Goal: Task Accomplishment & Management: Complete application form

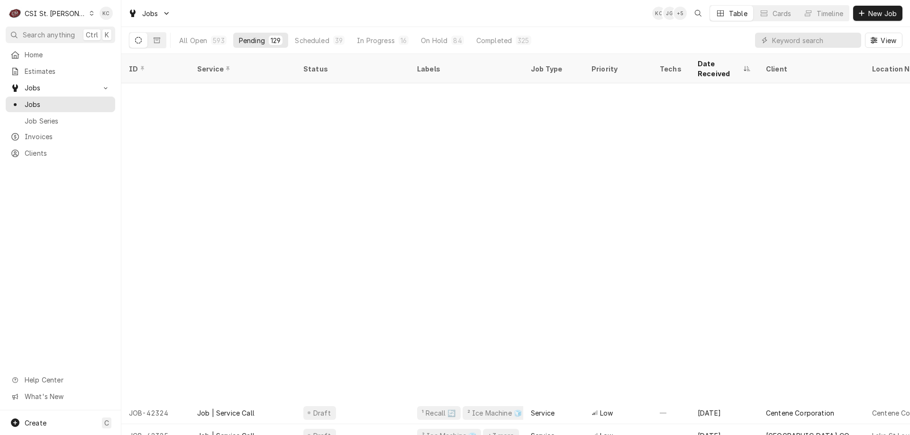
scroll to position [349, 0]
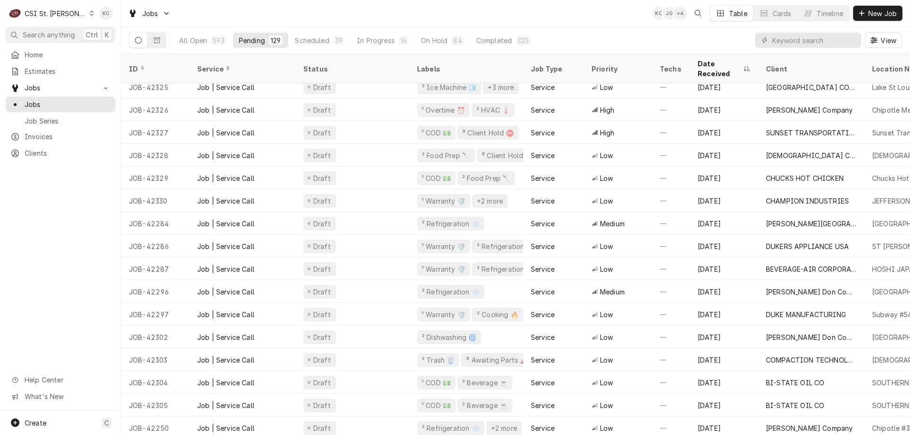
drag, startPoint x: 31, startPoint y: 217, endPoint x: 31, endPoint y: 201, distance: 15.6
click at [31, 211] on div "Home Estimates Jobs Jobs Job Series Invoices Clients Help Center What's New" at bounding box center [60, 229] width 121 height 364
click at [60, 14] on div "CSI St. Louis" at bounding box center [56, 14] width 62 height 10
click at [102, 19] on div "CSI [US_STATE][GEOGRAPHIC_DATA]" at bounding box center [145, 19] width 125 height 10
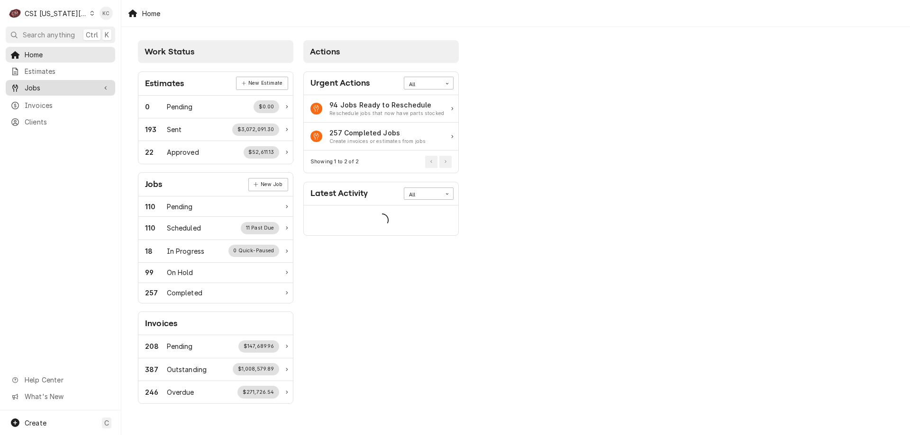
click at [43, 83] on span "Jobs" at bounding box center [61, 88] width 72 height 10
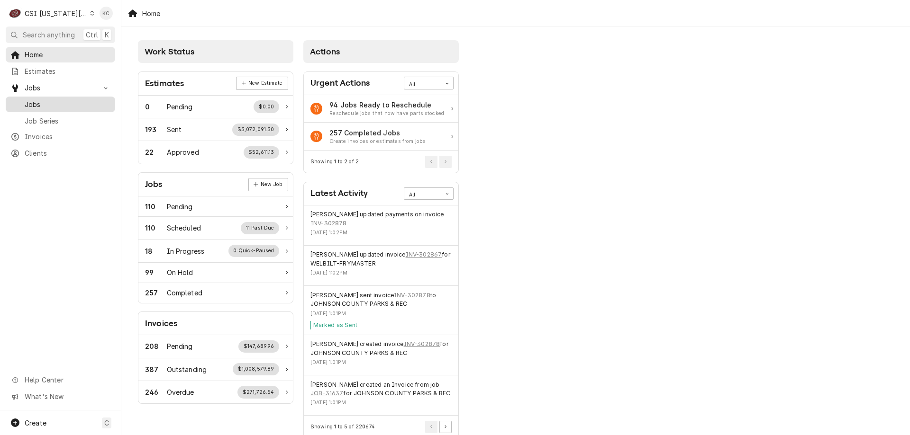
click at [39, 104] on span "Jobs" at bounding box center [68, 104] width 86 height 10
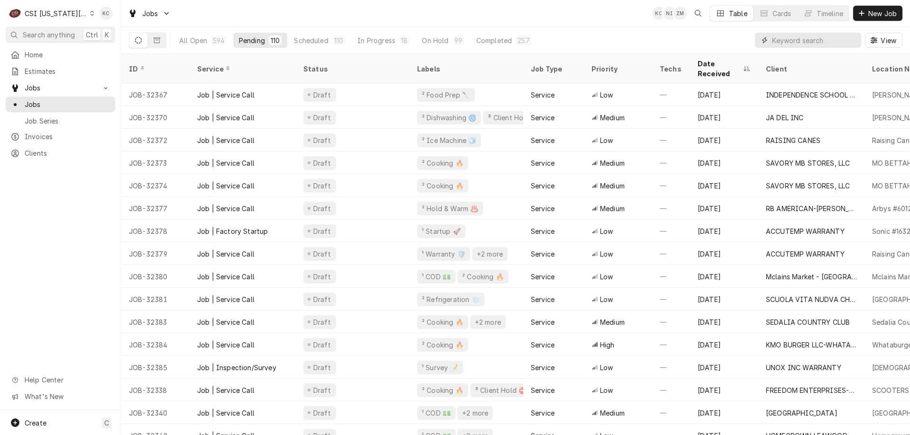
click at [839, 43] on input "Dynamic Content Wrapper" at bounding box center [814, 40] width 84 height 15
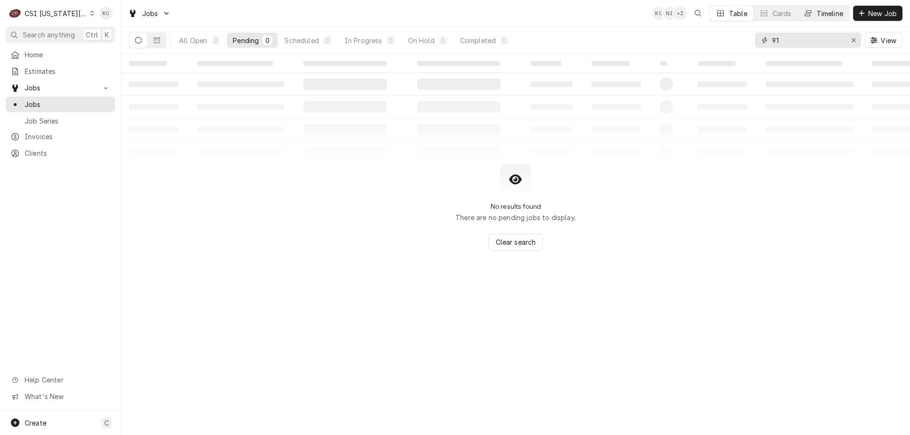
type input "9"
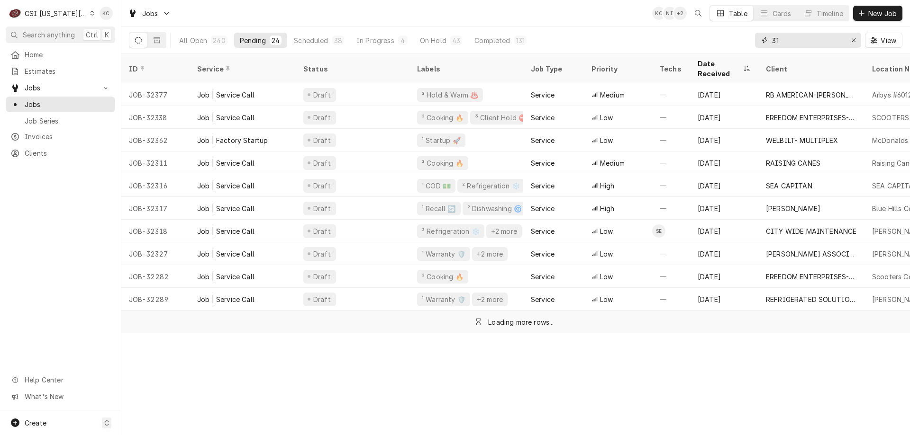
type input "3"
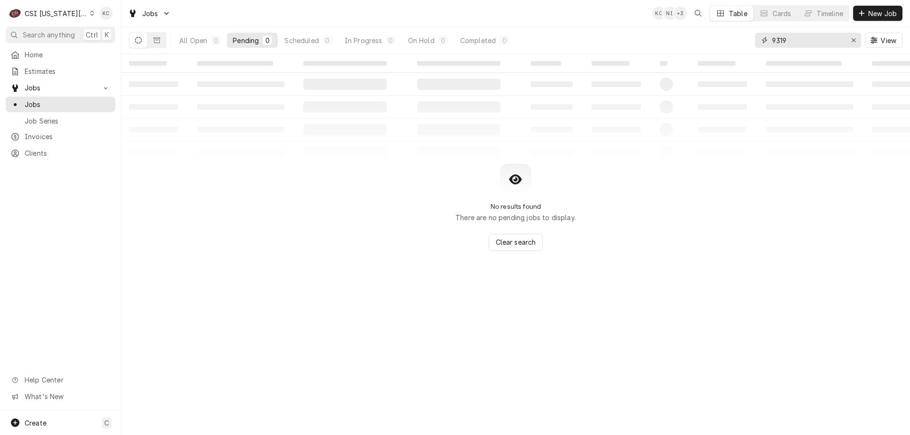
drag, startPoint x: 786, startPoint y: 40, endPoint x: 735, endPoint y: 40, distance: 50.7
click at [735, 40] on div "All Open 0 Pending 0 Scheduled 0 In Progress 0 On Hold 0 Completed 0 9319 View" at bounding box center [515, 40] width 773 height 27
type input "smoothie king"
click at [154, 37] on icon "Dynamic Content Wrapper" at bounding box center [156, 40] width 7 height 7
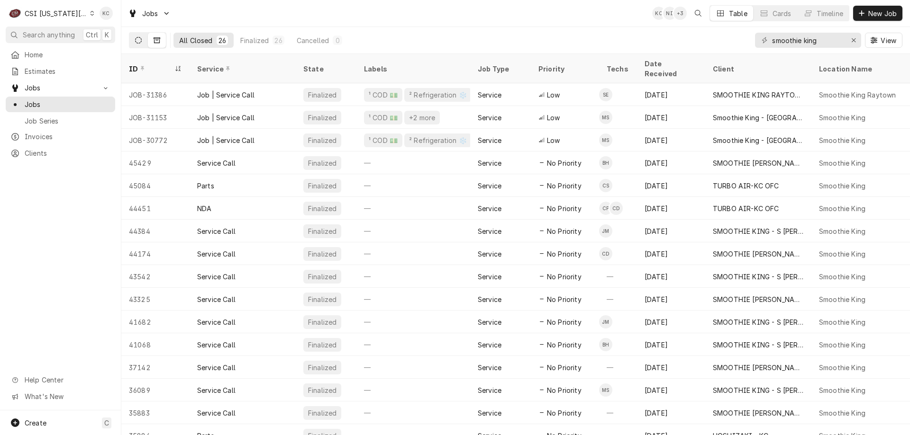
click at [137, 41] on icon "Dynamic Content Wrapper" at bounding box center [138, 40] width 7 height 7
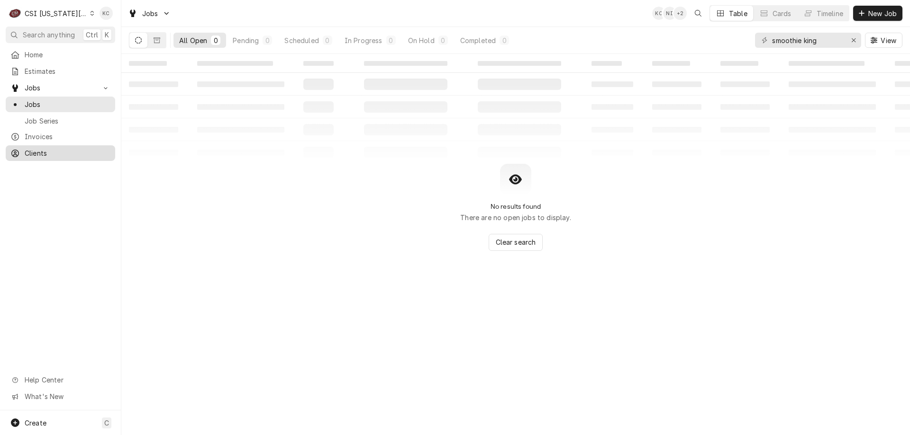
click at [39, 151] on span "Clients" at bounding box center [68, 153] width 86 height 10
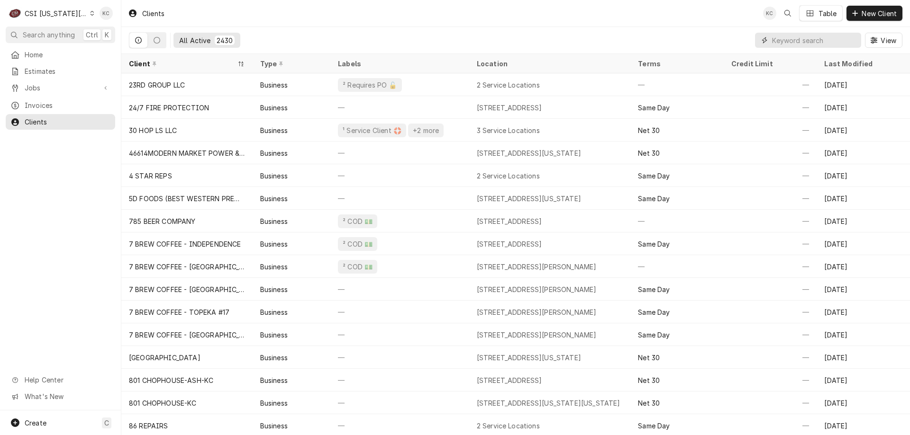
click at [843, 39] on input "Dynamic Content Wrapper" at bounding box center [814, 40] width 84 height 15
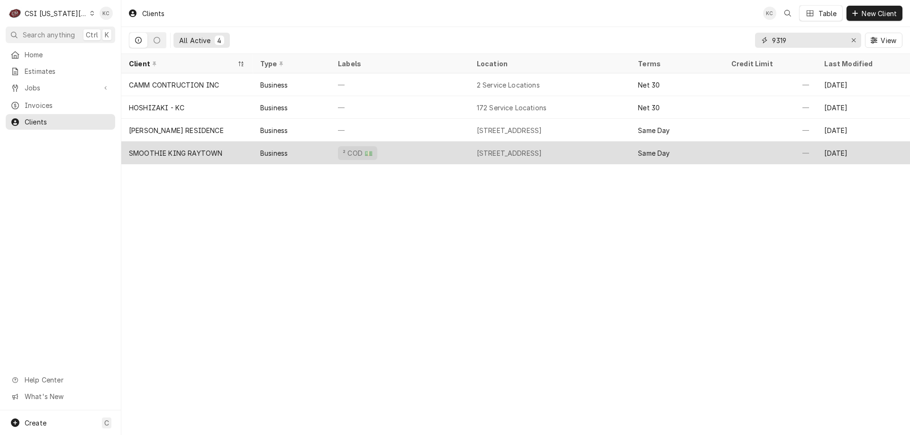
type input "9319"
click at [198, 155] on div "SMOOTHIE KING RAYTOWN" at bounding box center [175, 153] width 93 height 10
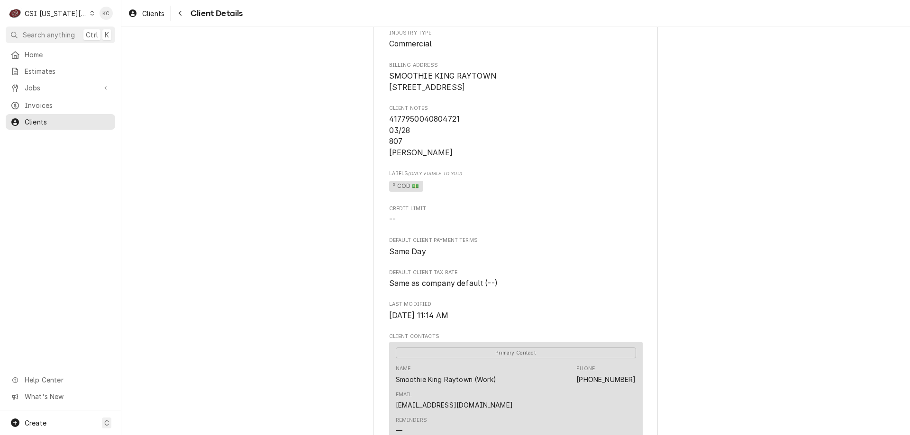
scroll to position [95, 0]
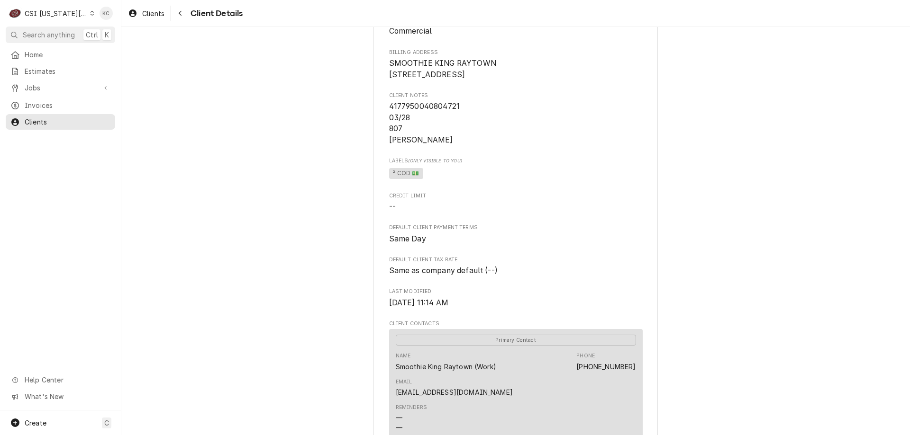
click at [766, 210] on div "SMOOTHIE KING RAYTOWN Client Type Business Industry Type Commercial Billing Add…" at bounding box center [515, 277] width 788 height 691
click at [742, 166] on div "SMOOTHIE KING RAYTOWN Client Type Business Industry Type Commercial Billing Add…" at bounding box center [515, 277] width 788 height 691
click at [36, 9] on div "CSI Kansas City" at bounding box center [56, 14] width 63 height 10
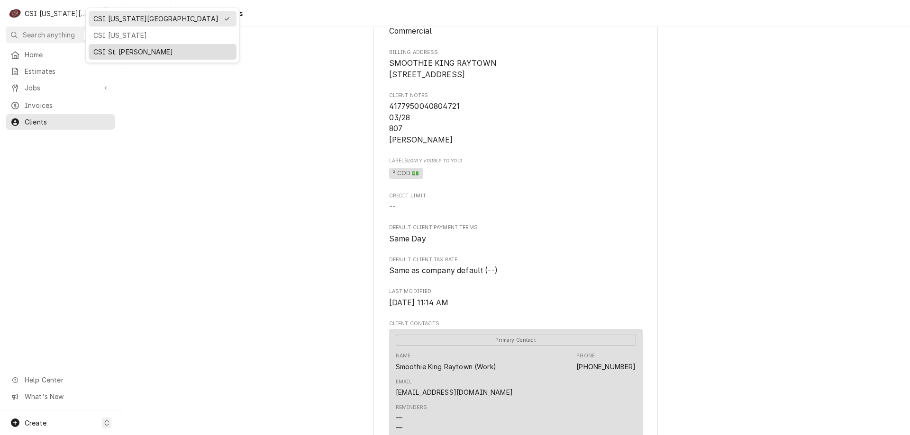
click at [99, 48] on div "CSI St. [PERSON_NAME]" at bounding box center [162, 52] width 138 height 10
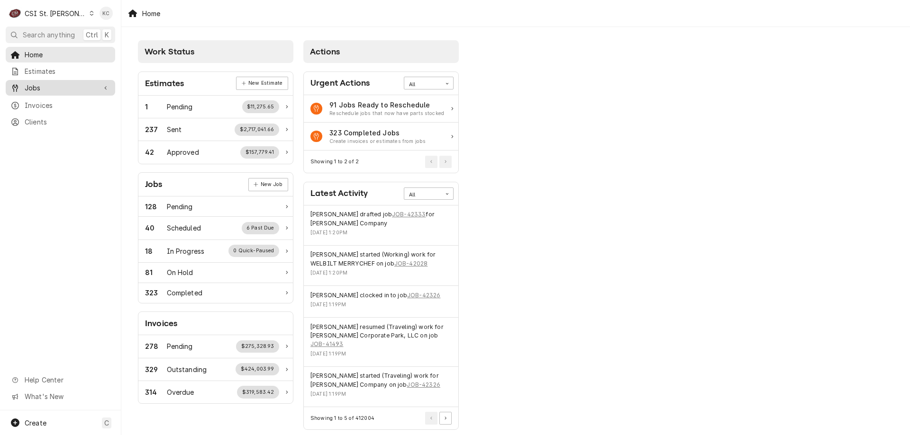
click at [57, 90] on div "Jobs" at bounding box center [61, 88] width 106 height 12
click at [55, 99] on span "Jobs" at bounding box center [68, 104] width 86 height 10
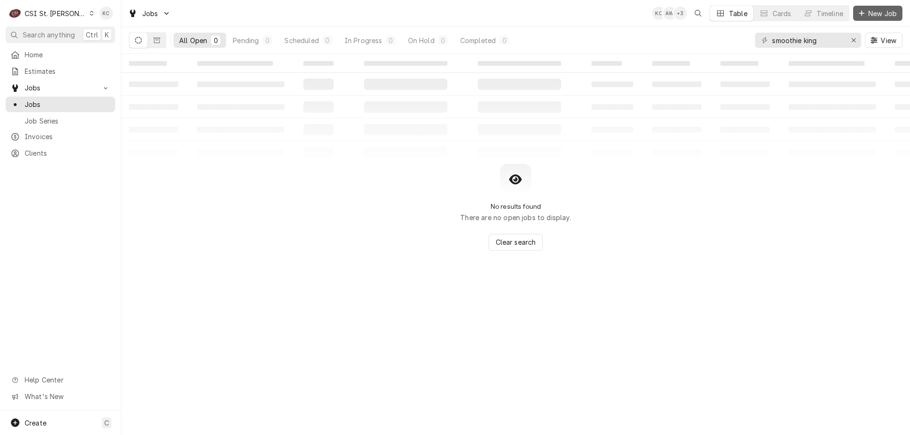
click at [875, 15] on span "New Job" at bounding box center [882, 14] width 32 height 10
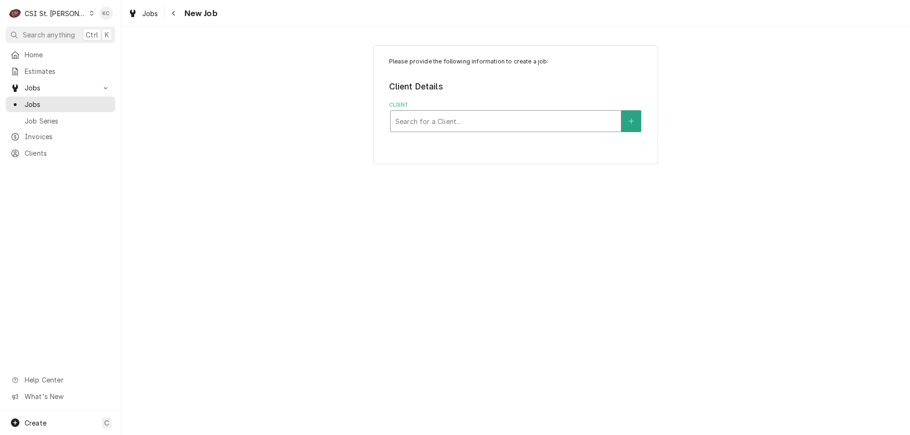
click at [471, 122] on div "Client" at bounding box center [505, 121] width 221 height 17
type input "edward don"
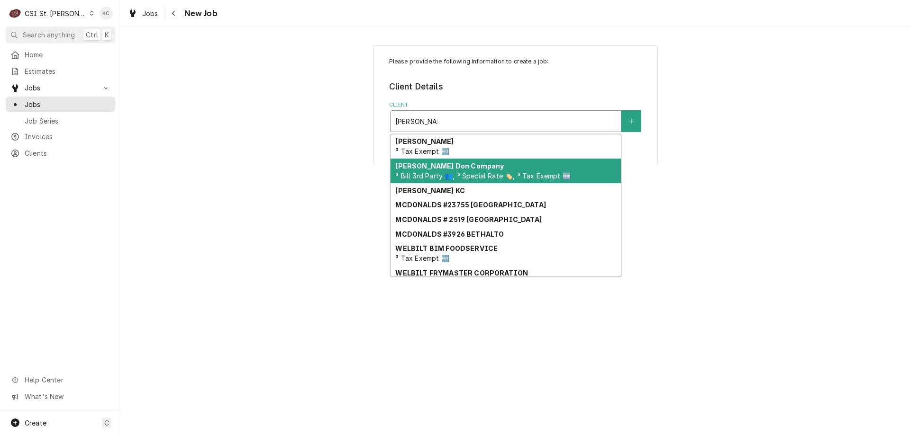
click at [454, 173] on span "³ Bill 3rd Party 👥, ³ Special Rate 🏷️, ³ Tax Exempt 🆓" at bounding box center [482, 176] width 175 height 8
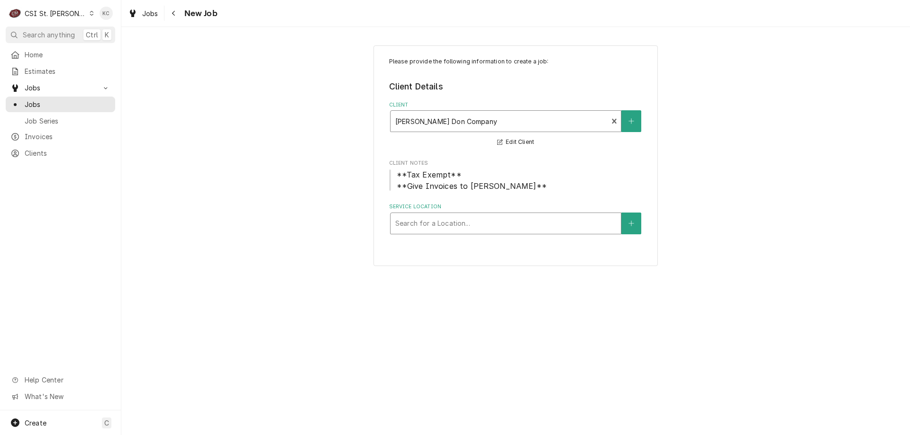
click at [520, 229] on div "Service Location" at bounding box center [505, 223] width 221 height 17
type input "hollen"
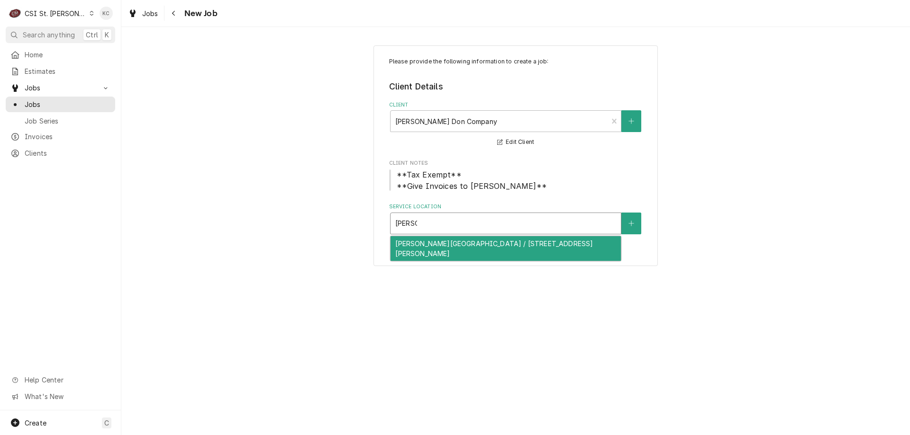
click at [524, 250] on div "Hollenbeck Middle School / 4555 Central School Rd, St Charles, MO 63304" at bounding box center [505, 248] width 230 height 25
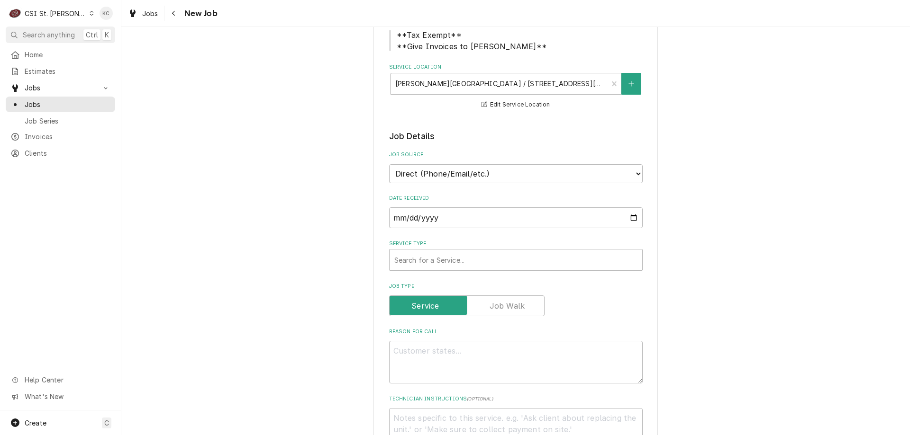
scroll to position [142, 0]
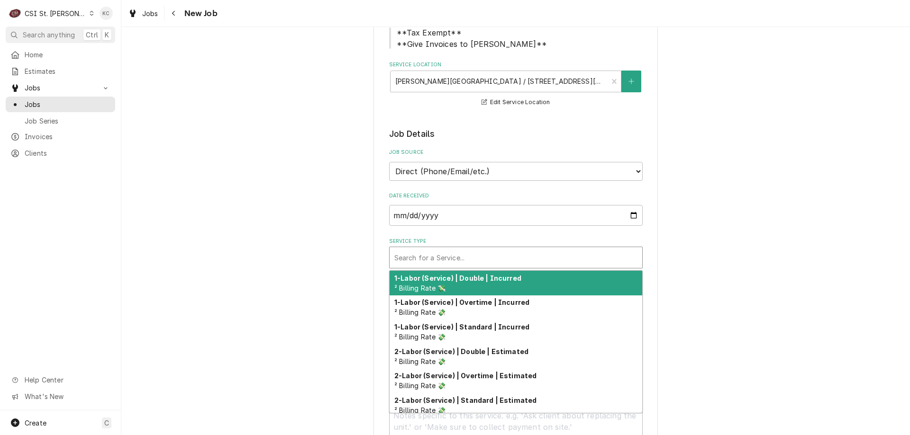
click at [481, 262] on div "Service Type" at bounding box center [515, 257] width 243 height 17
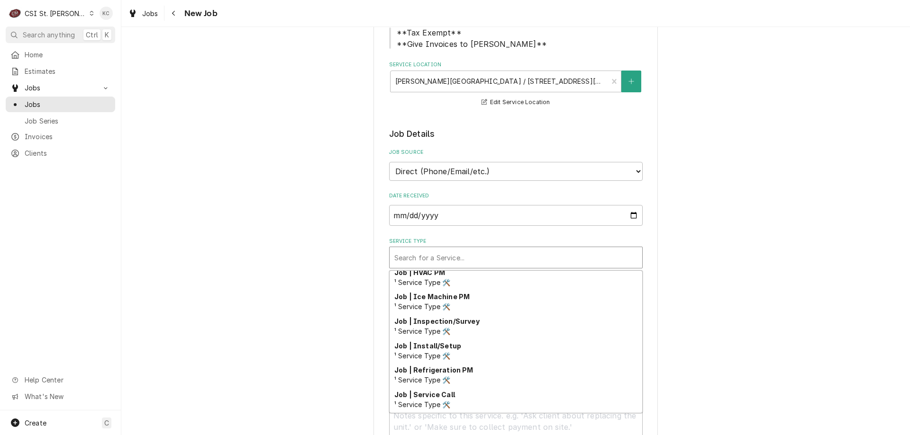
scroll to position [485, 0]
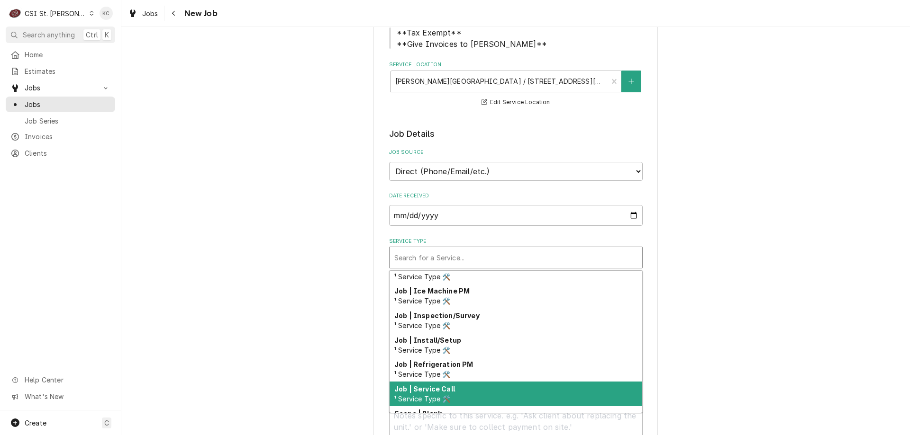
click at [485, 385] on div "Job | Service Call ¹ Service Type 🛠️" at bounding box center [515, 394] width 252 height 25
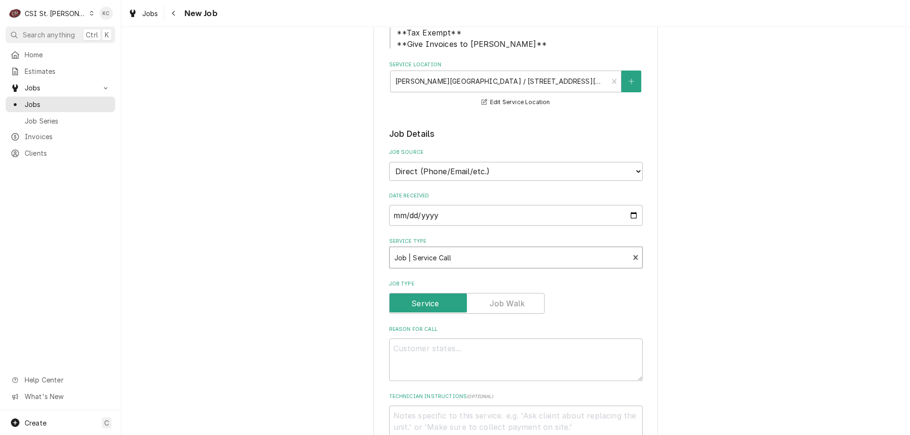
click at [760, 316] on div "Please provide the following information to create a job: Client Details Client…" at bounding box center [515, 404] width 788 height 1019
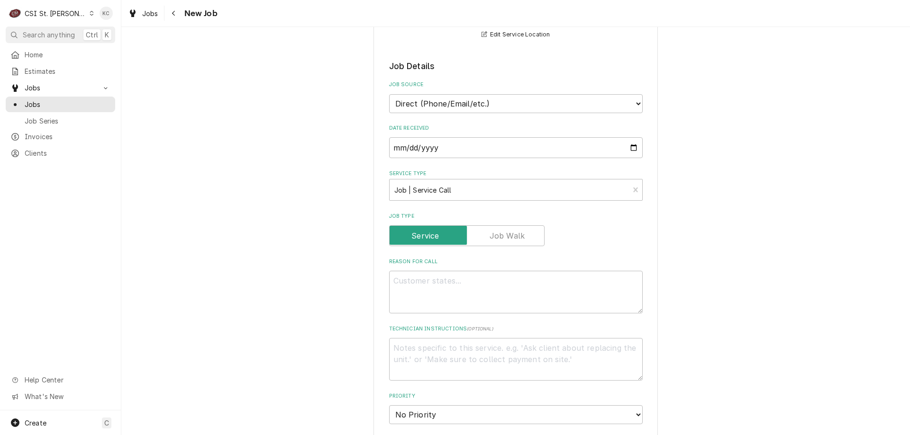
scroll to position [237, 0]
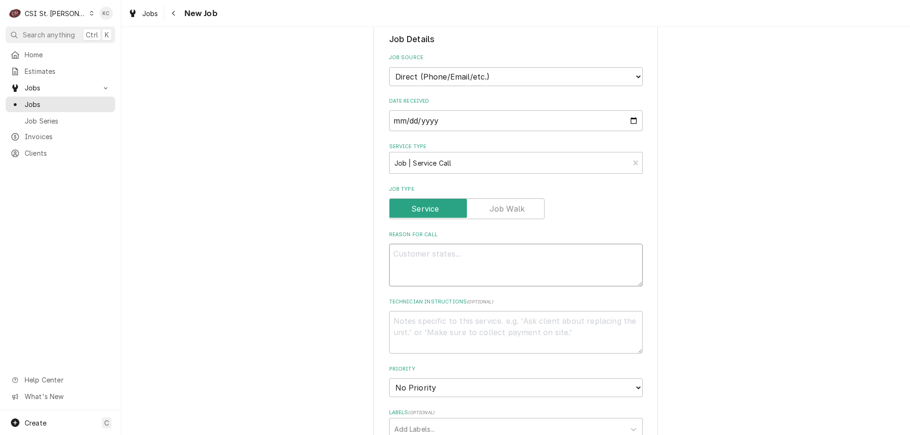
click at [397, 251] on textarea "Reason For Call" at bounding box center [515, 265] width 253 height 43
paste textarea "the dish machine has been using a block of soap every other day"
type textarea "x"
type textarea "the dish machine has been using a block of soap every other day"
type textarea "x"
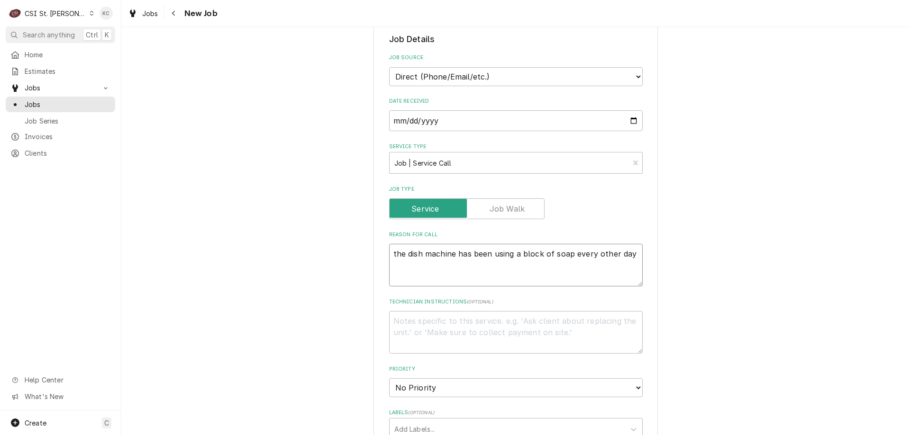
type textarea "the dish machine has been using a block of soap every other day"
click at [403, 326] on textarea "Technician Instructions ( optional )" at bounding box center [515, 332] width 253 height 43
type textarea "x"
type textarea "J"
type textarea "x"
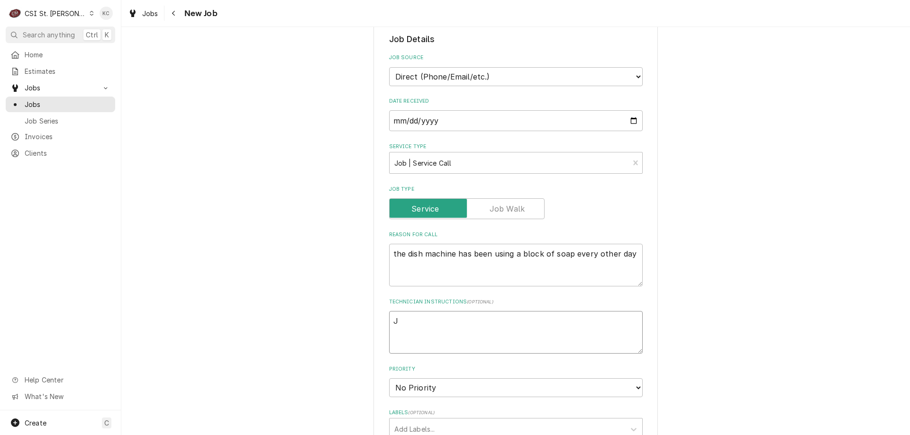
type textarea "Jo"
type textarea "x"
type textarea "Joh"
type textarea "x"
type textarea "John"
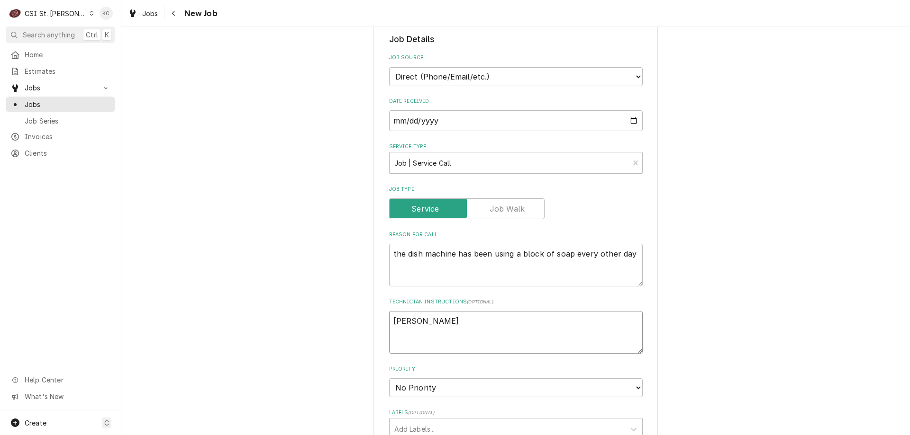
type textarea "x"
type textarea "John"
type textarea "x"
type textarea "John K"
type textarea "x"
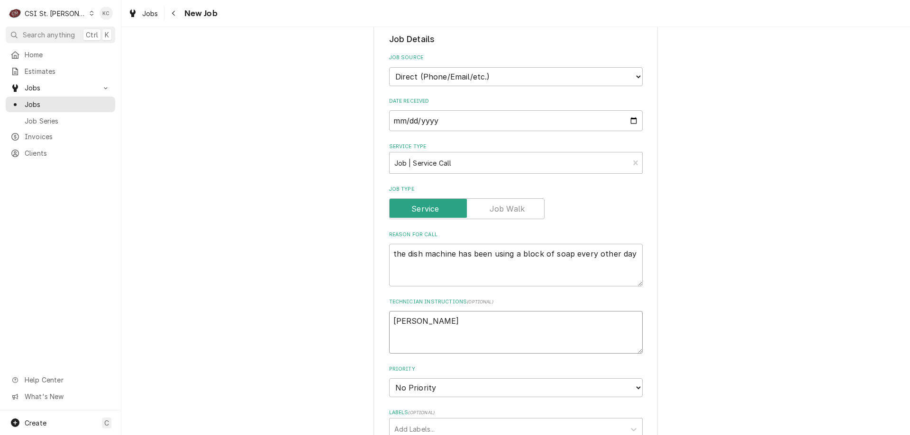
type textarea "John Ka"
type textarea "x"
type textarea "John Kan"
type textarea "x"
type textarea "John Kann"
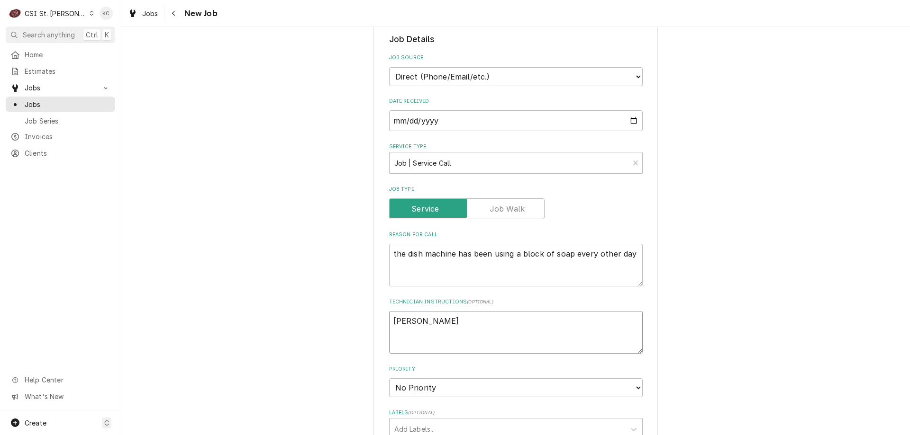
type textarea "x"
type textarea "John Kanna"
type textarea "x"
type textarea "John Kannag"
type textarea "x"
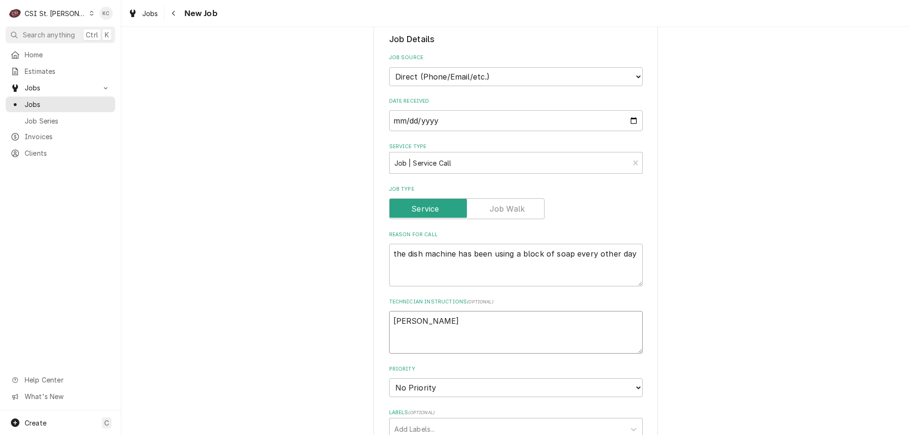
type textarea "John Kanna"
type textarea "x"
type textarea "John Kannad"
type textarea "x"
type textarea "John Kannady"
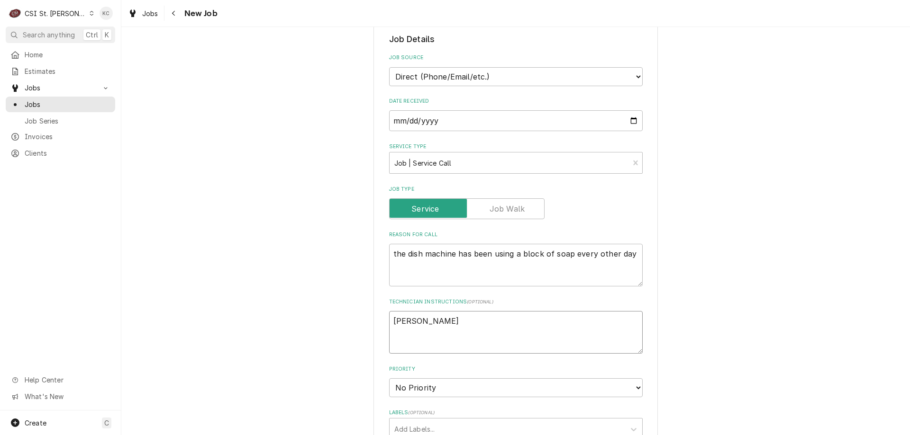
type textarea "x"
type textarea "John Kannady"
type textarea "x"
type textarea "John Kannady -"
type textarea "x"
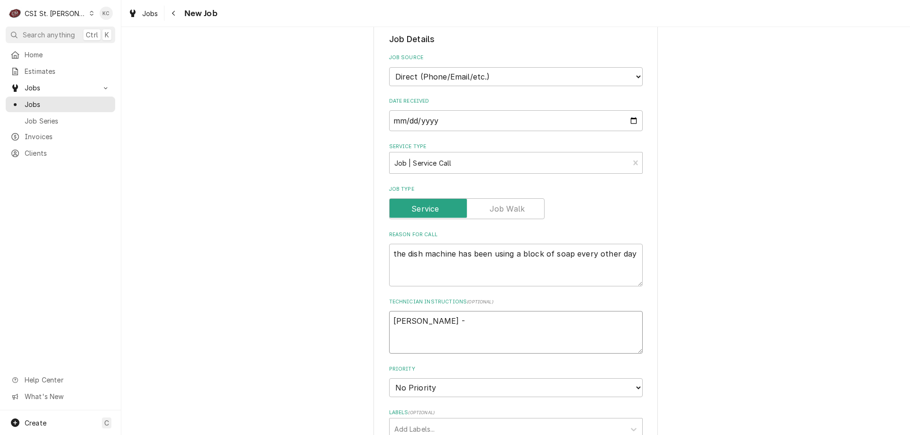
type textarea "John Kannady -"
type textarea "x"
type textarea "John Kannady - 6"
type textarea "x"
type textarea "John Kannady - 63"
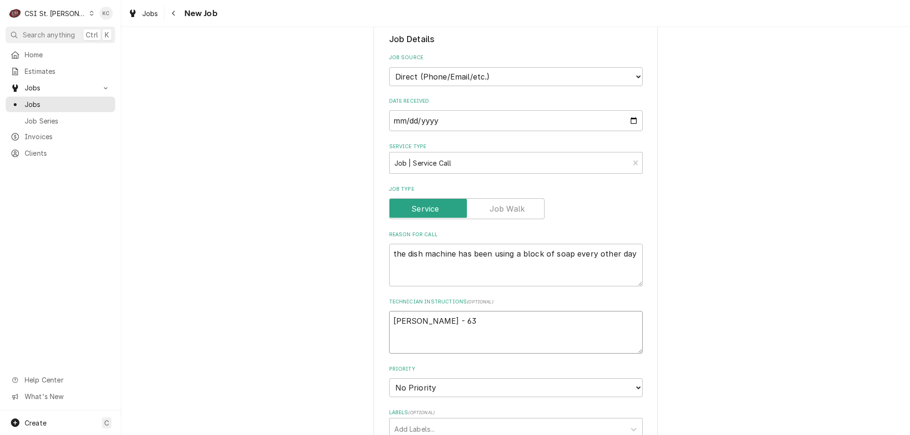
type textarea "x"
type textarea "John Kannady - 636"
type textarea "x"
type textarea "John Kannady - 636"
type textarea "x"
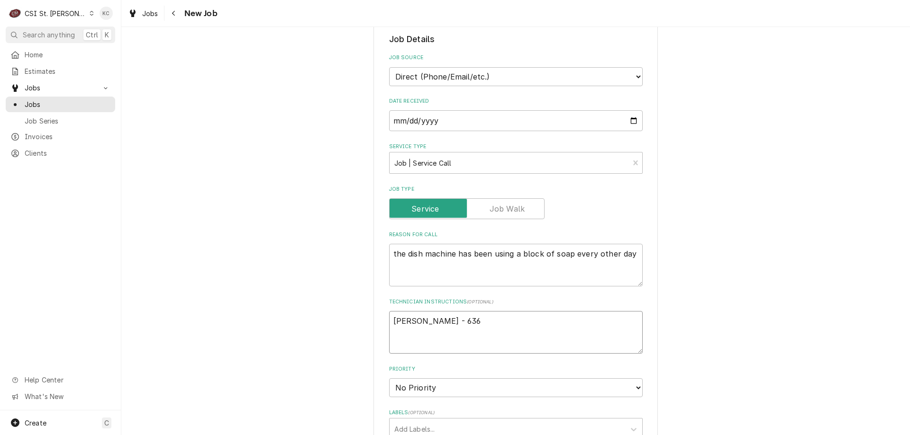
type textarea "John Kannady - 636 8"
type textarea "x"
type textarea "John Kannady - 636 85"
type textarea "x"
type textarea "John Kannady - 636 851"
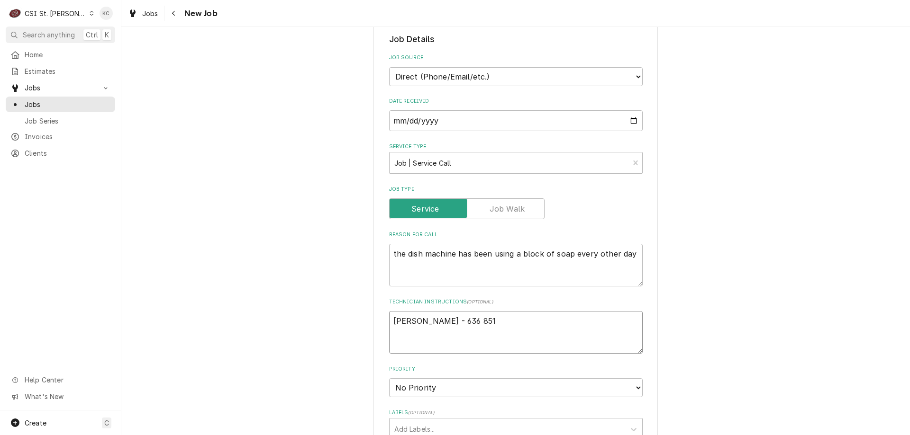
type textarea "x"
type textarea "John Kannady - 636 851-"
type textarea "x"
type textarea "John Kannady - 636 851-6"
type textarea "x"
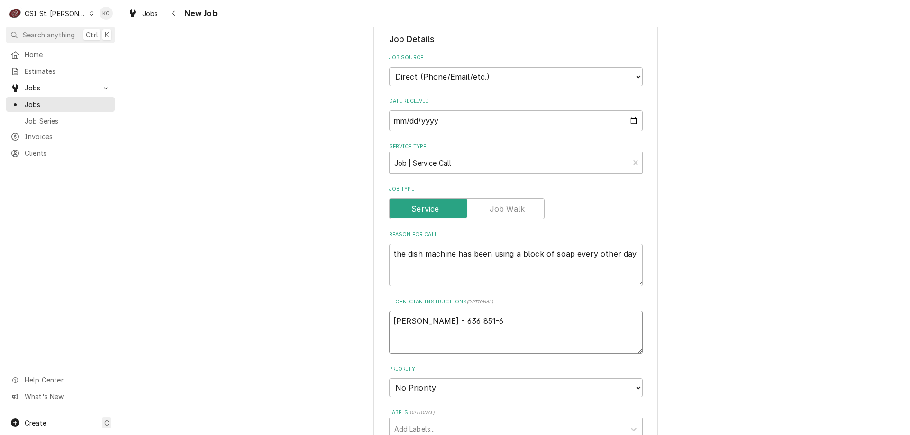
type textarea "John Kannady - 636 851-61"
type textarea "x"
type textarea "John Kannady - 636 851-619"
type textarea "x"
type textarea "John Kannady - 636 851-6197"
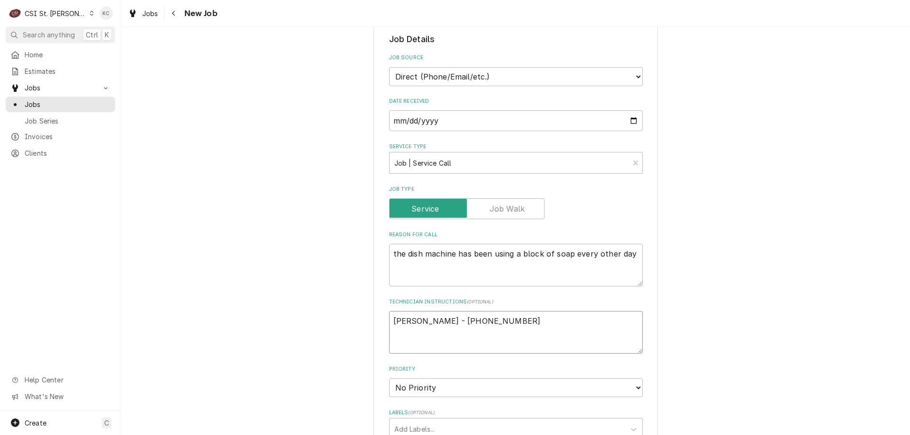
type textarea "x"
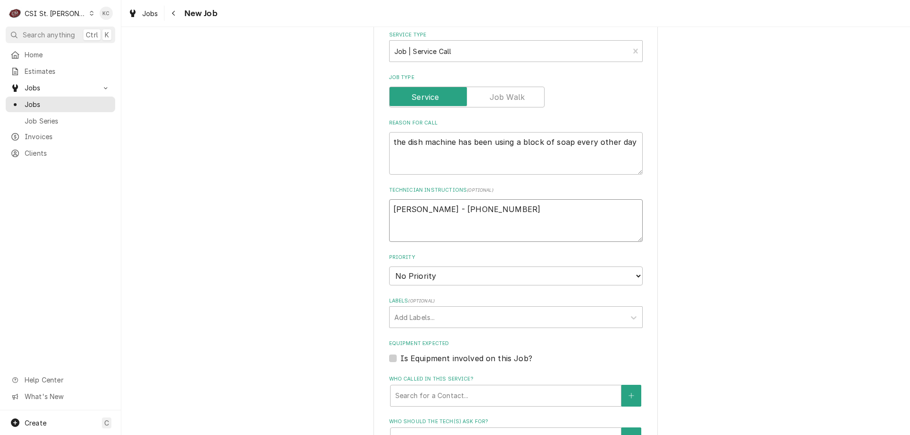
scroll to position [379, 0]
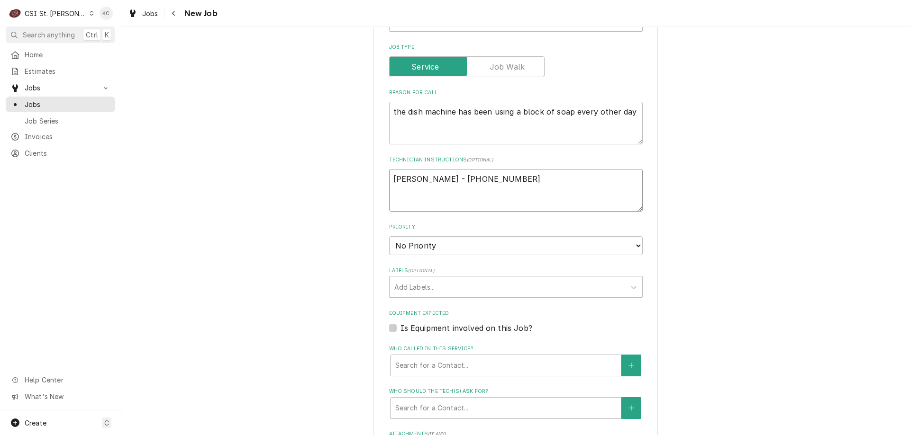
type textarea "John Kannady - 636 851-6197"
click at [426, 237] on select "No Priority Urgent High Medium Low" at bounding box center [515, 245] width 253 height 19
select select "4"
click at [389, 236] on select "No Priority Urgent High Medium Low" at bounding box center [515, 245] width 253 height 19
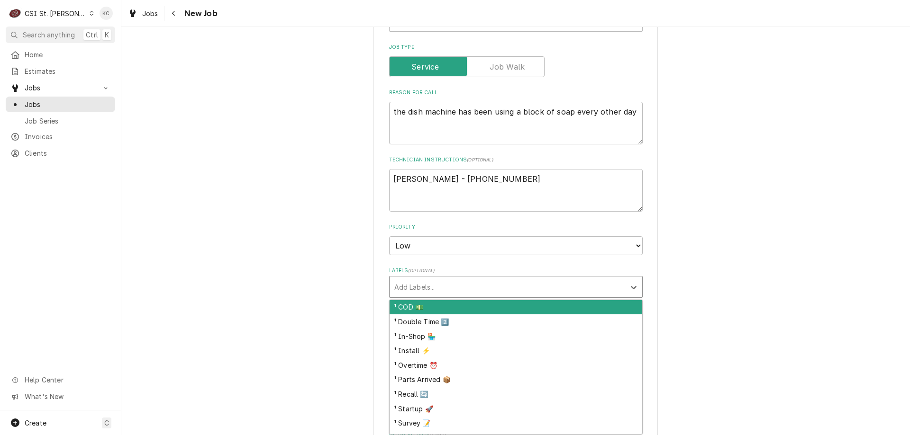
click at [418, 288] on div "Labels" at bounding box center [507, 287] width 226 height 17
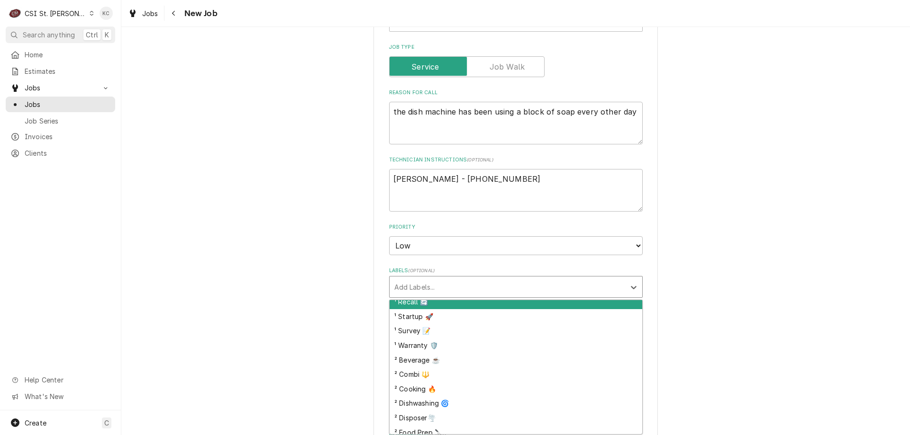
scroll to position [142, 0]
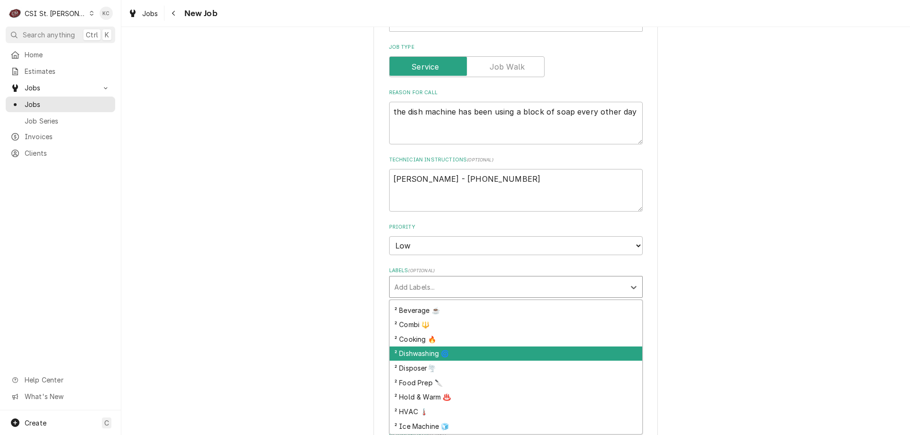
click at [459, 352] on div "² Dishwashing 🌀" at bounding box center [515, 354] width 252 height 15
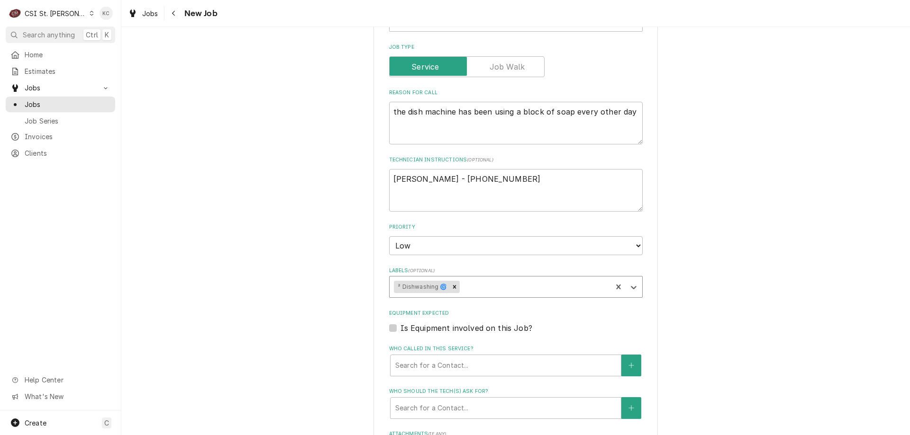
click at [730, 307] on div "Please provide the following information to create a job: Client Details Client…" at bounding box center [515, 239] width 788 height 1162
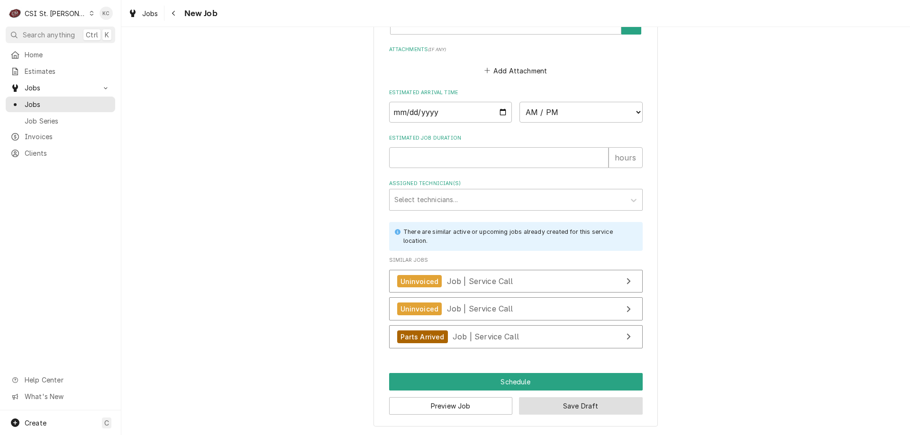
click at [604, 410] on button "Save Draft" at bounding box center [581, 406] width 124 height 18
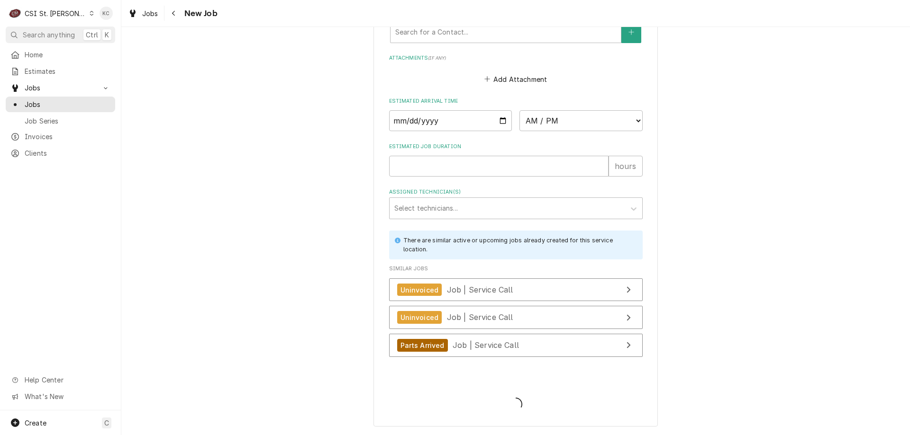
type textarea "x"
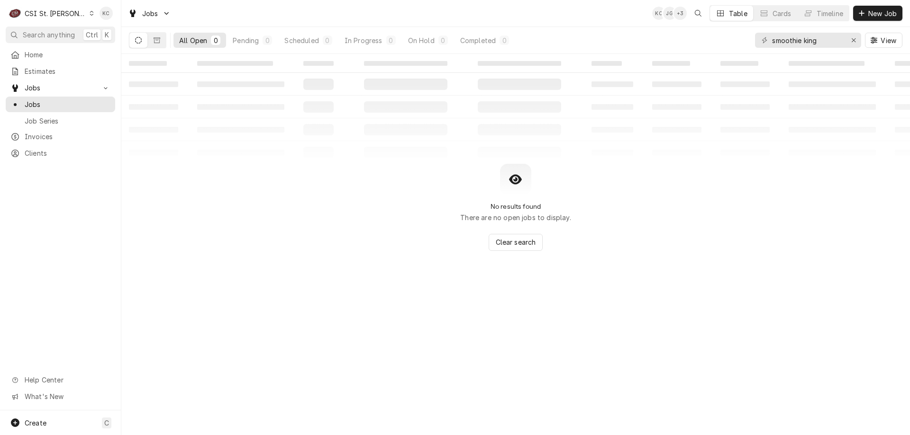
drag, startPoint x: 770, startPoint y: 238, endPoint x: 766, endPoint y: 150, distance: 88.2
click at [770, 231] on div "No results found There are no open jobs to display. Clear search" at bounding box center [515, 207] width 788 height 87
click at [858, 16] on icon "Dynamic Content Wrapper" at bounding box center [861, 13] width 6 height 7
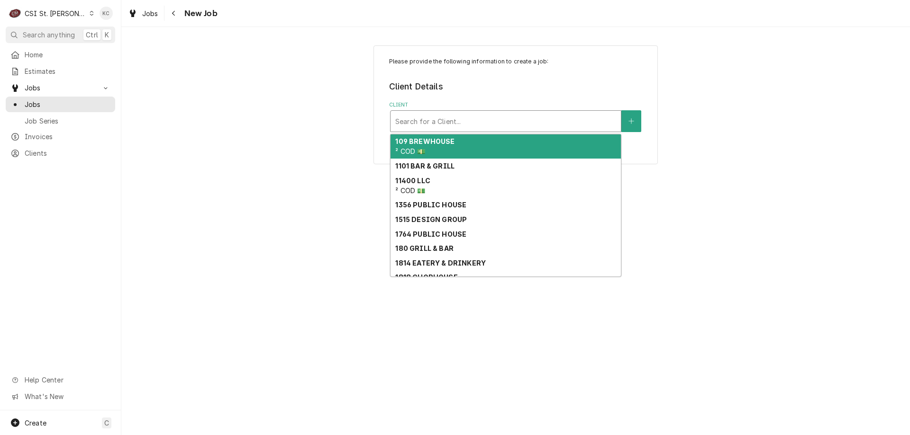
click at [446, 121] on div "Client" at bounding box center [505, 121] width 221 height 17
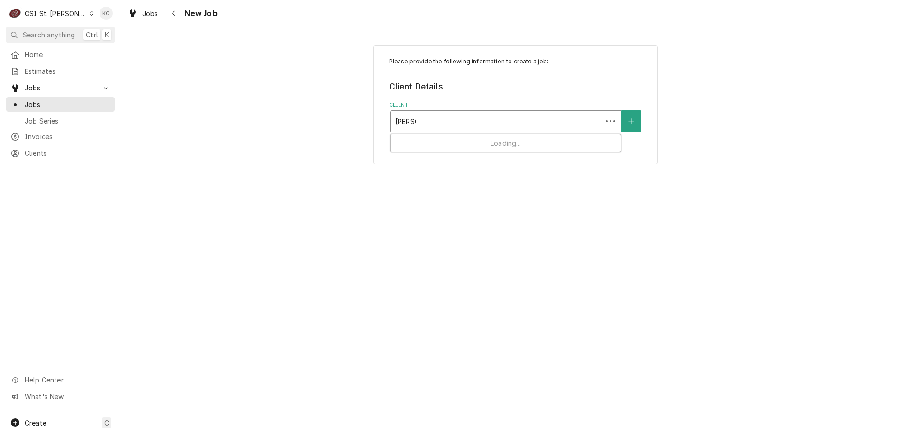
type input "[PERSON_NAME]"
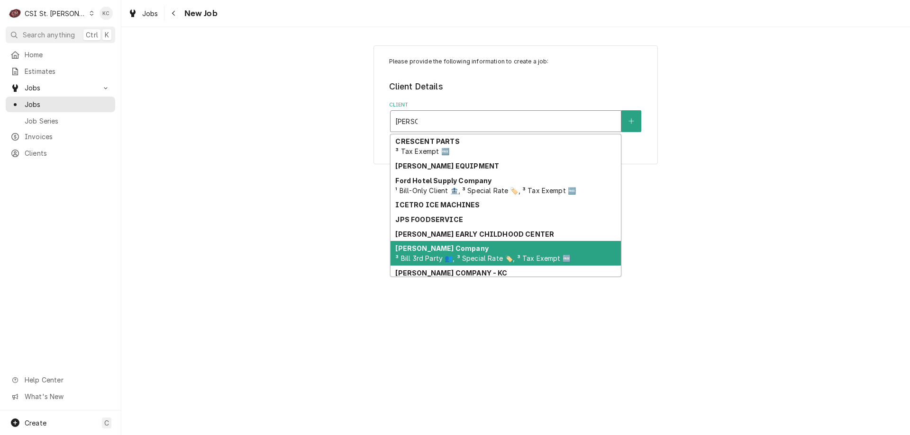
click at [439, 260] on span "³ Bill 3rd Party 👥, ³ Special Rate 🏷️, ³ Tax Exempt 🆓" at bounding box center [482, 258] width 175 height 8
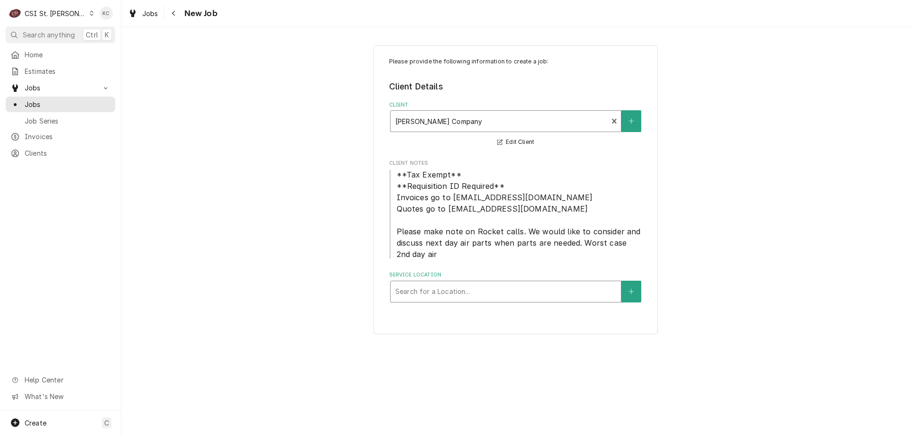
click at [570, 294] on div "Service Location" at bounding box center [505, 291] width 221 height 17
type input "311 lombard"
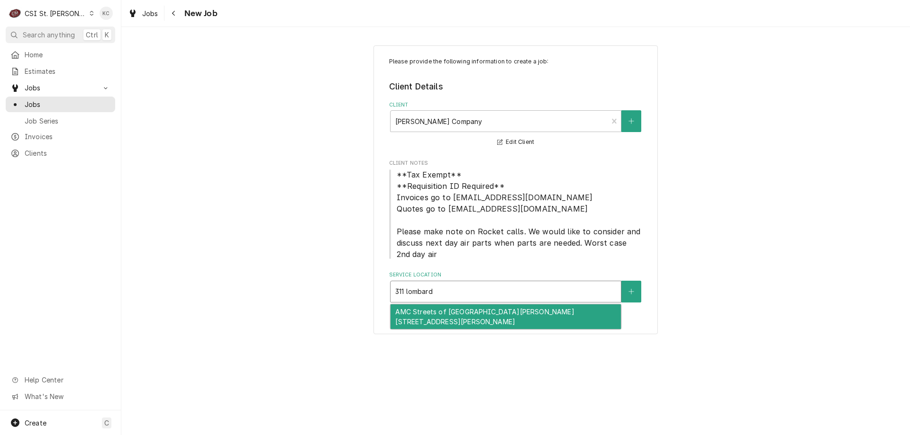
click at [524, 310] on div "AMC Streets of St Charles 8 / 311 Lombard St, St Charles, MO 63303" at bounding box center [505, 317] width 230 height 25
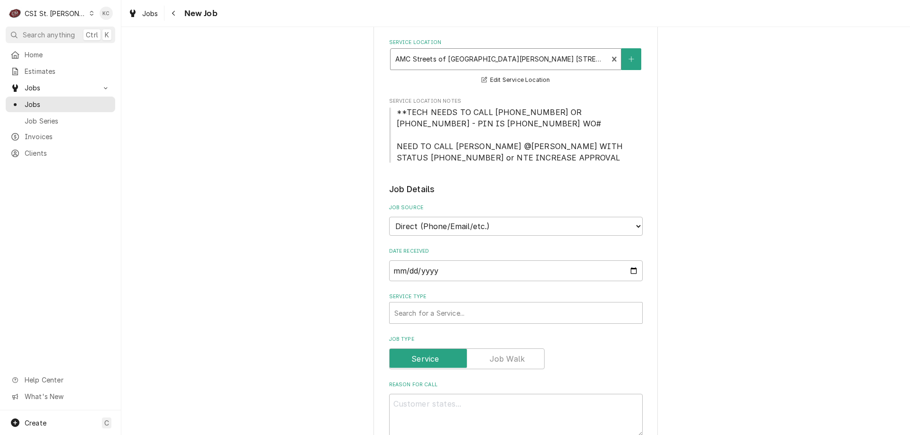
scroll to position [237, 0]
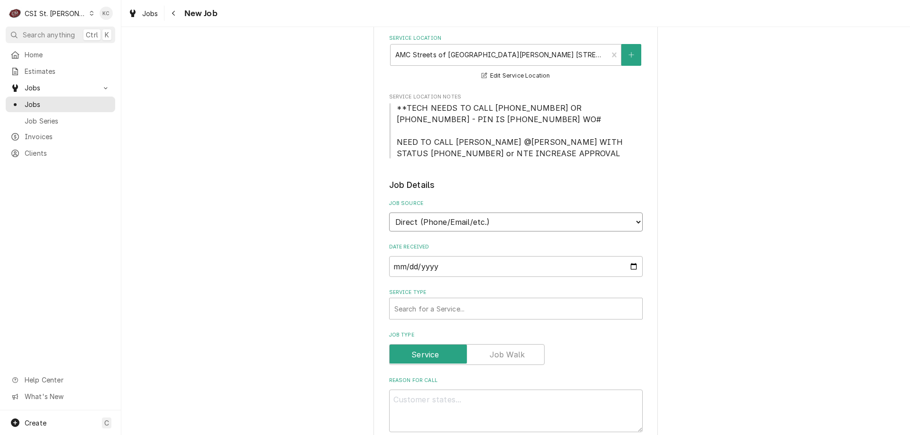
click at [511, 216] on select "Direct (Phone/Email/etc.) Service Channel Corrigo Ecotrak Other" at bounding box center [515, 222] width 253 height 19
select select "100"
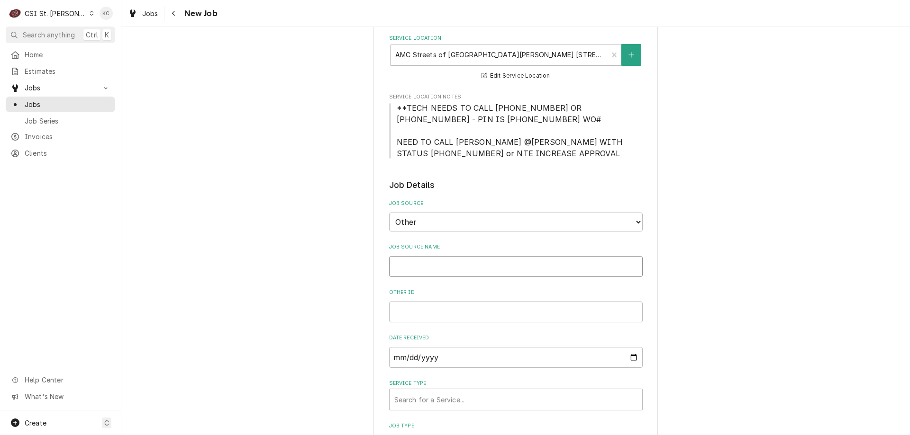
click at [496, 266] on input "Job Source Name" at bounding box center [515, 266] width 253 height 21
type textarea "x"
type input "V"
type textarea "x"
type input "Vi"
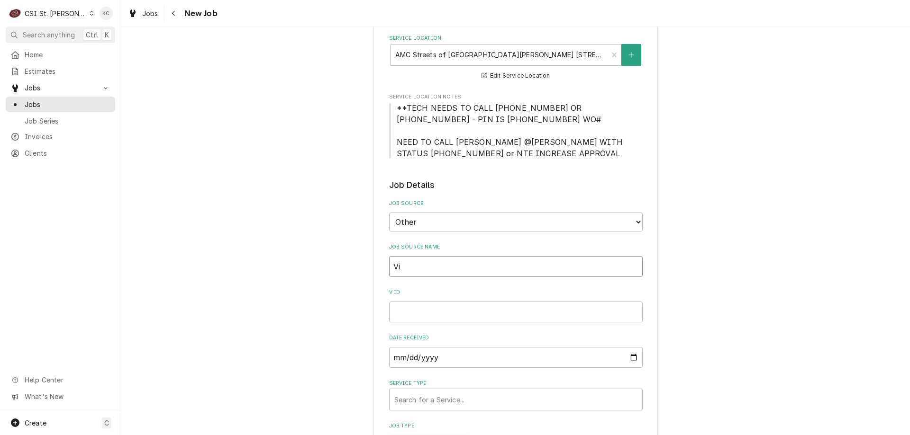
type textarea "x"
type input "Viv"
type textarea "x"
type input "Vivia"
type textarea "x"
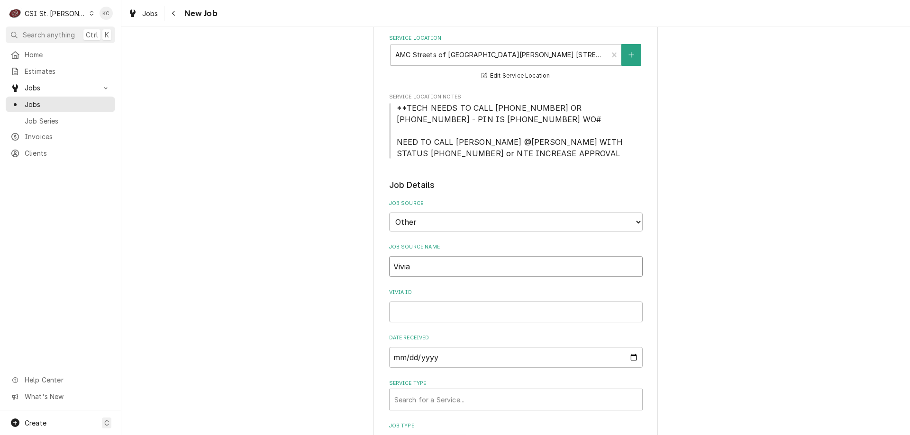
type input "Vivian"
type textarea "x"
type input "Vivian"
type textarea "x"
type input "Vivian e"
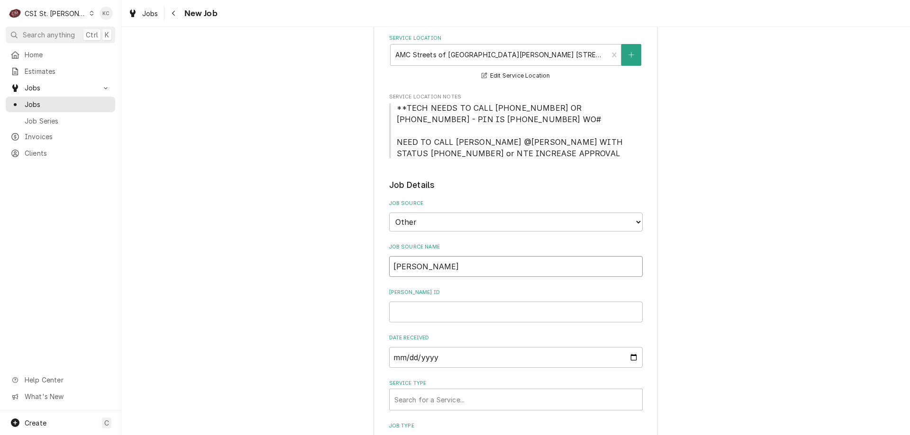
type textarea "x"
type input "Vivian em"
type textarea "x"
type input "Vivian ema"
type textarea "x"
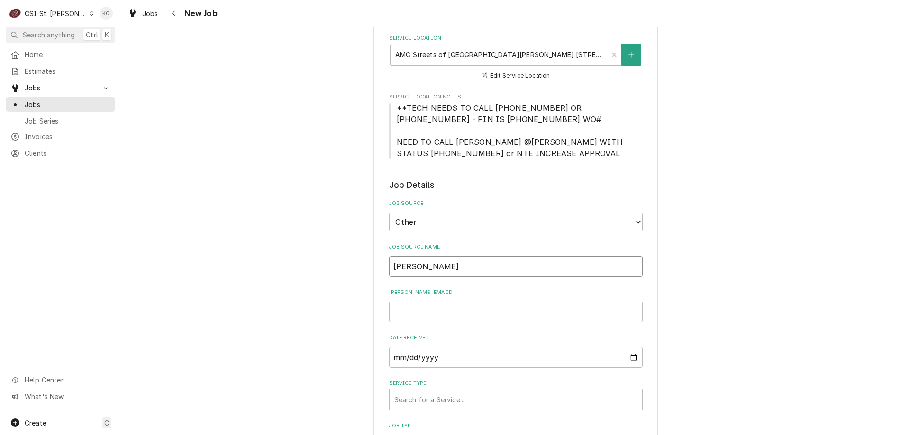
type input "Vivian emai"
type textarea "x"
type input "[PERSON_NAME] email"
type textarea "x"
type input "[PERSON_NAME] email"
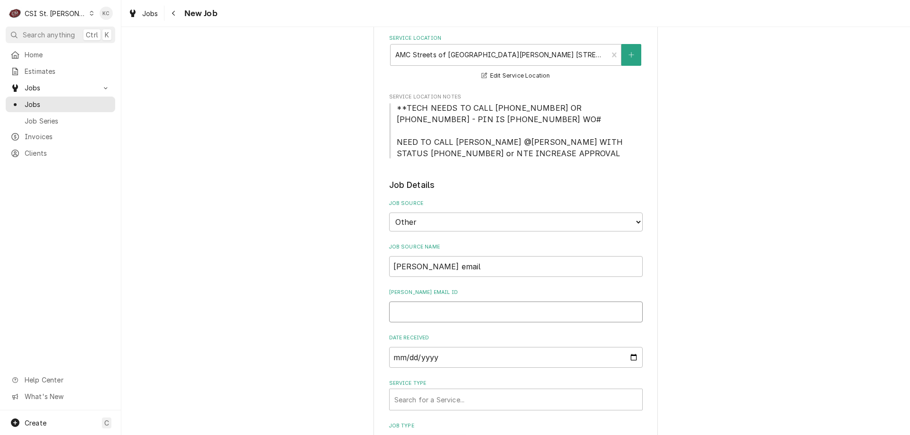
type textarea "x"
type input "4"
type textarea "x"
type input "43"
type textarea "x"
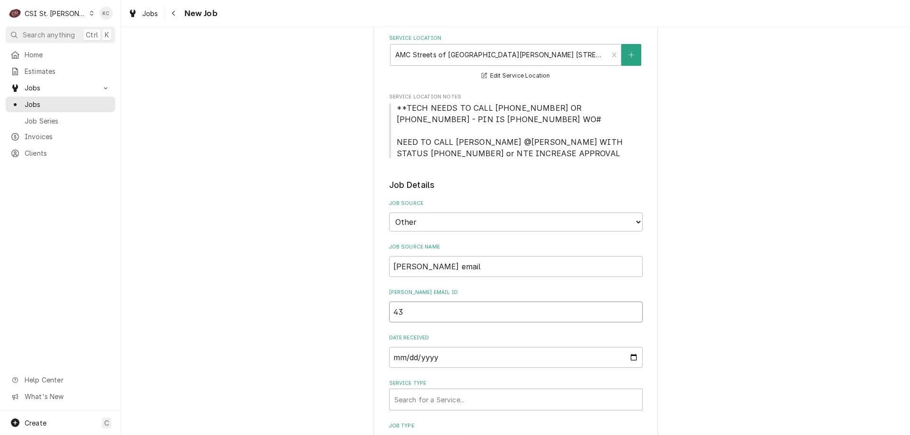
type input "436"
type textarea "x"
type input "4368"
type textarea "x"
type input "43683"
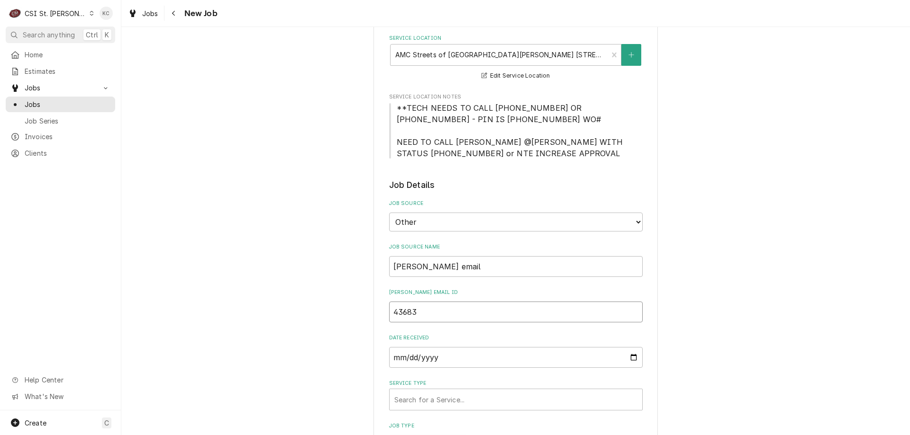
type textarea "x"
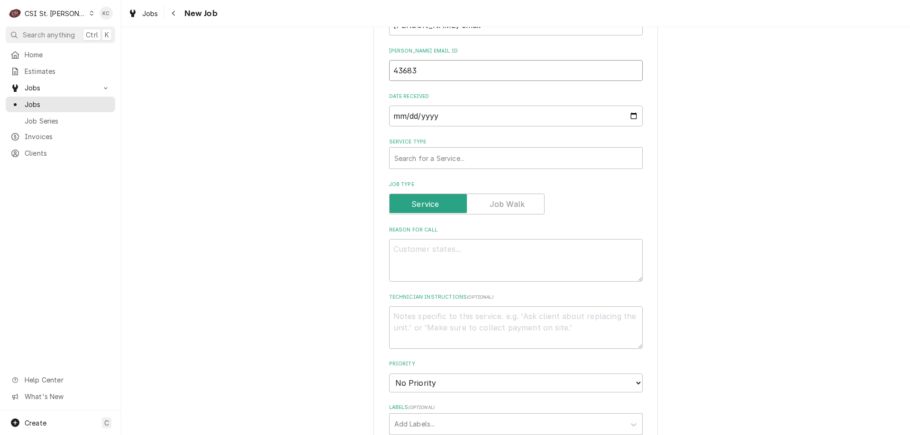
scroll to position [521, 0]
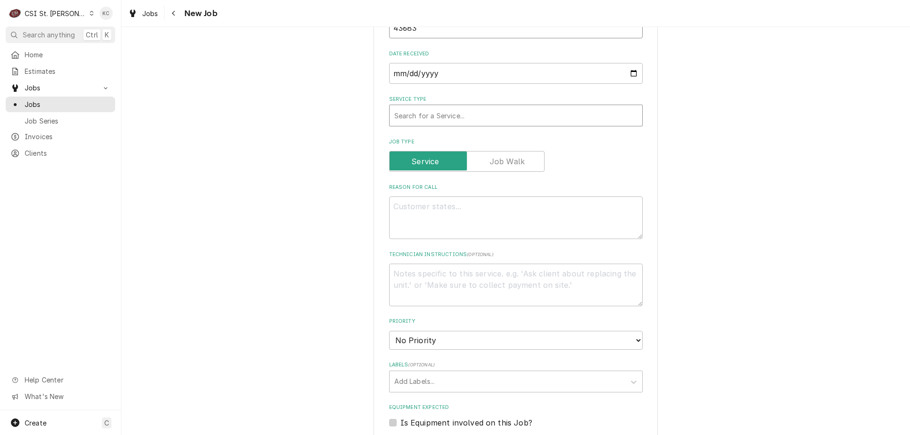
type input "43683"
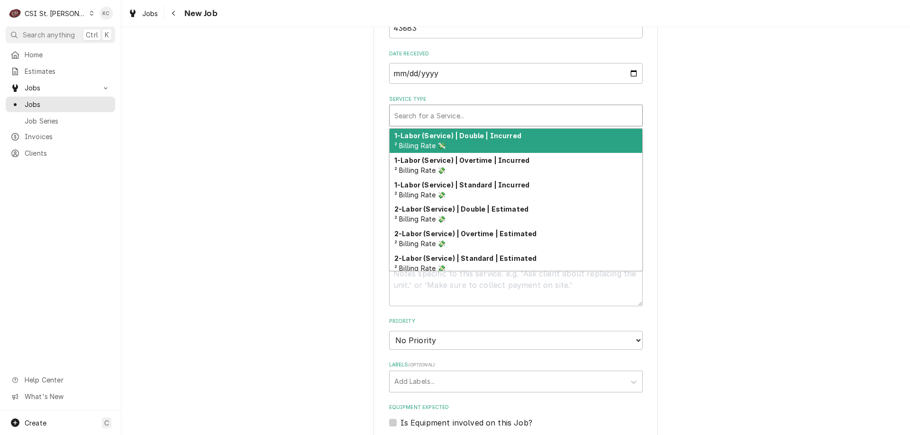
click at [449, 110] on div "Service Type" at bounding box center [515, 115] width 243 height 17
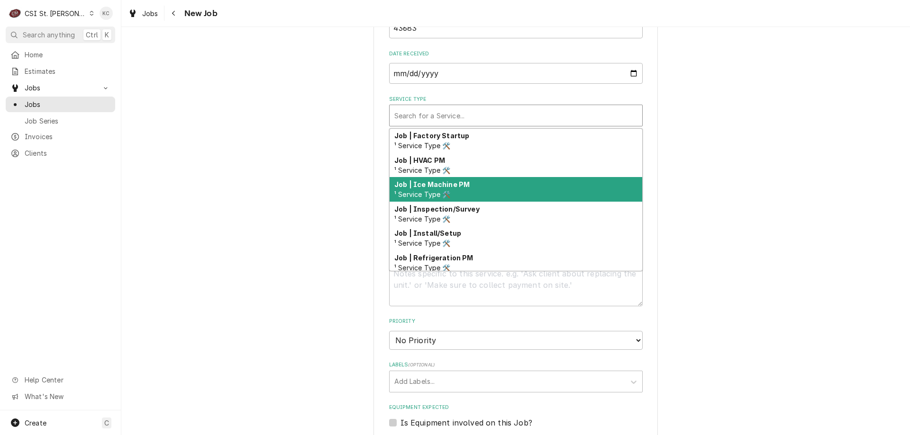
scroll to position [541, 0]
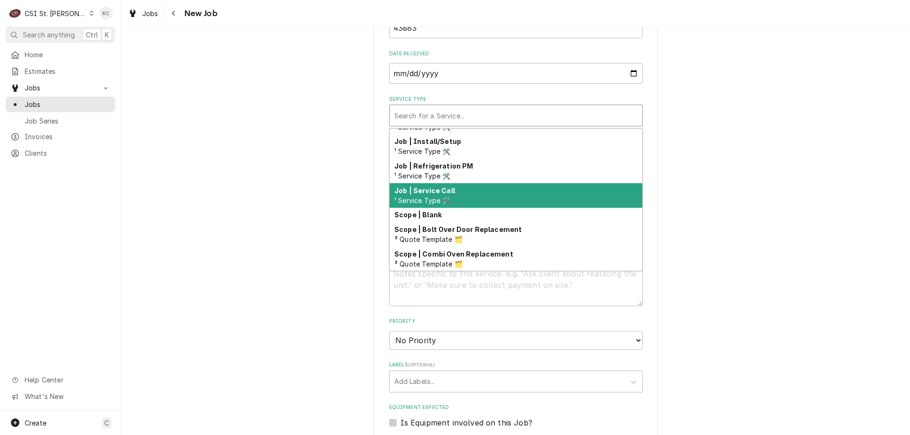
click at [464, 192] on div "Job | Service Call ¹ Service Type 🛠️" at bounding box center [515, 195] width 252 height 25
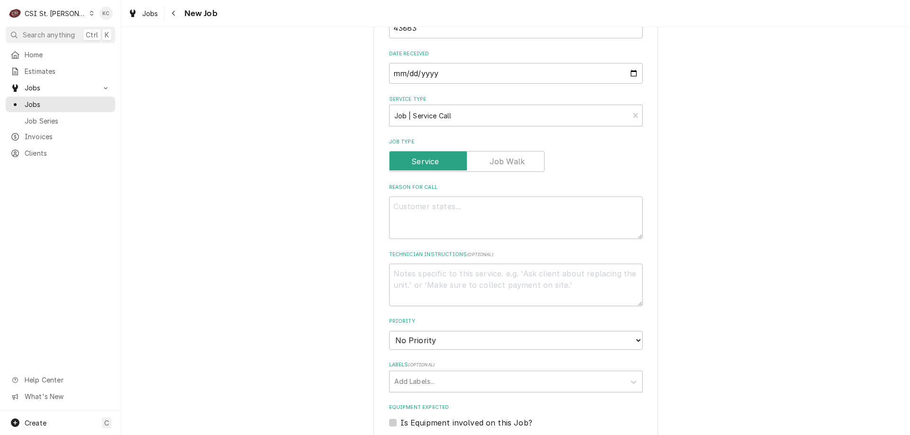
click at [700, 187] on div "Please provide the following information to create a job: Client Details Client…" at bounding box center [515, 144] width 788 height 1256
click at [572, 217] on textarea "Reason For Call" at bounding box center [515, 218] width 253 height 43
click at [394, 207] on textarea "Reason For Call" at bounding box center [515, 218] width 253 height 43
paste textarea "FREESTYLE ICE MACHINE #4 ( ASSET #129858 ) - ICE MACHINE IS NOT MAKING ICE"
type textarea "x"
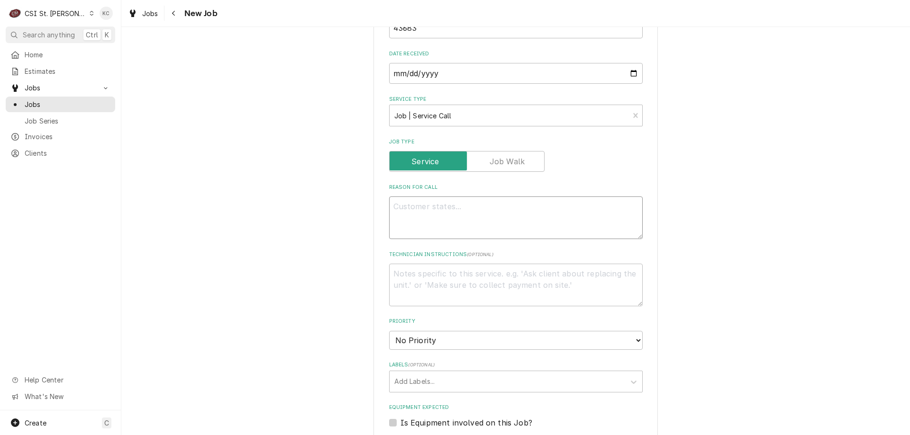
type textarea "FREESTYLE ICE MACHINE #4 ( ASSET #129858 ) - ICE MACHINE IS NOT MAKING ICE"
type textarea "x"
type textarea "FREESTYLE ICE MACHINE #4 ( ASSET #129858 ) - ICE MACHINE IS NOT MAKING ICE"
click at [464, 278] on textarea "Technician Instructions ( optional )" at bounding box center [515, 285] width 253 height 43
type textarea "x"
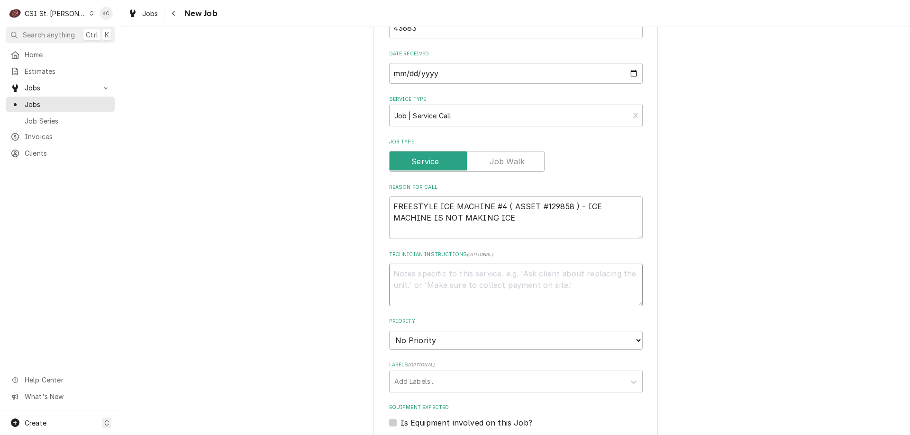
type textarea "D"
type textarea "x"
type textarea "Da"
type textarea "x"
type textarea "Dav"
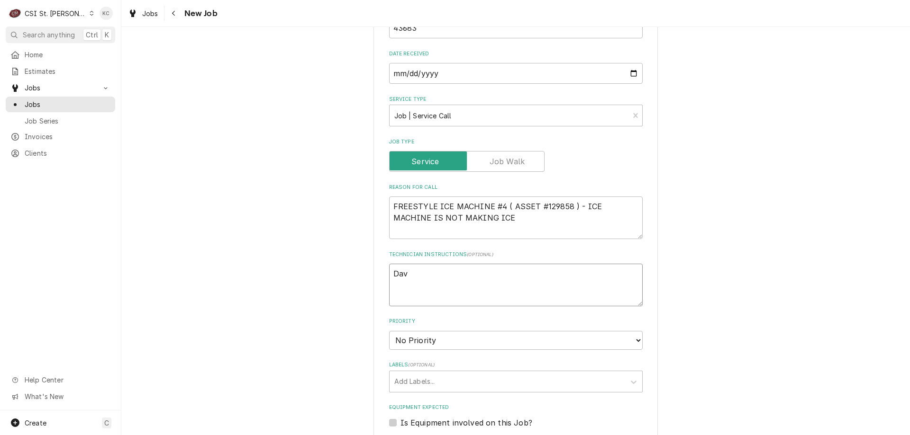
type textarea "x"
type textarea "Davi"
type textarea "x"
type textarea "David"
type textarea "x"
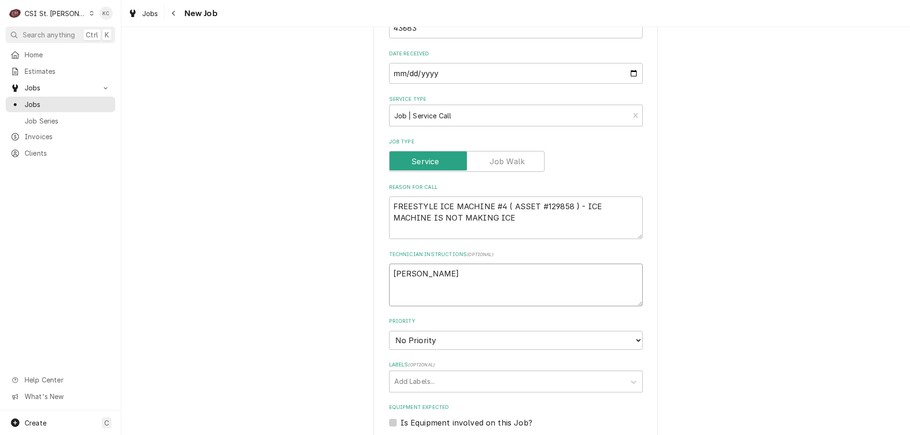
type textarea "David"
type textarea "x"
type textarea "David M"
type textarea "x"
type textarea "David Me"
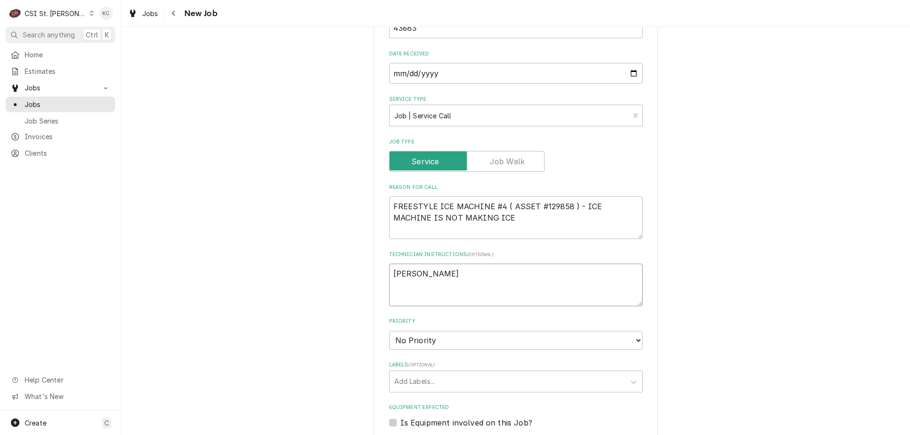
type textarea "x"
type textarea "David Mer"
type textarea "x"
type textarea "David Merl"
type textarea "x"
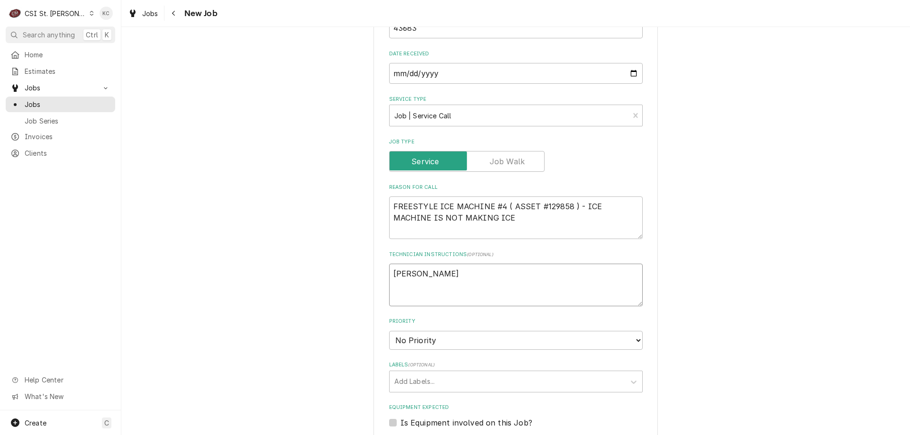
type textarea "David Merli"
type textarea "x"
type textarea "David Merlie"
type textarea "x"
type textarea "David Merlie"
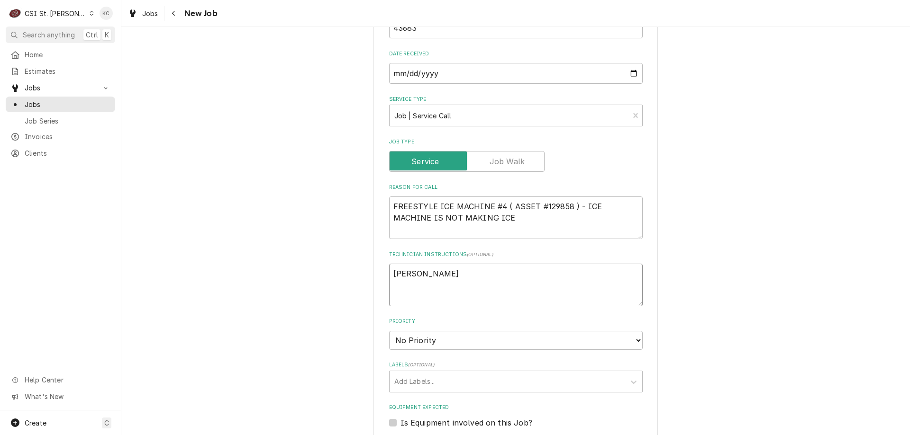
type textarea "x"
type textarea "David Merlie"
type textarea "x"
type textarea "N David Merlie"
type textarea "x"
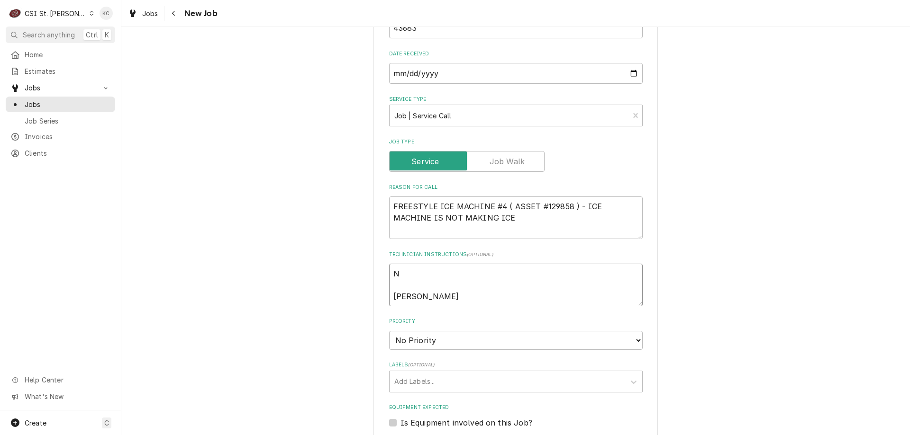
type textarea "NT David Merlie"
type textarea "x"
type textarea "NTE David Merlie"
type textarea "x"
type textarea "NTE David Merlie"
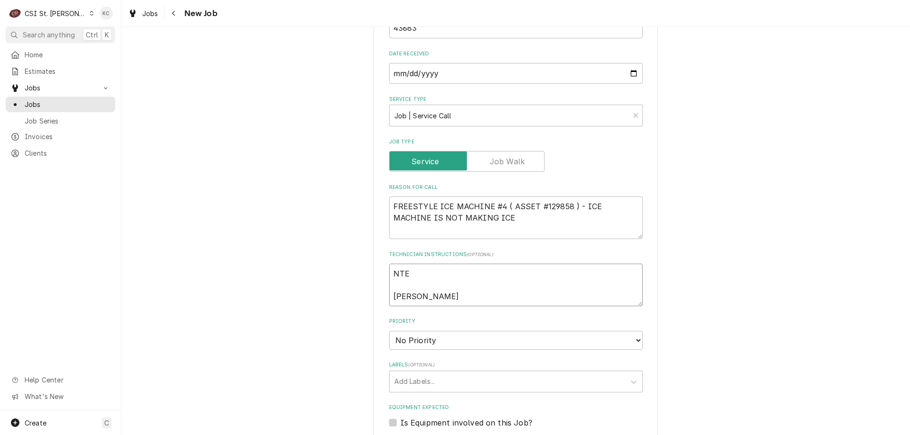
type textarea "x"
type textarea "NTE $ David Merlie"
type textarea "x"
type textarea "NTE $9 David Merlie"
type textarea "x"
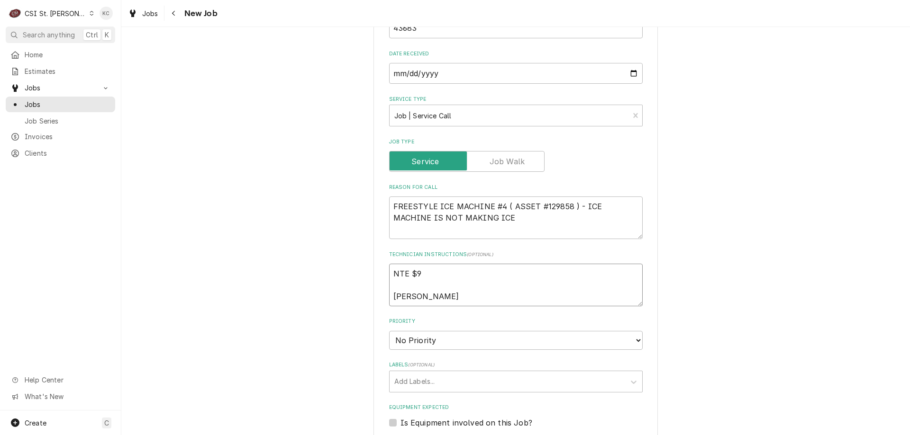
type textarea "NTE $90 David Merlie"
type textarea "x"
type textarea "NTE $900 David Merlie"
type textarea "x"
type textarea "NTE $900 David Merlie"
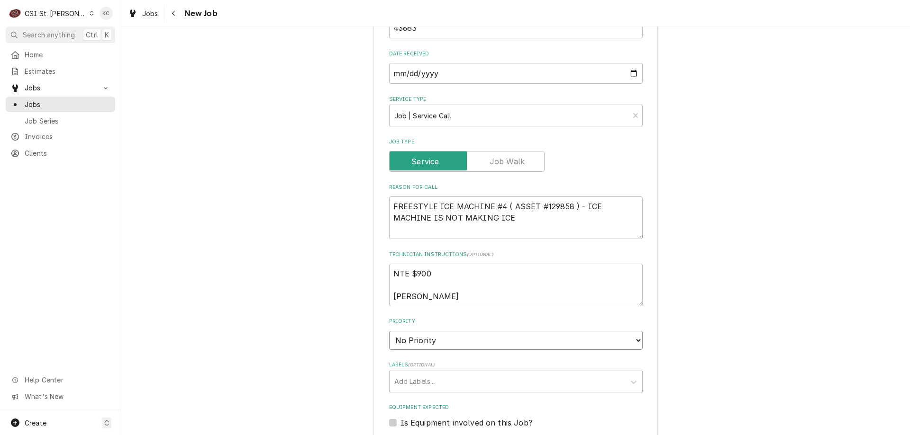
drag, startPoint x: 433, startPoint y: 346, endPoint x: 431, endPoint y: 341, distance: 5.5
click at [433, 346] on select "No Priority Urgent High Medium Low" at bounding box center [515, 340] width 253 height 19
select select "4"
click at [389, 331] on select "No Priority Urgent High Medium Low" at bounding box center [515, 340] width 253 height 19
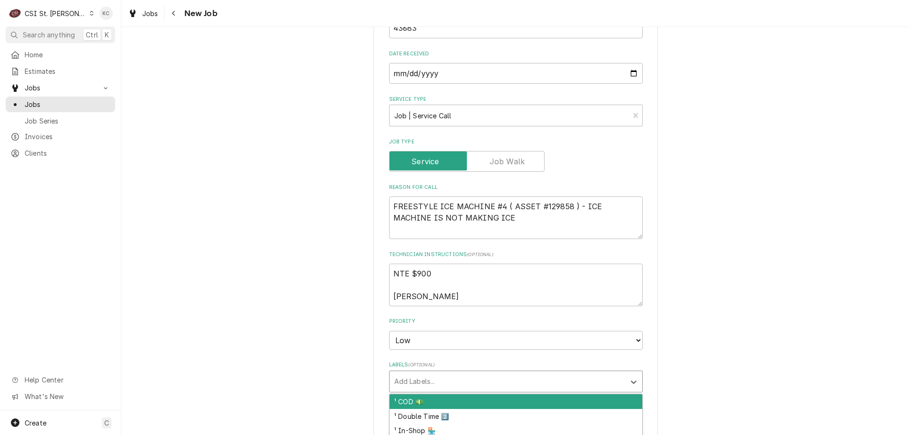
click at [442, 382] on div "Labels" at bounding box center [507, 381] width 226 height 17
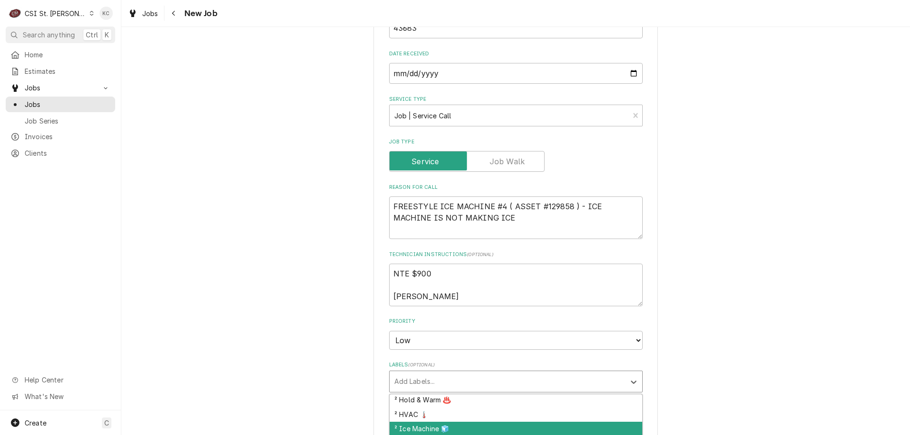
click at [467, 427] on div "² Ice Machine 🧊" at bounding box center [515, 429] width 252 height 15
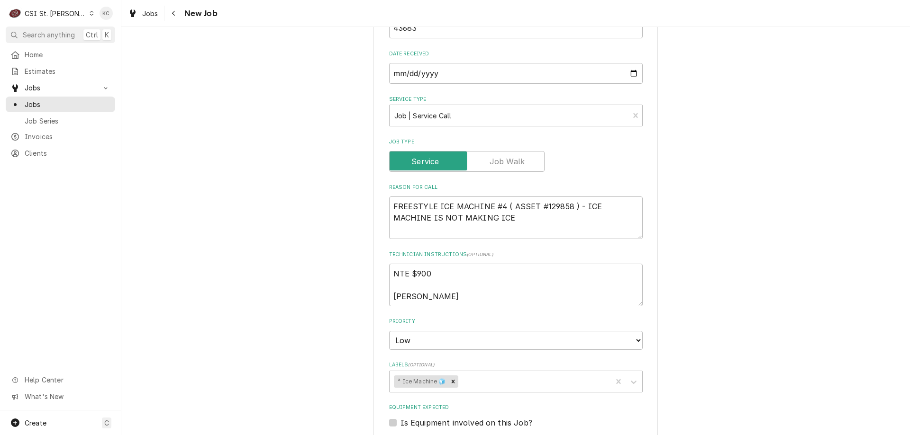
click at [761, 344] on div "Please provide the following information to create a job: Client Details Client…" at bounding box center [515, 243] width 788 height 1454
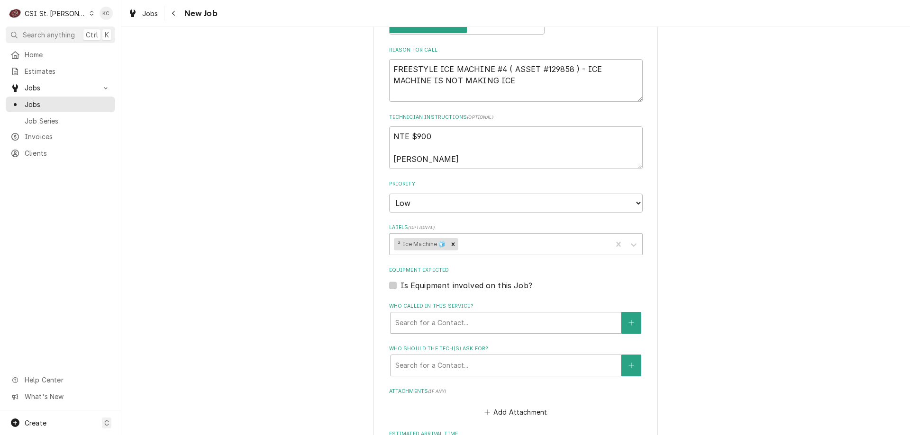
scroll to position [663, 0]
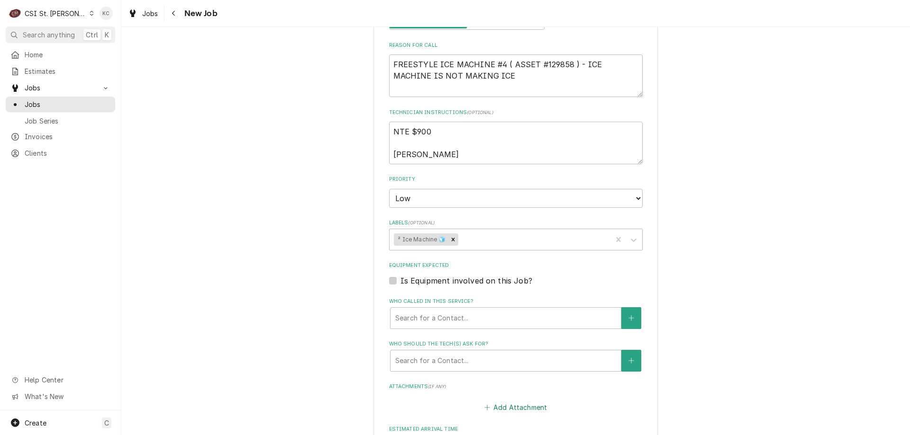
click at [511, 403] on button "Add Attachment" at bounding box center [515, 407] width 66 height 13
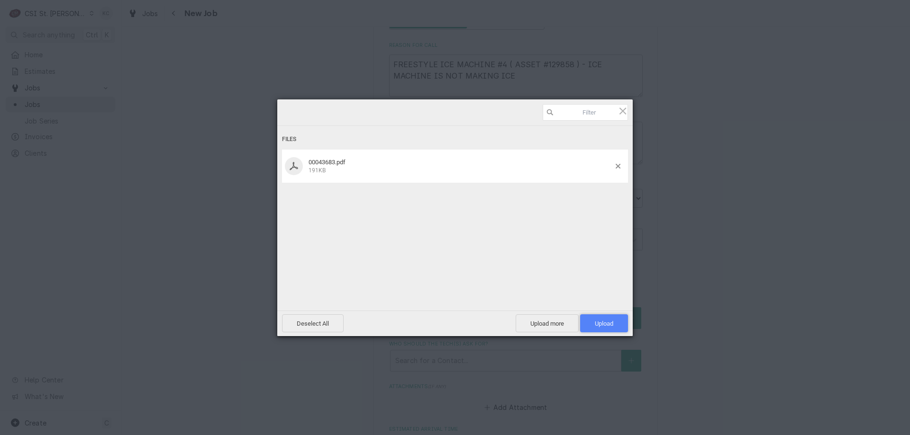
click at [606, 323] on span "Upload 1" at bounding box center [604, 323] width 18 height 7
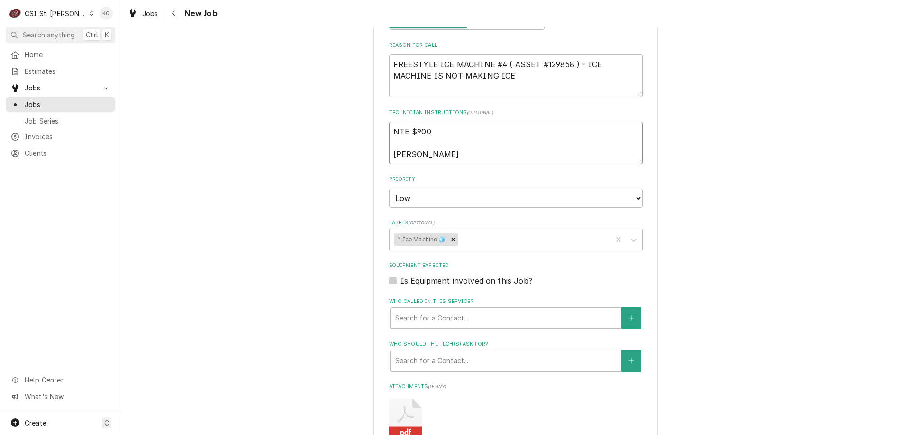
click at [497, 150] on textarea "NTE $900 David Merlie" at bounding box center [515, 143] width 253 height 43
click at [453, 152] on textarea "NTE $900 David Merlie" at bounding box center [515, 143] width 253 height 43
type textarea "x"
type textarea "NTE $900 David Merlie -"
type textarea "x"
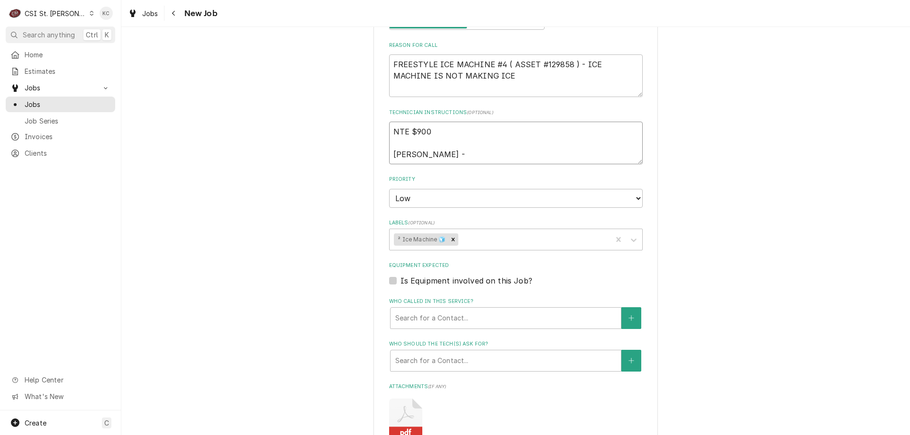
type textarea "NTE $900 David Merlie -"
paste textarea "314-479-5870"
type textarea "x"
type textarea "NTE $900 David Merlie - 314-479-5870"
click at [721, 181] on div "Please provide the following information to create a job: Client Details Client…" at bounding box center [515, 127] width 788 height 1507
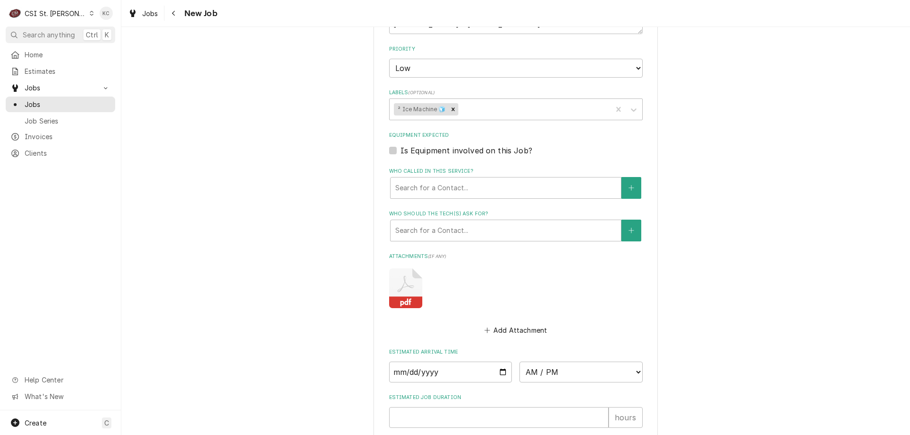
scroll to position [1109, 0]
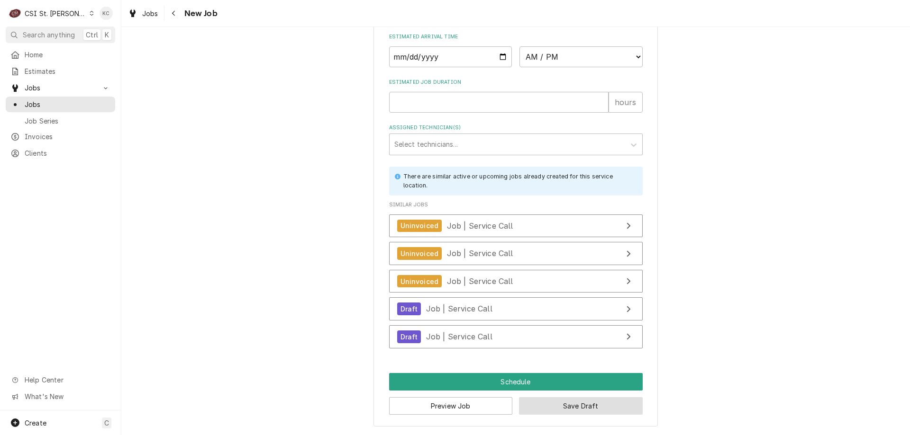
click at [558, 410] on button "Save Draft" at bounding box center [581, 406] width 124 height 18
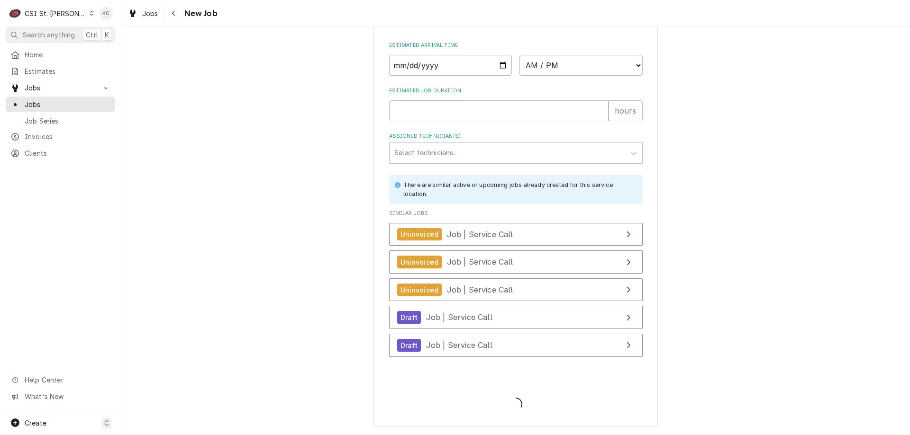
scroll to position [1100, 0]
type textarea "x"
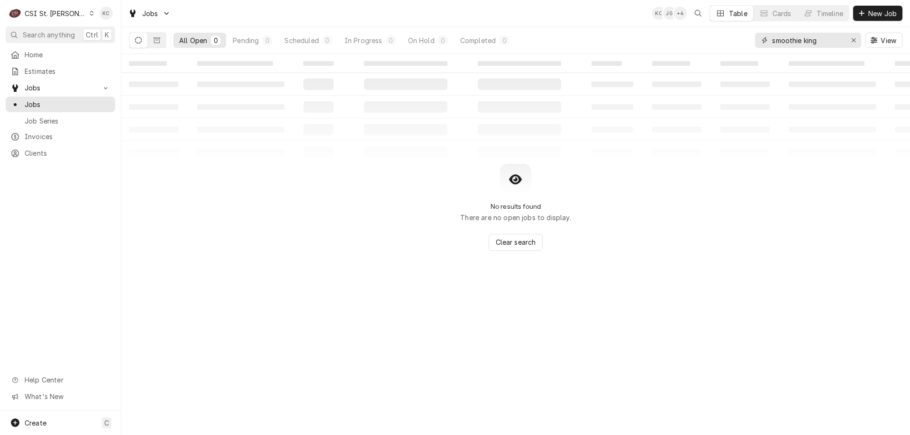
drag, startPoint x: 832, startPoint y: 41, endPoint x: 747, endPoint y: 35, distance: 85.5
click at [747, 35] on div "All Open 0 Pending 0 Scheduled 0 In Progress 0 On Hold 0 Completed 0 smoothie k…" at bounding box center [515, 40] width 773 height 27
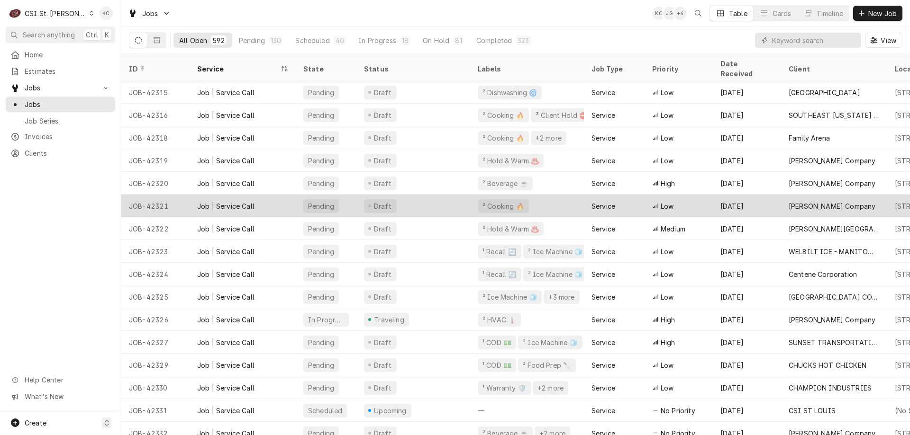
scroll to position [216, 0]
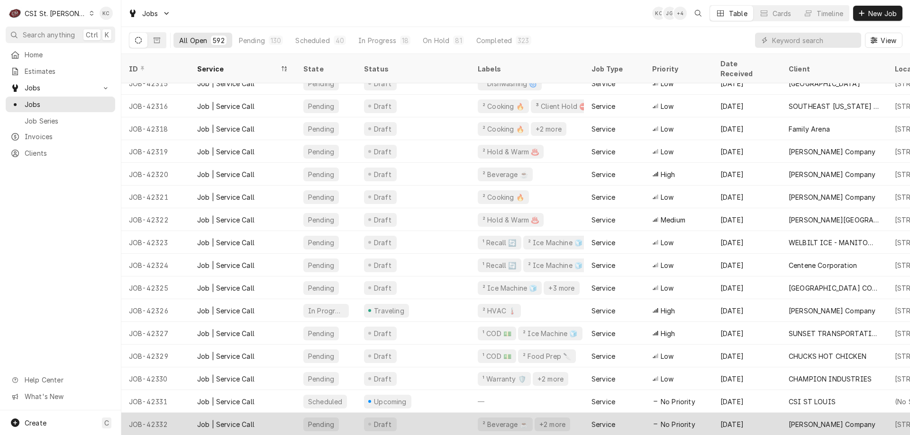
click at [559, 418] on div "+2 more" at bounding box center [552, 425] width 36 height 14
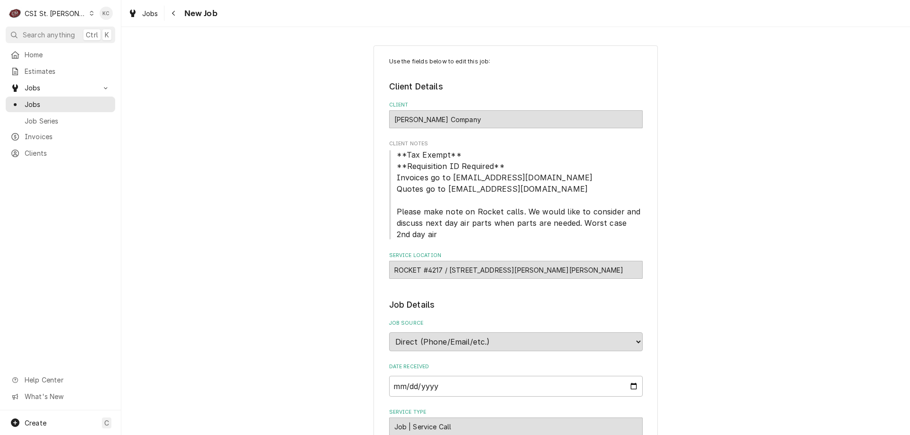
type textarea "x"
click at [171, 12] on div "Navigate back" at bounding box center [173, 13] width 9 height 9
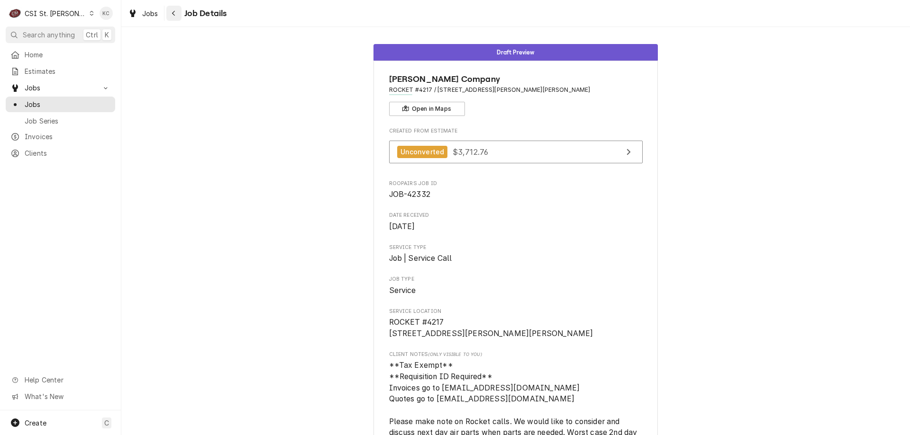
click at [176, 16] on div "Navigate back" at bounding box center [173, 13] width 9 height 9
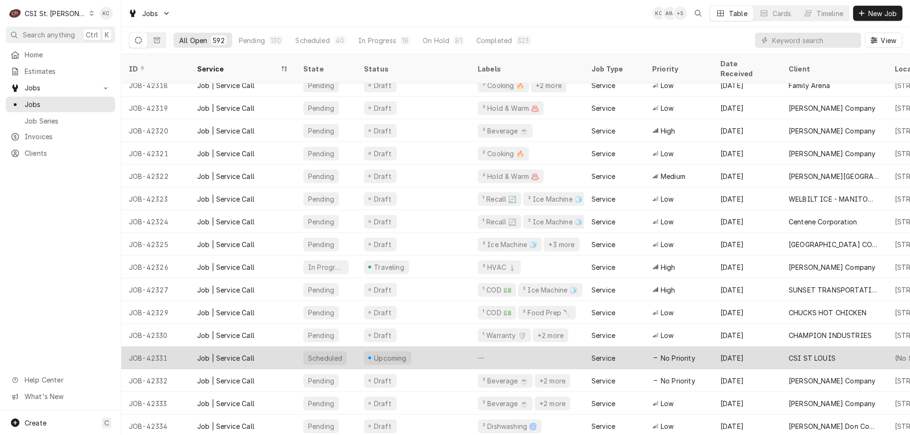
scroll to position [279, 0]
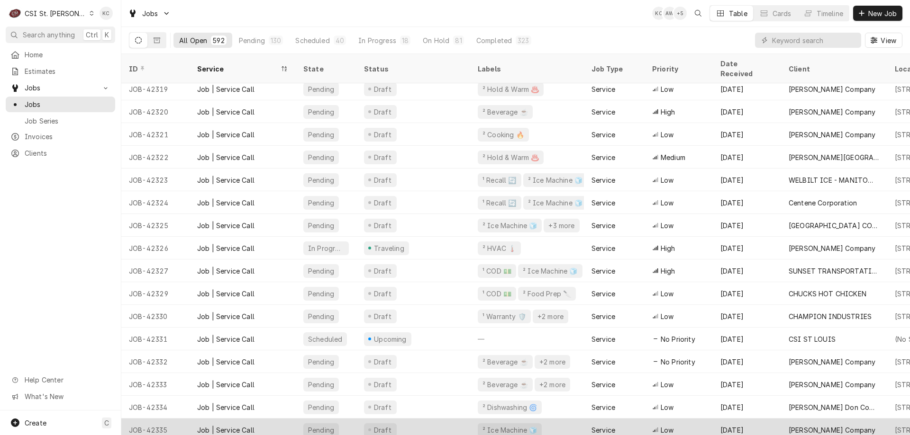
click at [412, 419] on div "Draft" at bounding box center [413, 430] width 114 height 23
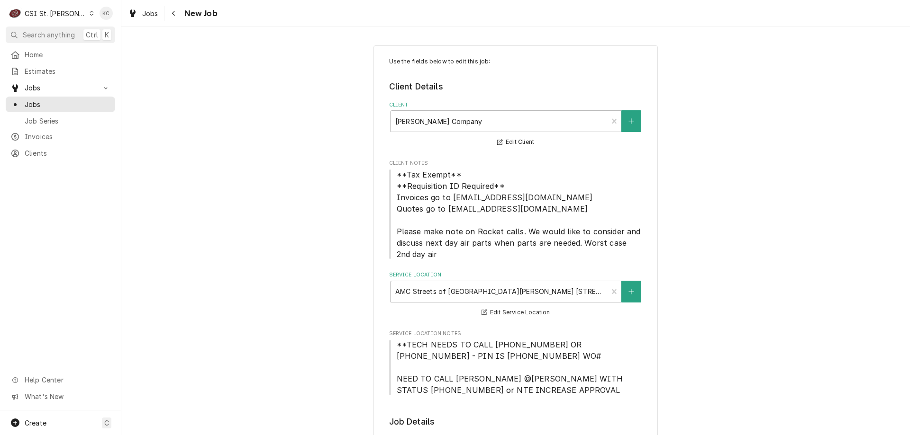
type textarea "x"
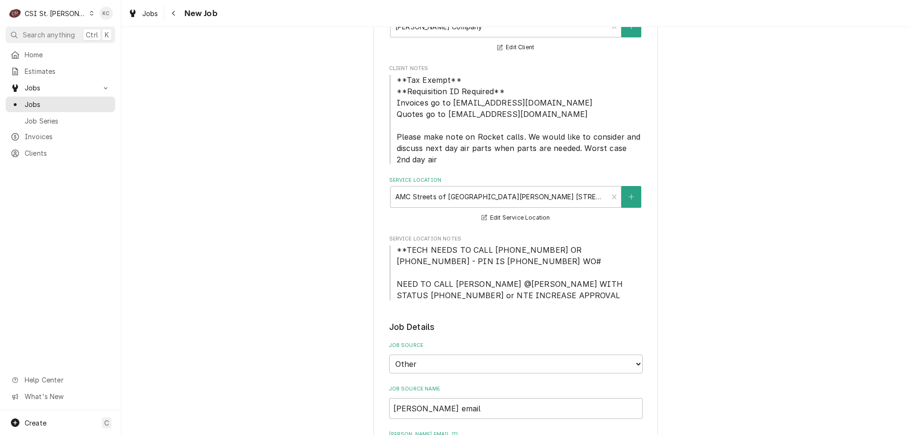
scroll to position [142, 0]
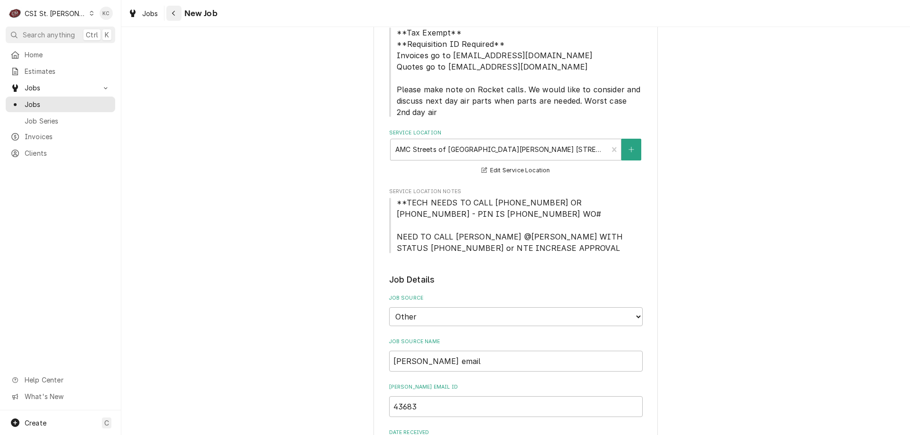
click at [172, 10] on icon "Navigate back" at bounding box center [173, 13] width 4 height 7
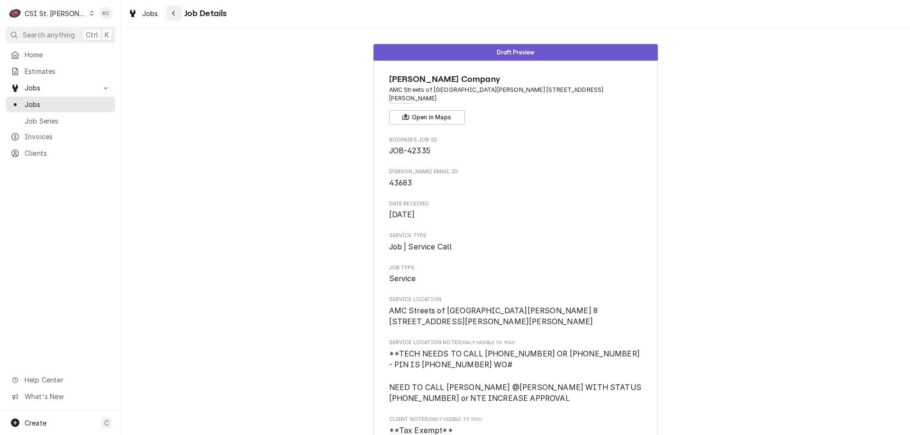
click at [173, 18] on button "Navigate back" at bounding box center [173, 13] width 15 height 15
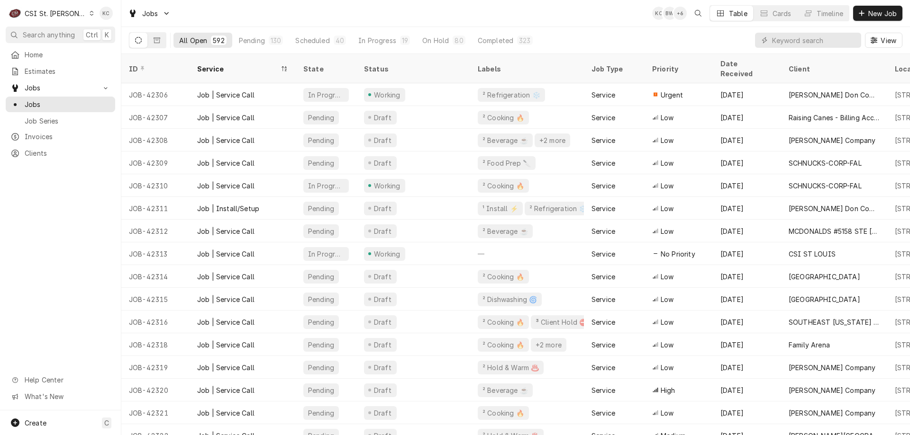
click at [691, 36] on div "All Open 592 Pending 130 Scheduled 40 In Progress 19 On Hold 80 Completed 323 V…" at bounding box center [515, 40] width 773 height 27
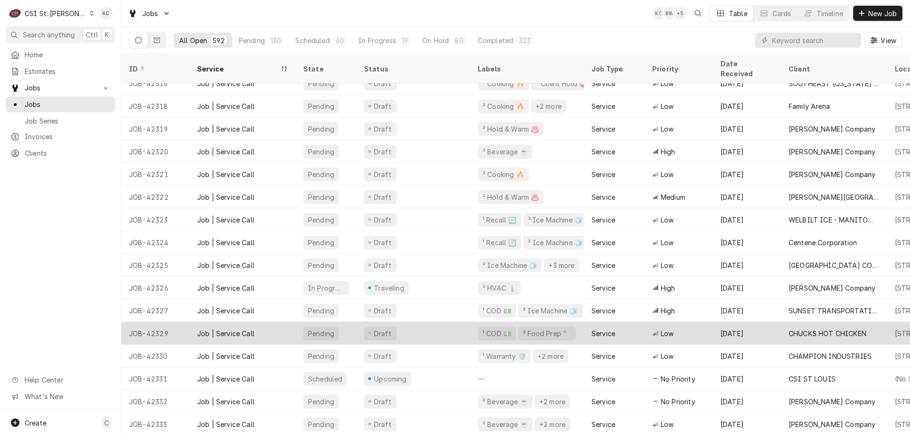
scroll to position [286, 0]
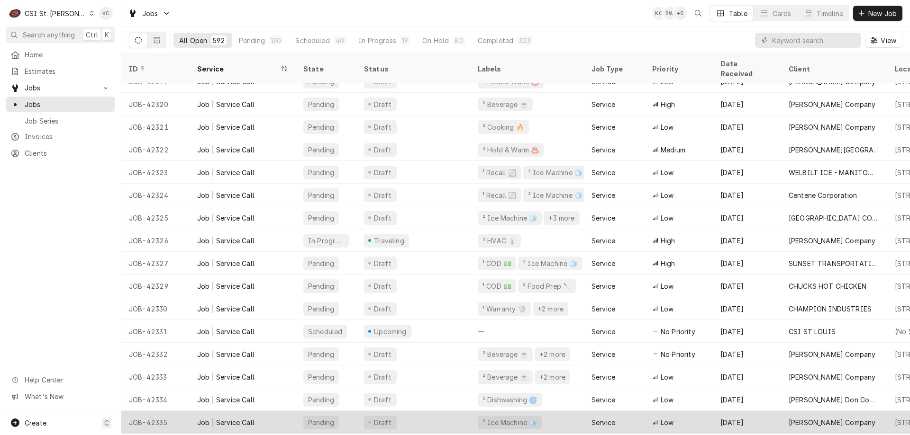
click at [312, 418] on div "Pending" at bounding box center [321, 423] width 28 height 10
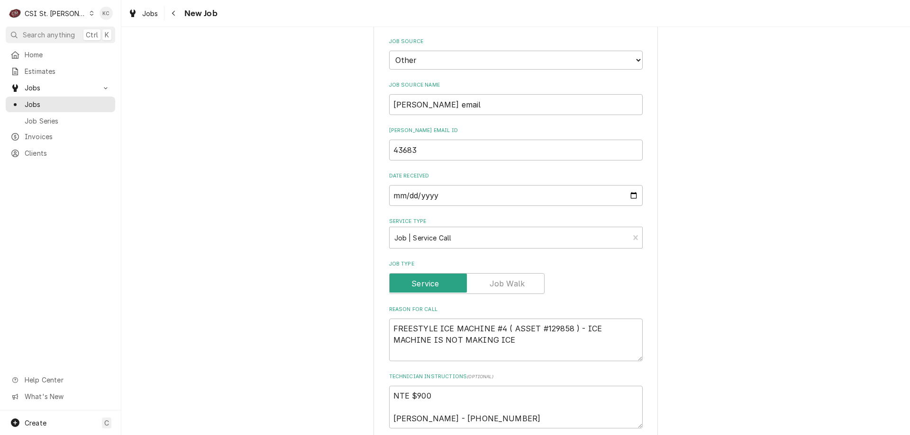
scroll to position [474, 0]
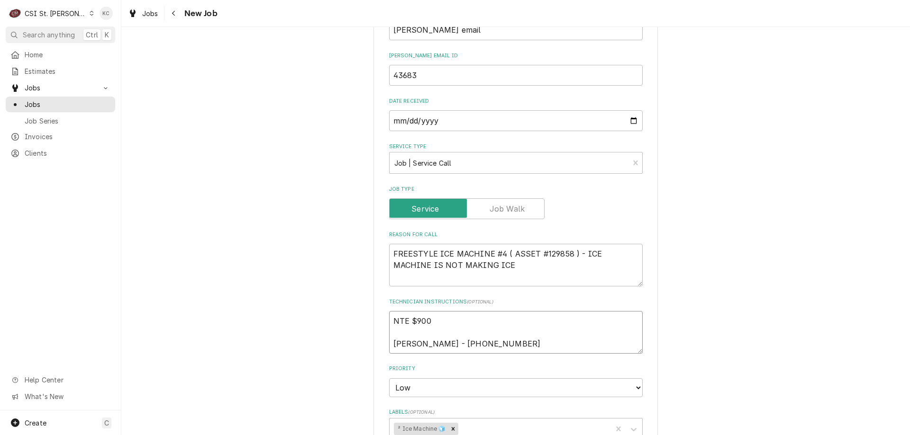
click at [389, 316] on textarea "NTE $900 David Merlie - 314-479-5870" at bounding box center [515, 332] width 253 height 43
type textarea "x"
type textarea "NTE $900 David Merlie - 314-479-5870"
type textarea "x"
type textarea "NTE $900 David Merlie - 314-479-5870"
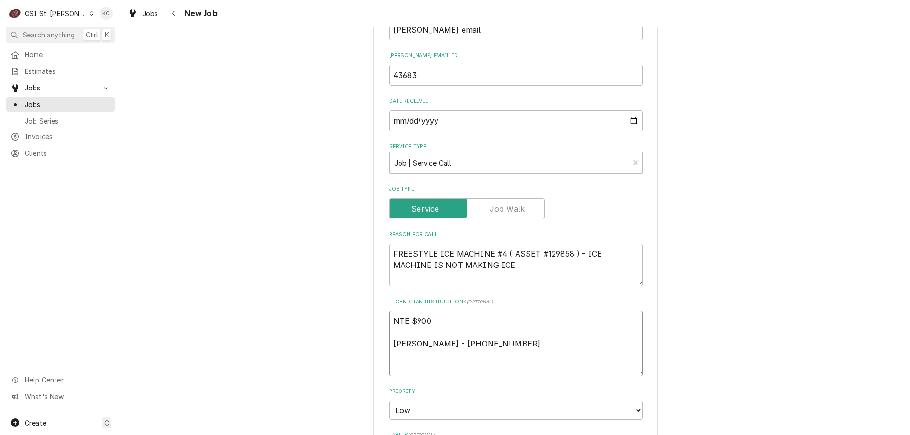
type textarea "x"
type textarea "8 NTE $900 David Merlie - 314-479-5870"
type textarea "x"
type textarea "8/ NTE $900 David Merlie - 314-479-5870"
type textarea "x"
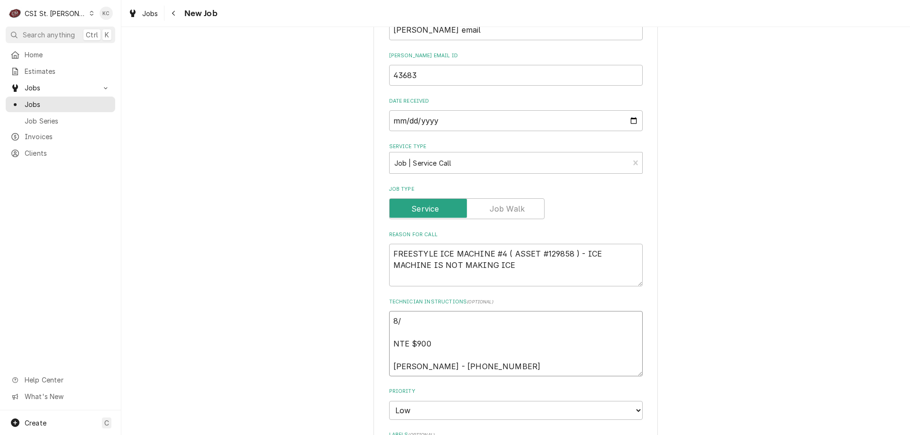
type textarea "8/2 NTE $900 David Merlie - 314-479-5870"
type textarea "x"
type textarea "8/27 NTE $900 David Merlie - 314-479-5870"
type textarea "x"
type textarea "8/27 NTE $900 David Merlie - 314-479-5870"
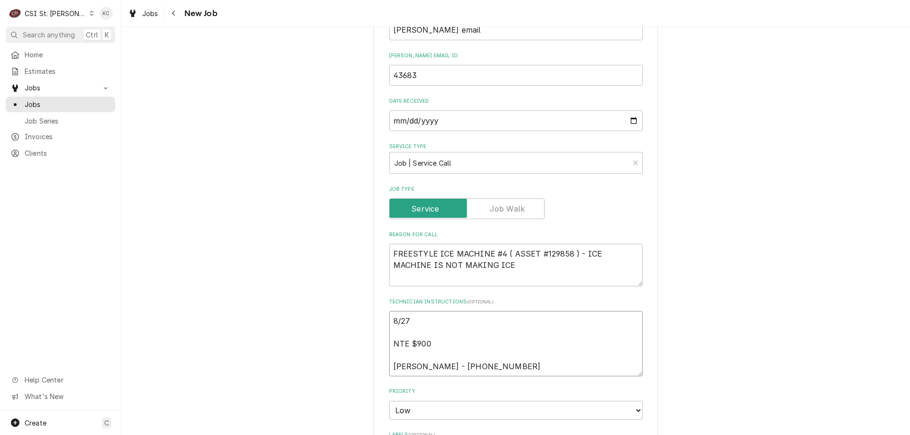
type textarea "x"
type textarea "8/27 - NTE $900 David Merlie - 314-479-5870"
type textarea "x"
type textarea "8/27 - NTE $900 David Merlie - 314-479-5870"
type textarea "x"
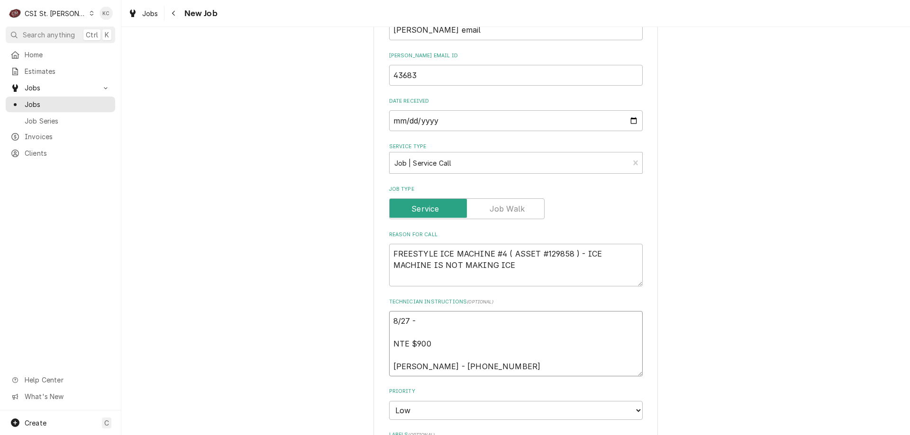
type textarea "8/27 - K NTE $900 David Merlie - 314-479-5870"
type textarea "x"
type textarea "8/27 - Ke NTE $900 David Merlie - 314-479-5870"
type textarea "x"
type textarea "8/27 - Kel NTE $900 David Merlie - 314-479-5870"
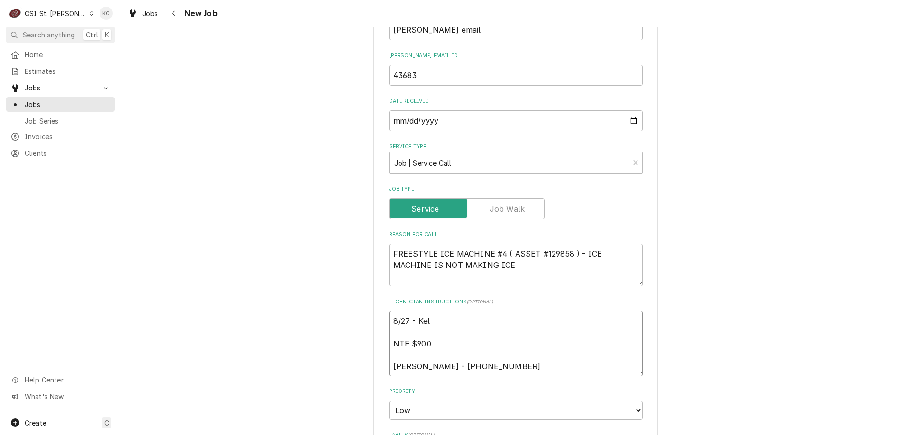
type textarea "x"
type textarea "8/27 - Kell NTE $900 David Merlie - 314-479-5870"
type textarea "x"
type textarea "8/27 - Kelly NTE $900 David Merlie - 314-479-5870"
type textarea "x"
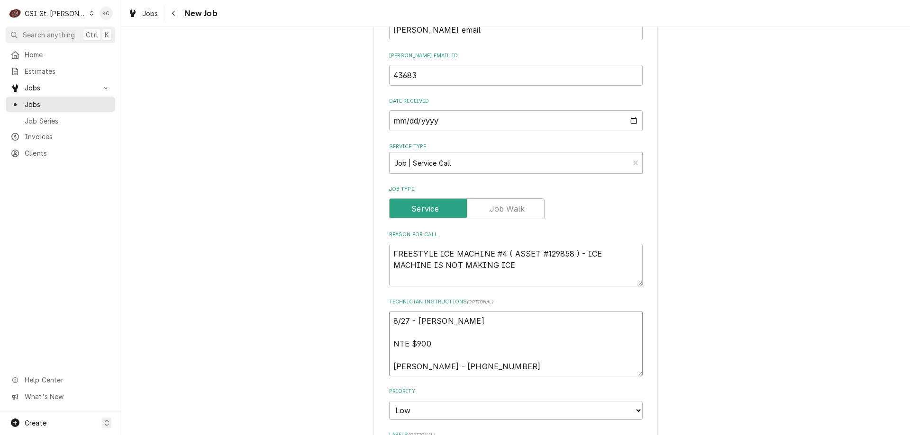
type textarea "8/27 - Kelly NTE $900 David Merlie - 314-479-5870"
type textarea "x"
type textarea "8/27 - Kelly - NTE $900 David Merlie - 314-479-5870"
type textarea "x"
type textarea "8/27 - Kelly - NTE $900 David Merlie - 314-479-5870"
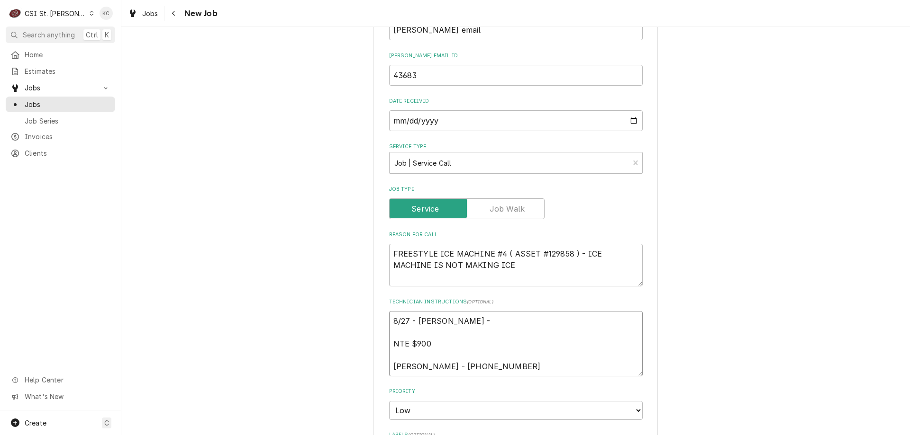
type textarea "x"
type textarea "8/27 - Kelly - NTE $900 David Merlie - 314-479-5870"
click at [478, 316] on textarea "8/27 - Kelly - NTE $900 David Merlie - 314-479-5870" at bounding box center [515, 343] width 253 height 65
paste textarea "Theatre came back and canceled this call"
type textarea "x"
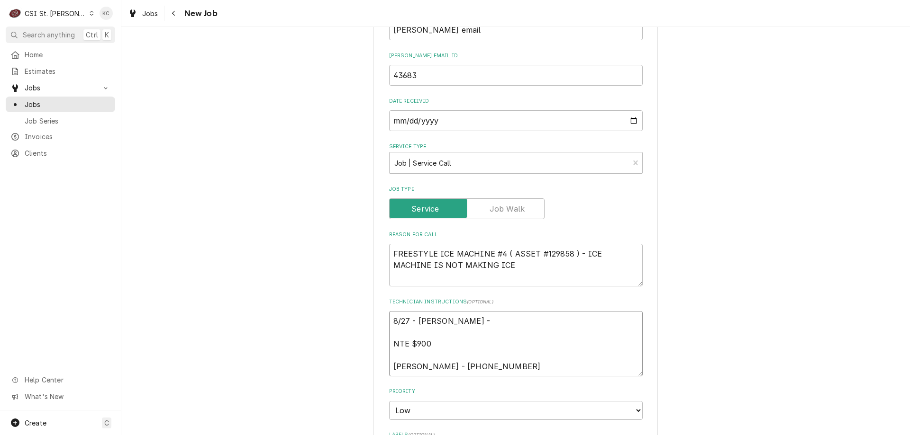
type textarea "8/27 - Kelly - Theatre came back and canceled this call NTE $900 David Merlie -…"
type textarea "x"
type textarea "8/27 - Kelly - Theatre came back and canceled this call NTE $900 David Merlie -…"
type textarea "x"
type textarea "8/27 - Kelly - Theatre came back and canceled this call p NTE $900 David Merlie…"
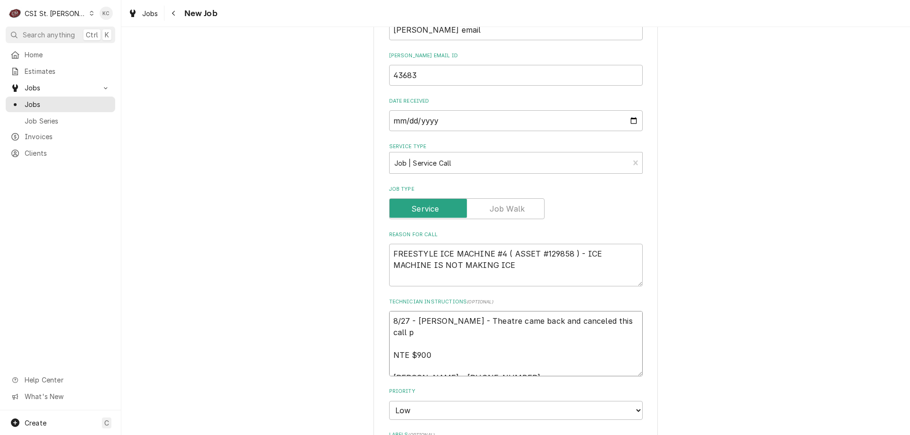
type textarea "x"
type textarea "8/27 - Kelly - Theatre came back and canceled this call pe NTE $900 David Merli…"
type textarea "x"
type textarea "8/27 - Kelly - Theatre came back and canceled this call per NTE $900 David Merl…"
type textarea "x"
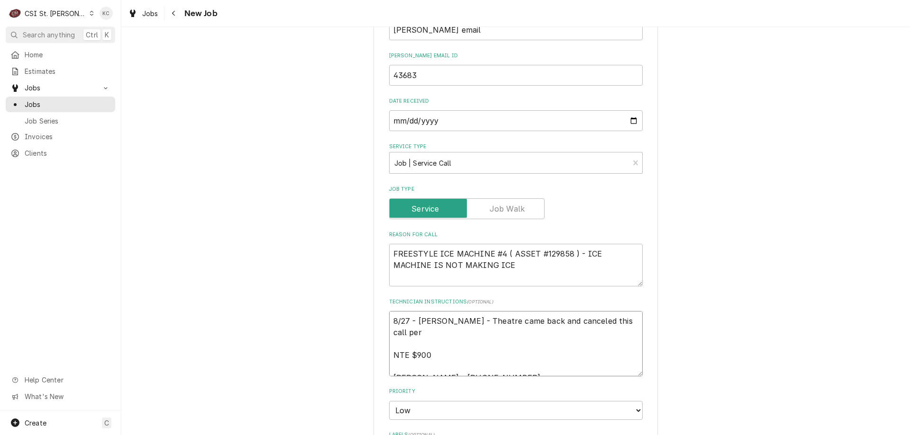
type textarea "8/27 - Kelly - Theatre came back and canceled this call per K NTE $900 David Me…"
type textarea "x"
type textarea "8/27 - Kelly - Theatre came back and canceled this call per Ku NTE $900 David M…"
type textarea "x"
type textarea "8/27 - Kelly - Theatre came back and canceled this call per Kur NTE $900 David …"
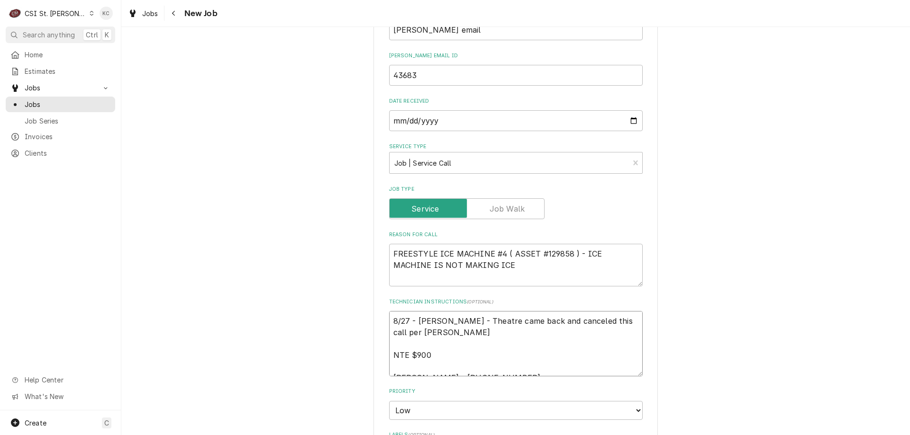
type textarea "x"
type textarea "8/27 - Kelly - Theatre came back and canceled this call per Kurt NTE $900 David…"
type textarea "x"
type textarea "8/27 - Kelly - Theatre came back and canceled this call per Kurt e NTE $900 Dav…"
type textarea "x"
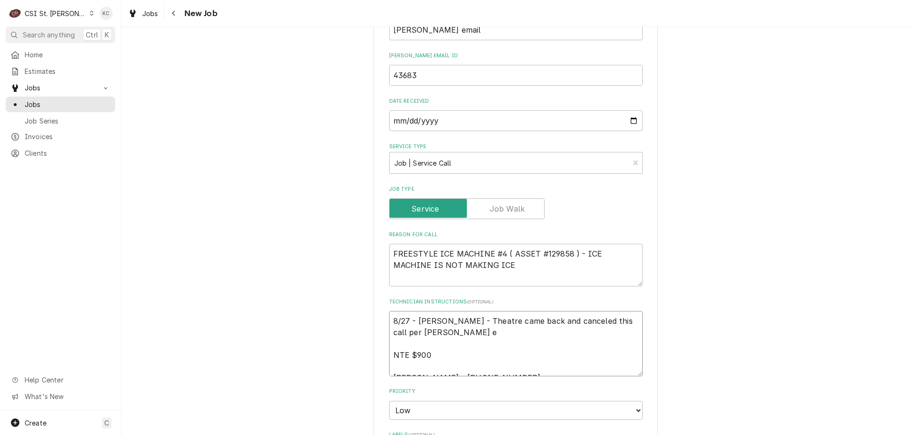
type textarea "8/27 - Kelly - Theatre came back and canceled this call per Kurt em NTE $900 Da…"
type textarea "x"
type textarea "8/27 - Kelly - Theatre came back and canceled this call per Kurt ema NTE $900 D…"
type textarea "x"
type textarea "8/27 - Kelly - Theatre came back and canceled this call per Kurt emai NTE $900 …"
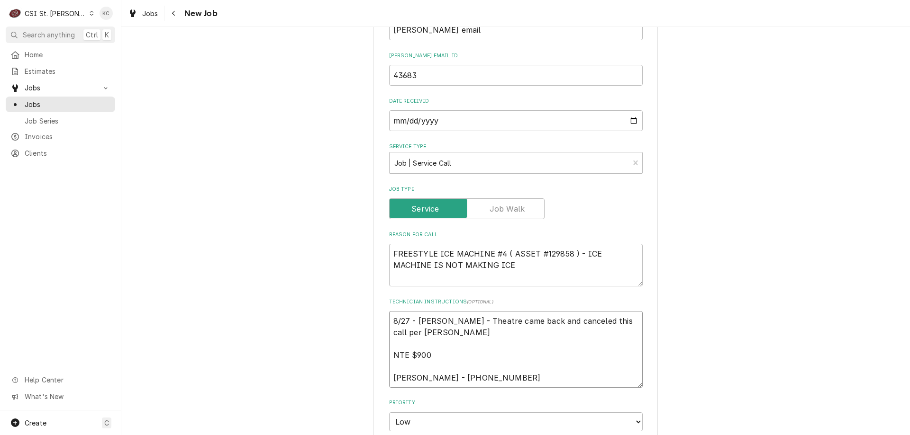
type textarea "x"
type textarea "8/27 - Kelly - Theatre came back and canceled this call per Kurt email NTE $900…"
type textarea "x"
type textarea "8/27 - Kelly - Theatre came back and canceled this call per Kurt email NTE $900…"
type textarea "x"
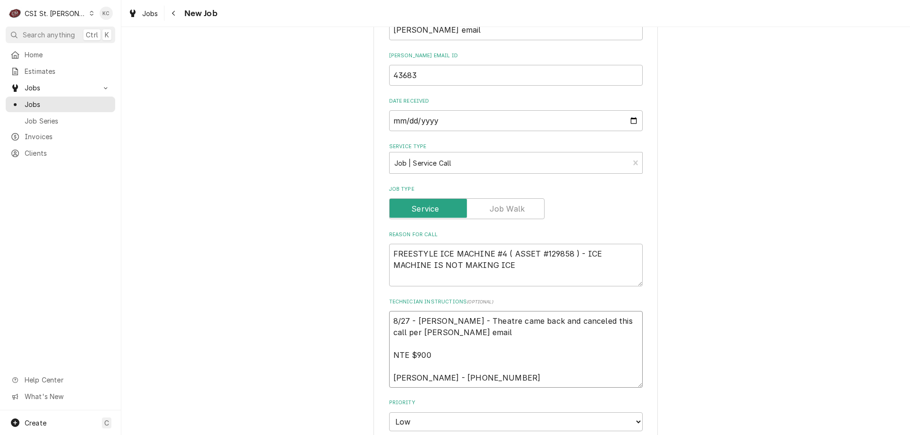
type textarea "8/27 - Kelly - Theatre came back and canceled this call per Kurt email - NTE $9…"
type textarea "x"
type textarea "8/27 - Kelly - Theatre came back and canceled this call per Kurt email - NTE $9…"
type textarea "x"
type textarea "8/27 - Kelly - Theatre came back and canceled this call per Kurt email - e NTE …"
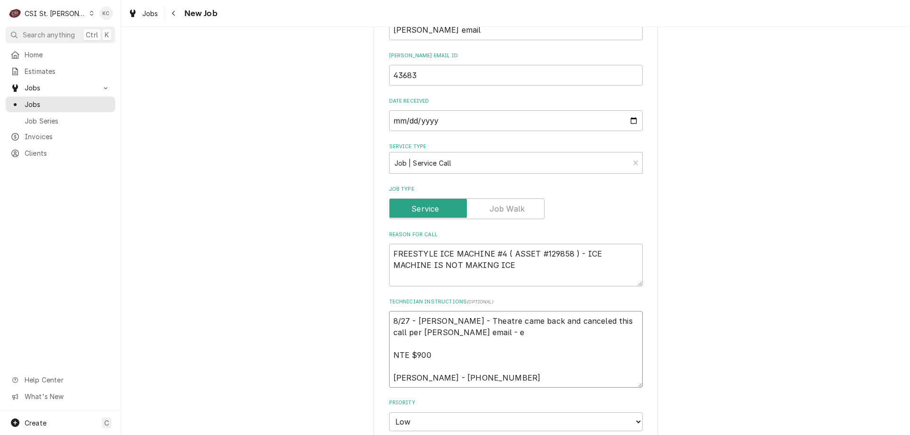
type textarea "x"
type textarea "8/27 - Kelly - Theatre came back and canceled this call per Kurt email - em NTE…"
type textarea "x"
type textarea "8/27 - Kelly - Theatre came back and canceled this call per Kurt email - ema NT…"
type textarea "x"
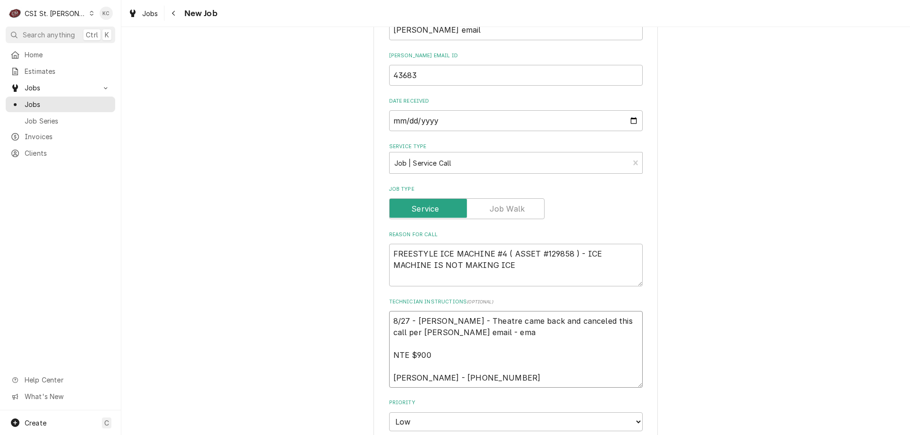
type textarea "8/27 - Kelly - Theatre came back and canceled this call per Kurt email - emai N…"
type textarea "x"
type textarea "8/27 - Kelly - Theatre came back and canceled this call per Kurt email - email …"
type textarea "x"
type textarea "8/27 - Kelly - Theatre came back and canceled this call per Kurt email - emaili…"
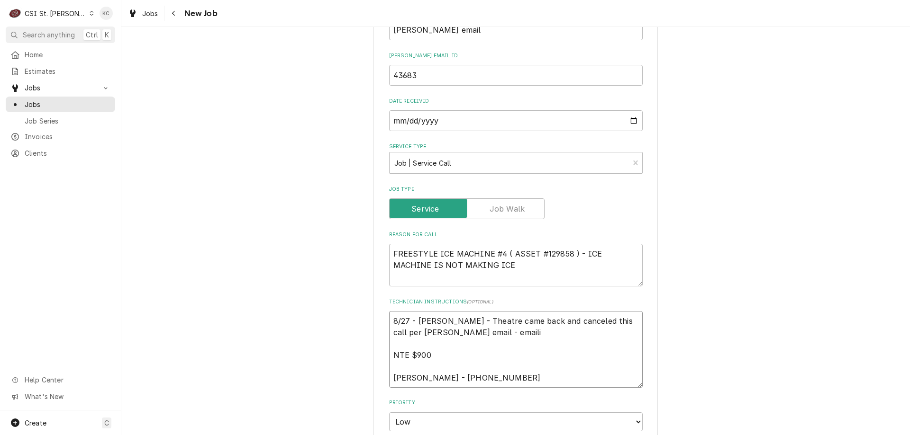
type textarea "x"
type textarea "8/27 - Kelly - Theatre came back and canceled this call per Kurt email - emaili…"
type textarea "x"
type textarea "8/27 - Kelly - Theatre came back and canceled this call per Kurt email - emaili…"
type textarea "x"
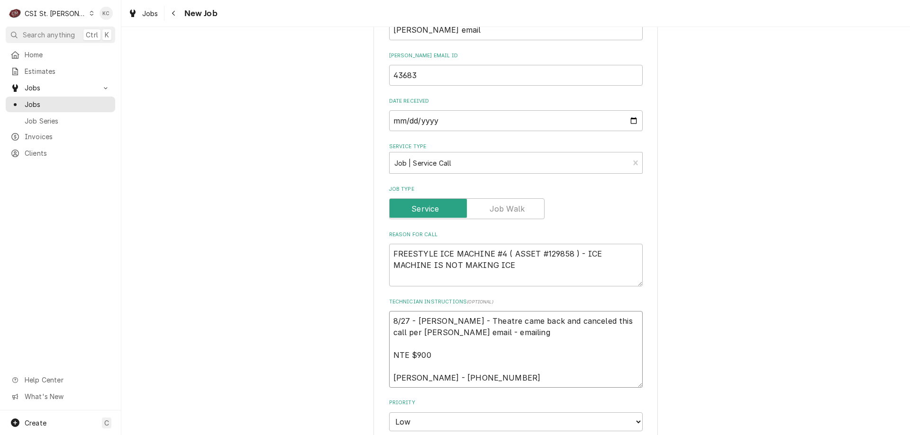
type textarea "8/27 - Kelly - Theatre came back and canceled this call per Kurt email - emaili…"
type textarea "x"
type textarea "8/27 - Kelly - Theatre came back and canceled this call per Kurt email - emaili…"
type textarea "x"
type textarea "8/27 - Kelly - Theatre came back and canceled this call per Kurt email - emaili…"
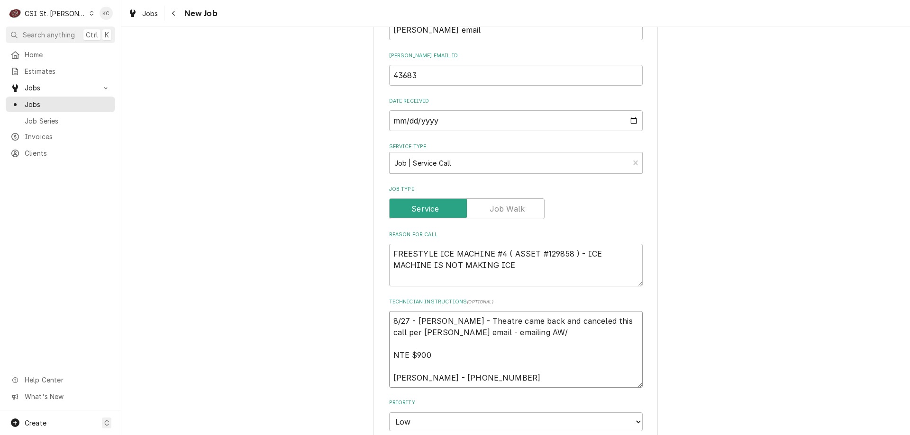
type textarea "x"
type textarea "8/27 - Kelly - Theatre came back and canceled this call per Kurt email - emaili…"
type textarea "x"
type textarea "8/27 - Kelly - Theatre came back and canceled this call per Kurt email - emaili…"
type textarea "x"
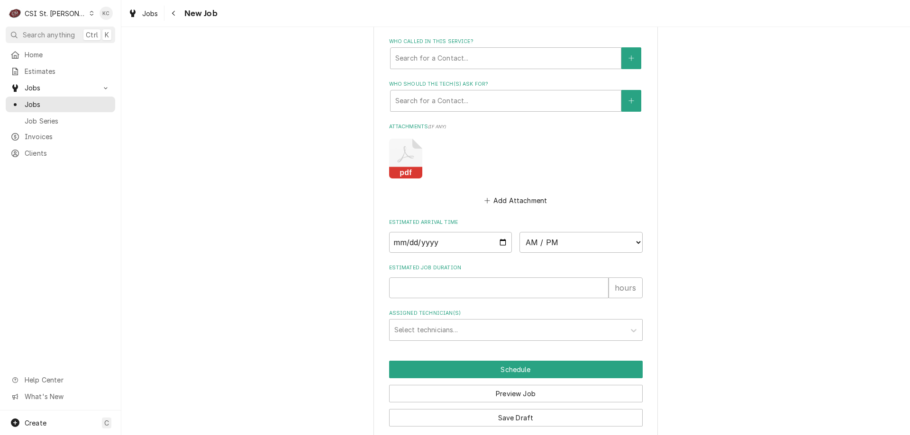
scroll to position [969, 0]
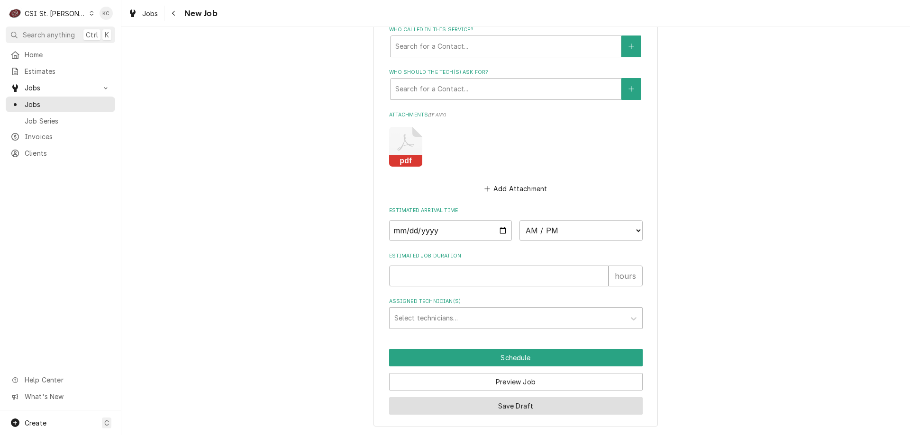
type textarea "8/27 - Kelly - Theatre came back and canceled this call per Kurt email - emaili…"
click at [578, 408] on button "Save Draft" at bounding box center [515, 406] width 253 height 18
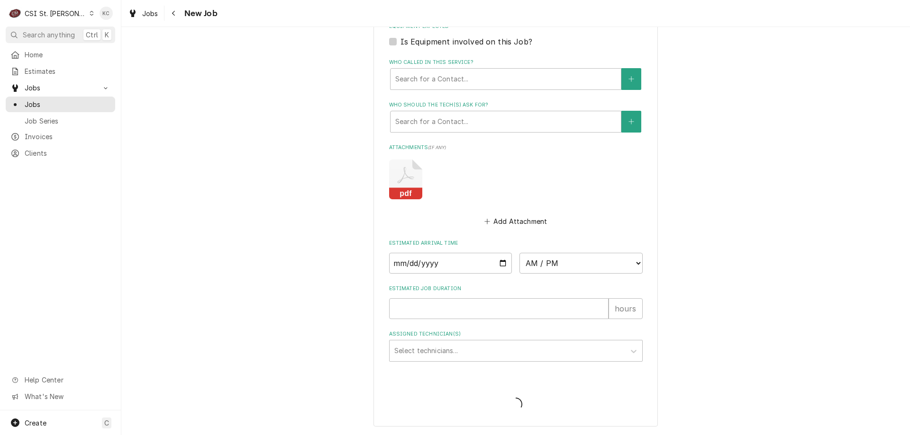
scroll to position [937, 0]
type textarea "x"
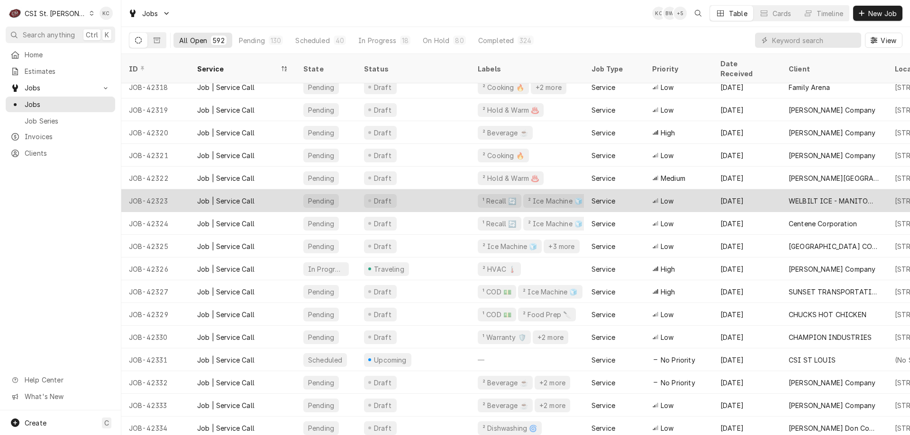
scroll to position [305, 0]
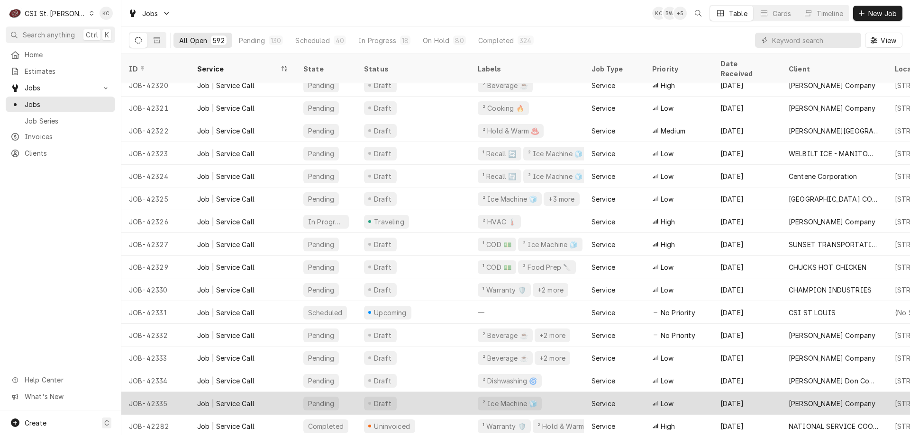
click at [419, 392] on div "Draft" at bounding box center [413, 403] width 114 height 23
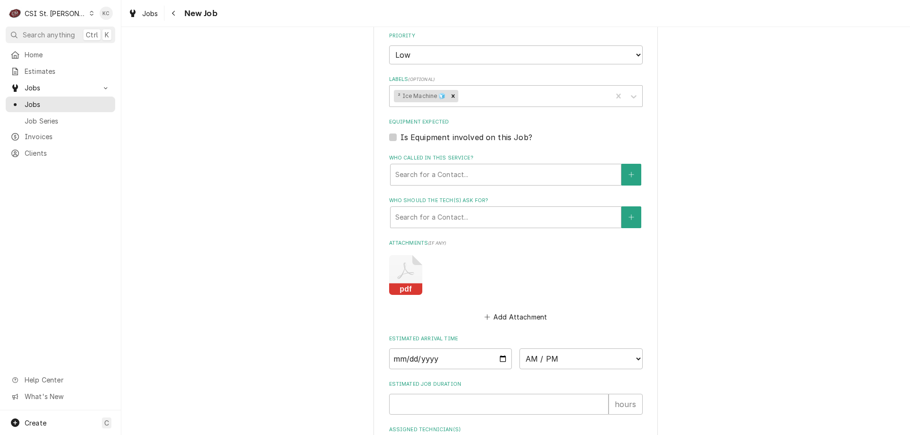
scroll to position [853, 0]
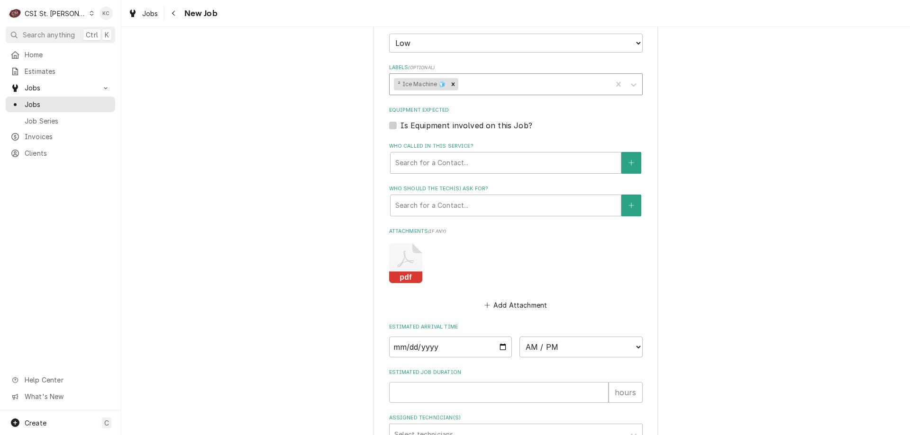
click at [483, 85] on div "Labels" at bounding box center [533, 84] width 147 height 17
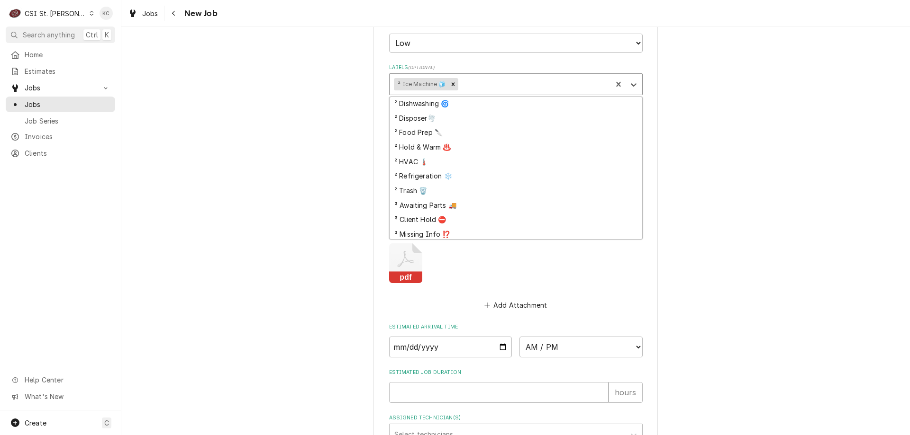
scroll to position [264, 0]
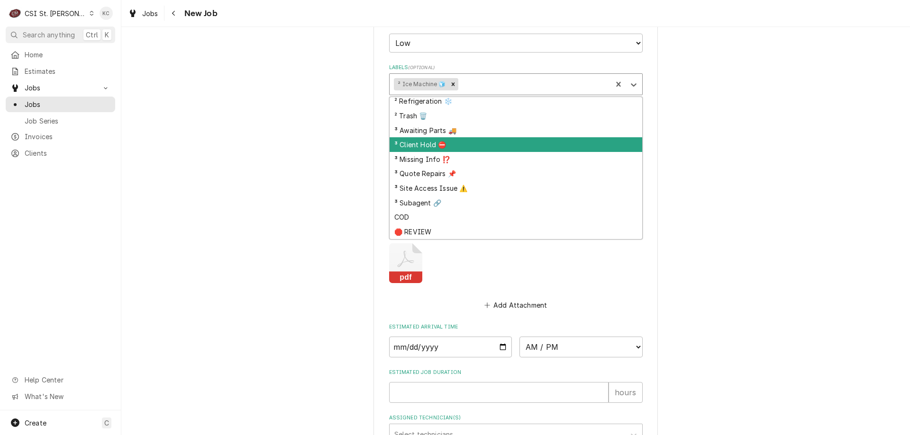
click at [463, 152] on div "³ Client Hold ⛔️" at bounding box center [515, 144] width 252 height 15
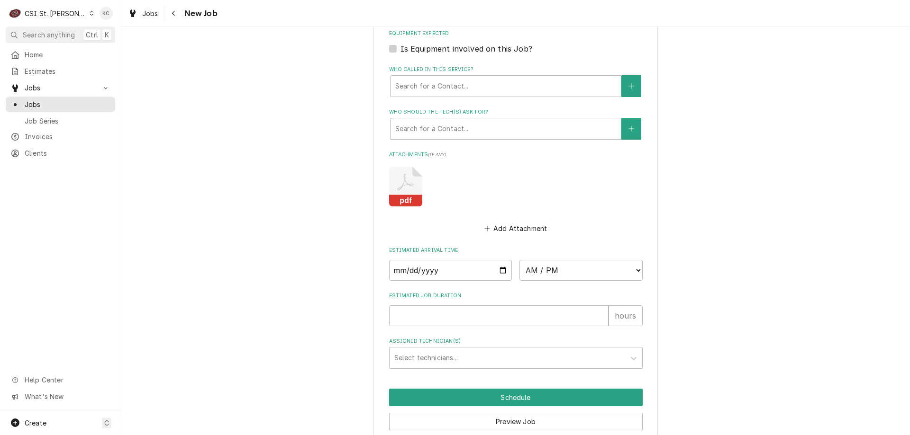
scroll to position [969, 0]
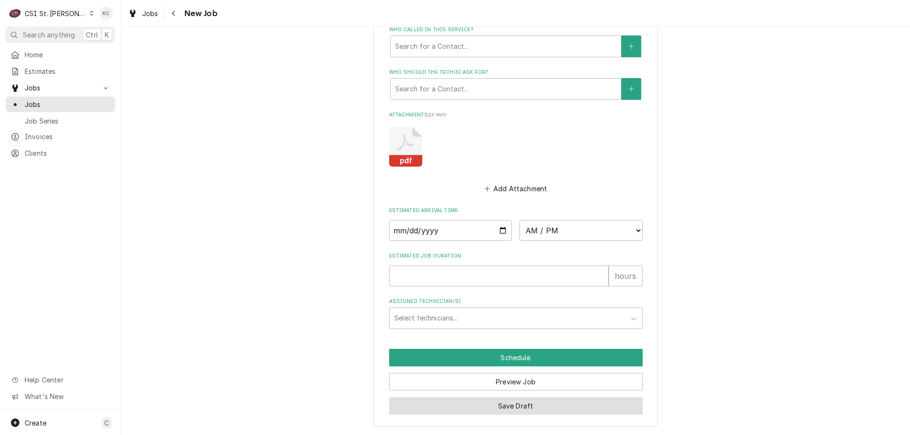
click at [513, 409] on button "Save Draft" at bounding box center [515, 406] width 253 height 18
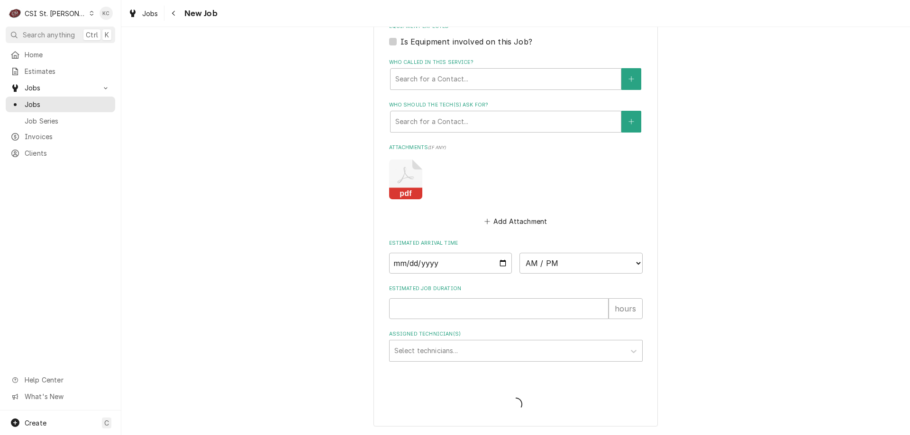
type textarea "x"
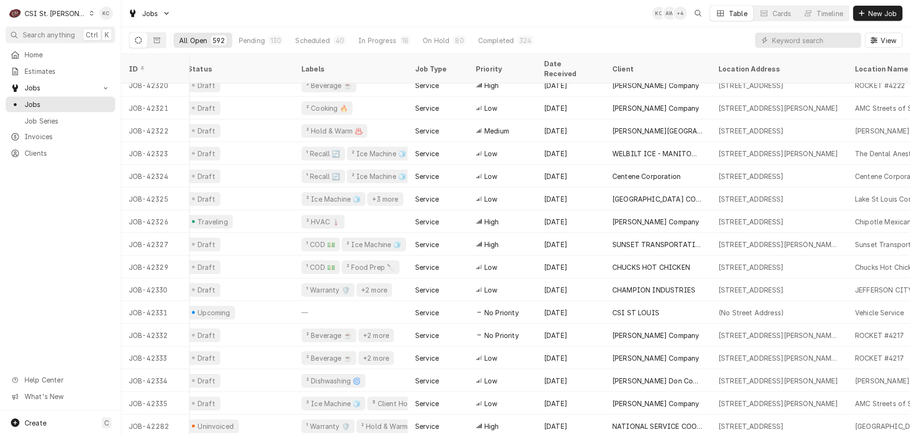
scroll to position [305, 185]
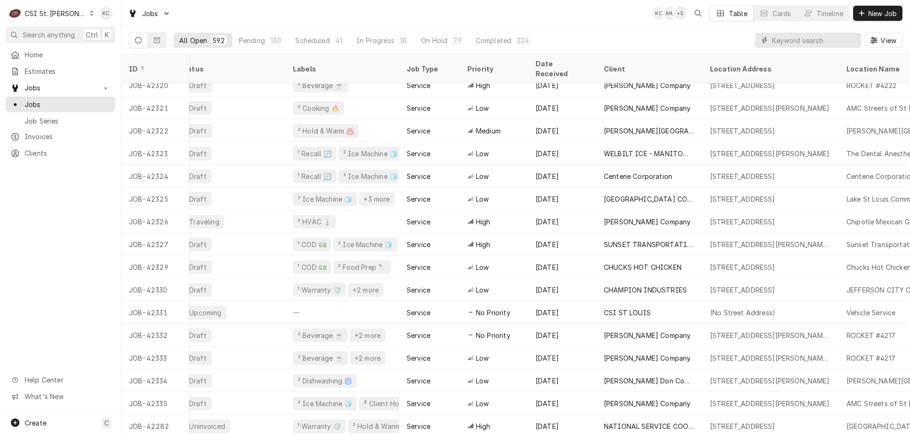
click at [788, 38] on input "Dynamic Content Wrapper" at bounding box center [814, 40] width 84 height 15
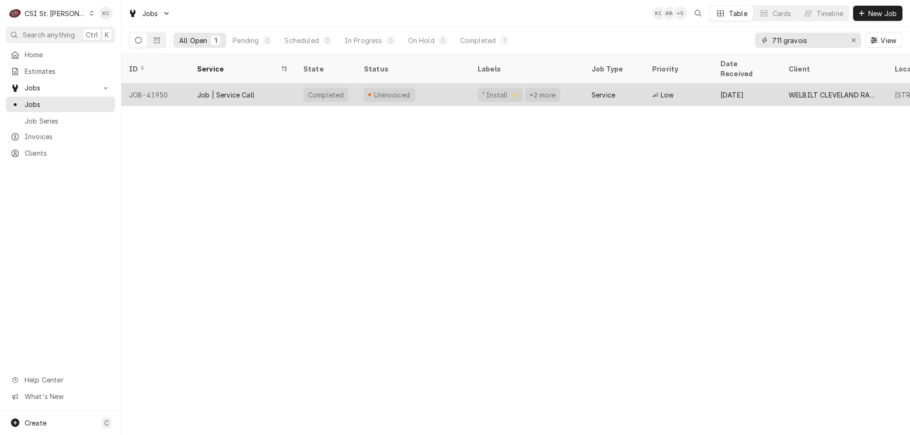
type input "711 gravois"
click at [304, 88] on div "Completed" at bounding box center [325, 95] width 45 height 14
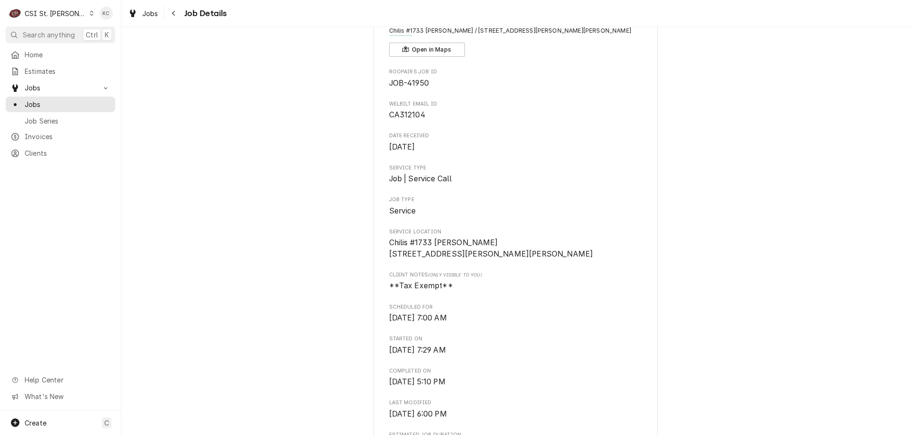
scroll to position [23, 0]
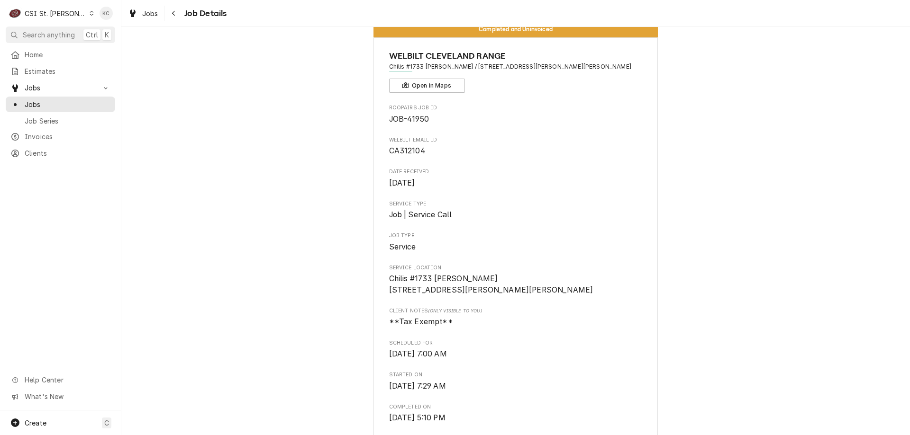
click at [177, 12] on div "Navigate back" at bounding box center [173, 13] width 9 height 9
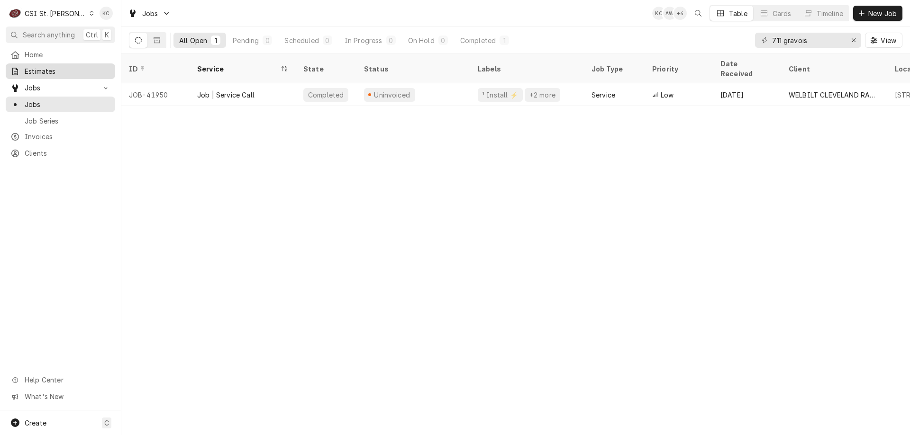
click at [44, 66] on span "Estimates" at bounding box center [68, 71] width 86 height 10
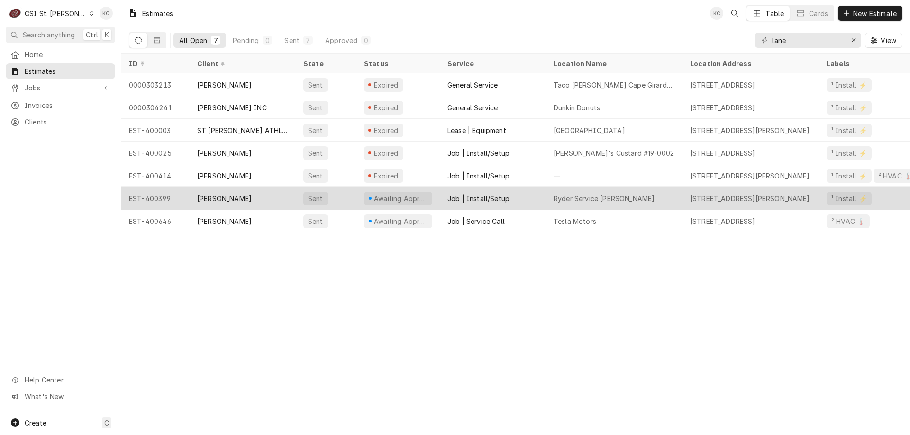
click at [175, 196] on div "EST-400399" at bounding box center [155, 198] width 68 height 23
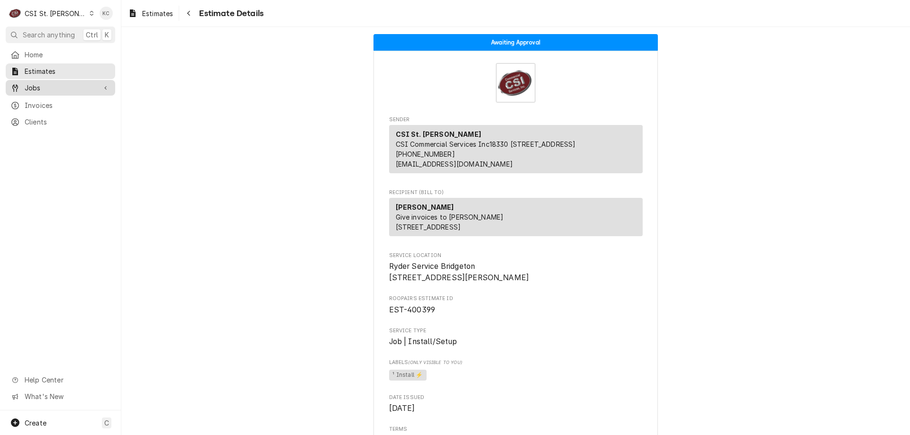
click at [31, 89] on span "Jobs" at bounding box center [61, 88] width 72 height 10
click at [54, 99] on span "Jobs" at bounding box center [68, 104] width 86 height 10
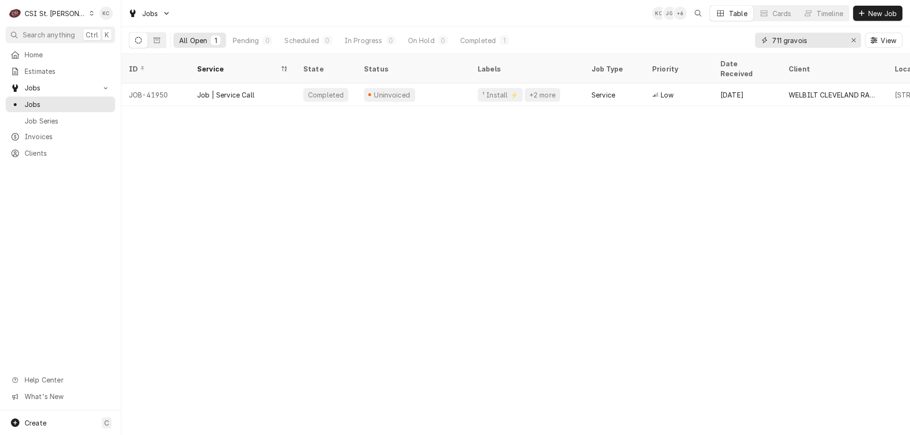
drag, startPoint x: 811, startPoint y: 42, endPoint x: 764, endPoint y: 37, distance: 47.6
click at [764, 37] on div "711 gravois" at bounding box center [808, 40] width 106 height 15
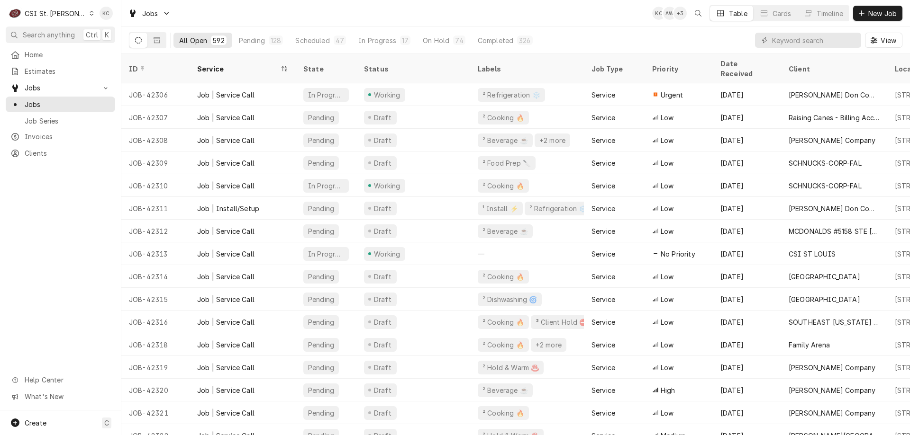
click at [217, 13] on div "Jobs KC AW + 3 Table Cards Timeline New Job" at bounding box center [515, 13] width 788 height 27
click at [52, 32] on span "Search anything" at bounding box center [49, 35] width 52 height 10
click at [387, 18] on body "C CSI St. Louis KC Search anything Ctrl K Home Estimates Jobs Jobs Job Series I…" at bounding box center [455, 217] width 910 height 435
click at [44, 74] on div "Estimates" at bounding box center [61, 71] width 106 height 12
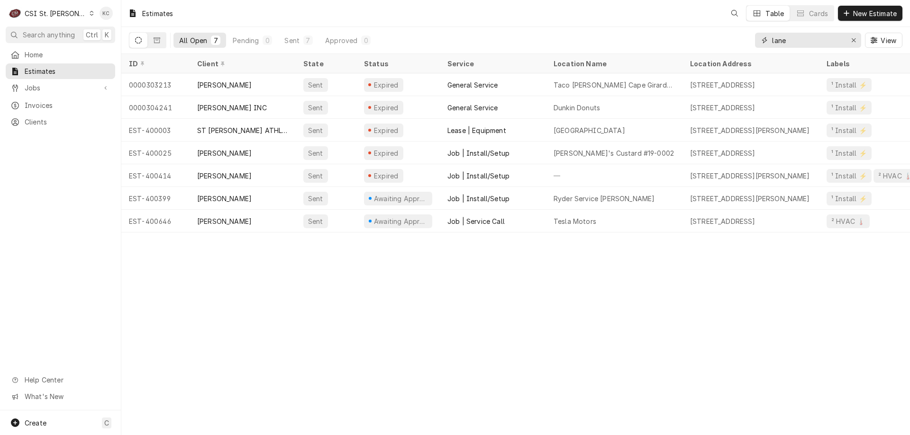
click at [810, 45] on input "lane" at bounding box center [807, 40] width 71 height 15
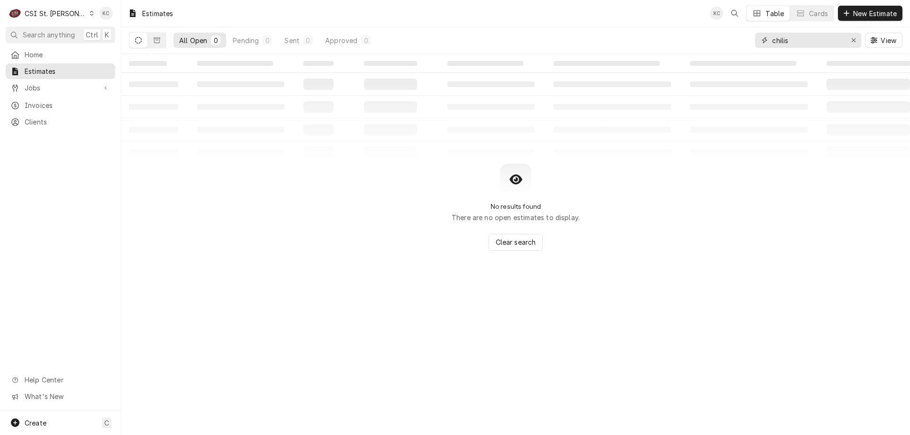
type input "chilis"
click at [54, 72] on span "Estimates" at bounding box center [68, 71] width 86 height 10
click at [799, 40] on input "chilis" at bounding box center [807, 40] width 71 height 15
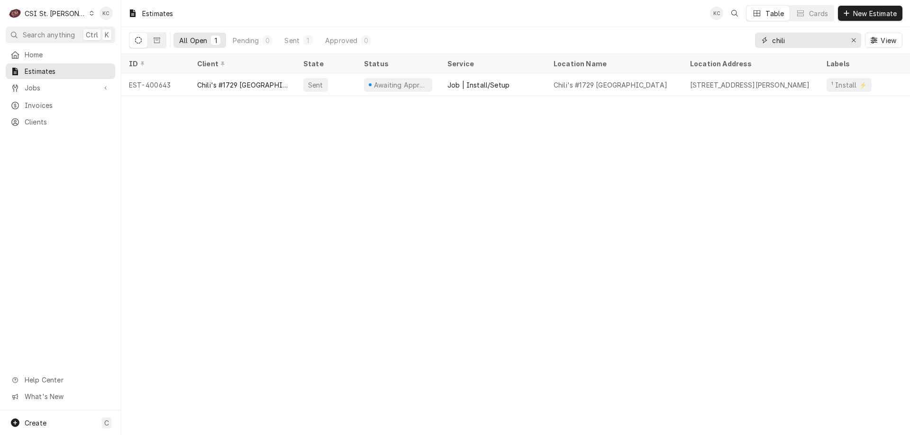
type input "chili"
click at [47, 85] on span "Jobs" at bounding box center [61, 88] width 72 height 10
click at [28, 99] on span "Jobs" at bounding box center [68, 104] width 86 height 10
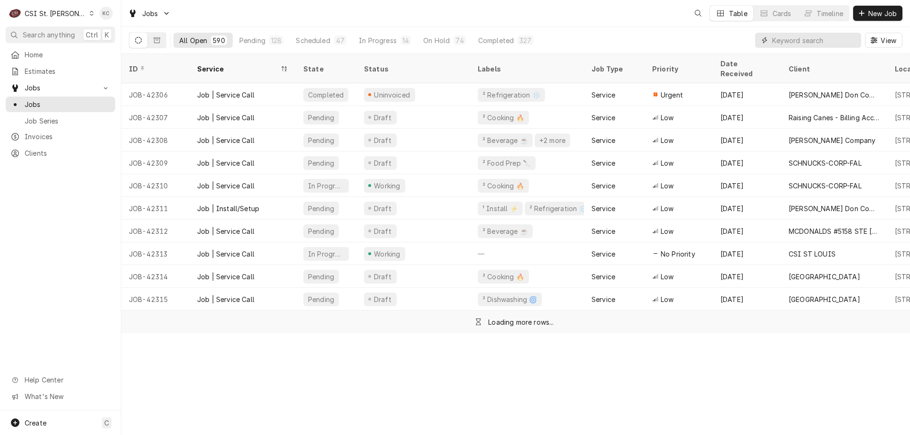
click at [799, 41] on input "Dynamic Content Wrapper" at bounding box center [814, 40] width 84 height 15
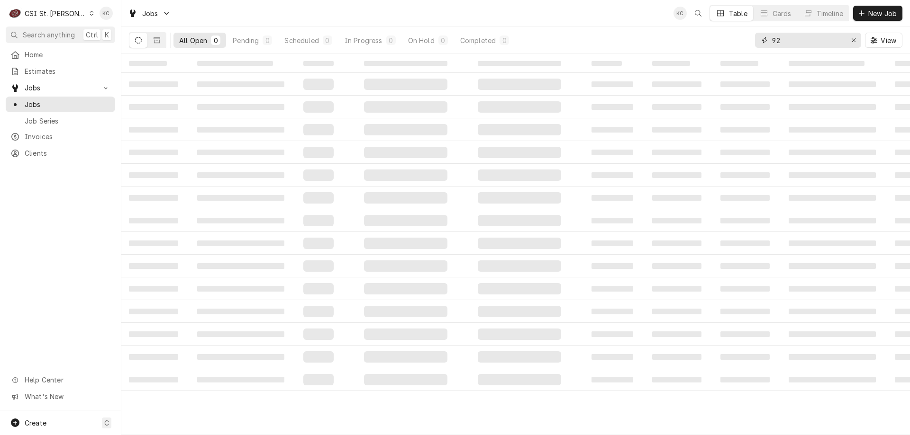
type input "9"
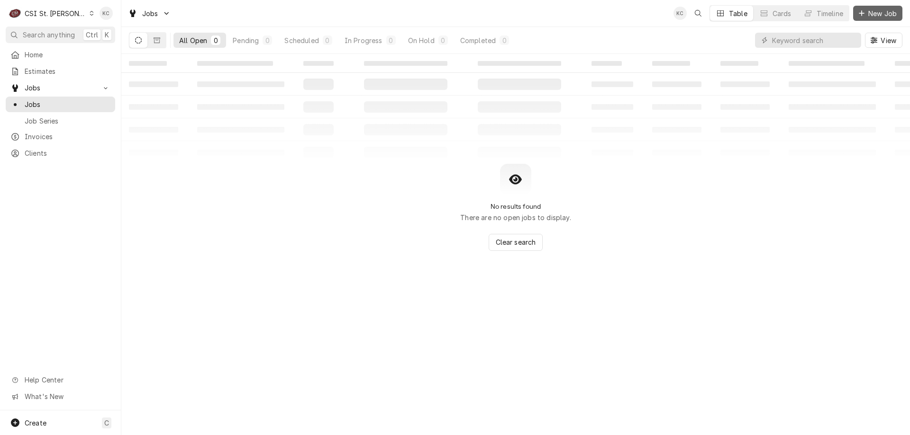
click at [884, 17] on span "New Job" at bounding box center [882, 14] width 32 height 10
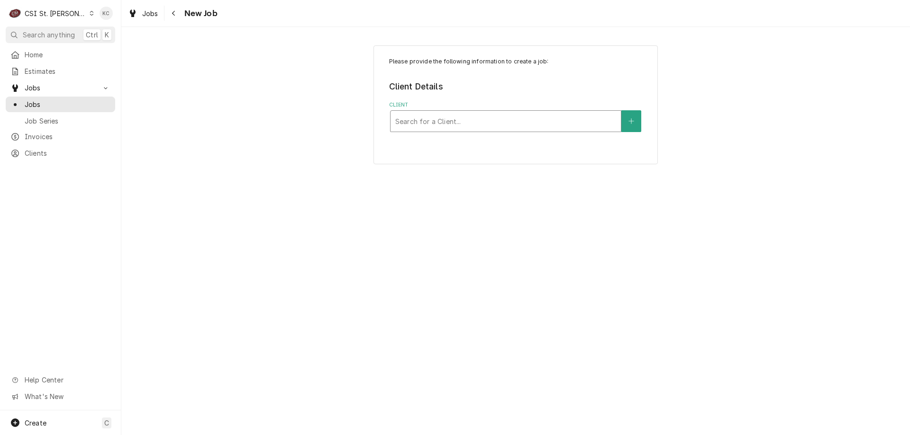
click at [430, 118] on div "Client" at bounding box center [505, 121] width 221 height 17
type input "9214"
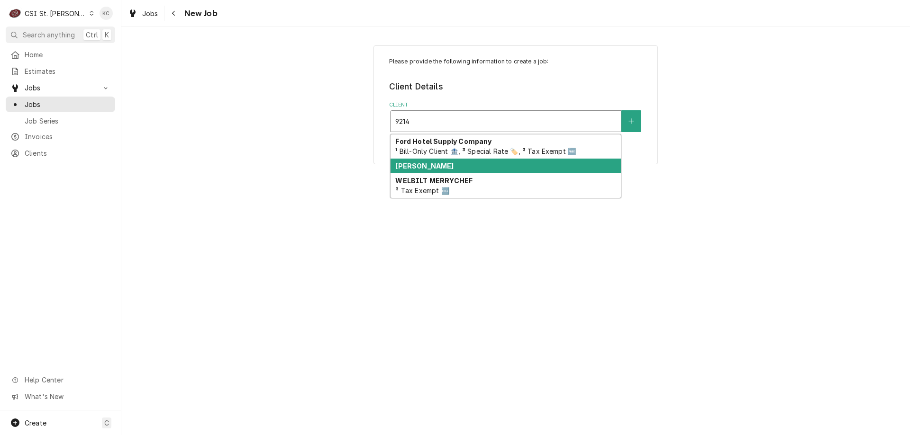
click at [429, 165] on div "KALDIS" at bounding box center [505, 166] width 230 height 15
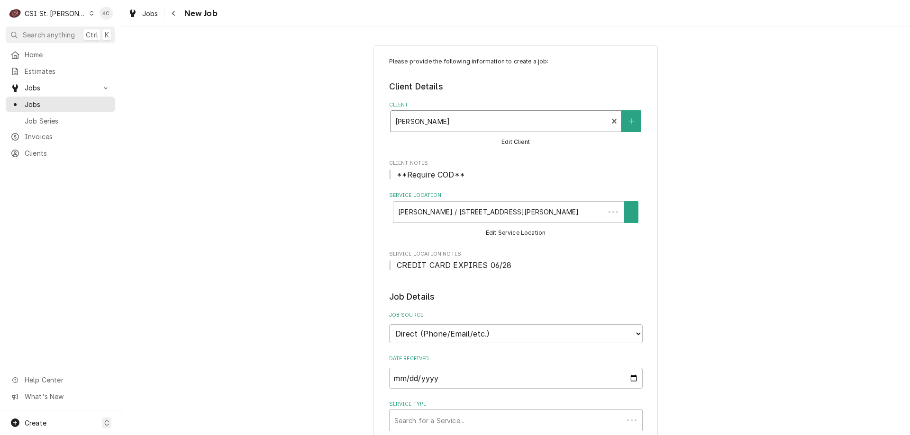
type textarea "x"
click at [173, 15] on icon "Navigate back" at bounding box center [173, 13] width 4 height 7
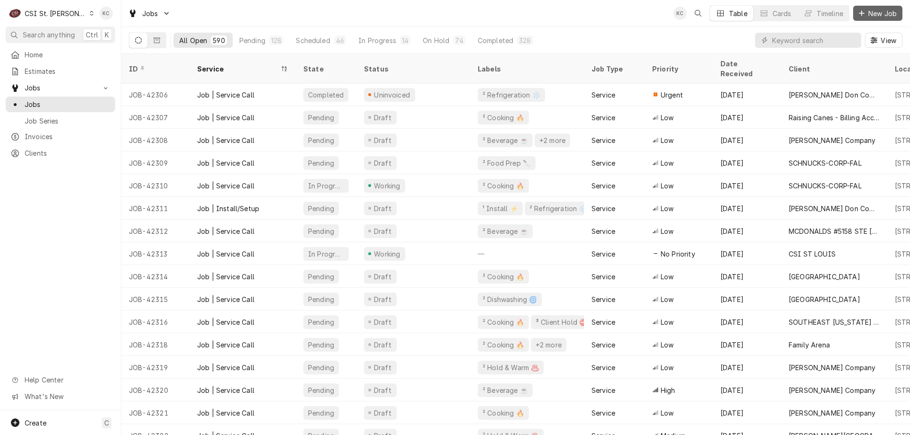
click at [870, 9] on span "New Job" at bounding box center [882, 14] width 32 height 10
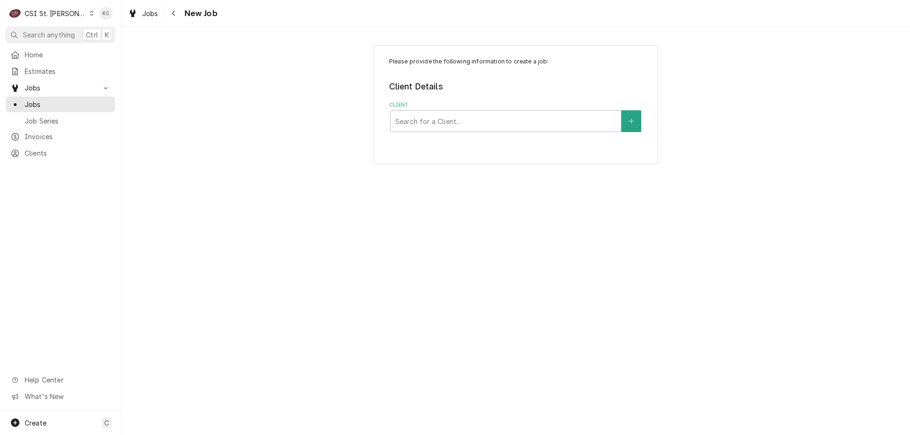
click at [789, 69] on div "Please provide the following information to create a job: Client Details Client…" at bounding box center [515, 104] width 788 height 135
click at [176, 10] on div "Navigate back" at bounding box center [173, 13] width 9 height 9
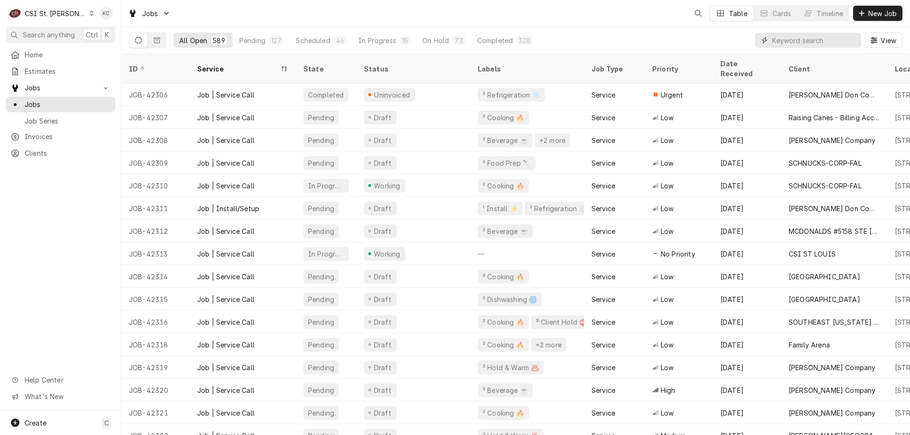
click at [820, 40] on input "Dynamic Content Wrapper" at bounding box center [814, 40] width 84 height 15
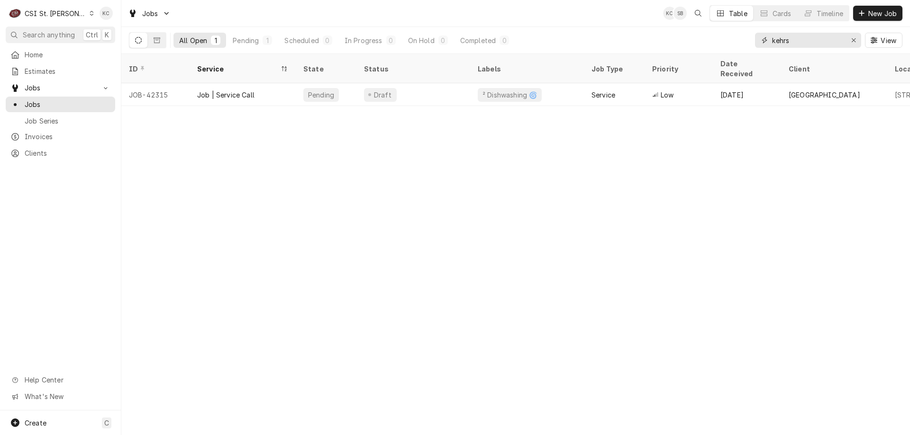
type input "kehrs"
drag, startPoint x: 797, startPoint y: 40, endPoint x: 768, endPoint y: 40, distance: 28.9
click at [768, 40] on div "kehrs" at bounding box center [808, 40] width 106 height 15
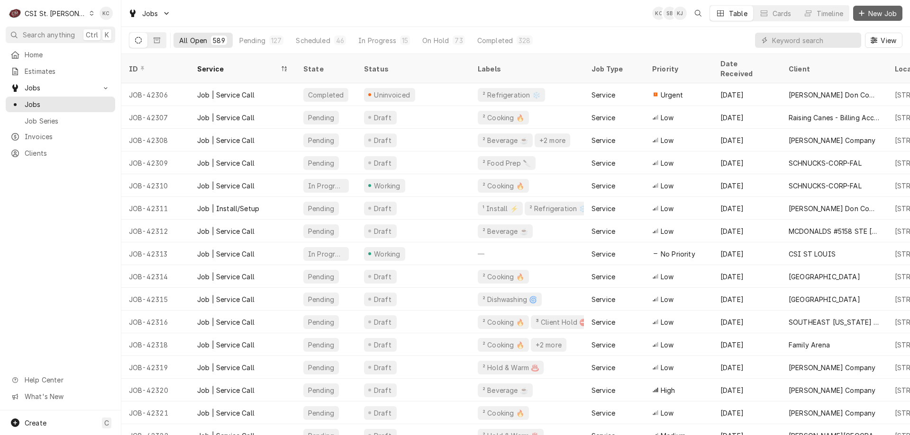
click at [887, 10] on span "New Job" at bounding box center [882, 14] width 32 height 10
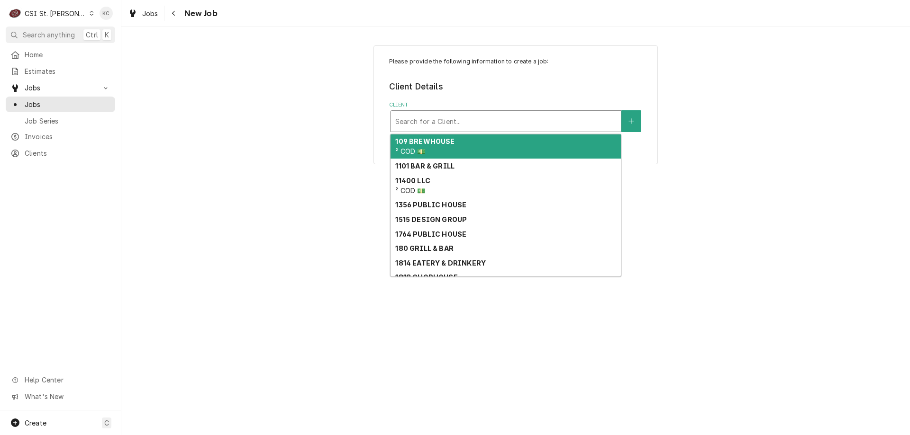
click at [523, 117] on div "Client" at bounding box center [505, 121] width 221 height 17
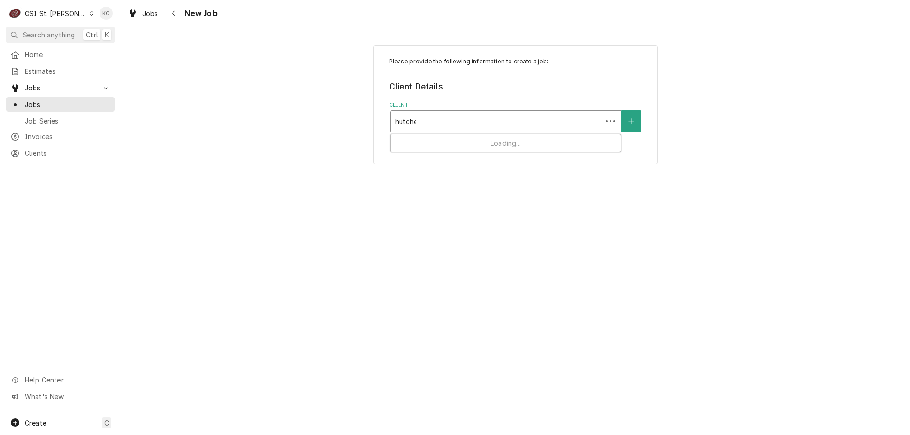
type input "hutchen"
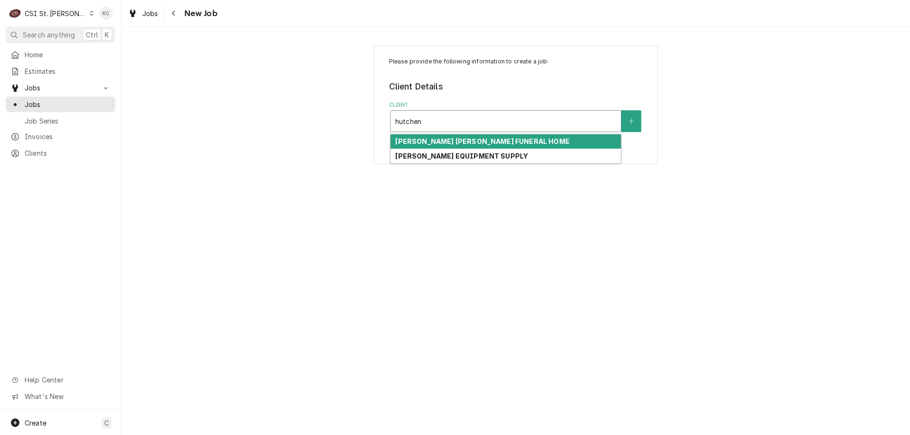
click at [451, 147] on div "[PERSON_NAME] [PERSON_NAME] FUNERAL HOME" at bounding box center [505, 142] width 230 height 15
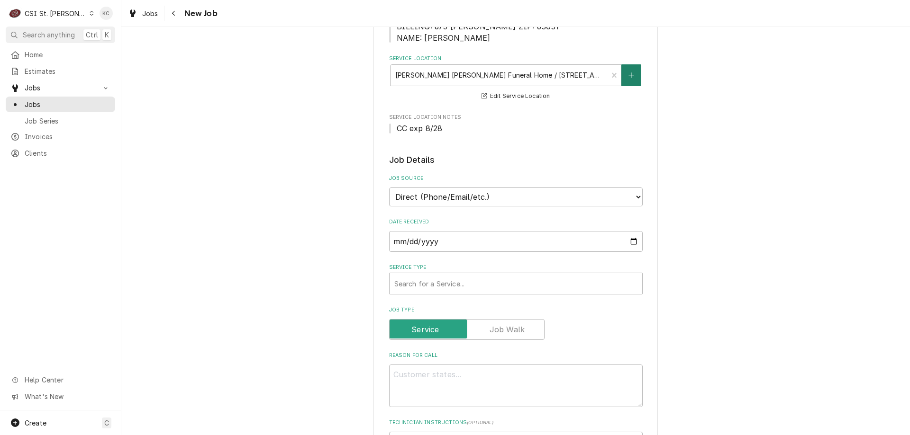
scroll to position [189, 0]
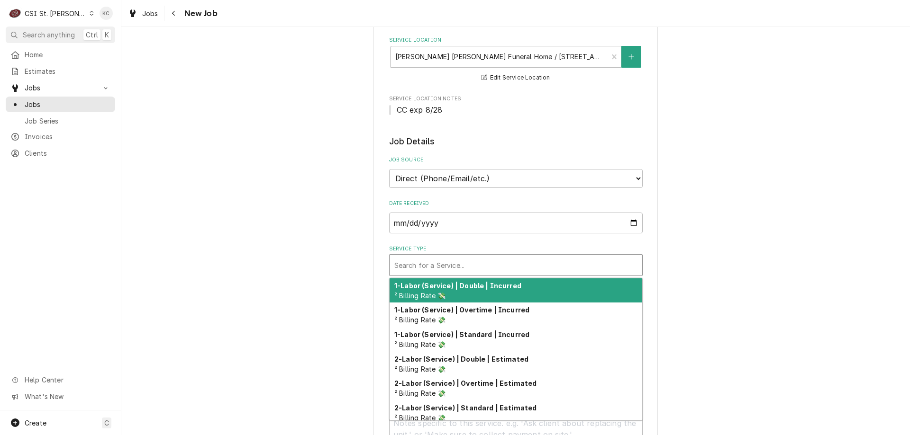
click at [472, 265] on div "Service Type" at bounding box center [515, 265] width 243 height 17
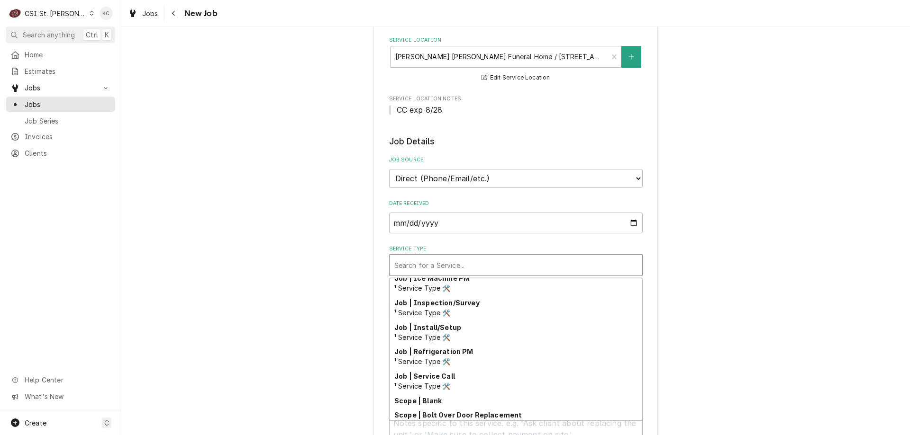
scroll to position [523, 0]
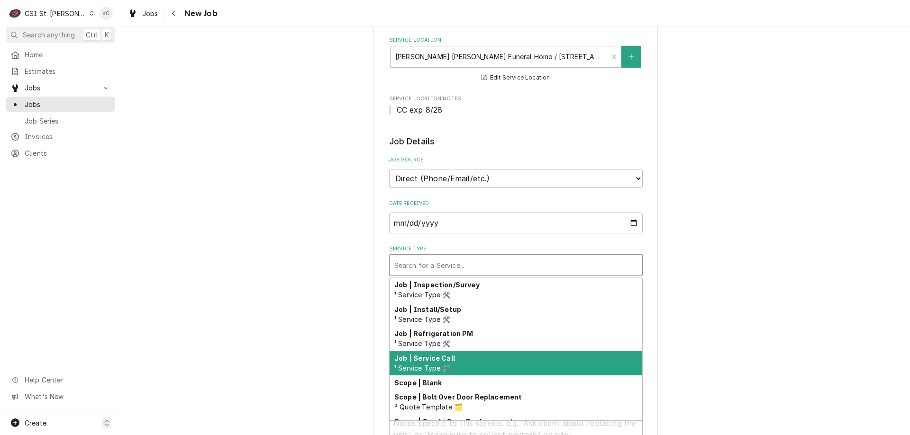
click at [517, 359] on div "Job | Service Call ¹ Service Type 🛠️" at bounding box center [515, 363] width 252 height 25
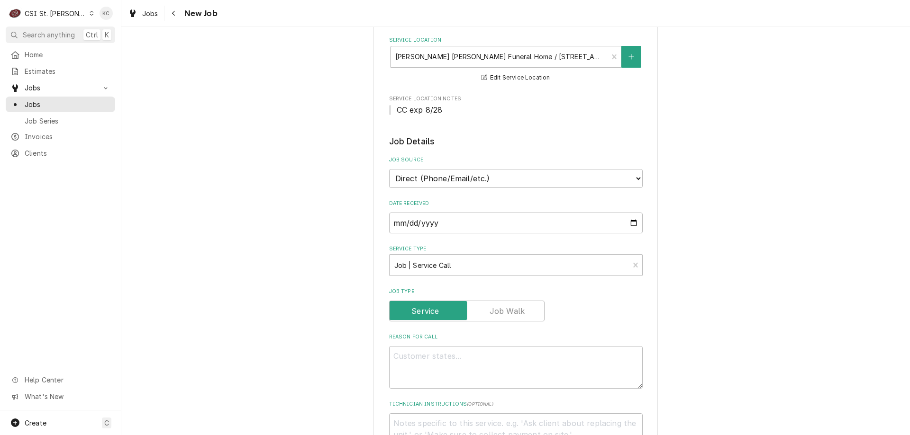
drag, startPoint x: 725, startPoint y: 321, endPoint x: 571, endPoint y: 329, distance: 154.7
click at [723, 319] on div "Please provide the following information to create a job: Client Details Client…" at bounding box center [515, 384] width 788 height 1074
click at [532, 352] on textarea "Reason For Call" at bounding box center [515, 367] width 253 height 43
type textarea "x"
type textarea "I"
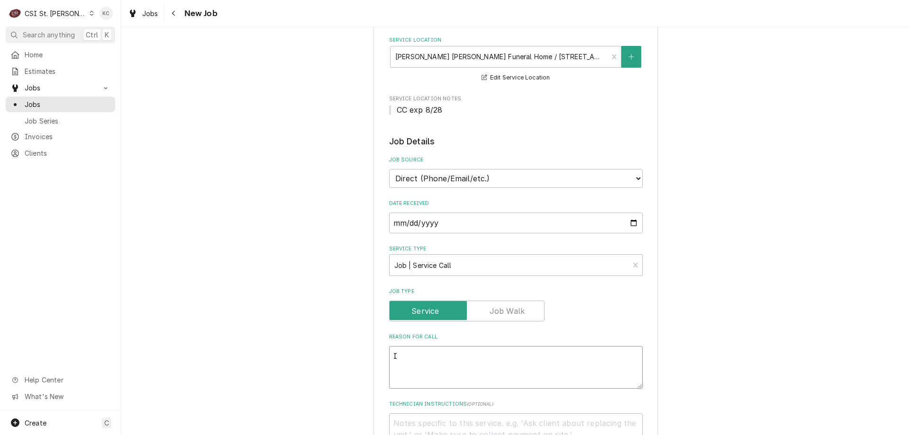
type textarea "x"
type textarea "Ic"
type textarea "x"
type textarea "Ice"
type textarea "x"
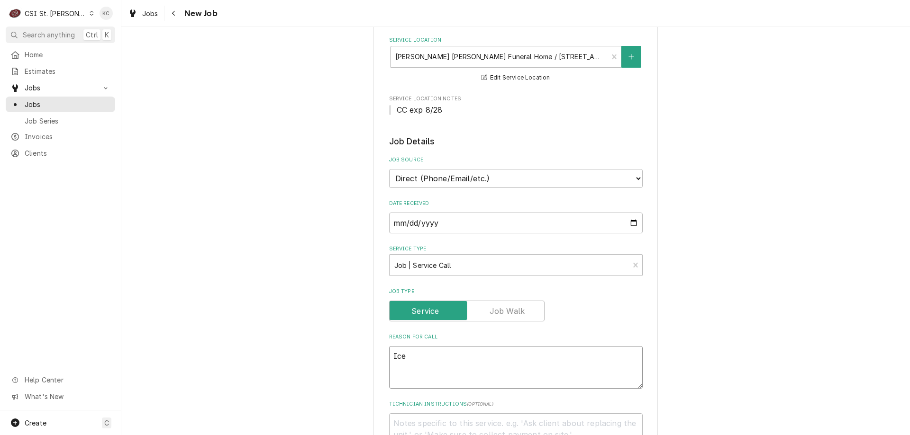
type textarea "Ice"
type textarea "x"
type textarea "Ice ma"
type textarea "x"
type textarea "Ice mac"
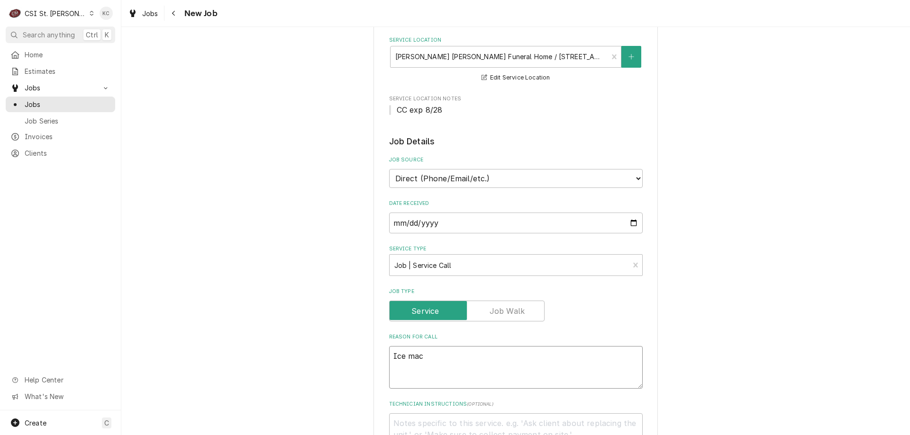
type textarea "x"
type textarea "Ice mach"
type textarea "x"
type textarea "Ice machin"
type textarea "x"
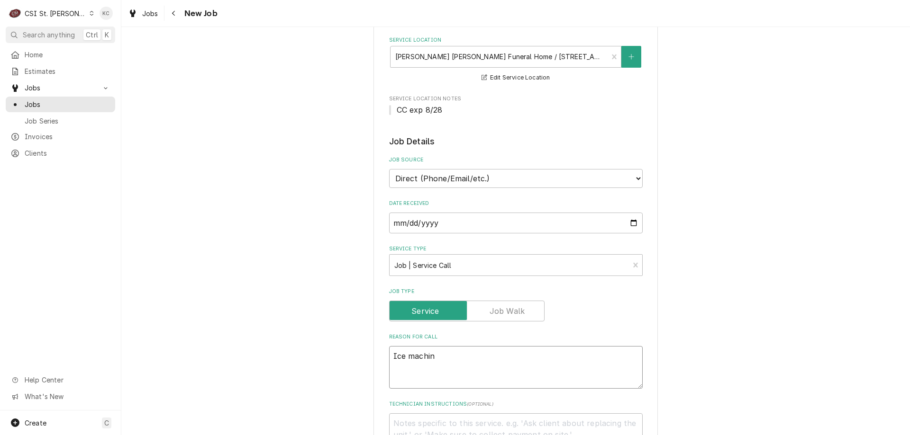
type textarea "Ice machine"
type textarea "x"
type textarea "Ice machine"
type textarea "x"
type textarea "Ice machine w"
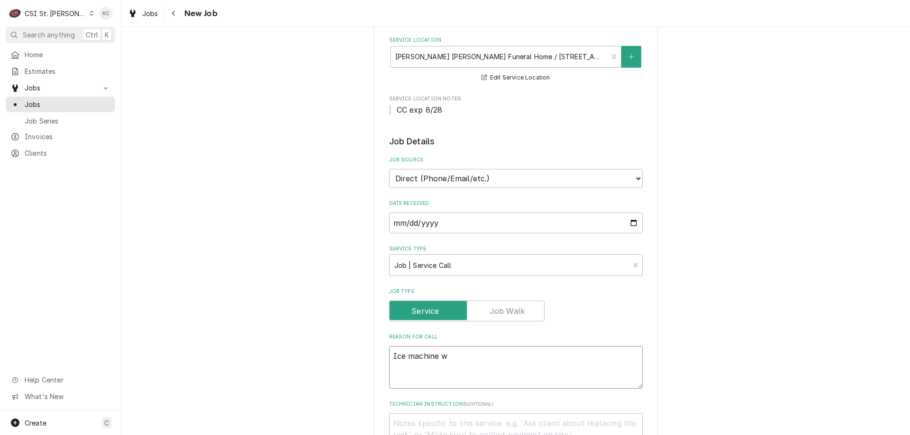
type textarea "x"
type textarea "Ice machine wi"
type textarea "x"
type textarea "Ice machine wil"
type textarea "x"
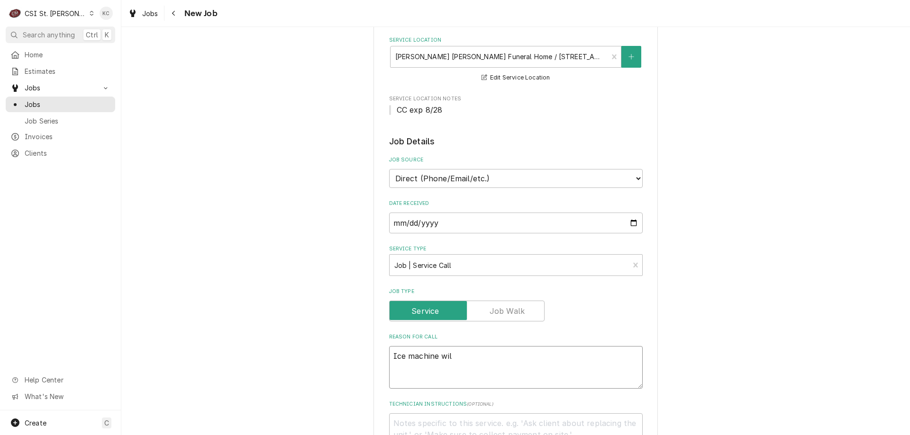
type textarea "Ice machine will"
type textarea "x"
type textarea "Ice machine will"
type textarea "x"
type textarea "Ice machine will n"
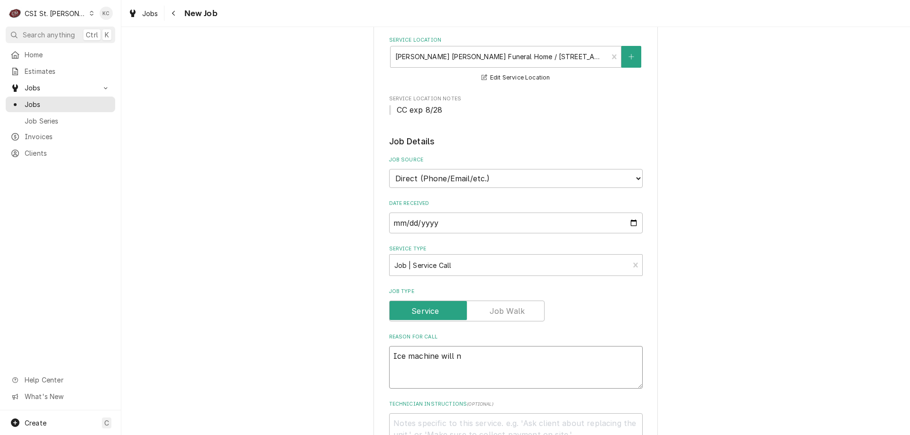
type textarea "x"
type textarea "Ice machine will no"
type textarea "x"
type textarea "Ice machine will not"
type textarea "x"
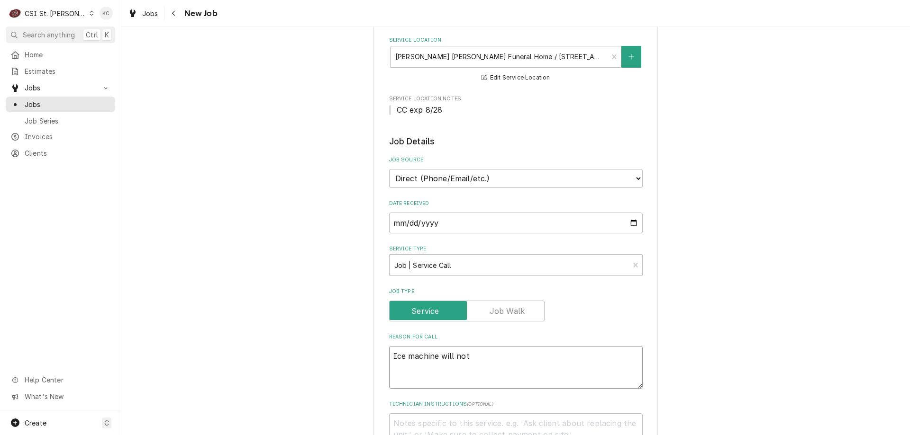
type textarea "Ice machine will not"
type textarea "x"
type textarea "Ice machine will not o"
type textarea "x"
type textarea "Ice machine will not on"
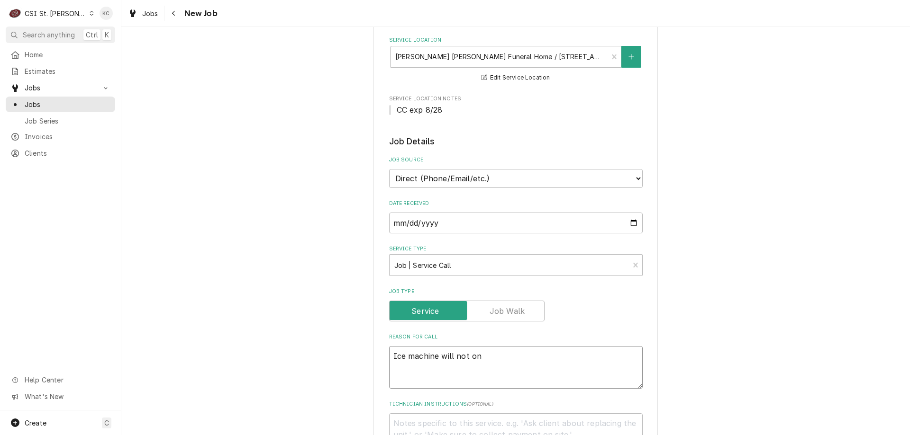
type textarea "x"
type textarea "Ice machine will not on"
type textarea "x"
type textarea "Ice machine will not on -"
type textarea "x"
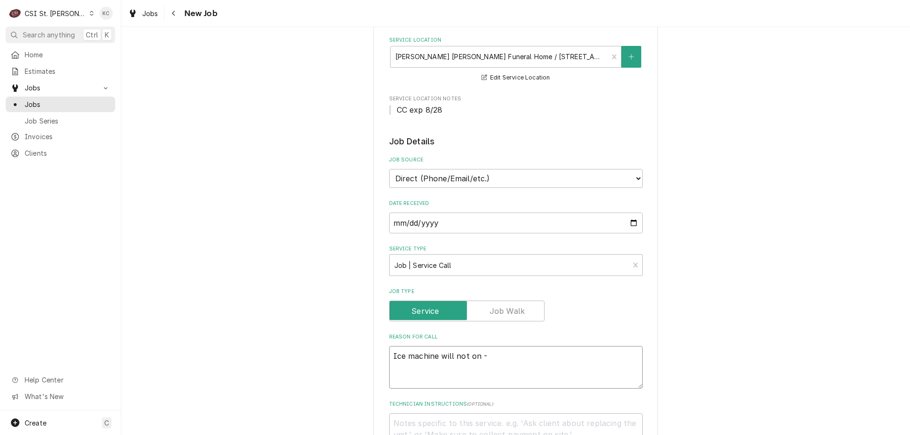
type textarea "Ice machine will not on -"
type textarea "x"
type textarea "Ice machine will not on - h"
type textarea "x"
type textarea "Ice machine will not on - ha"
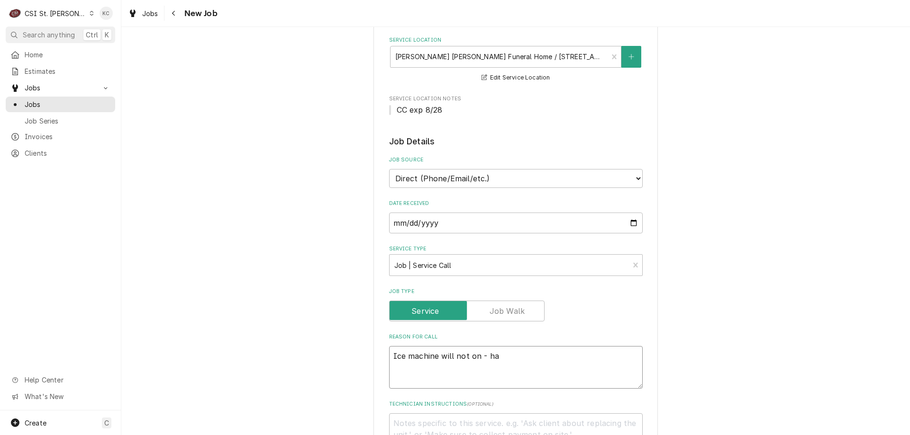
type textarea "x"
type textarea "Ice machine will not on - had"
type textarea "x"
type textarea "Ice machine will not on - had"
type textarea "x"
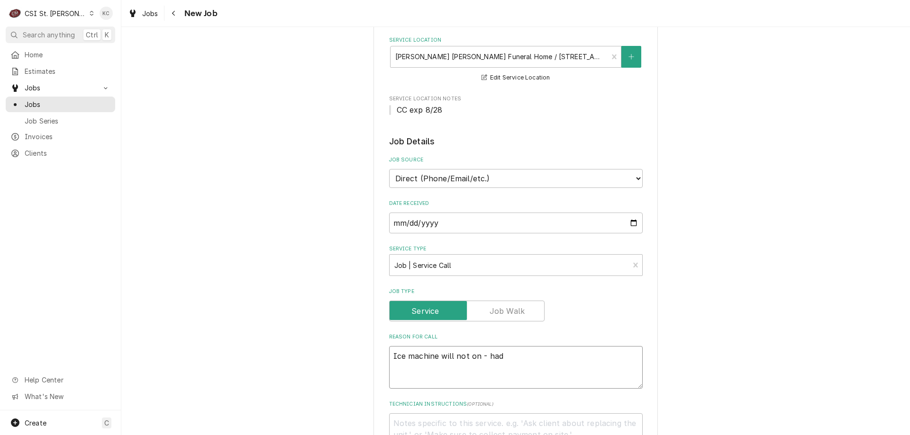
type textarea "Ice machine will not on - had w"
type textarea "x"
type textarea "Ice machine will not on - had wa"
type textarea "x"
type textarea "Ice machine will not on - had wat"
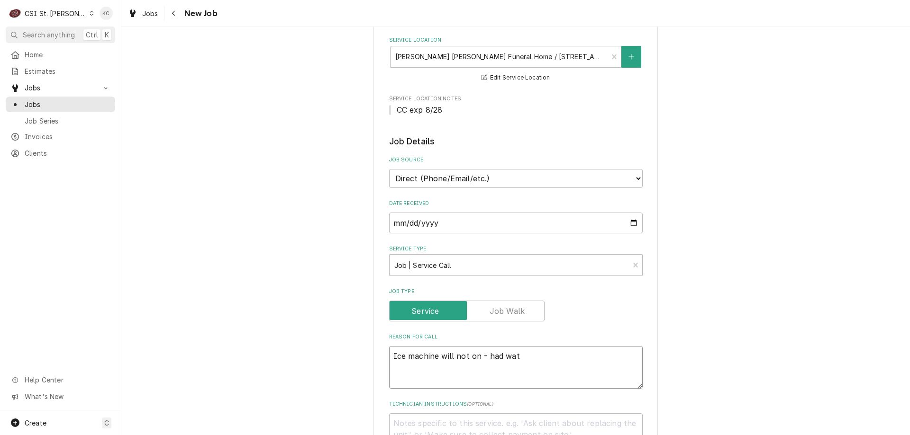
type textarea "x"
type textarea "Ice machine will not on - had wate"
type textarea "x"
type textarea "Ice machine will not on - had water"
type textarea "x"
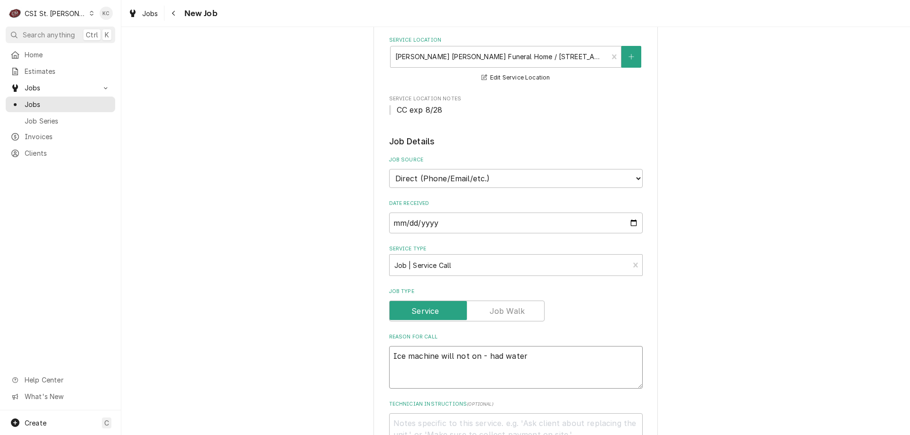
type textarea "Ice machine will not on - had water"
type textarea "x"
type textarea "Ice machine will not on - had water m"
type textarea "x"
type textarea "Ice machine will not on - had water ma"
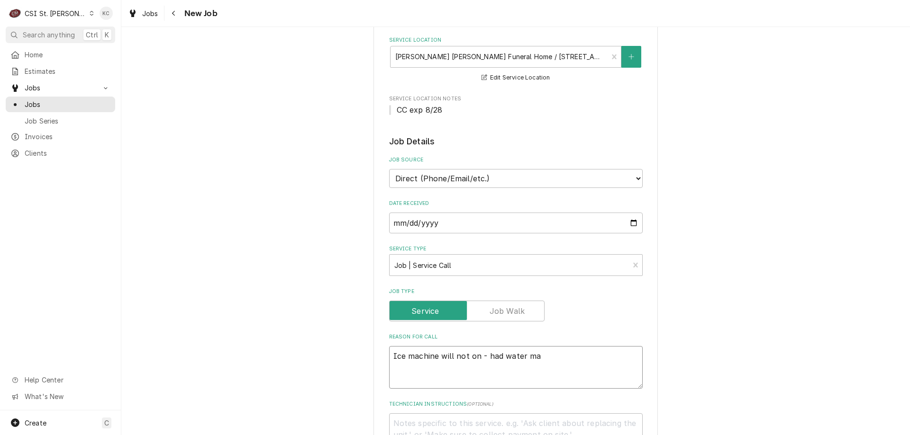
type textarea "x"
type textarea "Ice machine will not on - had water mai"
type textarea "x"
type textarea "Ice machine will not on - had water main"
type textarea "x"
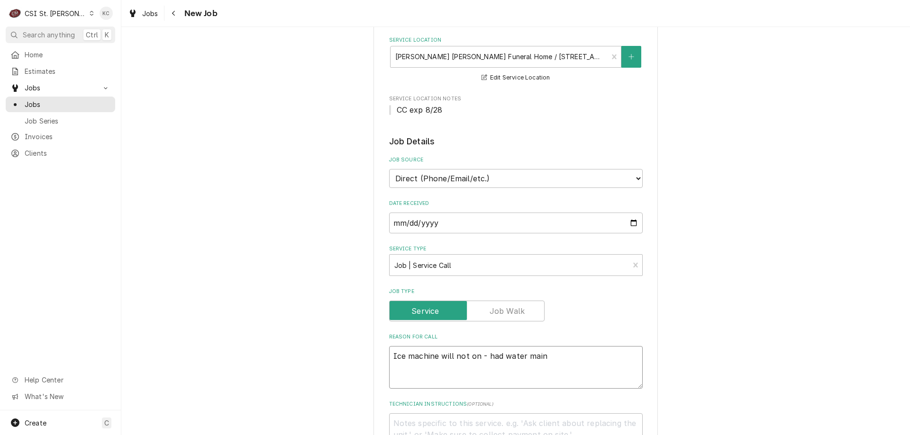
type textarea "Ice machine will not on - had water main"
type textarea "x"
type textarea "Ice machine will not on - had water main b"
type textarea "x"
type textarea "Ice machine will not on - had water main br"
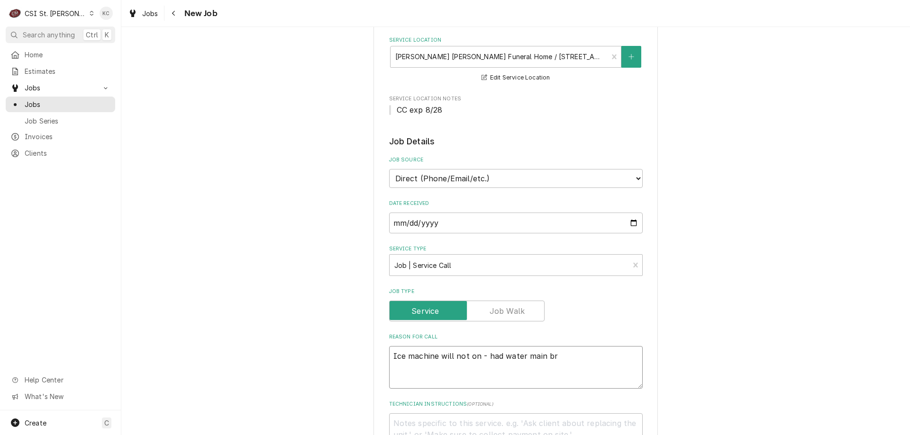
type textarea "x"
type textarea "Ice machine will not on - had water main brea"
type textarea "x"
type textarea "Ice machine will not on - had water main break"
type textarea "x"
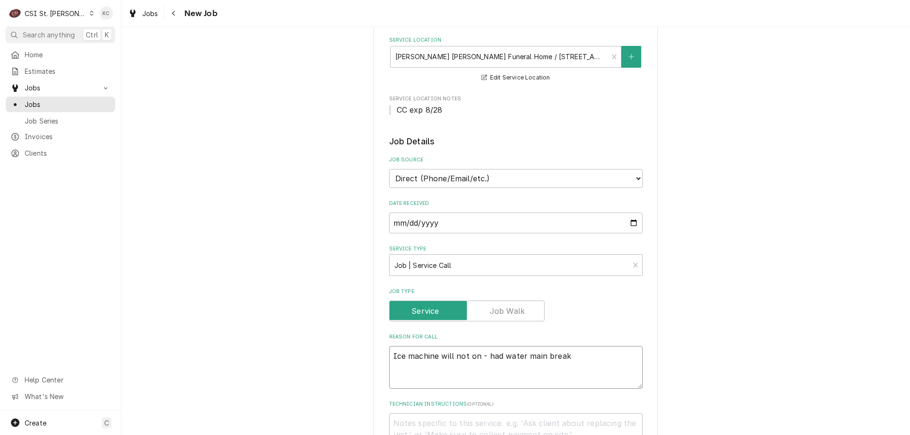
type textarea "Ice machine will not on - had water main break"
type textarea "x"
type textarea "Ice machine will not on - had water main break l"
type textarea "x"
type textarea "Ice machine will not on - had water main break la"
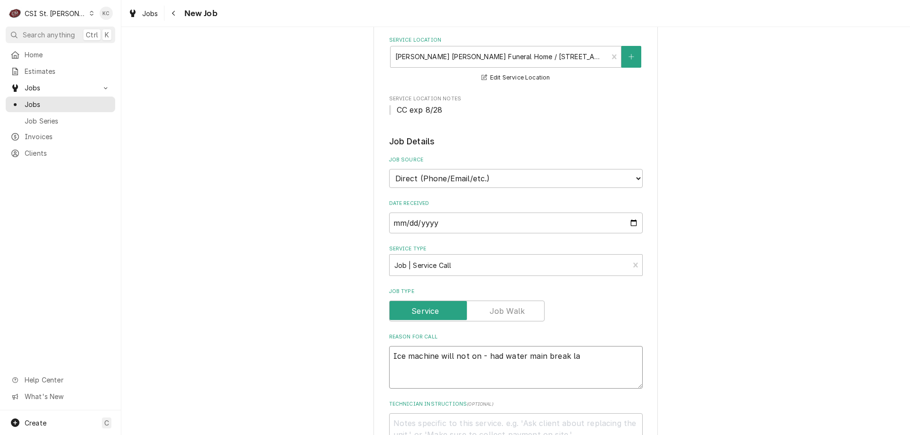
type textarea "x"
type textarea "Ice machine will not on - had water main break las"
type textarea "x"
type textarea "Ice machine will not on - had water main break last"
type textarea "x"
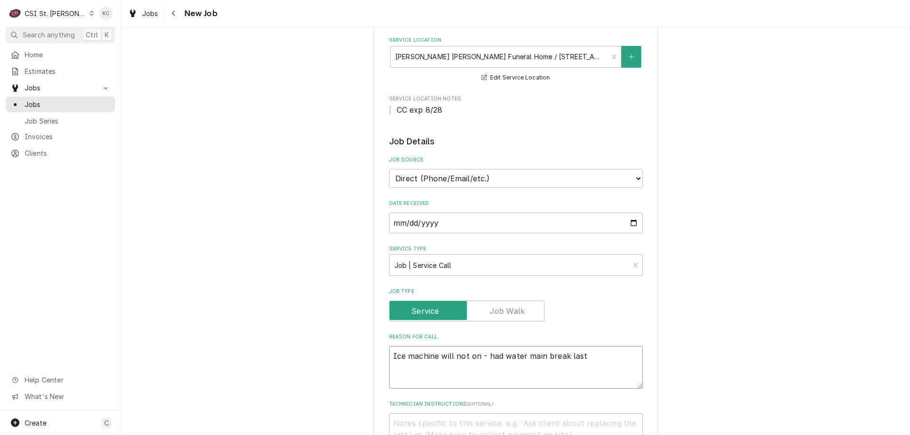
type textarea "Ice machine will not on - had water main break last"
type textarea "x"
type textarea "Ice machine will not on - had water main break last w"
type textarea "x"
type textarea "Ice machine will not on - had water main break last we"
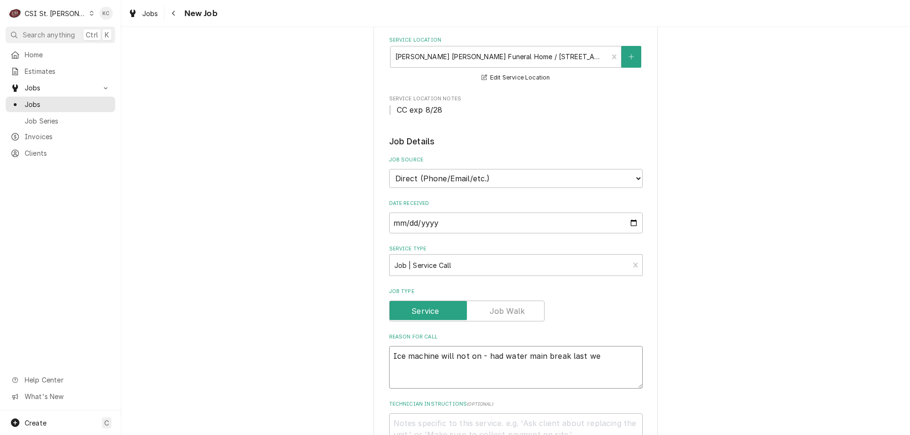
type textarea "x"
type textarea "Ice machine will not on - had water main break last wee"
type textarea "x"
type textarea "Ice machine will not on - had water main break last week"
type textarea "x"
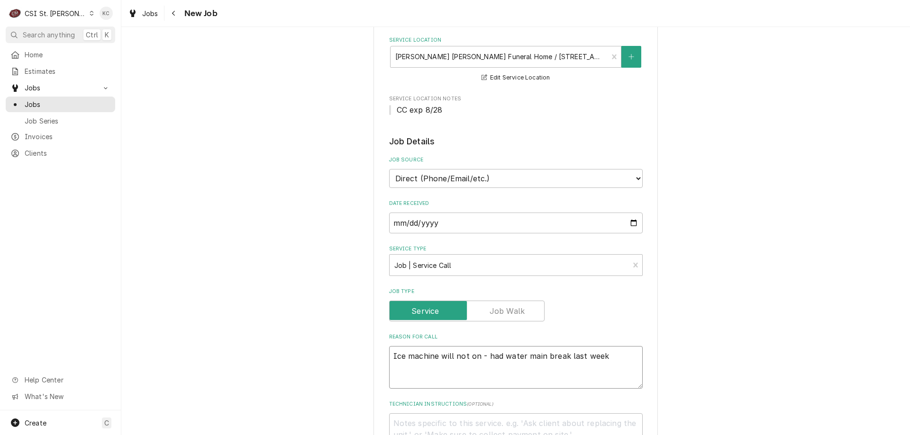
type textarea "Ice machine will not on - had water main break last week"
type textarea "x"
type textarea "Ice machine will not on - had water main break last week a"
type textarea "x"
type textarea "Ice machine will not on - had water main break last week an"
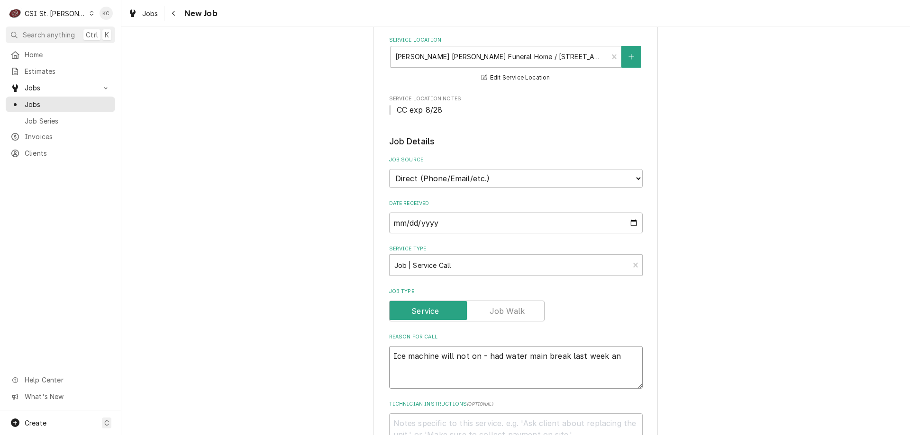
type textarea "x"
type textarea "Ice machine will not on - had water main break last week and"
type textarea "x"
type textarea "Ice machine will not on - had water main break last week and n"
type textarea "x"
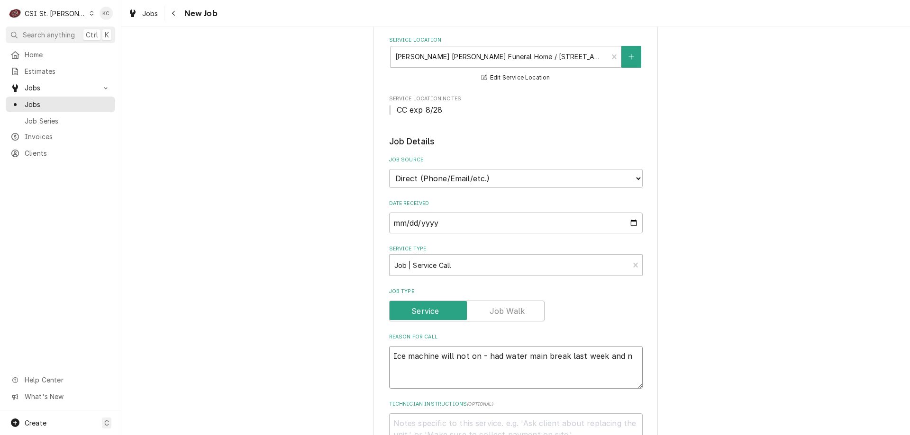
type textarea "Ice machine will not on - had water main break last week and no"
type textarea "x"
type textarea "Ice machine will not on - had water main break last week and now"
type textarea "x"
type textarea "Ice machine will not on - had water main break last week and now i"
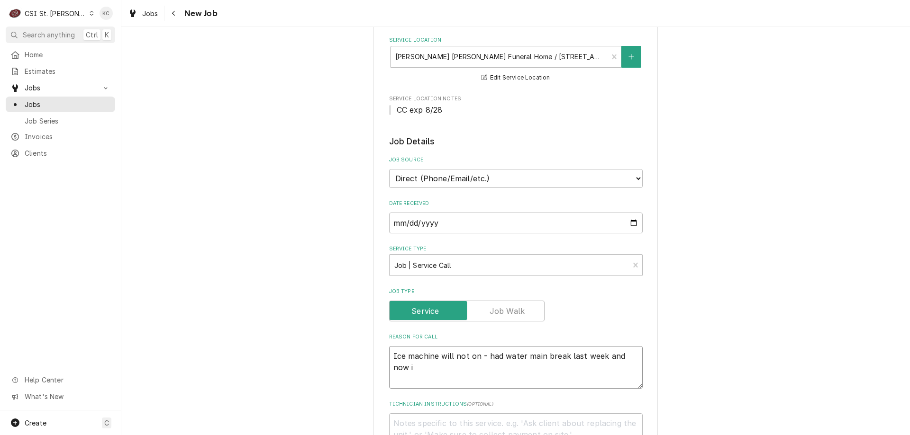
type textarea "x"
type textarea "Ice machine will not on - had water main break last week and now ic"
type textarea "x"
type textarea "Ice machine will not on - had water main break last week and now ice"
type textarea "x"
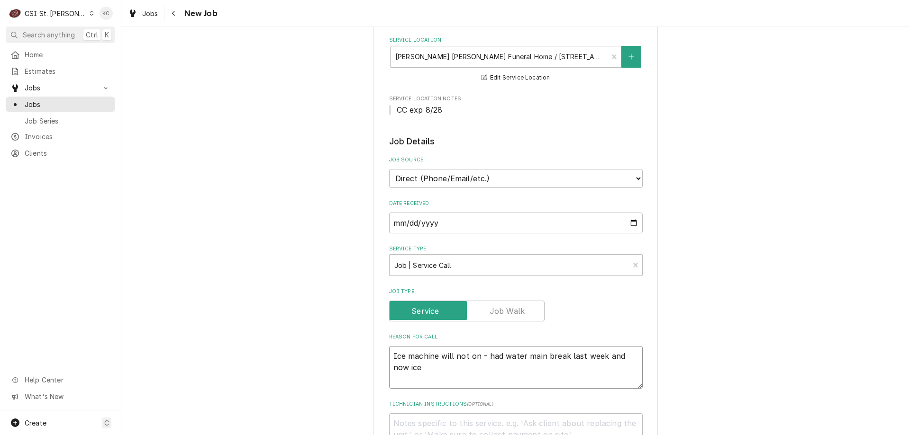
type textarea "Ice machine will not on - had water main break last week and now ice"
type textarea "x"
type textarea "Ice machine will not on - had water main break last week and now ice m"
type textarea "x"
type textarea "Ice machine will not on - had water main break last week and now ice ma"
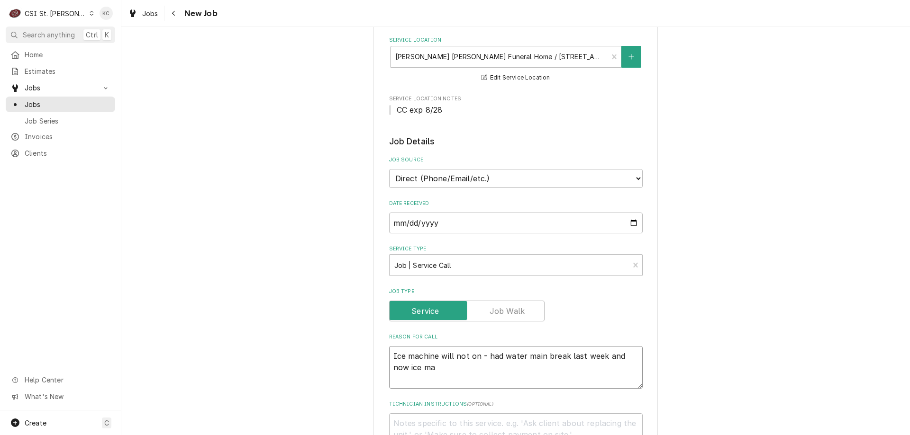
type textarea "x"
type textarea "Ice machine will not on - had water main break last week and now ice mac"
type textarea "x"
type textarea "Ice machine will not on - had water main break last week and now ice mach"
type textarea "x"
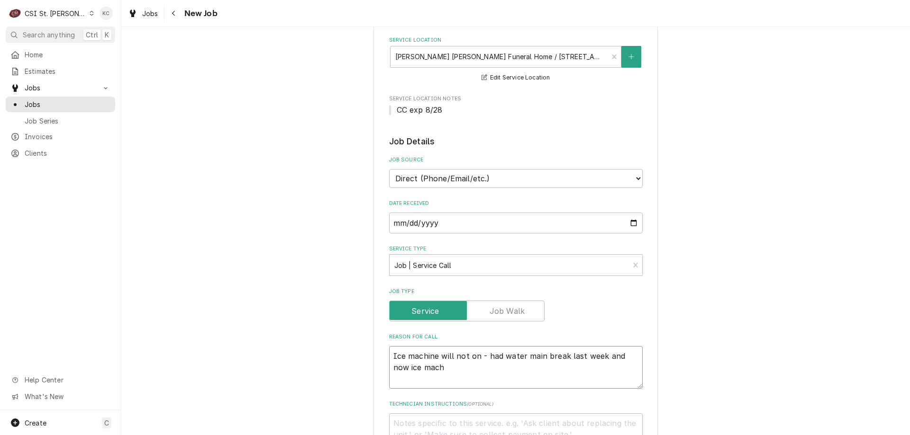
type textarea "Ice machine will not on - had water main break last week and now ice machi"
type textarea "x"
type textarea "Ice machine will not on - had water main break last week and now ice machine"
type textarea "x"
type textarea "Ice machine will not on - had water main break last week and now ice machine"
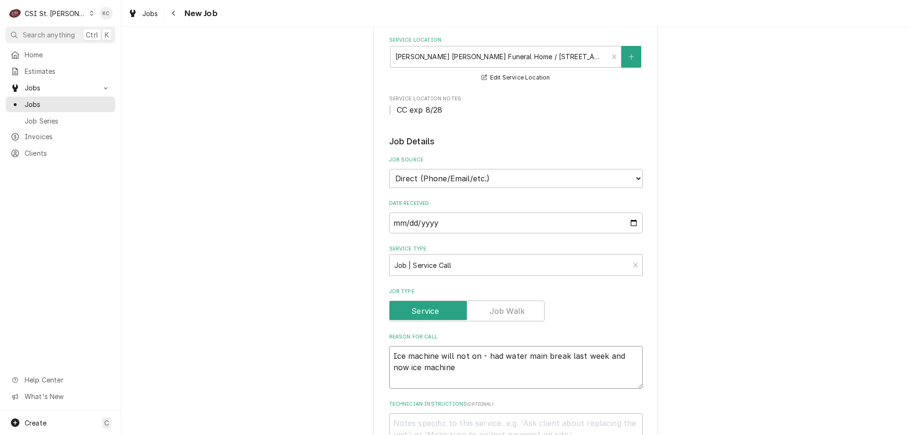
type textarea "x"
type textarea "Ice machine will not on - had water main break last week and now ice machine w"
type textarea "x"
type textarea "Ice machine will not on - had water main break last week and now ice machine wi"
type textarea "x"
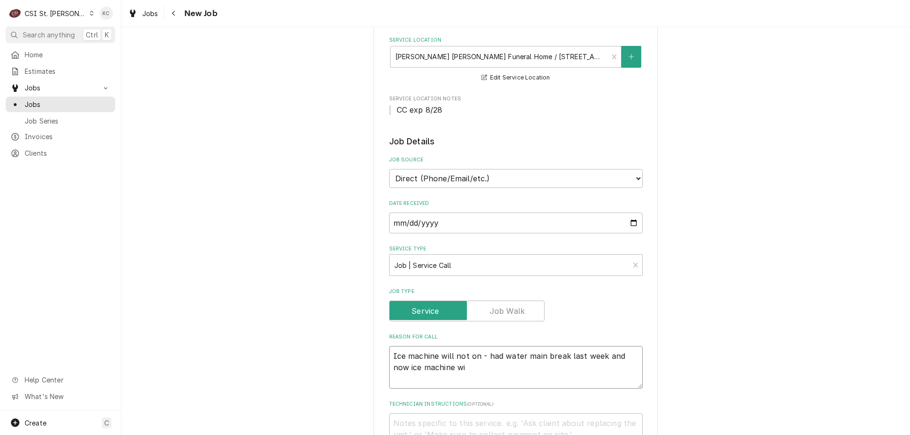
type textarea "Ice machine will not on - had water main break last week and now ice machine wil"
type textarea "x"
type textarea "Ice machine will not on - had water main break last week and now ice machine wi…"
type textarea "x"
type textarea "Ice machine will not on - had water main break last week and now ice machine wi…"
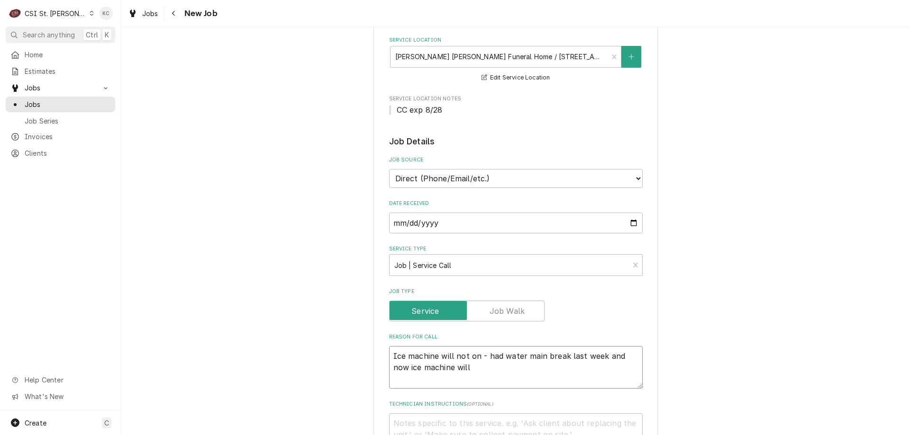
type textarea "x"
type textarea "Ice machine will not on - had water main break last week and now ice machine wi…"
type textarea "x"
type textarea "Ice machine will not on - had water main break last week and now ice machine wi…"
type textarea "x"
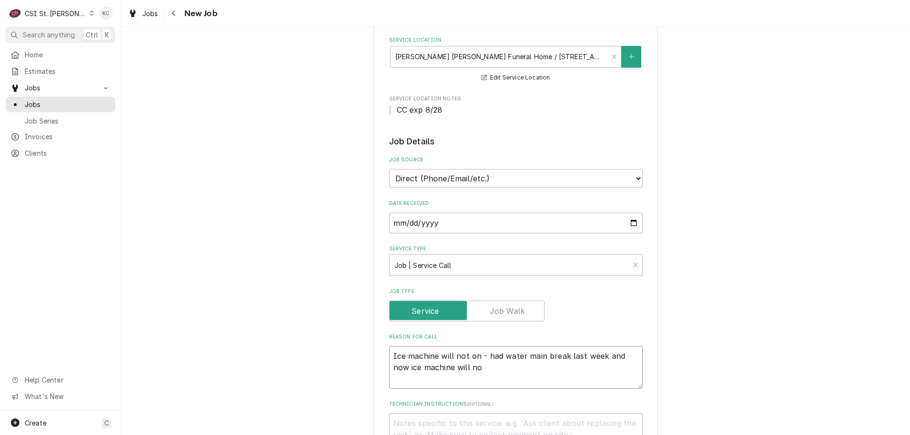
type textarea "Ice machine will not on - had water main break last week and now ice machine wi…"
type textarea "x"
type textarea "Ice machine will not on - had water main break last week and now ice machine wi…"
type textarea "x"
type textarea "Ice machine will not on - had water main break last week and now ice machine wi…"
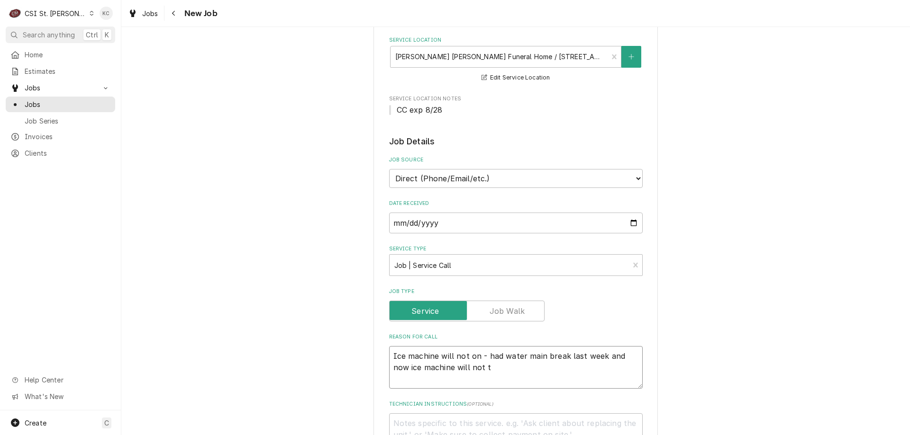
type textarea "x"
type textarea "Ice machine will not on - had water main break last week and now ice machine wi…"
type textarea "x"
type textarea "Ice machine will not on - had water main break last week and now ice machine wi…"
type textarea "x"
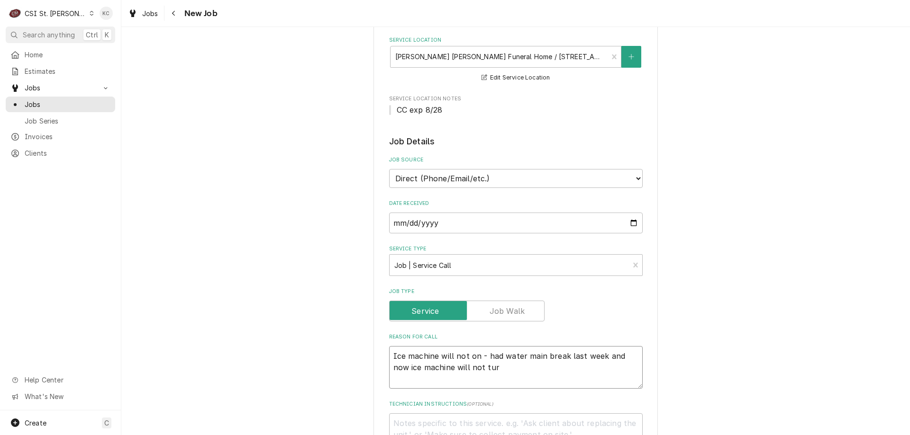
type textarea "Ice machine will not on - had water main break last week and now ice machine wi…"
type textarea "x"
type textarea "Ice machine will not on - had water main break last week and now ice machine wi…"
type textarea "x"
type textarea "Ice machine will not on - had water main break last week and now ice machine wi…"
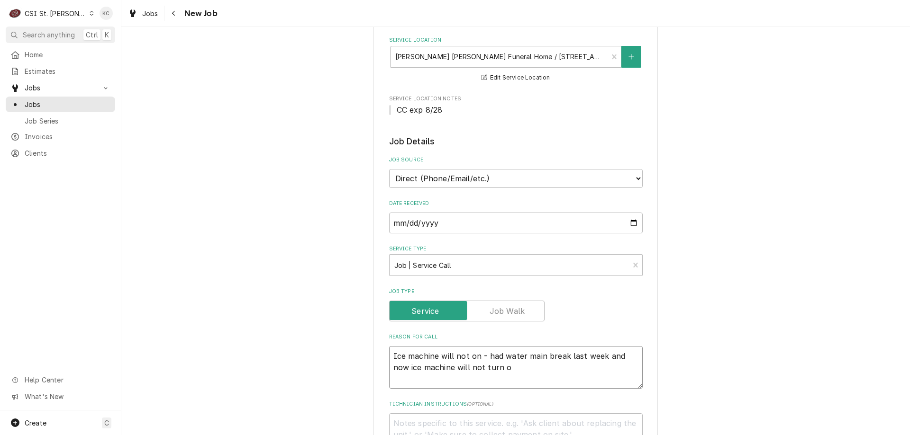
type textarea "x"
type textarea "Ice machine will not on - had water main break last week and now ice machine wi…"
type textarea "x"
type textarea "Ice machine will not on - had water main break last week and now ice machine wi…"
type textarea "x"
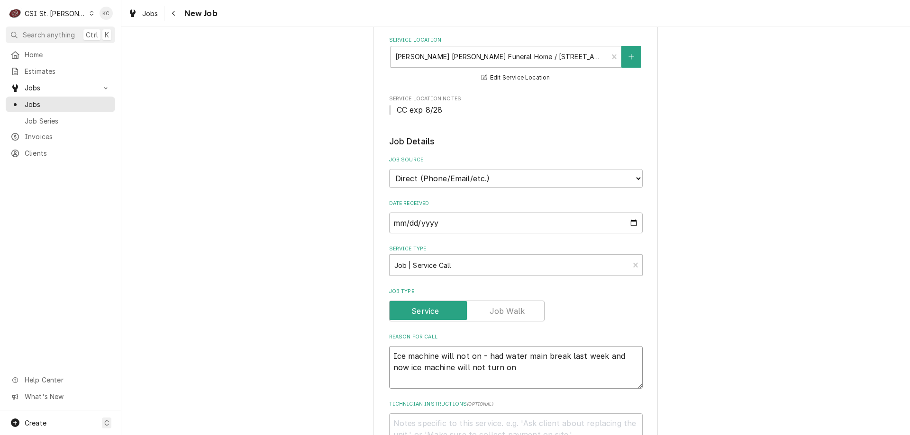
type textarea "Ice machine will not on -had water main break last week and now ice machine wil…"
type textarea "x"
type textarea "Ice machine will not on had water main break last week and now ice machine will…"
type textarea "x"
type textarea "Ice machine will not onhad water main break last week and now ice machine will …"
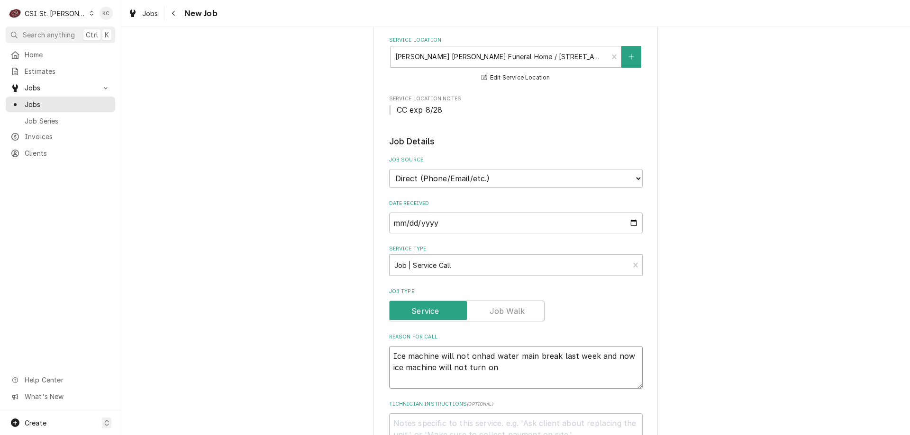
type textarea "x"
type textarea "Ice machine will not ohad water main break last week and now ice machine will n…"
type textarea "x"
type textarea "Ice machine will not had water main break last week and now ice machine will no…"
type textarea "x"
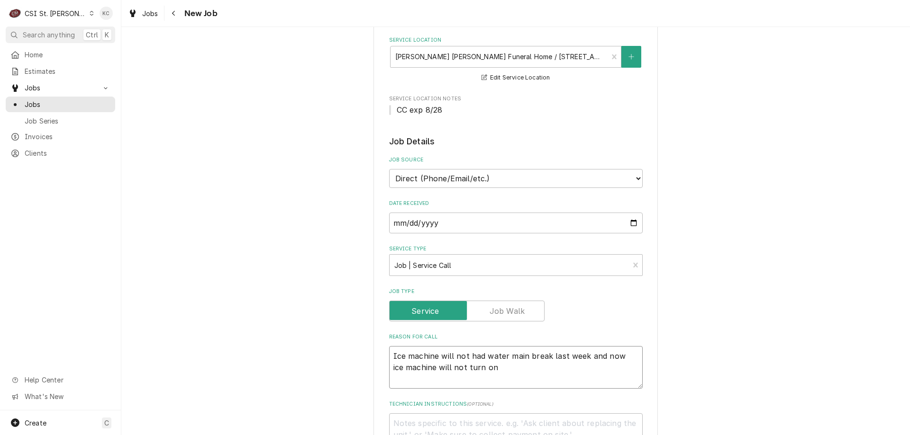
type textarea "Ice machine will nothad water main break last week and now ice machine will not…"
type textarea "x"
type textarea "Ice machine will nohad water main break last week and now ice machine will not …"
type textarea "x"
type textarea "Ice machine will nhad water main break last week and now ice machine will not t…"
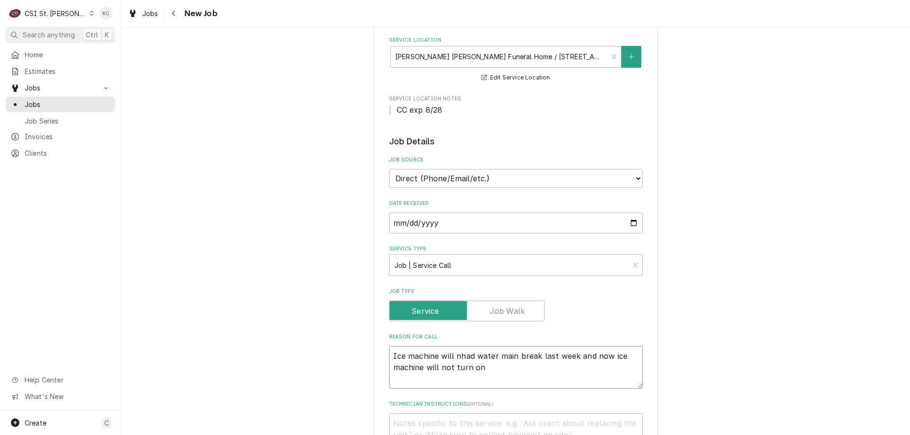
type textarea "x"
type textarea "Ice machine will had water main break last week and now ice machine will not tu…"
type textarea "x"
type textarea "Ice machine willhad water main break last week and now ice machine will not tur…"
type textarea "x"
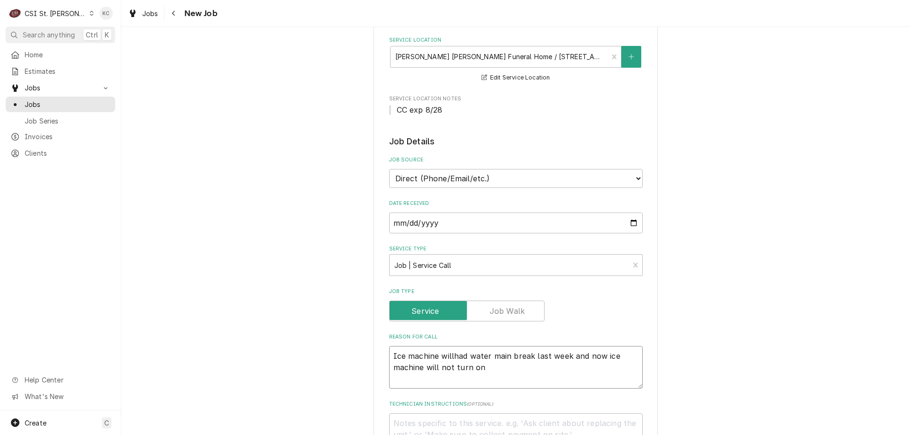
type textarea "Ice machine wilhad water main break last week and now ice machine will not turn…"
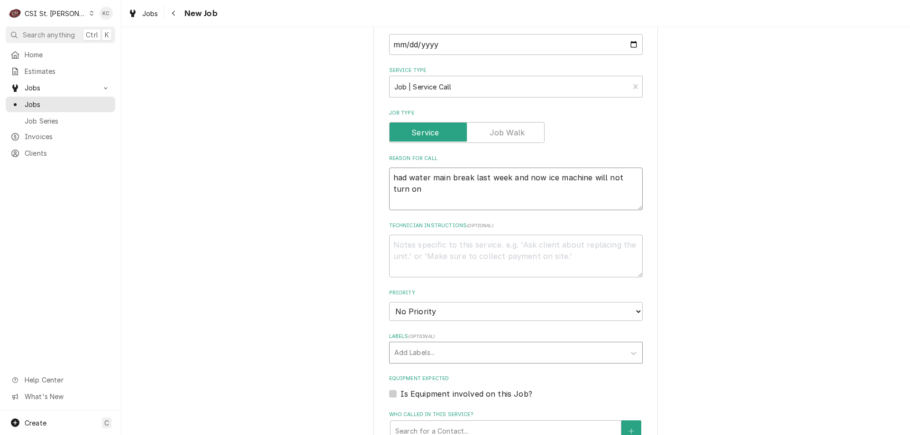
scroll to position [379, 0]
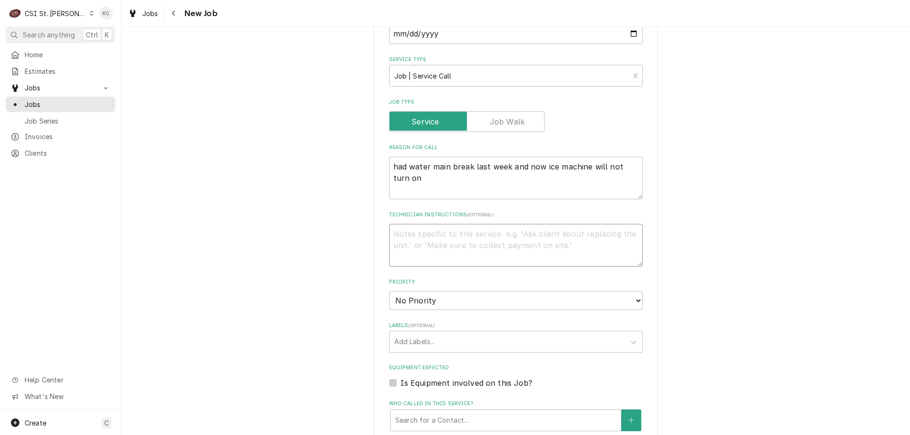
click at [456, 239] on textarea "Technician Instructions ( optional )" at bounding box center [515, 245] width 253 height 43
click at [460, 298] on select "No Priority Urgent High Medium Low" at bounding box center [515, 300] width 253 height 19
click at [389, 291] on select "No Priority Urgent High Medium Low" at bounding box center [515, 300] width 253 height 19
click at [420, 343] on div "Labels" at bounding box center [507, 342] width 226 height 17
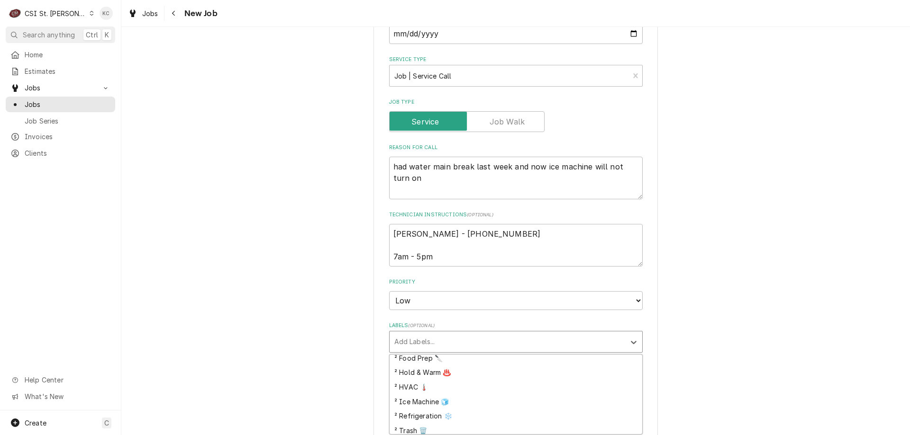
scroll to position [237, 0]
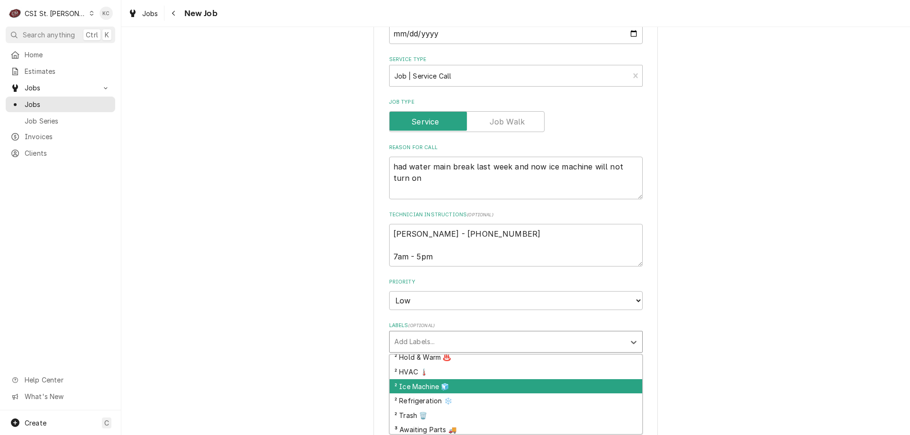
click at [482, 387] on div "² Ice Machine 🧊" at bounding box center [515, 386] width 252 height 15
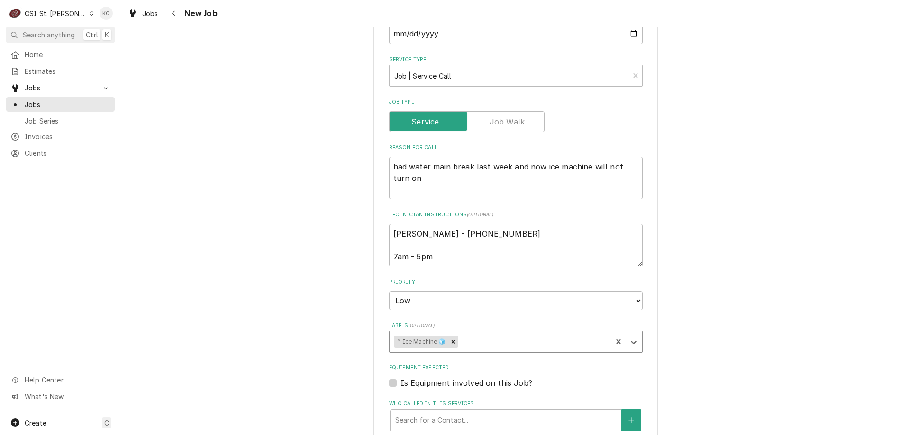
click at [714, 326] on div "Please provide the following information to create a job: Client Details Client…" at bounding box center [515, 195] width 788 height 1074
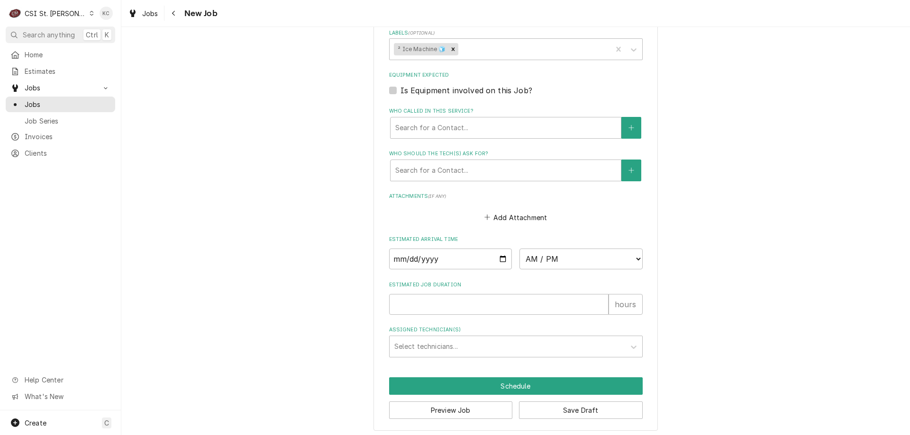
scroll to position [676, 0]
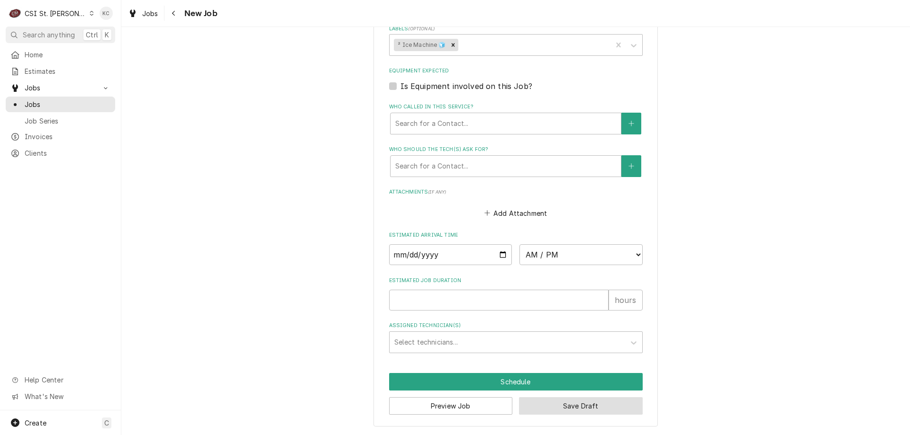
click at [549, 410] on button "Save Draft" at bounding box center [581, 406] width 124 height 18
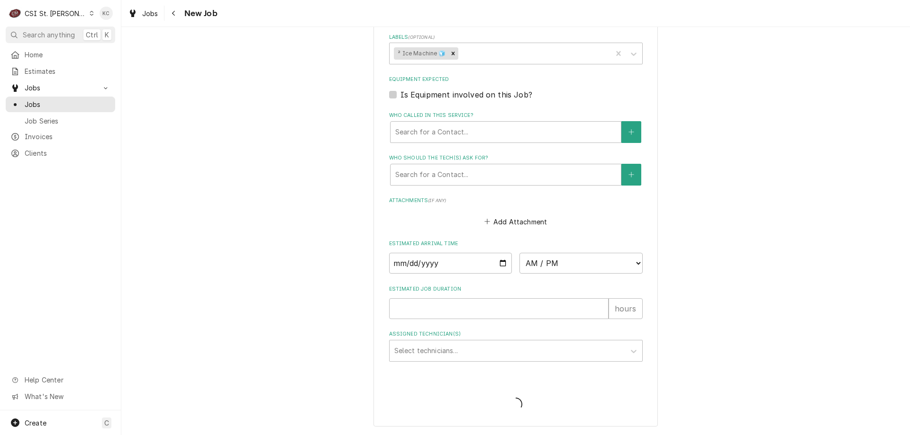
scroll to position [667, 0]
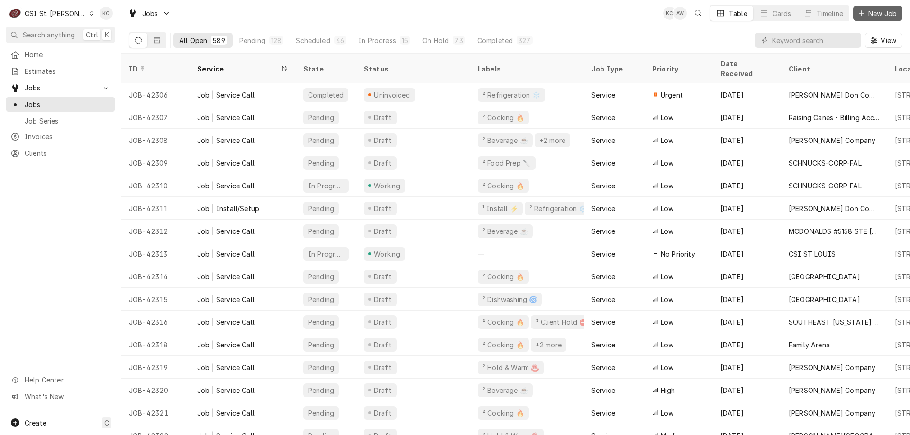
click at [867, 9] on span "New Job" at bounding box center [882, 14] width 32 height 10
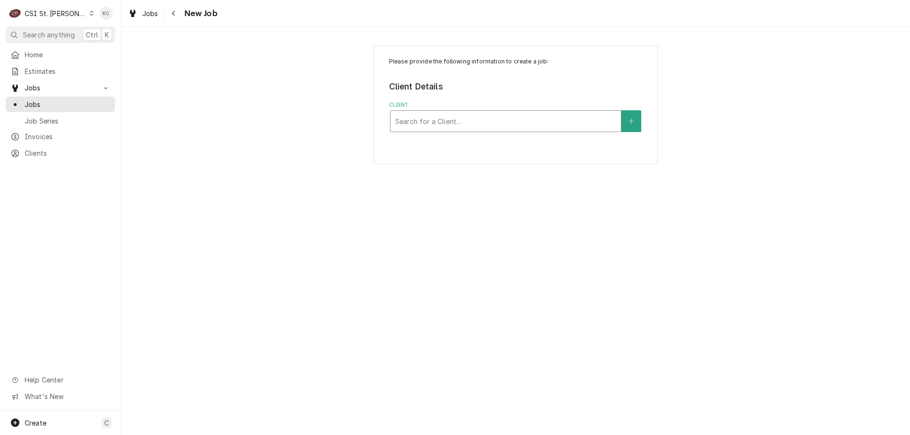
click at [541, 120] on div "Client" at bounding box center [505, 121] width 221 height 17
click at [516, 119] on div "Client" at bounding box center [505, 121] width 221 height 17
type input "9214"
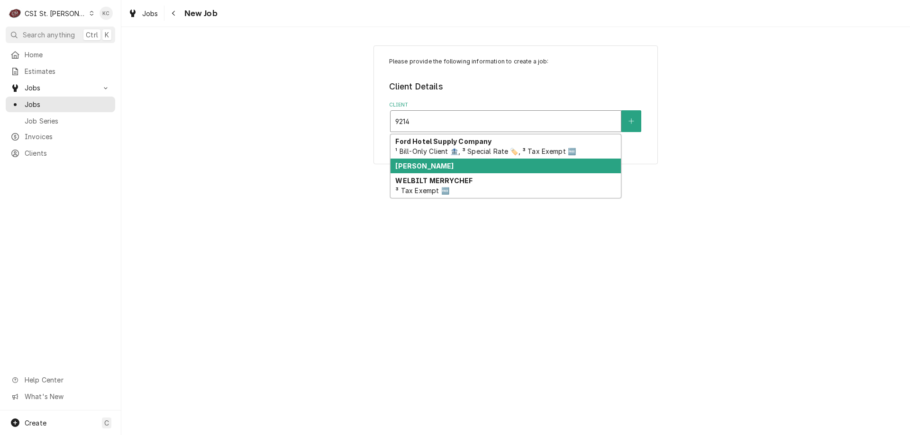
click at [499, 169] on div "[PERSON_NAME]" at bounding box center [505, 166] width 230 height 15
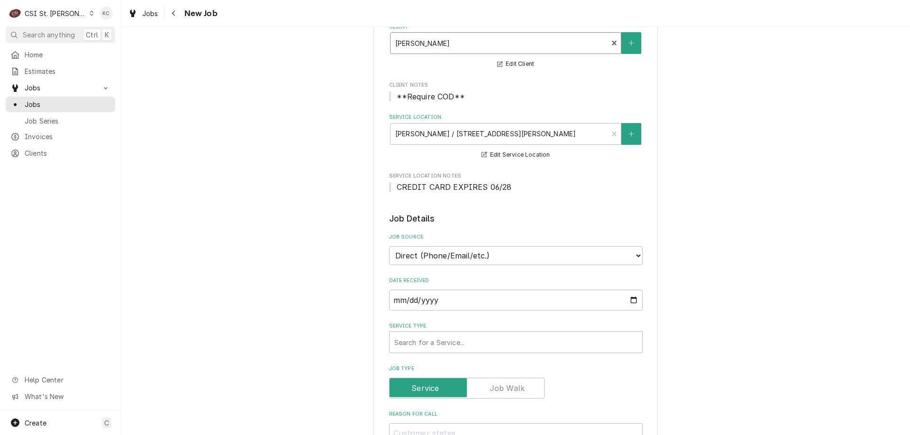
scroll to position [95, 0]
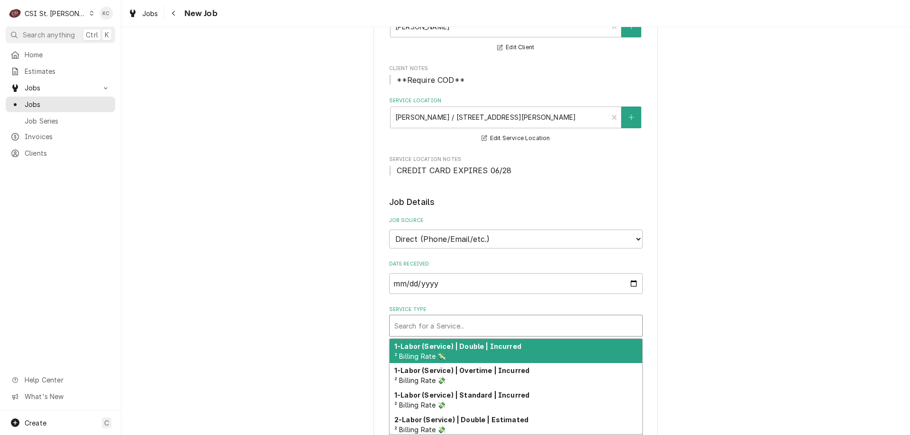
click at [439, 334] on div "Service Type" at bounding box center [515, 325] width 243 height 17
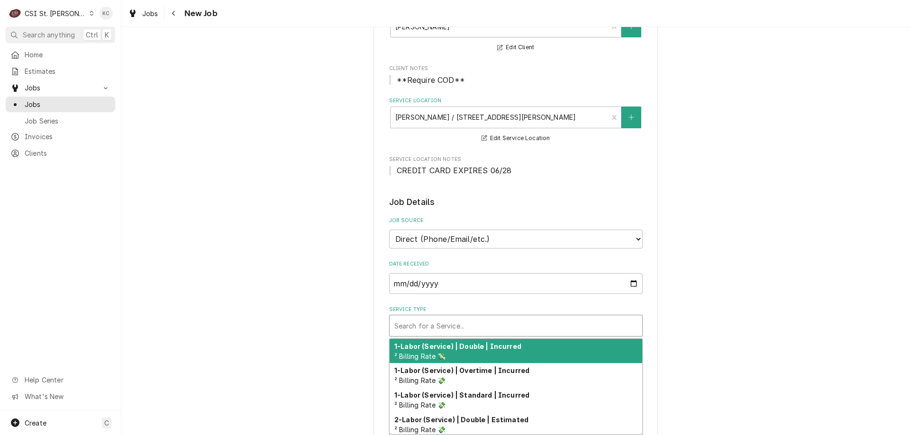
click at [509, 330] on div "Service Type" at bounding box center [515, 325] width 243 height 17
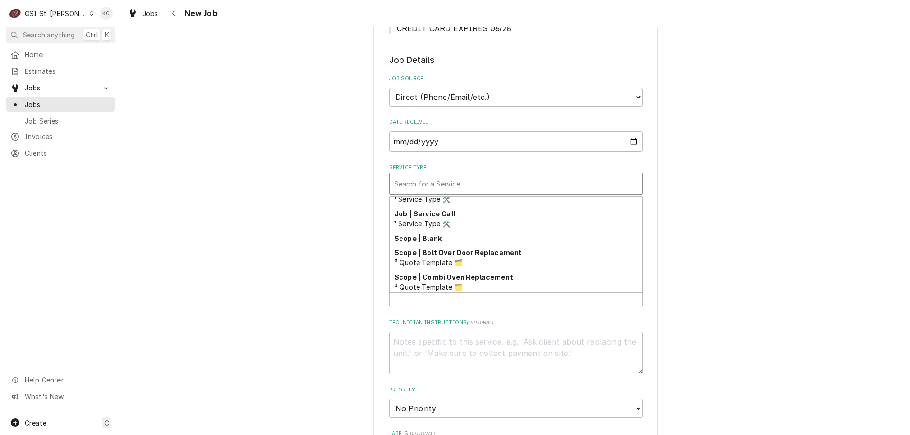
scroll to position [589, 0]
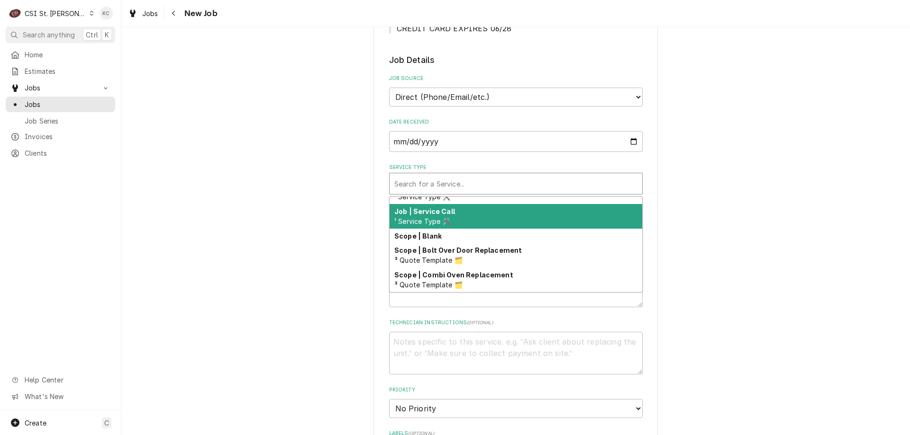
click at [518, 218] on div "Job | Service Call ¹ Service Type 🛠️" at bounding box center [515, 216] width 252 height 25
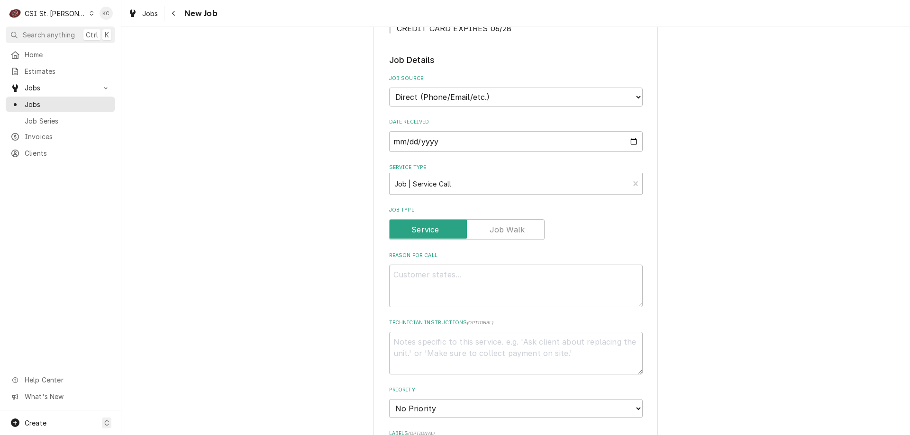
click at [722, 228] on div "Please provide the following information to create a job: Client Details Client…" at bounding box center [515, 320] width 788 height 1040
click at [433, 270] on textarea "Reason For Call" at bounding box center [515, 286] width 253 height 43
type textarea "x"
type textarea "M"
type textarea "x"
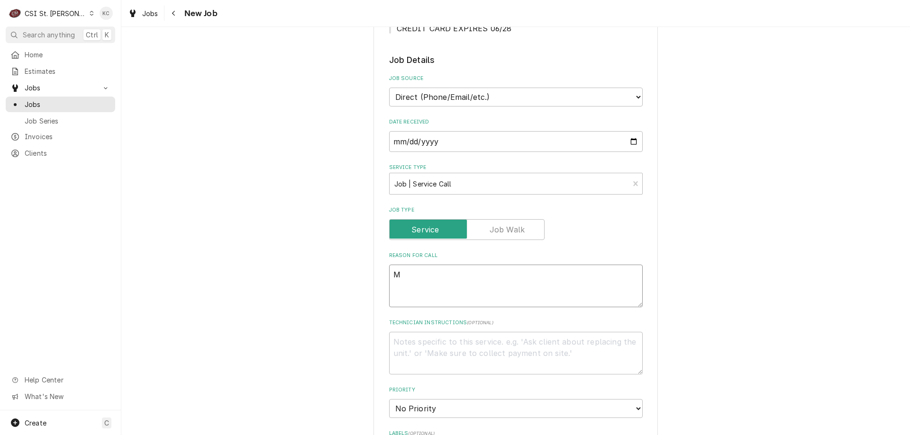
type textarea "Me"
type textarea "x"
type textarea "Mer"
type textarea "x"
type textarea "Merr"
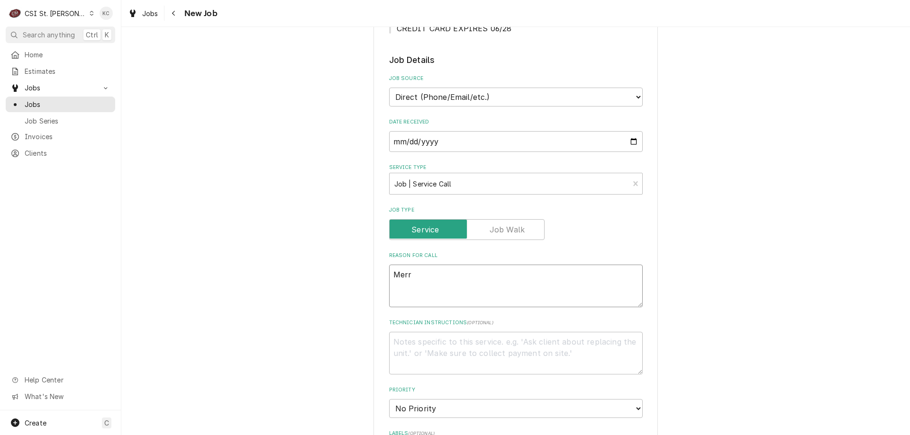
type textarea "x"
type textarea "Merry"
type textarea "x"
type textarea "Merryc"
type textarea "x"
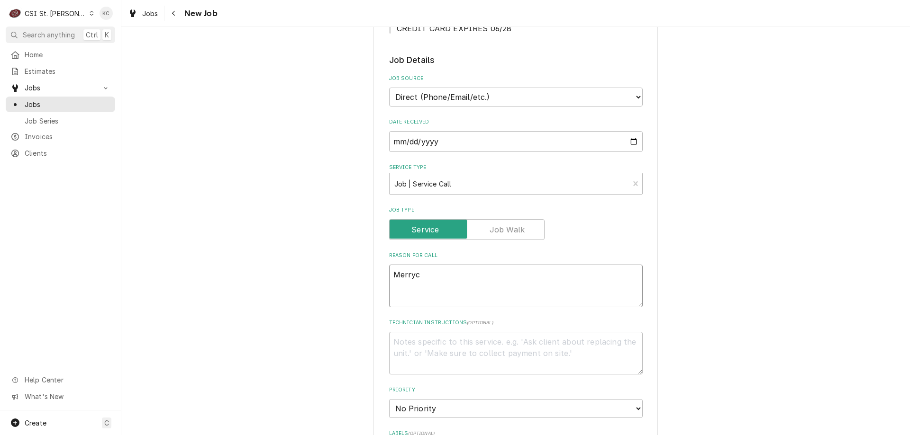
type textarea "Merrych"
type textarea "x"
type textarea "Merryche"
type textarea "x"
type textarea "Merrychef"
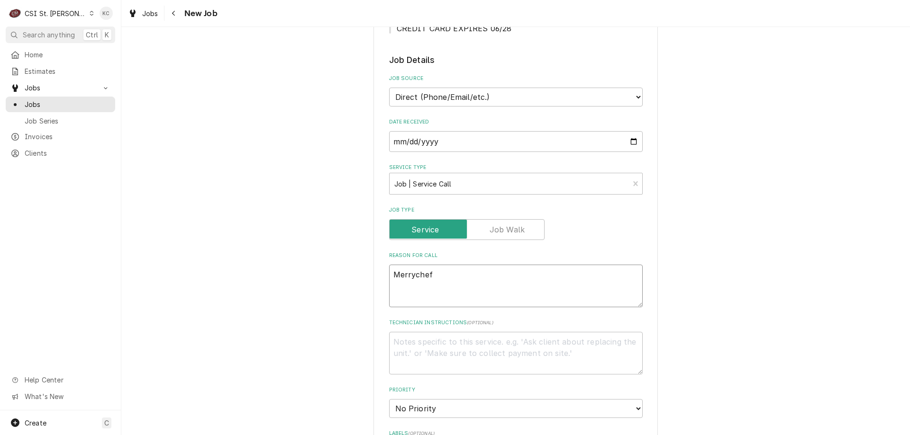
type textarea "x"
type textarea "Merrychef"
type textarea "x"
type textarea "Merrychef"
type textarea "x"
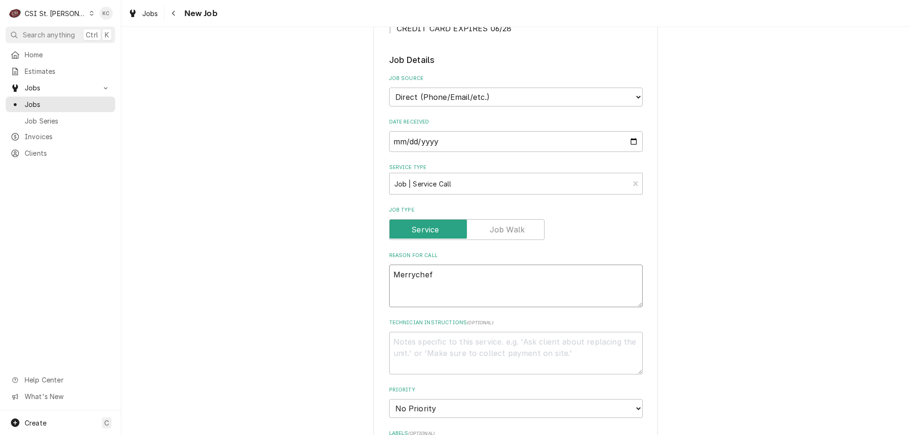
type textarea "Merrychef X"
type textarea "x"
type textarea "Merrychef X1"
type textarea "x"
type textarea "Merrychef X12"
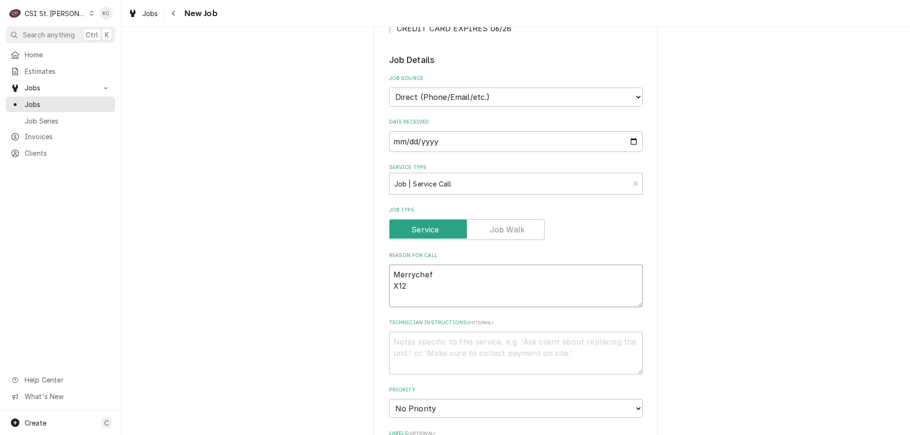
type textarea "x"
type textarea "Merrychef X12D"
type textarea "x"
type textarea "Merrychef X12DB"
type textarea "x"
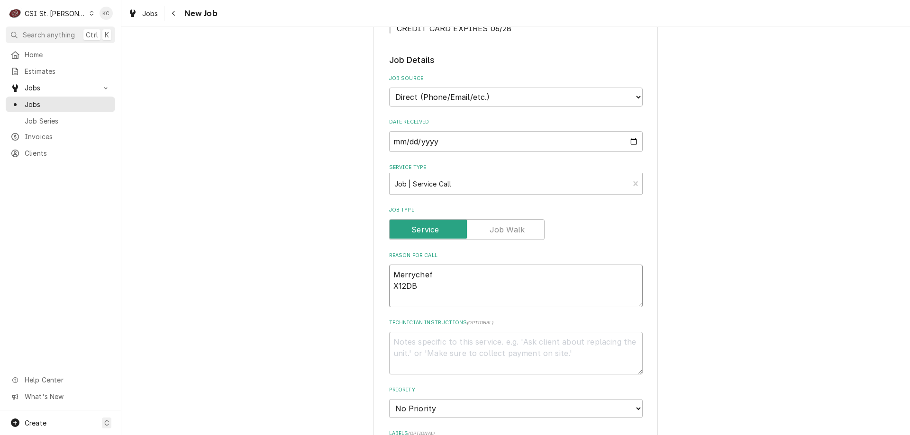
type textarea "Merrychef X12DBM"
type textarea "x"
type textarea "Merrychef X12DBMV"
type textarea "x"
type textarea "Merrychef X12DBMV6"
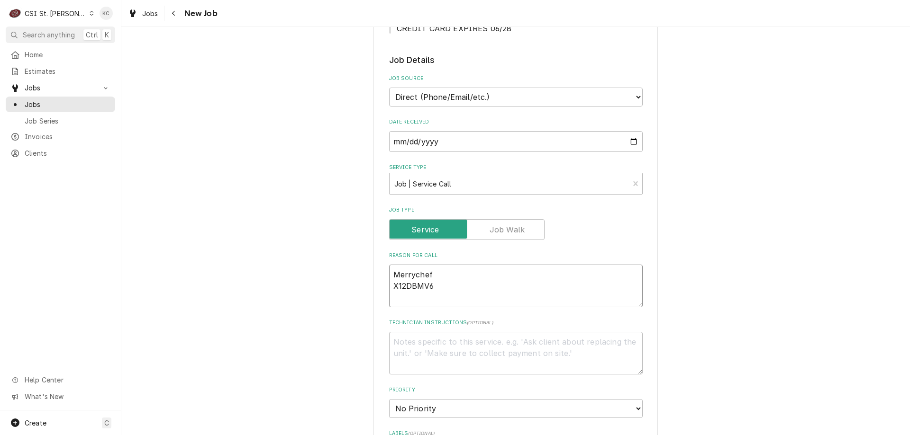
type textarea "x"
type textarea "Merrychef X12DBMV6D"
type textarea "x"
type textarea "Merrychef X12DBMV6DF"
type textarea "x"
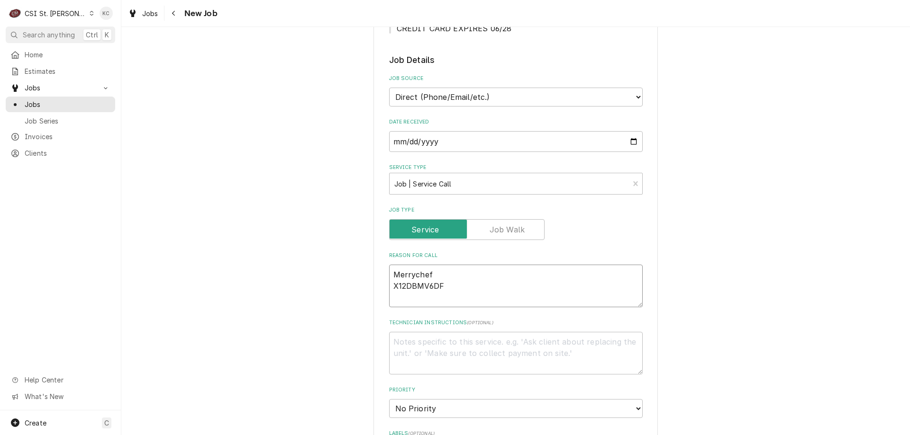
type textarea "Merrychef X12DBMV6DFL"
type textarea "x"
type textarea "Merrychef X12DBMV6DFL1"
type textarea "x"
type textarea "Merrychef X12DBMV6DFL1B"
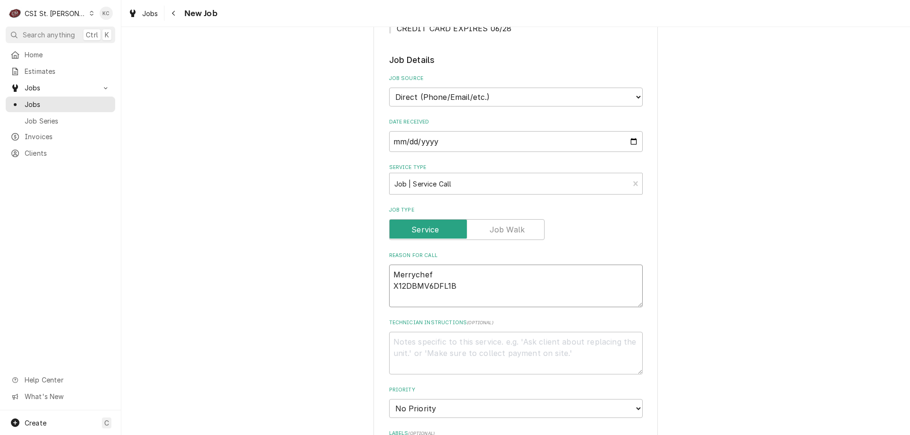
type textarea "x"
type textarea "Merrychef X12DBMV6DFL1BK"
type textarea "x"
type textarea "Merrychef X12DBMV6DFL1BKU"
type textarea "x"
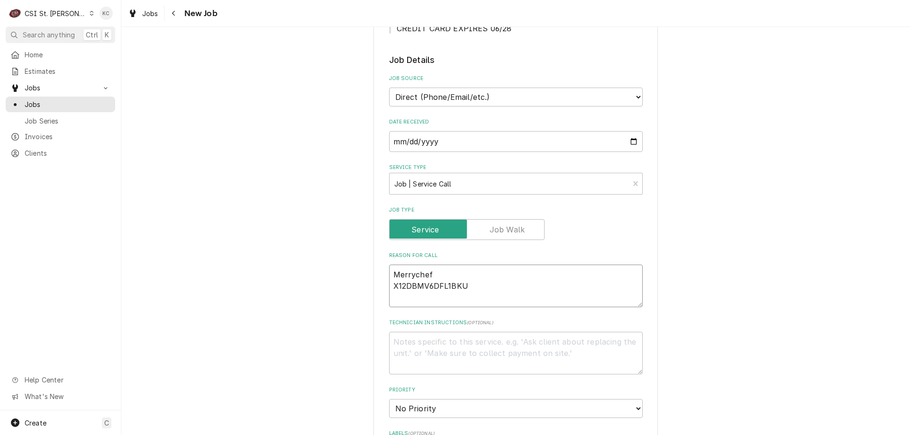
type textarea "Merrychef X12DBMV6DFL1BKUS"
type textarea "x"
type textarea "Merrychef X12DBMV6DFL1BKUS"
type textarea "x"
type textarea "Merrychef mX12DBMV6DFL1BKUS"
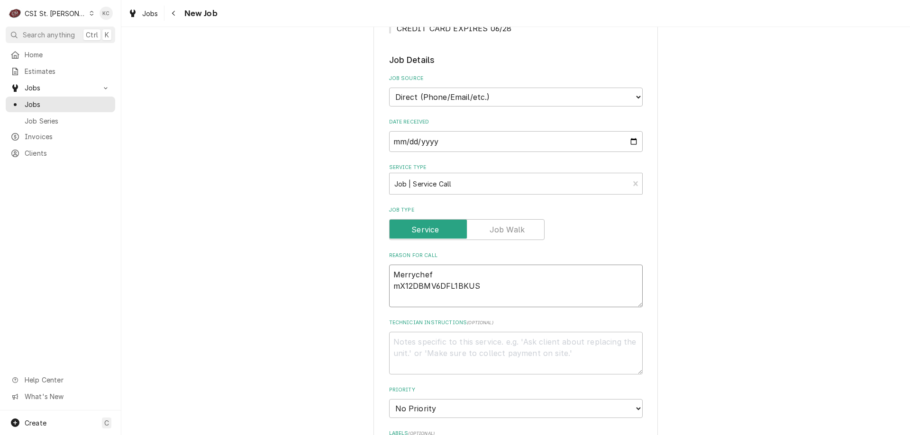
type textarea "x"
type textarea "Merrychef mODX12DBMV6DFL1BKUS"
type textarea "x"
type textarea "Merrychef mODEX12DBMV6DFL1BKUS"
type textarea "x"
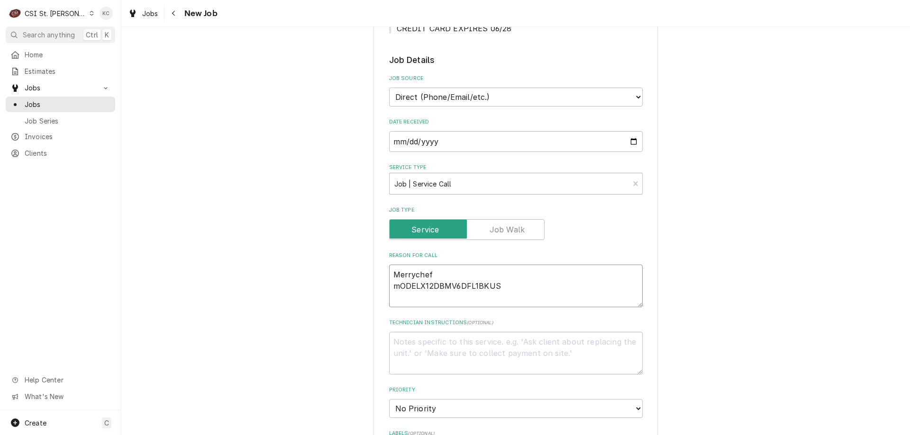
type textarea "Merrychef mODEL;X12DBMV6DFL1BKUS"
type textarea "x"
type textarea "Merrychef mODEL; X12DBMV6DFL1BKUS"
type textarea "x"
type textarea "Merrychef mODEL;X12DBMV6DFL1BKUS"
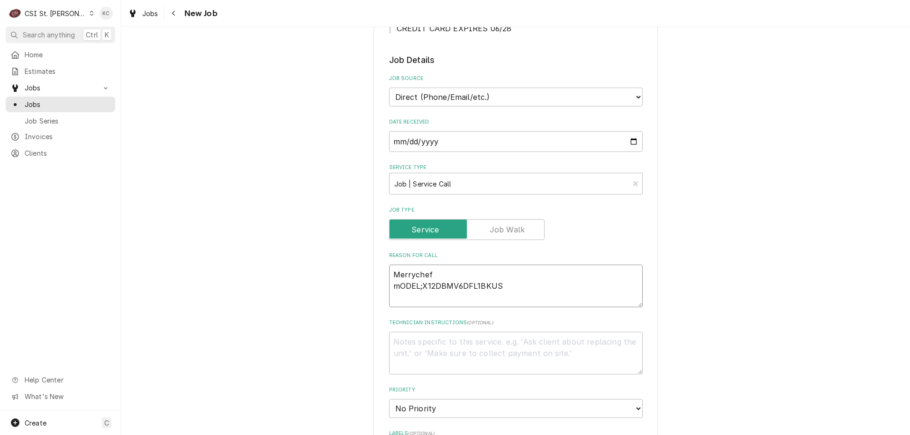
type textarea "x"
type textarea "Merrychef mODELX12DBMV6DFL1BKUS"
type textarea "x"
type textarea "Merrychef mODEX12DBMV6DFL1BKUS"
type textarea "x"
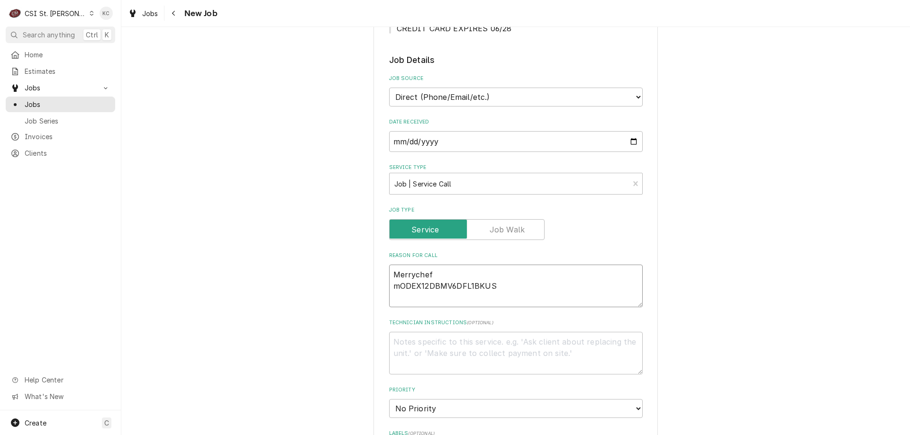
type textarea "Merrychef mODX12DBMV6DFL1BKUS"
type textarea "x"
type textarea "Merrychef mOX12DBMV6DFL1BKUS"
type textarea "x"
type textarea "Merrychef mX12DBMV6DFL1BKUS"
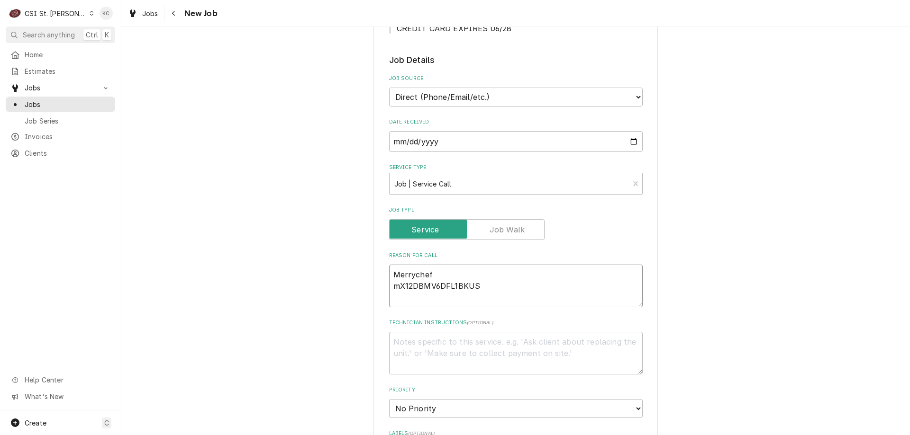
type textarea "x"
type textarea "Merrychef X12DBMV6DFL1BKUS"
type textarea "x"
type textarea "Merrychef -X12DBMV6DFL1BKUS"
type textarea "x"
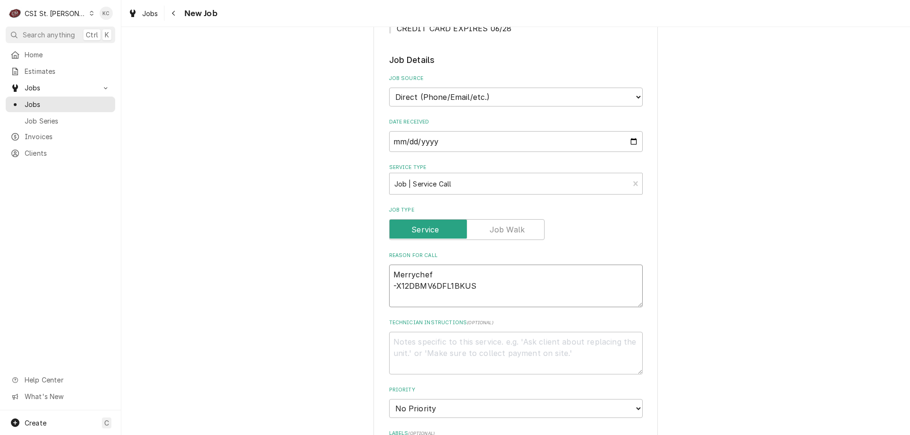
type textarea "Merrychef X12DBMV6DFL1BKUS"
type textarea "x"
type textarea "Merrychef MX12DBMV6DFL1BKUS"
type textarea "x"
type textarea "Merrychef MoX12DBMV6DFL1BKUS"
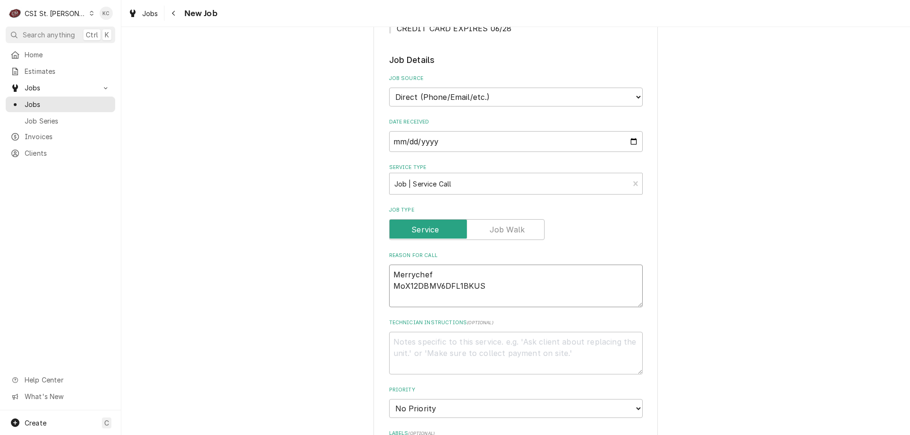
type textarea "x"
type textarea "Merrychef ModX12DBMV6DFL1BKUS"
type textarea "x"
type textarea "Merrychef ModeX12DBMV6DFL1BKUS"
type textarea "x"
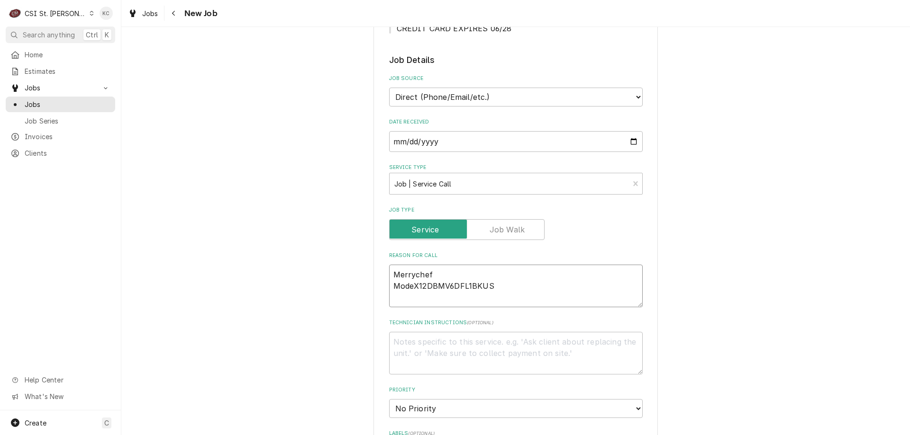
type textarea "Merrychef ModelX12DBMV6DFL1BKUS"
type textarea "x"
type textarea "Merrychef Model X12DBMV6DFL1BKUS"
type textarea "x"
type textarea "Merrychef Model -X12DBMV6DFL1BKUS"
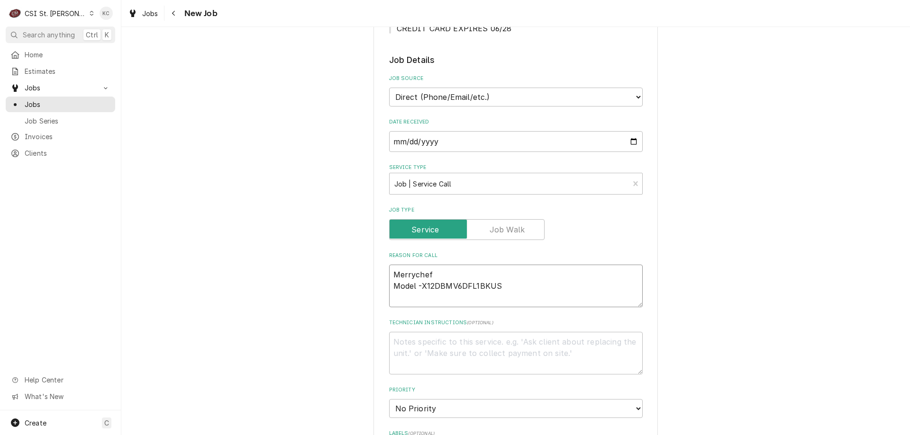
type textarea "x"
type textarea "Merrychef Model - X12DBMV6DFL1BKUS"
type textarea "x"
type textarea "Merrychef Model - X12DBMV6DFL1BKUS S"
type textarea "x"
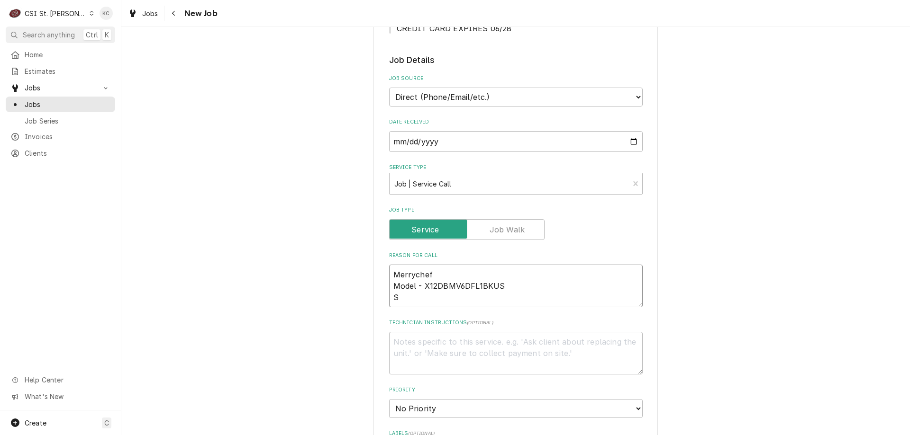
type textarea "Merrychef Model - X12DBMV6DFL1BKUS Se"
type textarea "x"
type textarea "Merrychef Model - X12DBMV6DFL1BKUS Ser"
type textarea "x"
type textarea "Merrychef Model - X12DBMV6DFL1BKUS Seri"
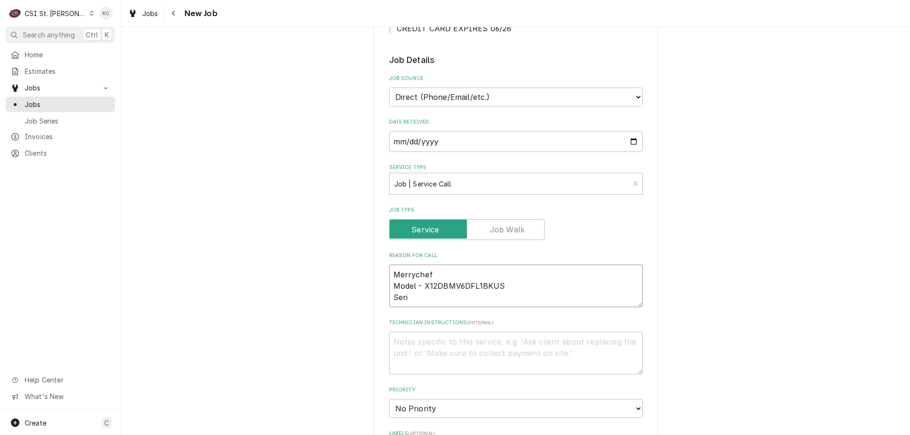
type textarea "x"
type textarea "Merrychef Model - X12DBMV6DFL1BKUS Seria"
type textarea "x"
type textarea "Merrychef Model - X12DBMV6DFL1BKUS Serial"
type textarea "x"
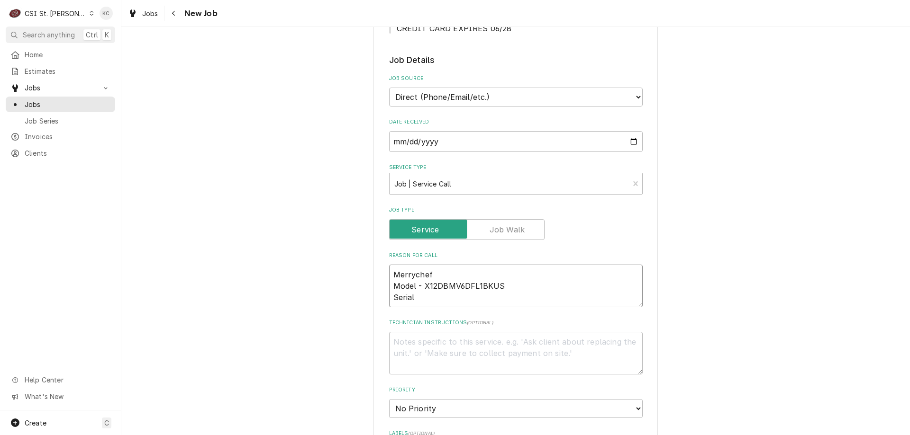
type textarea "Merrychef Model - X12DBMV6DFL1BKUS Serial"
type textarea "x"
type textarea "Merrychef Model - X12DBMV6DFL1BKUS Serial -"
type textarea "x"
type textarea "Merrychef Model - X12DBMV6DFL1BKUS Serial -"
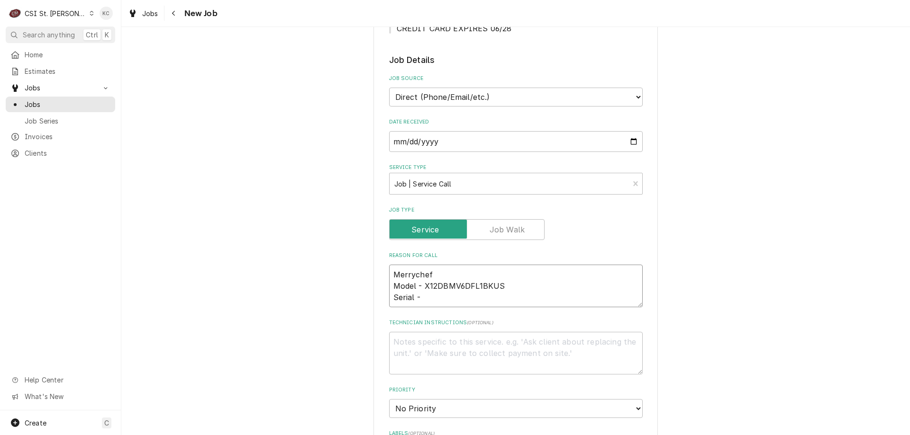
type textarea "x"
type textarea "Merrychef Model - X12DBMV6DFL1BKUS Serial - 2"
type textarea "x"
type textarea "Merrychef Model - X12DBMV6DFL1BKUS Serial - 23"
type textarea "x"
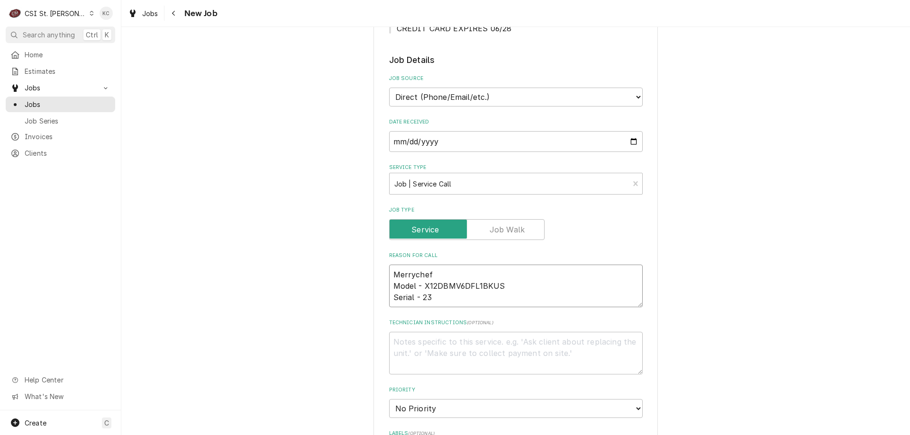
type textarea "Merrychef Model - X12DBMV6DFL1BKUS Serial - 231"
type textarea "x"
type textarea "Merrychef Model - X12DBMV6DFL1BKUS Serial - 2311"
type textarea "x"
type textarea "Merrychef Model - X12DBMV6DFL1BKUS Serial - 23112"
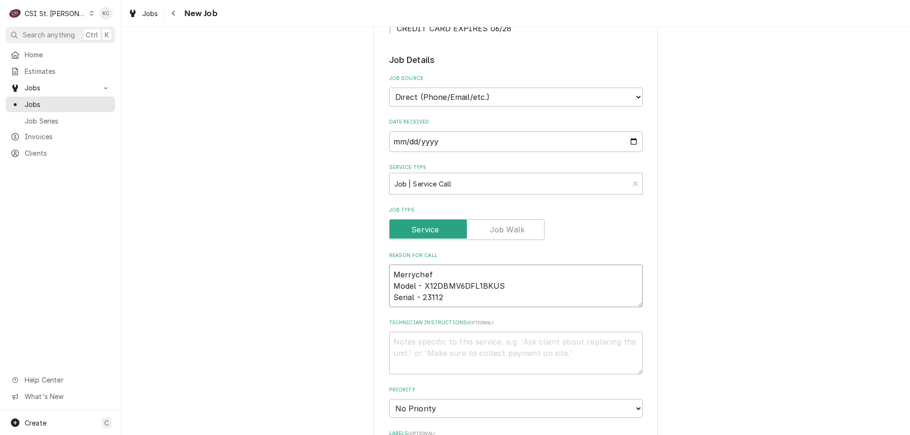
type textarea "x"
type textarea "Merrychef Model - X12DBMV6DFL1BKUS Serial - 231121"
type textarea "x"
type textarea "Merrychef Model - X12DBMV6DFL1BKUS Serial - 2311213"
type textarea "x"
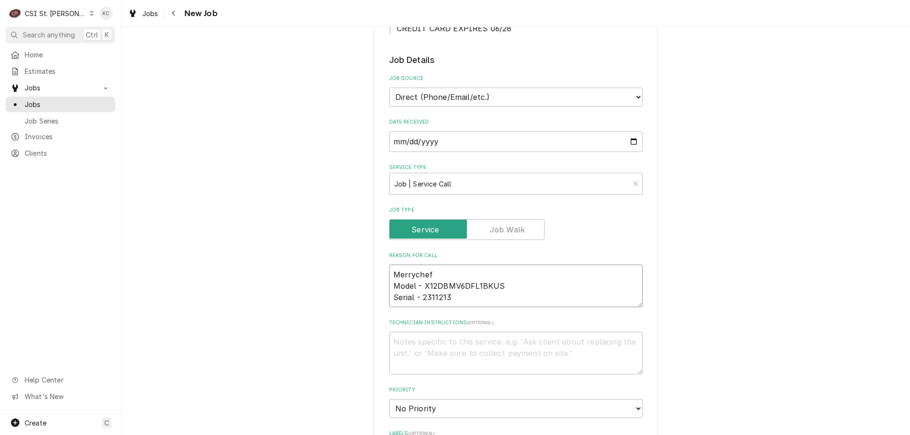
type textarea "Merrychef Model - X12DBMV6DFL1BKUS Serial - 23112130"
type textarea "x"
type textarea "Merrychef Model - X12DBMV6DFL1BKUS Serial - 231121309"
type textarea "x"
type textarea "Merrychef Model - X12DBMV6DFL1BKUS Serial - 2311213094"
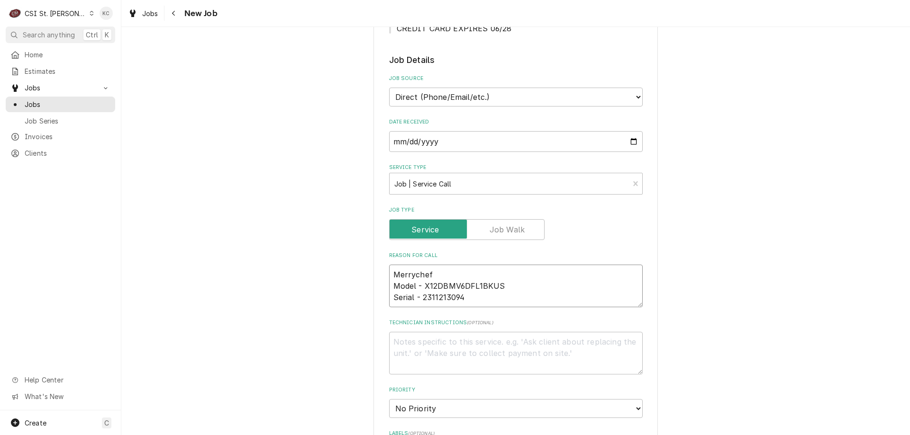
type textarea "x"
type textarea "Merrychef Model - X12DBMV6DFL1BKUS Serial - 23112130940"
type textarea "x"
type textarea "Merrychef Model - X12DBMV6DFL1BKUS Serial - 231121309408"
type textarea "x"
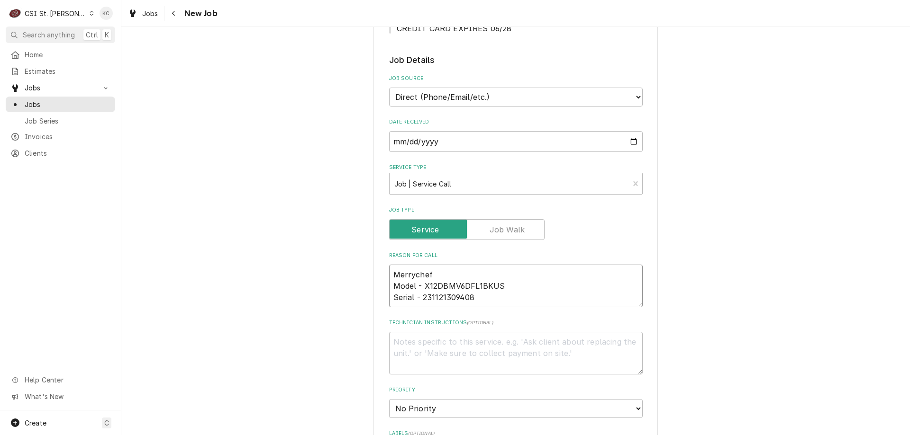
type textarea "Merrychef Model - X12DBMV6DFL1BKUS Serial - 2311213094086"
type textarea "x"
type textarea "Merrychef Model - X12DBMV6DFL1BKUS Serial - 2311213094086"
click at [778, 306] on div "Please provide the following information to create a job: Client Details Client…" at bounding box center [515, 320] width 788 height 1040
click at [516, 303] on textarea "Merrychef Model - X12DBMV6DFL1BKUS Serial - 2311213094086" at bounding box center [515, 286] width 253 height 43
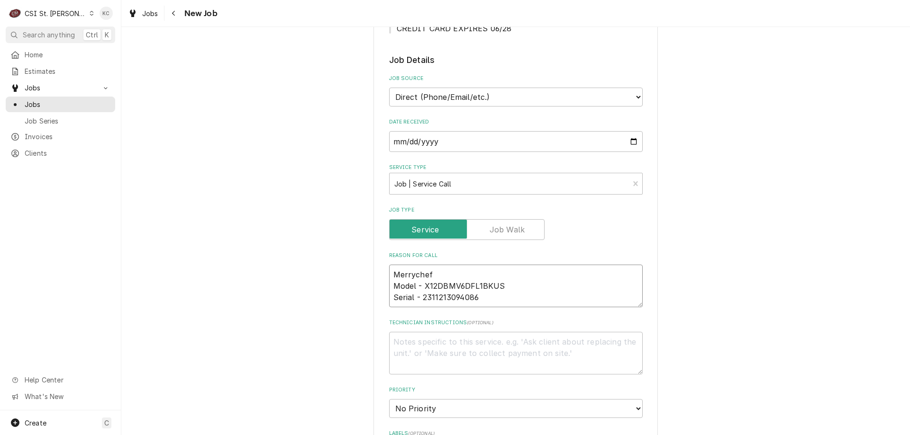
type textarea "x"
type textarea "Merrychef Model - X12DBMV6DFL1BKUS Serial - 2311213094086"
type textarea "x"
type textarea "Merrychef Model - X12DBMV6DFL1BKUS Serial - 2311213094086"
type textarea "x"
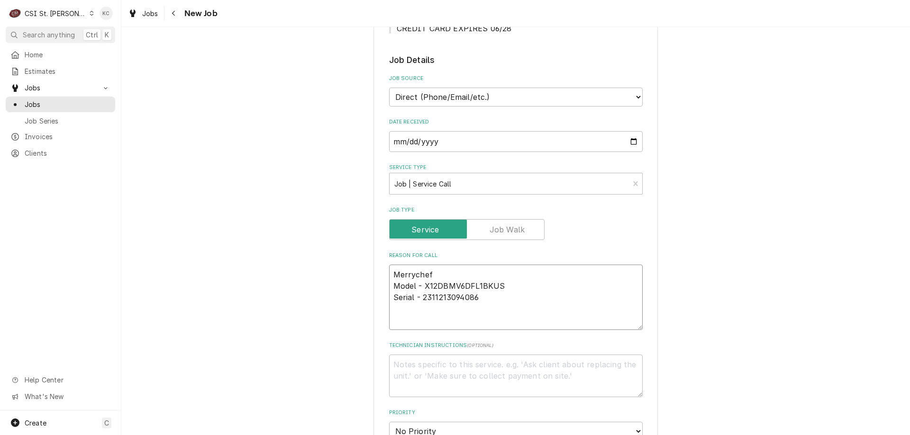
type textarea "Merrychef Model - X12DBMV6DFL1BKUS Serial - 2311213094086 M"
type textarea "x"
type textarea "Merrychef Model - X12DBMV6DFL1BKUS Serial - 2311213094086 Me"
type textarea "x"
type textarea "Merrychef Model - X12DBMV6DFL1BKUS Serial - 2311213094086 Merr"
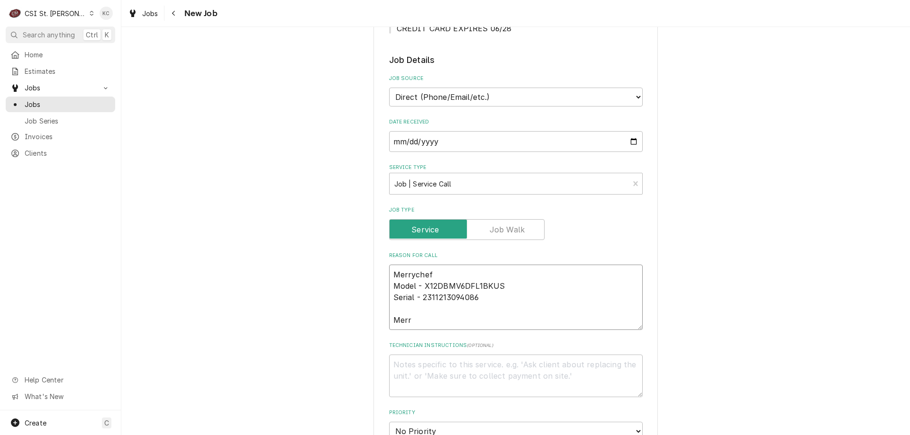
type textarea "x"
type textarea "Merrychef Model - X12DBMV6DFL1BKUS Serial - 2311213094086 Merry"
type textarea "x"
type textarea "Merrychef Model - X12DBMV6DFL1BKUS Serial - 2311213094086 Merryc"
type textarea "x"
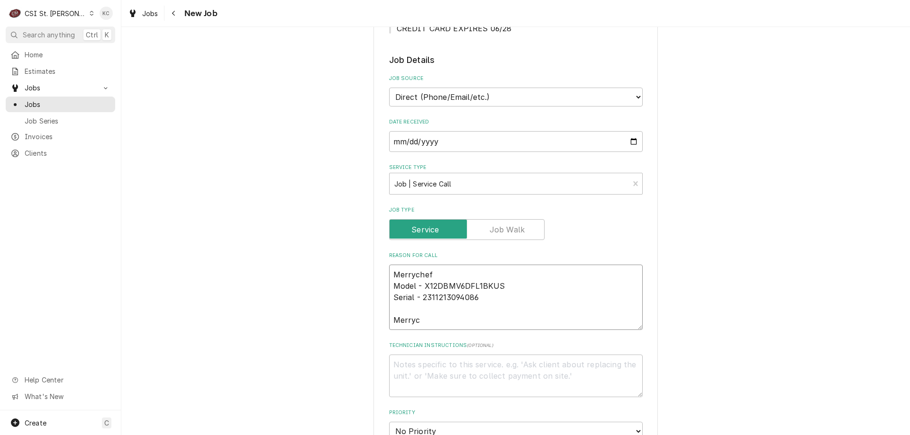
type textarea "Merrychef Model - X12DBMV6DFL1BKUS Serial - 2311213094086 Merrych"
type textarea "x"
type textarea "Merrychef Model - X12DBMV6DFL1BKUS Serial - 2311213094086 Merryche"
type textarea "x"
type textarea "Merrychef Model - X12DBMV6DFL1BKUS Serial - 2311213094086 Merrychef"
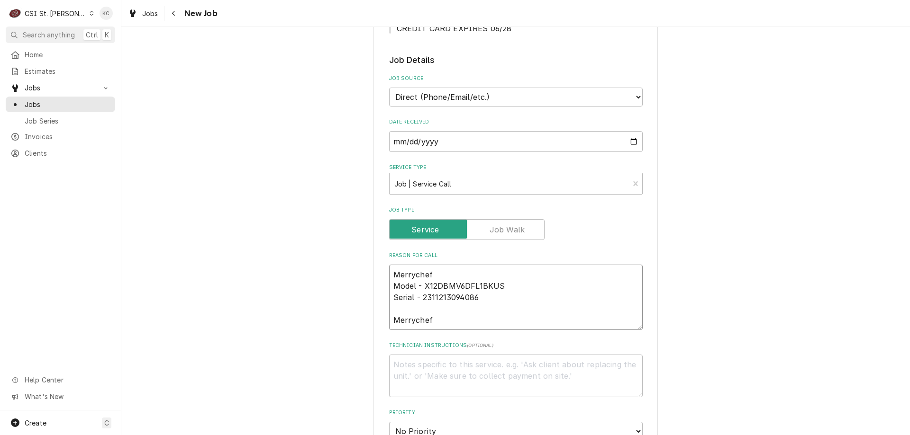
type textarea "x"
type textarea "Merrychef Model - X12DBMV6DFL1BKUS Serial - 2311213094086 Merrychef"
type textarea "x"
type textarea "Merrychef Model - X12DBMV6DFL1BKUS Serial - 2311213094086 Merrychef i"
type textarea "x"
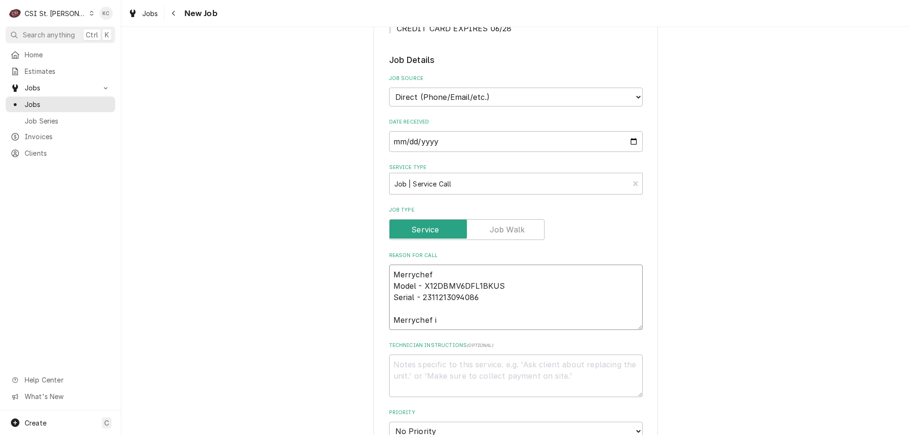
type textarea "Merrychef Model - X12DBMV6DFL1BKUS Serial - 2311213094086 Merrychef is"
type textarea "x"
type textarea "Merrychef Model - X12DBMV6DFL1BKUS Serial - 2311213094086 Merrychef is"
type textarea "x"
type textarea "Merrychef Model - X12DBMV6DFL1BKUS Serial - 2311213094086 Merrychef is d"
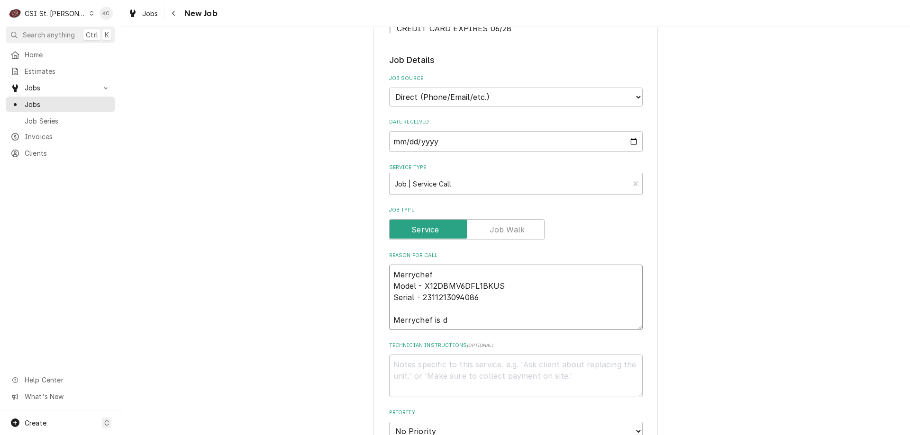
type textarea "x"
type textarea "Merrychef Model - X12DBMV6DFL1BKUS Serial - 2311213094086 Merrychef is do"
type textarea "x"
type textarea "Merrychef Model - X12DBMV6DFL1BKUS Serial - 2311213094086 Merrychef is down"
type textarea "x"
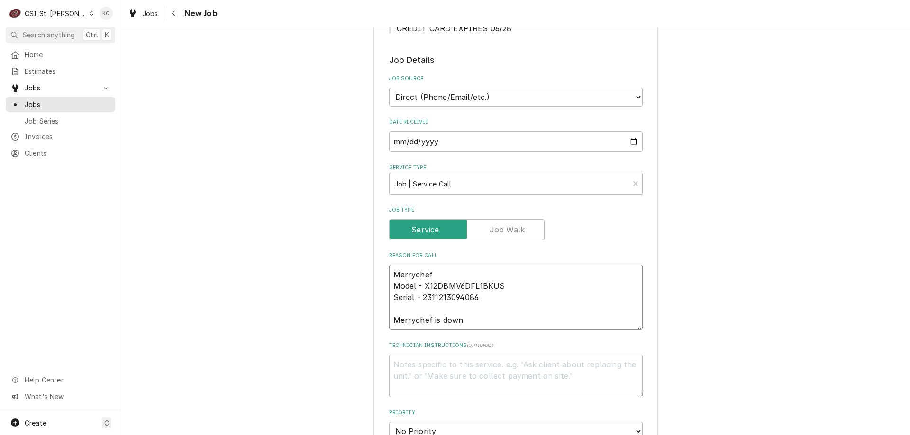
type textarea "Merrychef Model - X12DBMV6DFL1BKUS Serial - 2311213094086 Merrychef is down"
click at [523, 370] on textarea "Technician Instructions ( optional )" at bounding box center [515, 376] width 253 height 43
type textarea "x"
type textarea "8"
type textarea "x"
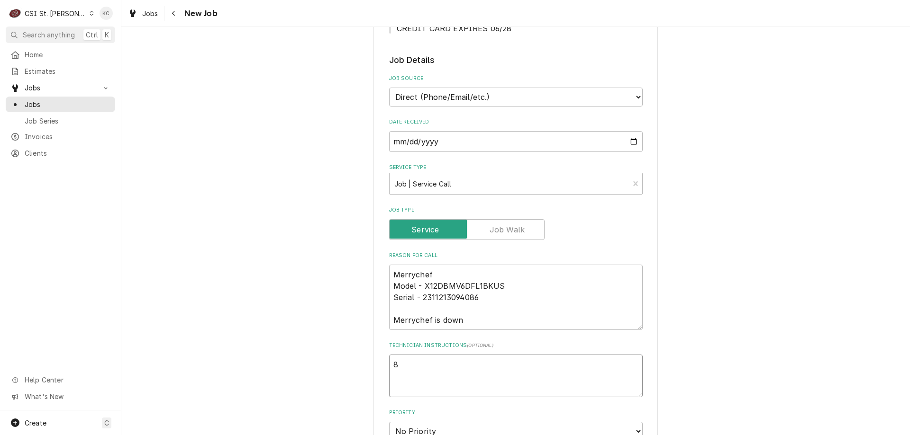
type textarea "8/"
type textarea "x"
type textarea "8/2"
type textarea "x"
type textarea "8/27"
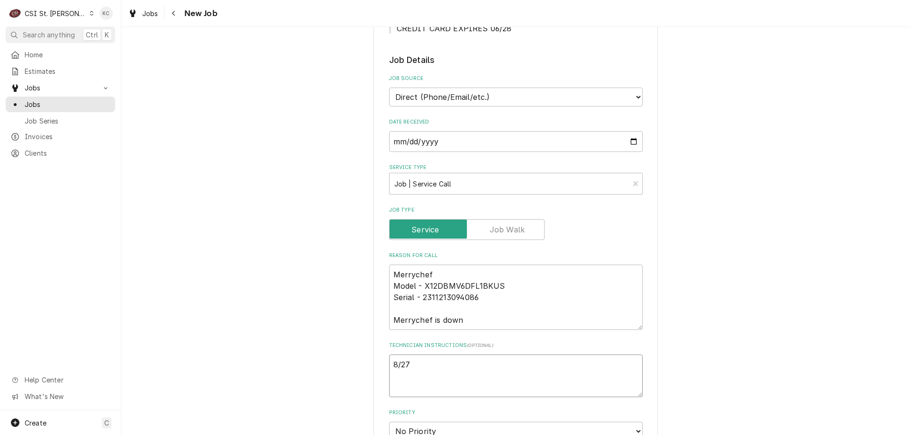
type textarea "x"
type textarea "8/27"
type textarea "x"
type textarea "8/27 -"
type textarea "x"
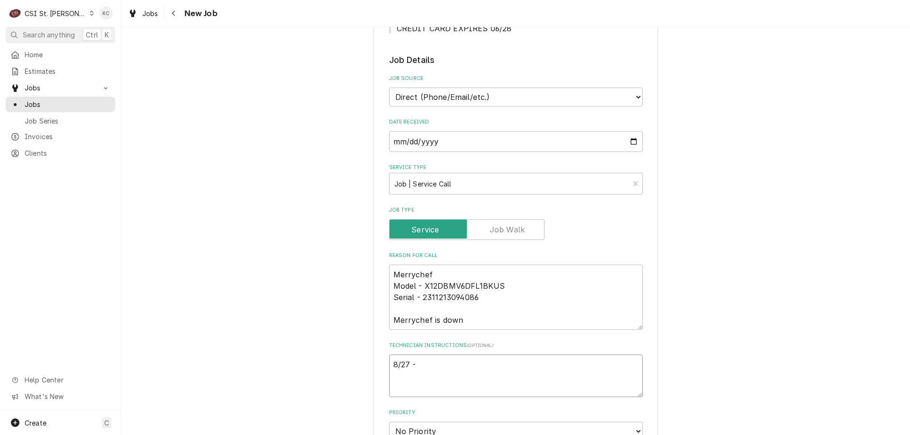
type textarea "8/27 -"
type textarea "x"
type textarea "8/27 - P"
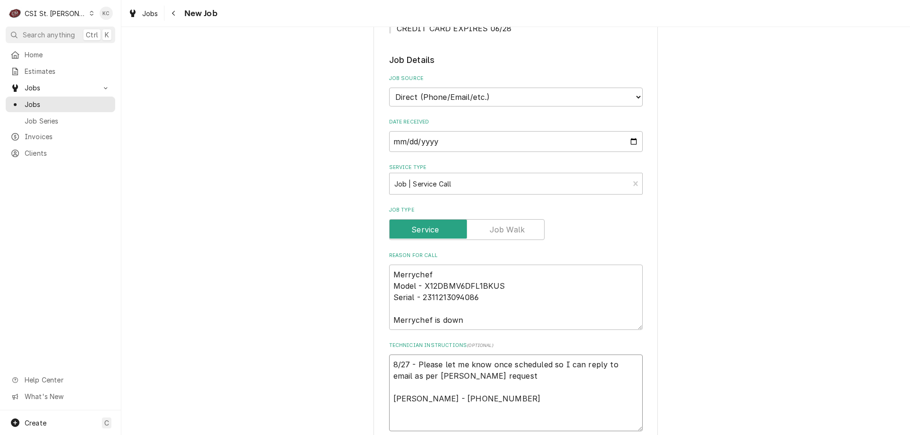
click at [518, 397] on textarea "8/27 - Please let me know once scheduled so I can reply to email as per Alex re…" at bounding box center [515, 393] width 253 height 77
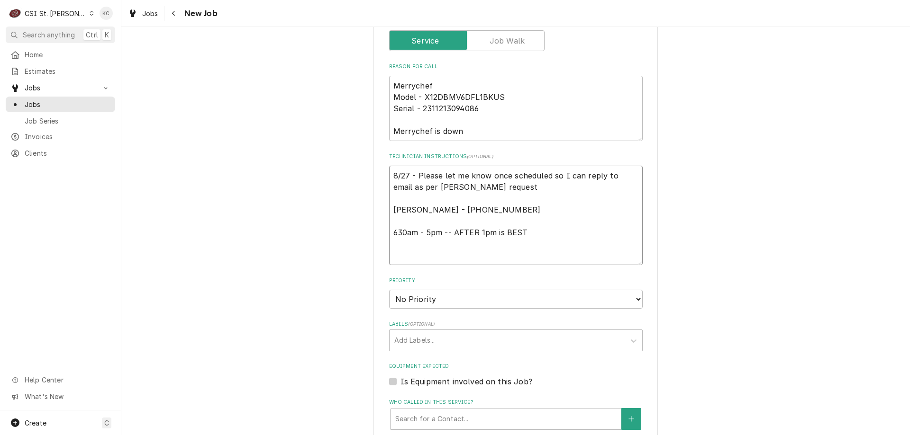
scroll to position [426, 0]
click at [463, 298] on select "No Priority Urgent High Medium Low" at bounding box center [515, 298] width 253 height 19
click at [389, 289] on select "No Priority Urgent High Medium Low" at bounding box center [515, 298] width 253 height 19
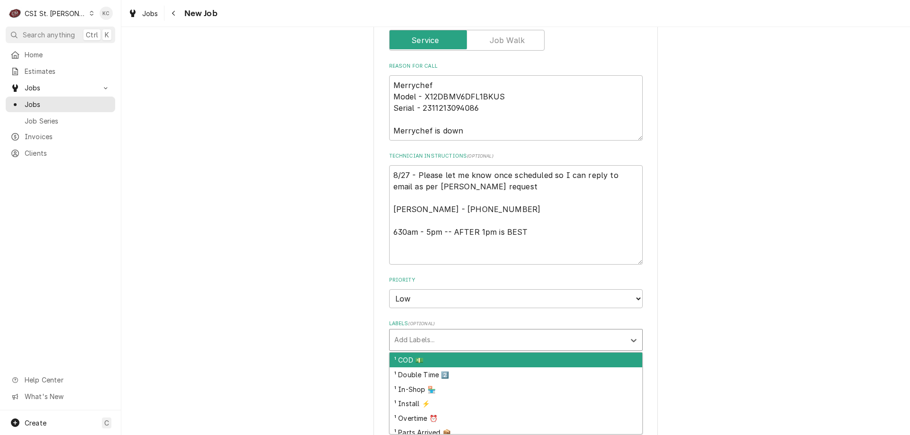
click at [457, 342] on div "Labels" at bounding box center [507, 340] width 226 height 17
click at [459, 362] on div "¹ COD 💵" at bounding box center [515, 360] width 252 height 15
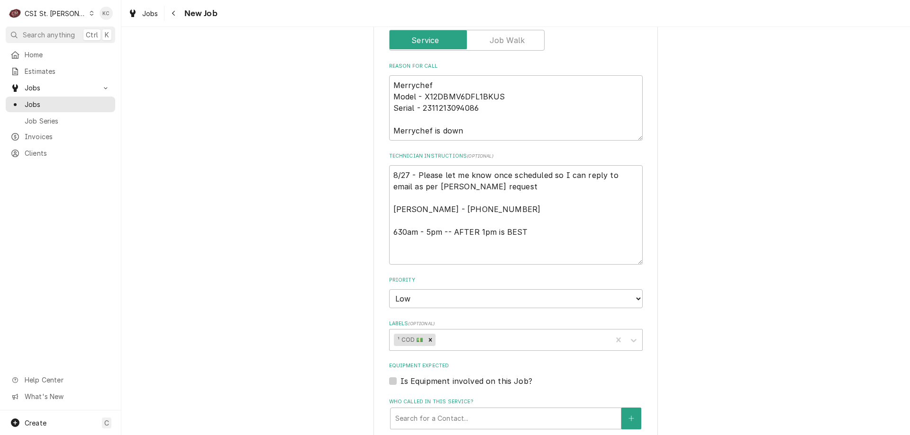
click at [739, 283] on div "Please provide the following information to create a job: Client Details Client…" at bounding box center [515, 171] width 788 height 1120
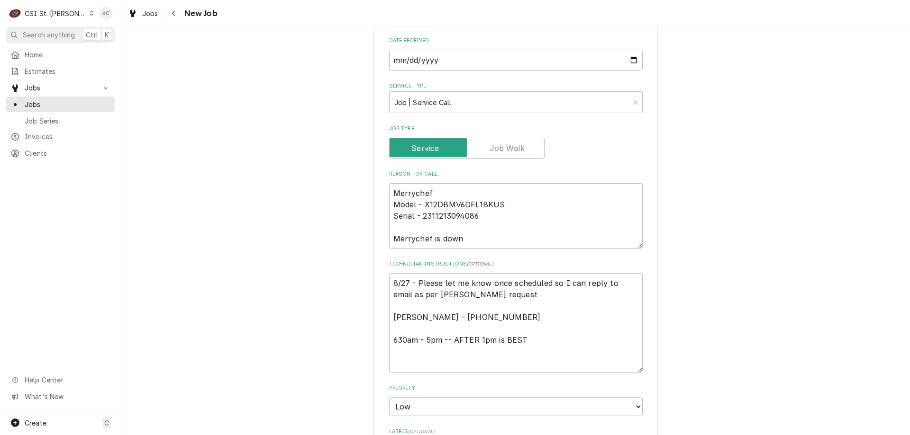
scroll to position [357, 0]
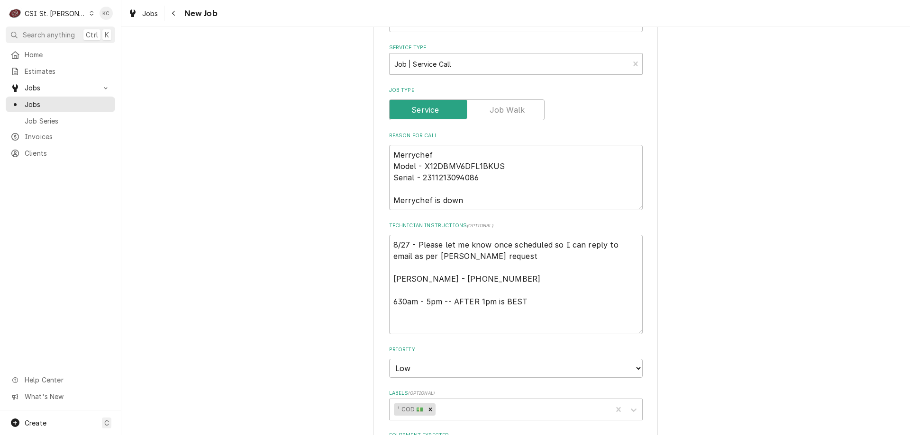
click at [732, 310] on div "Please provide the following information to create a job: Client Details Client…" at bounding box center [515, 240] width 788 height 1120
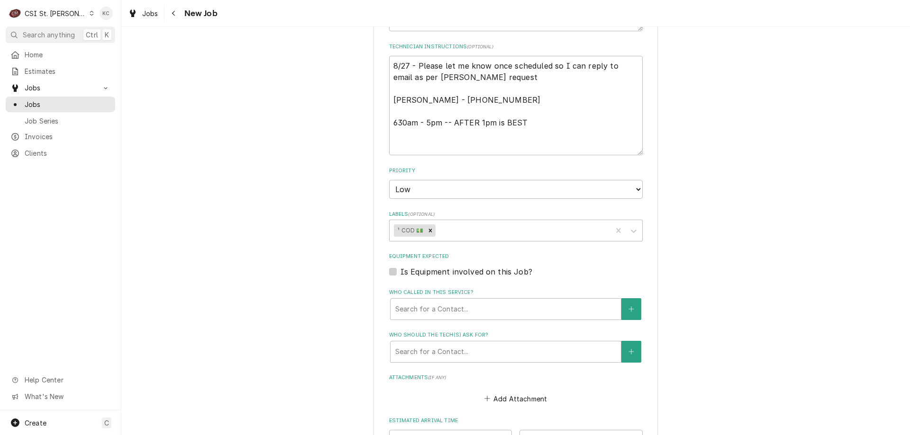
scroll to position [546, 0]
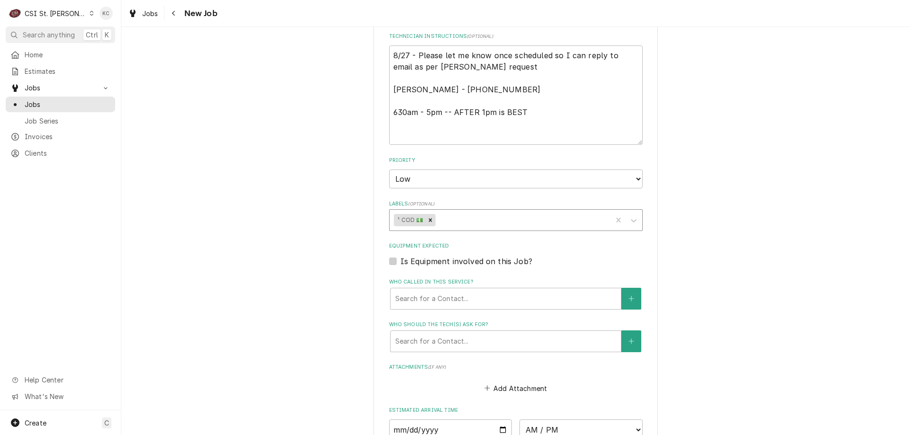
click at [466, 223] on div "Labels" at bounding box center [522, 220] width 170 height 17
click at [453, 225] on div "Labels" at bounding box center [522, 220] width 170 height 17
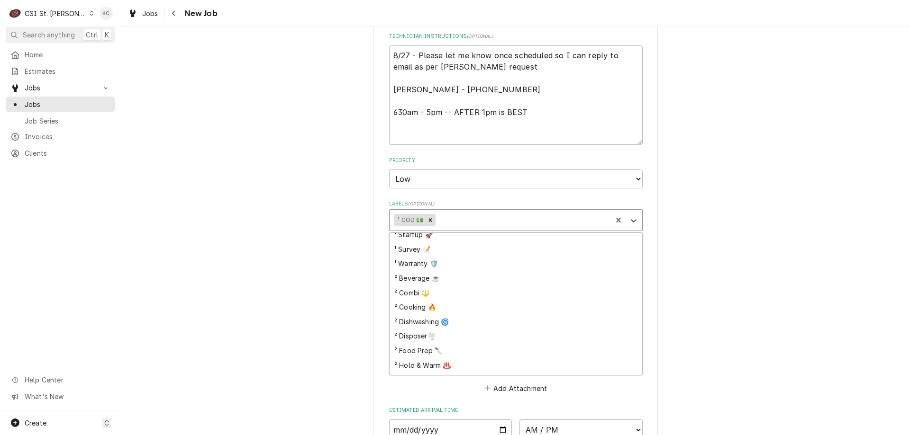
scroll to position [95, 0]
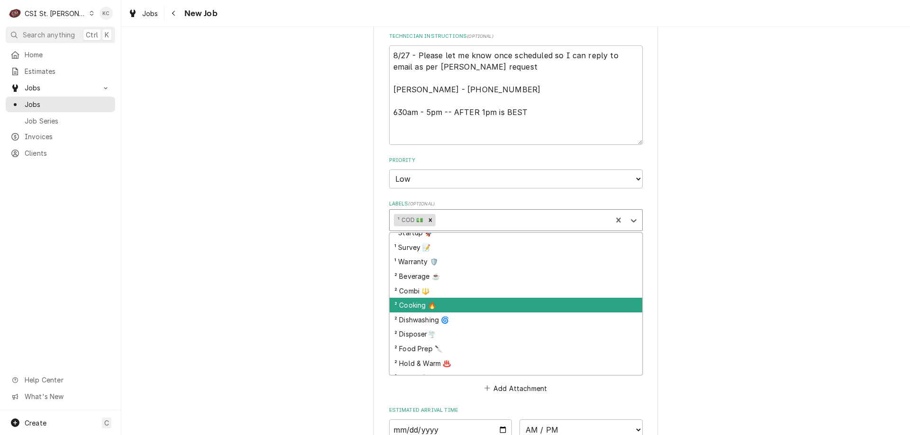
click at [480, 306] on div "² Cooking 🔥" at bounding box center [515, 305] width 252 height 15
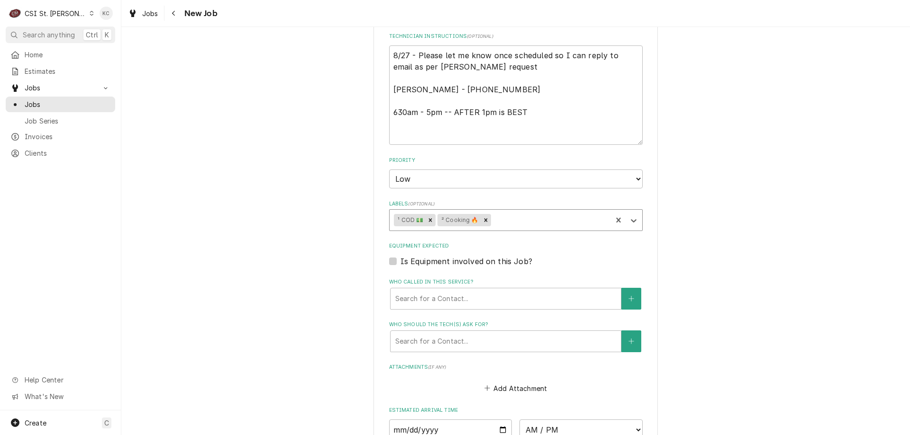
click at [745, 266] on div "Please provide the following information to create a job: Client Details Client…" at bounding box center [515, 51] width 788 height 1120
click at [692, 224] on div "Please provide the following information to create a job: Client Details Client…" at bounding box center [515, 51] width 788 height 1120
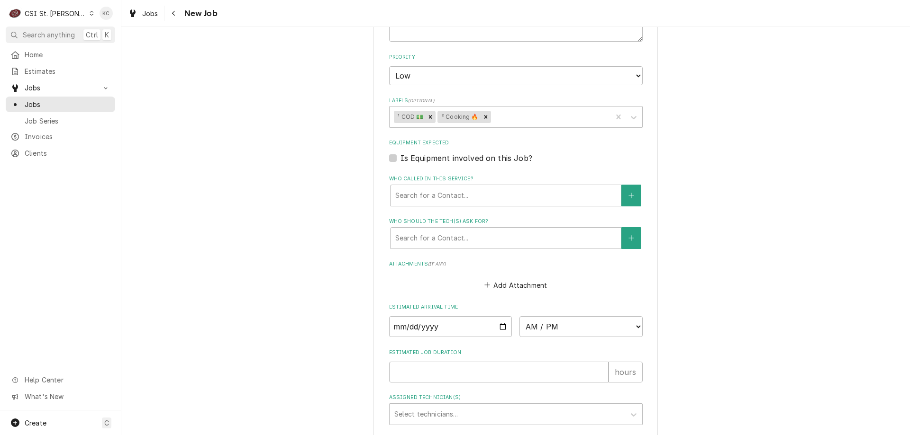
scroll to position [721, 0]
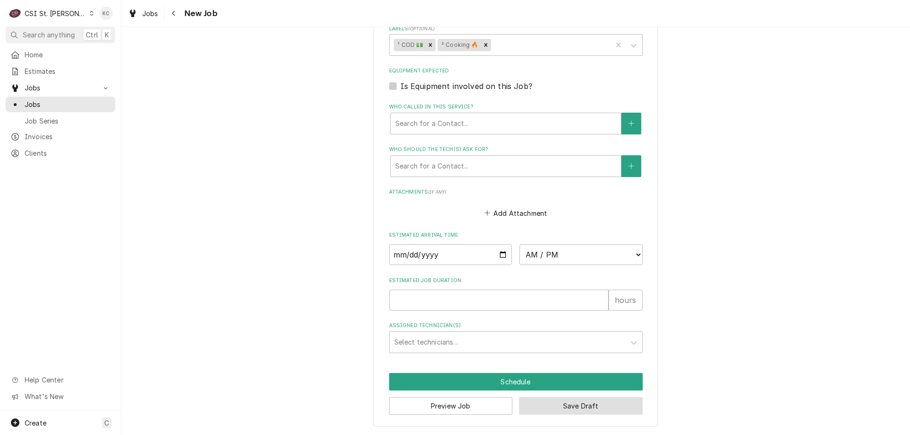
click at [600, 408] on button "Save Draft" at bounding box center [581, 406] width 124 height 18
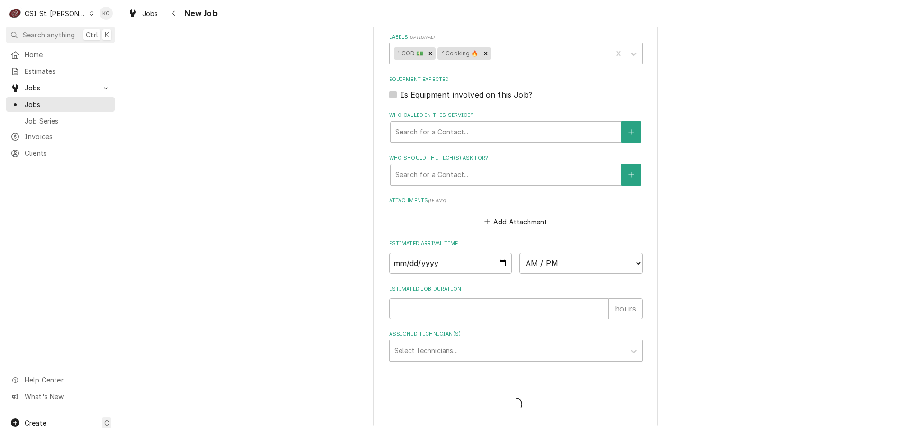
scroll to position [713, 0]
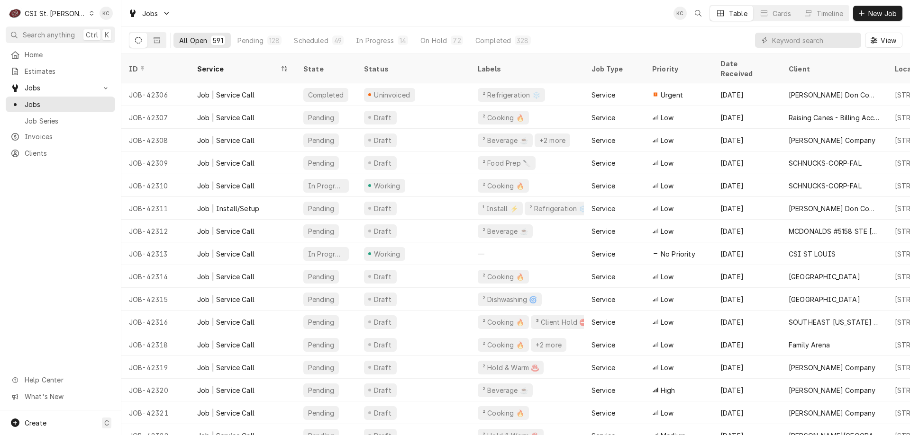
click at [609, 21] on div "Jobs KC Table Cards Timeline New Job" at bounding box center [515, 13] width 788 height 27
click at [799, 35] on input "Dynamic Content Wrapper" at bounding box center [814, 40] width 84 height 15
type input "[PERSON_NAME]"
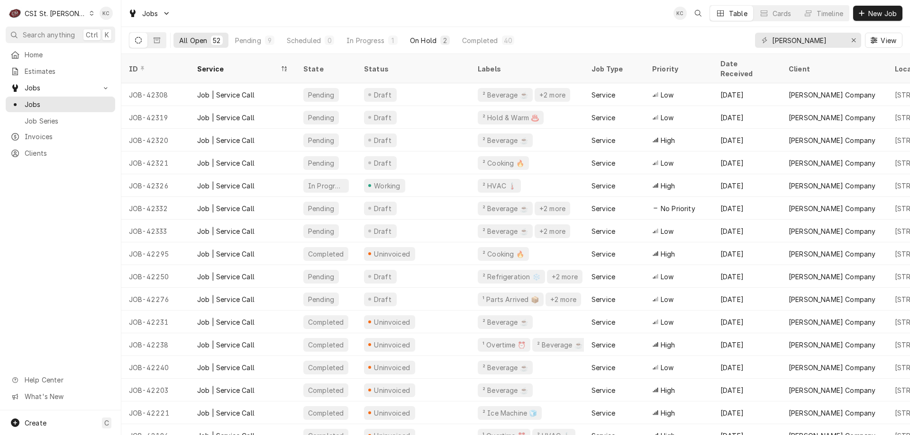
click at [433, 39] on div "On Hold" at bounding box center [423, 41] width 27 height 10
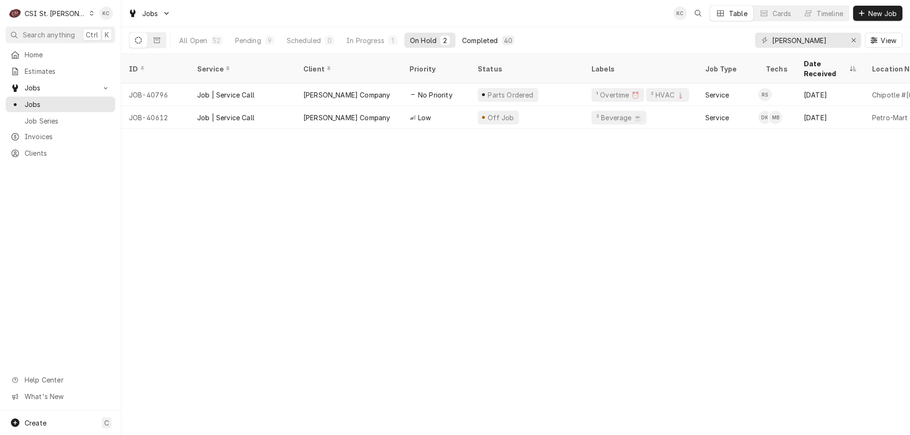
click at [491, 43] on div "Completed" at bounding box center [480, 41] width 36 height 10
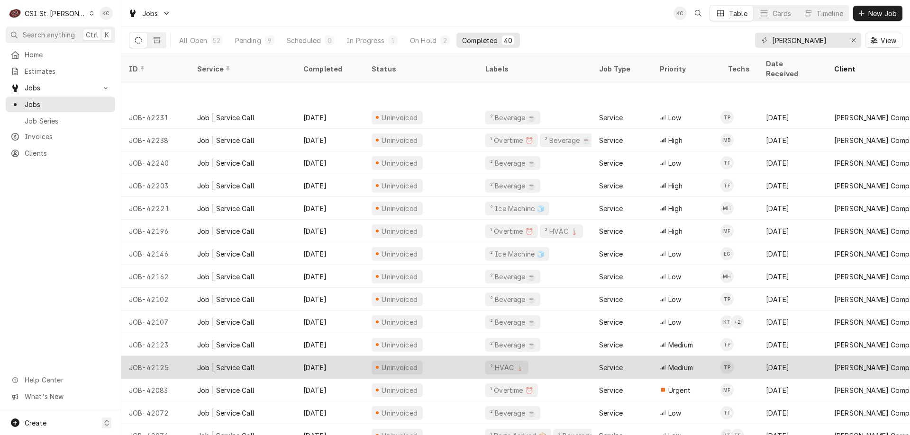
scroll to position [53, 0]
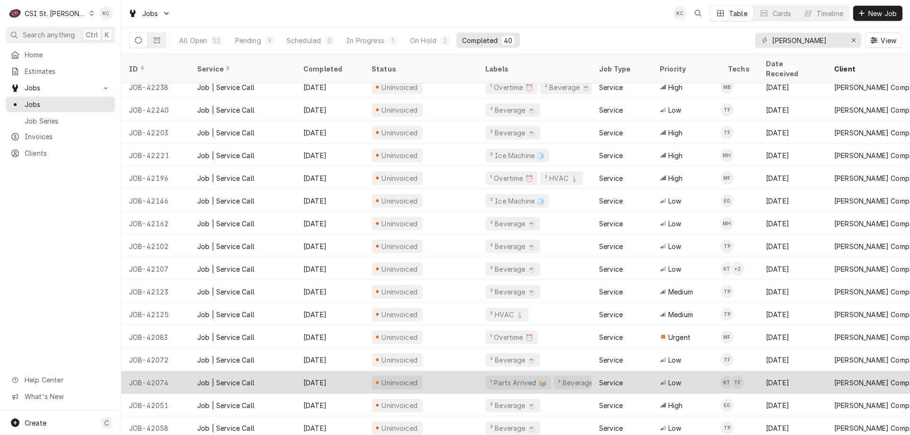
click at [277, 371] on div "Job | Service Call" at bounding box center [242, 382] width 106 height 23
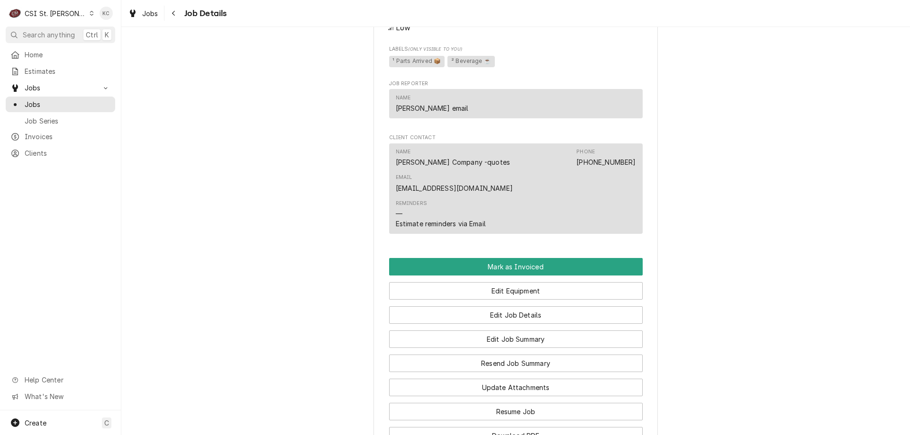
scroll to position [934, 0]
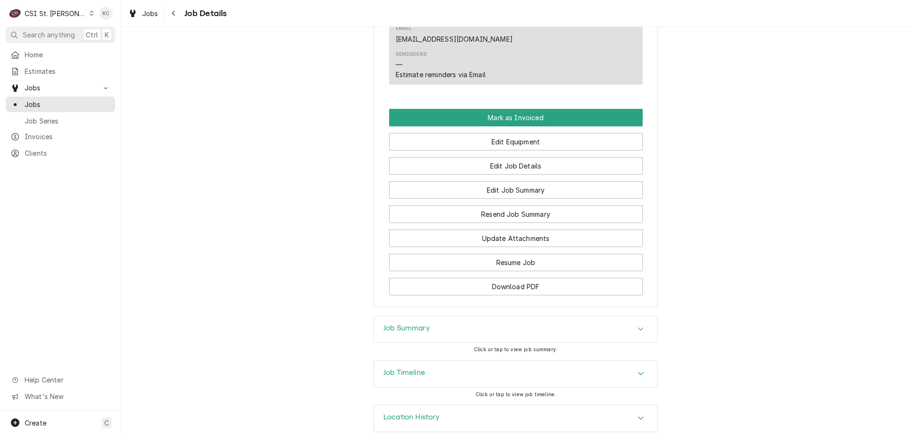
click at [422, 324] on div "Job Summary" at bounding box center [406, 329] width 46 height 11
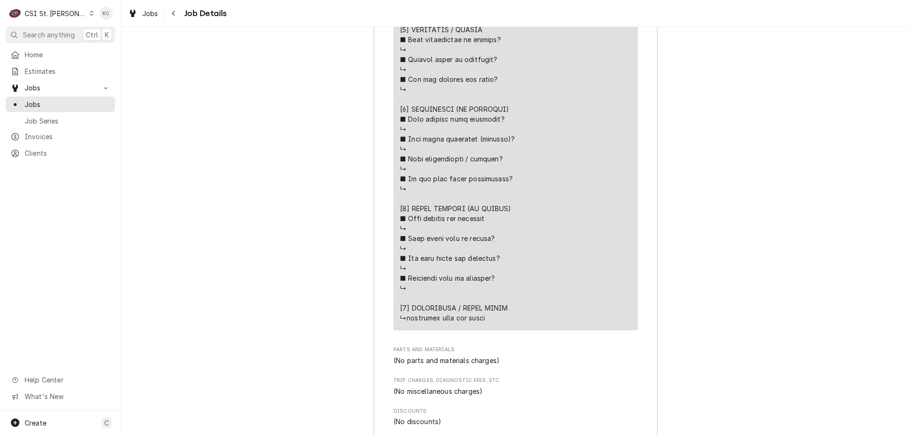
scroll to position [1878, 0]
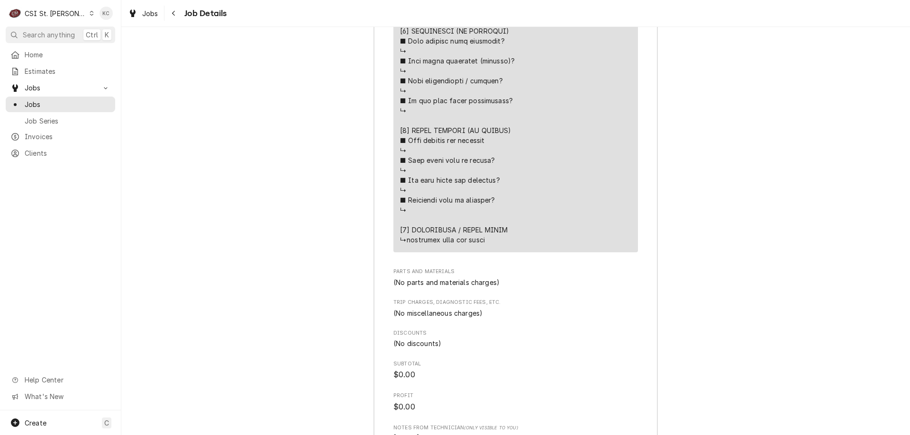
drag, startPoint x: 512, startPoint y: 225, endPoint x: 405, endPoint y: 215, distance: 107.1
copy div "⚠️ 𝗙𝗢𝗥𝗠 𝗜𝗡𝗦𝗧𝗥𝗨𝗖𝗧𝗜𝗢𝗡𝗦 ⚠️ ✪ 𝗖𝗼𝗺𝗽𝗹𝗲𝘁𝗲 𝗮𝗹𝗹 𝗿𝗲𝗹𝗲𝘃𝗮𝗻𝘁 𝘀𝗲𝗰𝘁𝗶𝗼𝗻𝘀 ✪ 𝗣𝗿𝗼𝘃𝗶𝗱𝗲 𝗱𝗲𝘁𝗮𝗶𝗹𝗲𝗱 𝗮𝗻𝘀…"
click at [172, 15] on icon "Navigate back" at bounding box center [173, 13] width 4 height 7
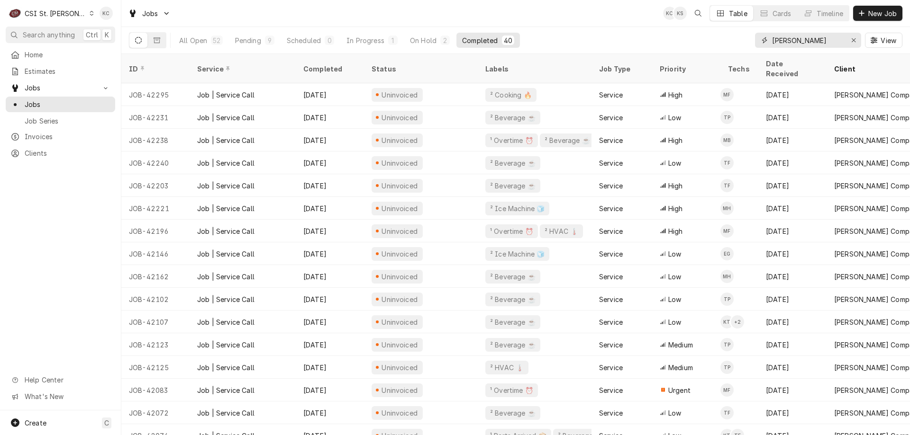
drag, startPoint x: 808, startPoint y: 39, endPoint x: 749, endPoint y: 36, distance: 59.3
click at [750, 36] on div "All Open 52 Pending 9 Scheduled 0 In Progress 1 On Hold 2 Completed 40 [PERSON_…" at bounding box center [515, 40] width 773 height 27
click at [811, 42] on input "vivian" at bounding box center [807, 40] width 71 height 15
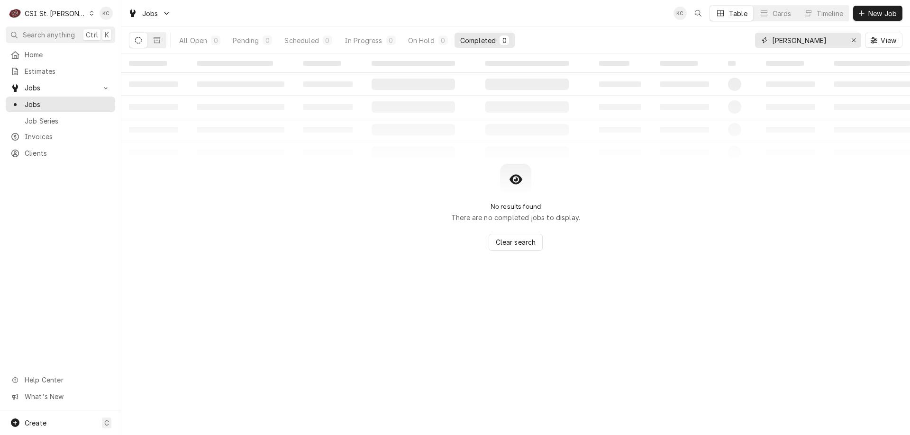
drag, startPoint x: 811, startPoint y: 40, endPoint x: 757, endPoint y: 39, distance: 54.5
click at [757, 39] on div "vivian lane" at bounding box center [808, 40] width 106 height 15
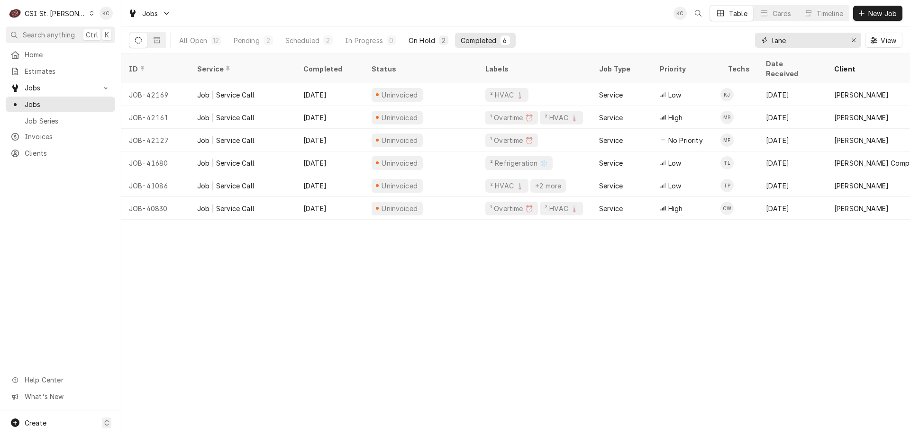
type input "lane"
click at [419, 41] on div "On Hold" at bounding box center [421, 41] width 27 height 10
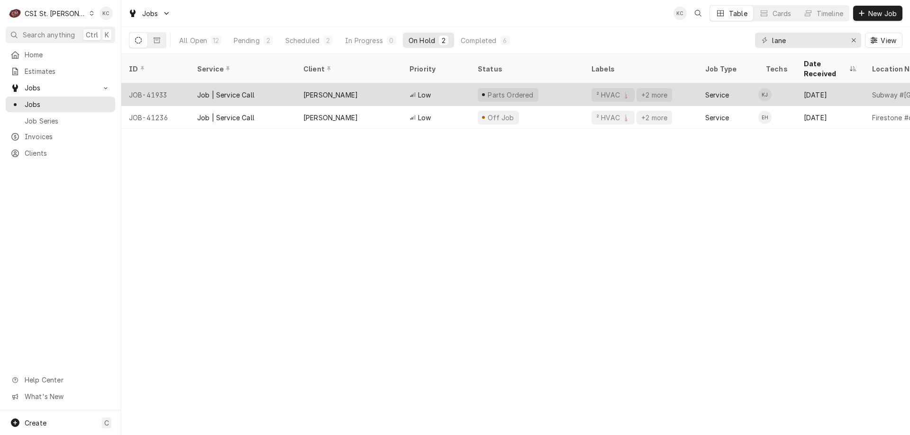
click at [236, 90] on div "Job | Service Call" at bounding box center [225, 95] width 57 height 10
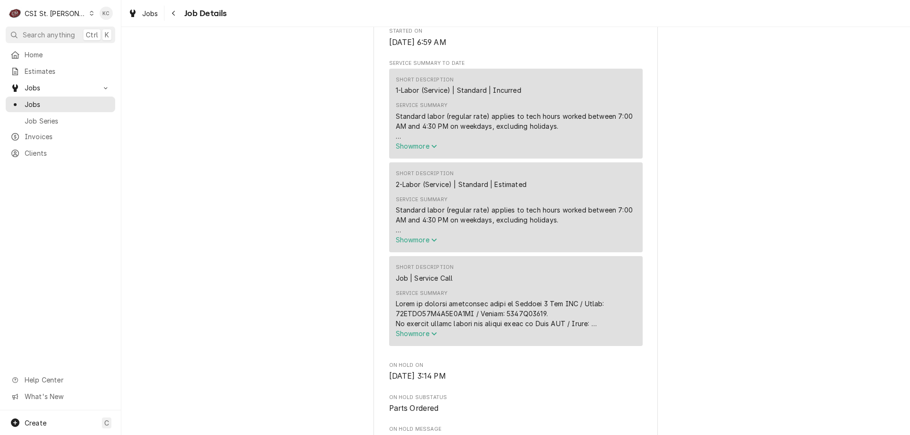
scroll to position [521, 0]
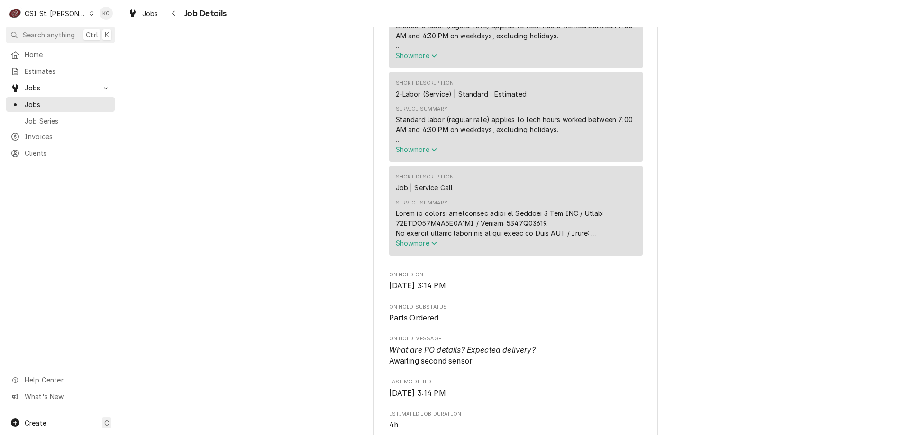
click at [36, 9] on div "CSI St. [PERSON_NAME]" at bounding box center [56, 14] width 62 height 10
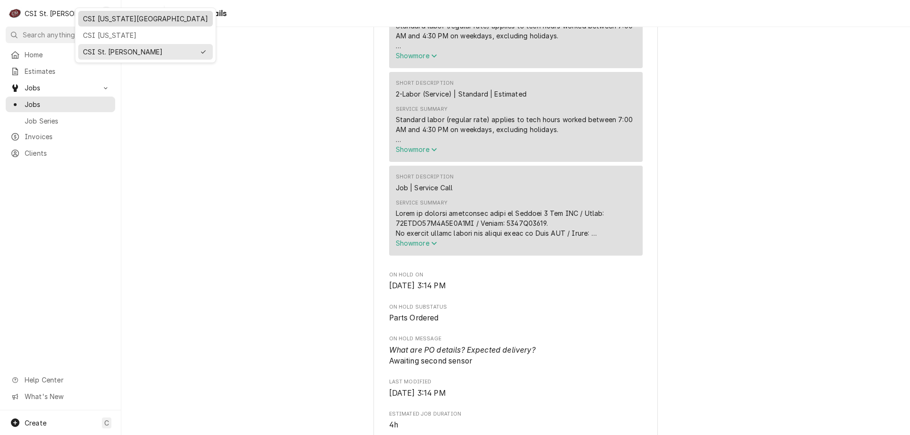
click at [98, 20] on div "CSI [US_STATE][GEOGRAPHIC_DATA]" at bounding box center [145, 19] width 125 height 10
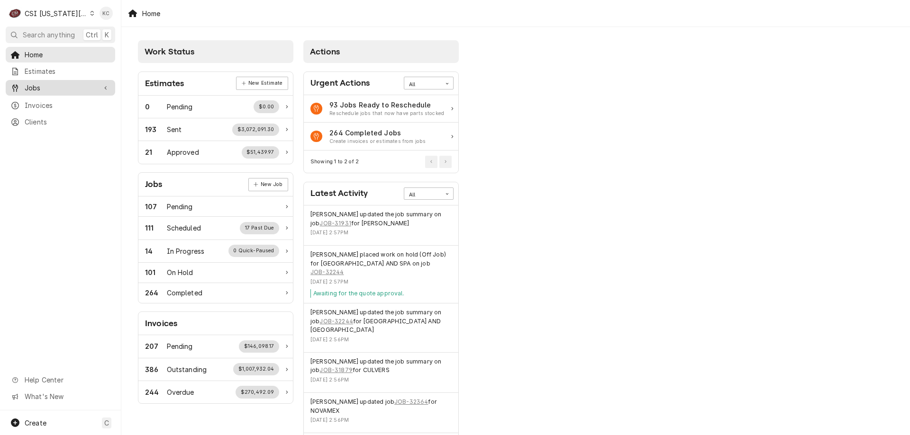
click at [40, 84] on span "Jobs" at bounding box center [61, 88] width 72 height 10
click at [14, 100] on div "Dynamic Content Wrapper" at bounding box center [14, 104] width 9 height 9
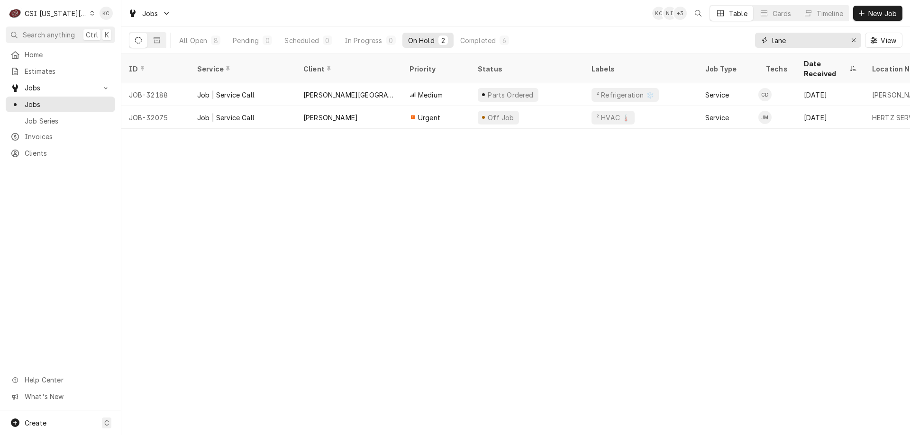
drag, startPoint x: 829, startPoint y: 40, endPoint x: 735, endPoint y: 40, distance: 93.8
click at [735, 40] on div "All Open 8 Pending 0 Scheduled 0 In Progress 0 On Hold 2 Completed 6 lane View" at bounding box center [515, 40] width 773 height 27
type input "culvers"
click at [193, 43] on div "All Open" at bounding box center [193, 41] width 28 height 10
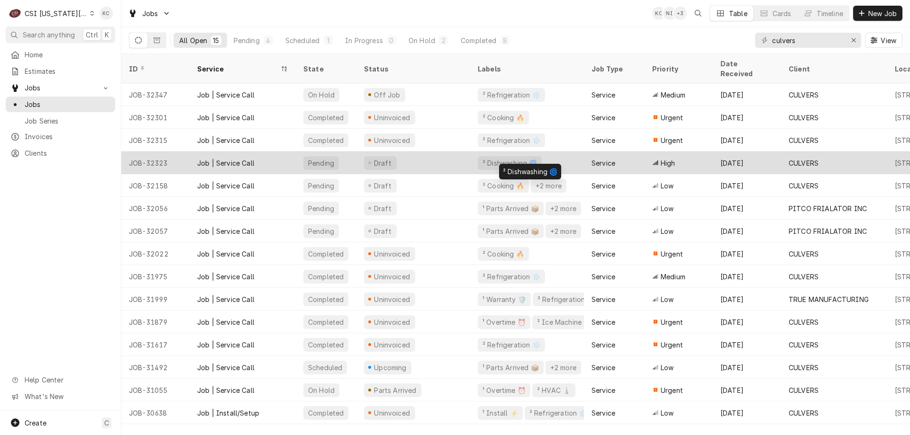
click at [505, 158] on div "² Dishwashing 🌀" at bounding box center [509, 163] width 56 height 10
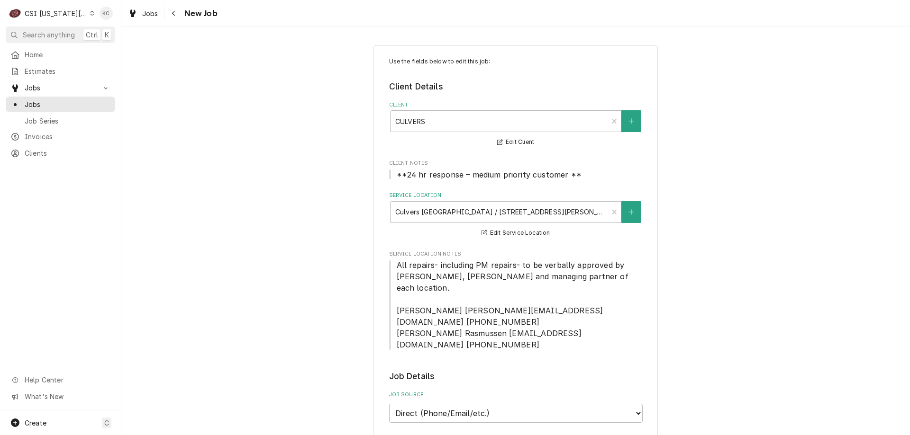
type textarea "x"
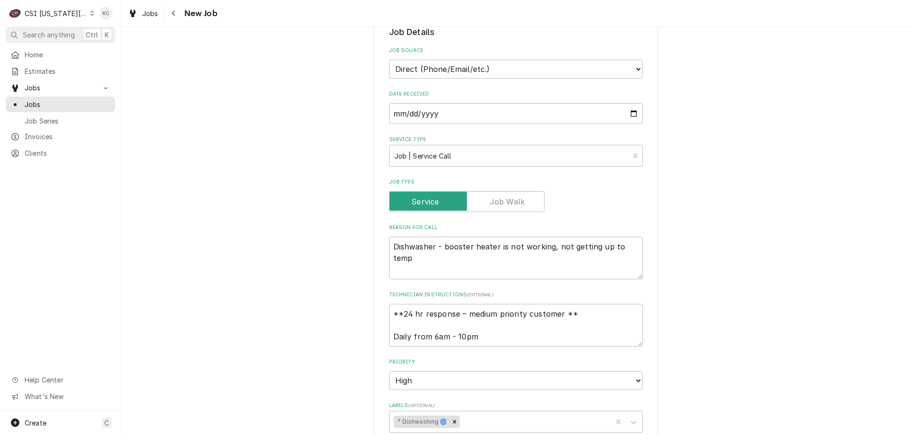
scroll to position [379, 0]
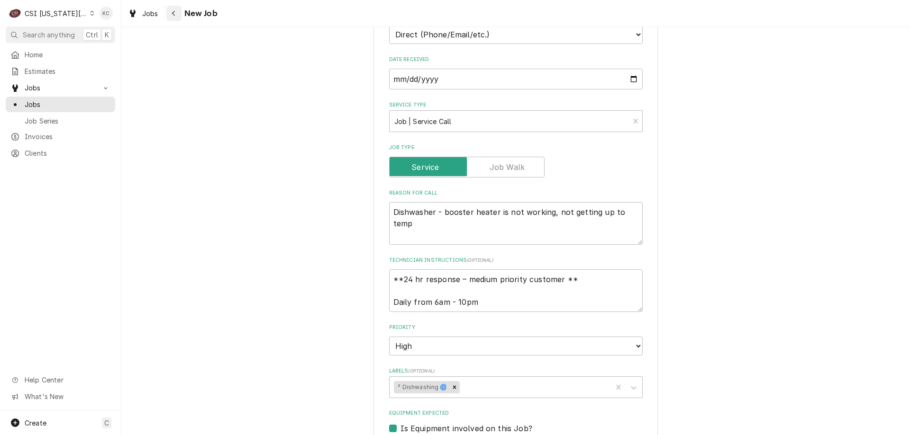
click at [173, 8] on button "Navigate back" at bounding box center [173, 13] width 15 height 15
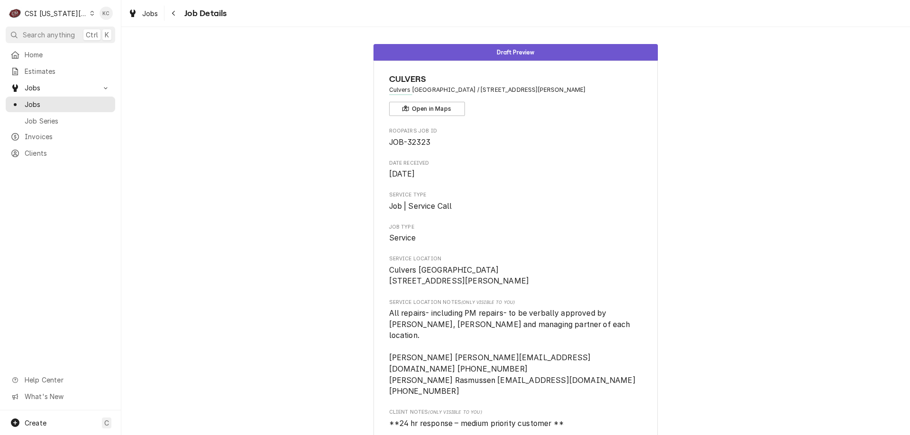
click at [62, 11] on div "CSI [US_STATE][GEOGRAPHIC_DATA]" at bounding box center [56, 14] width 63 height 10
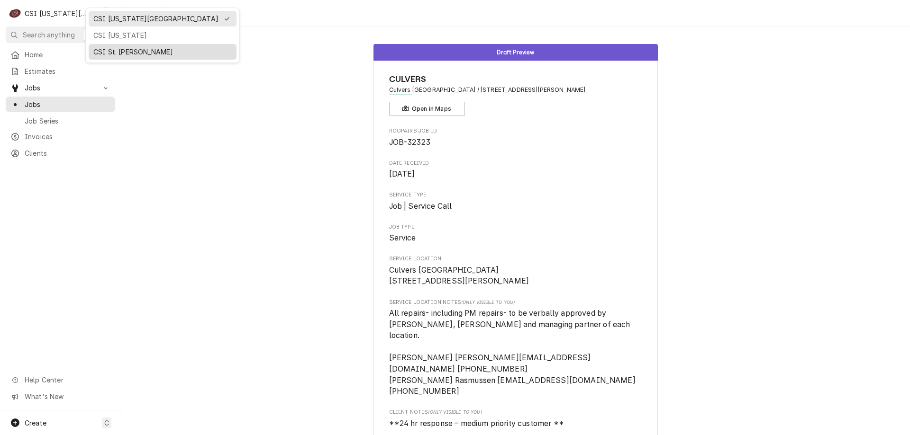
click at [125, 44] on div "CSI St. [PERSON_NAME]" at bounding box center [163, 52] width 148 height 16
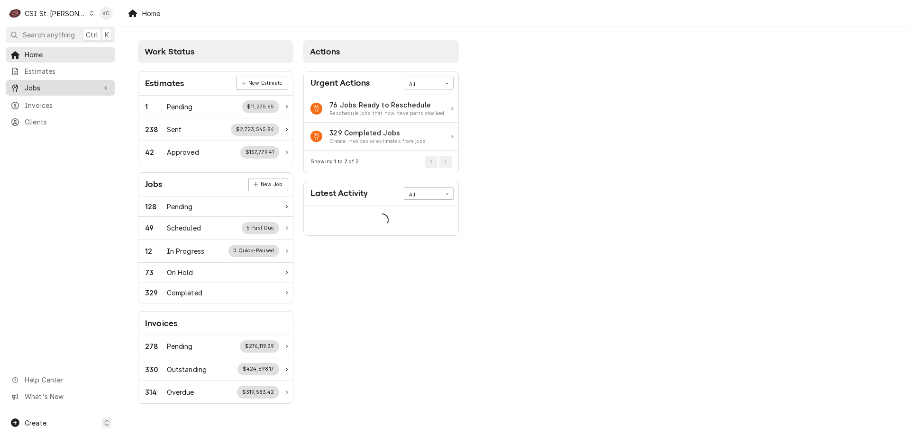
click at [54, 84] on span "Jobs" at bounding box center [61, 88] width 72 height 10
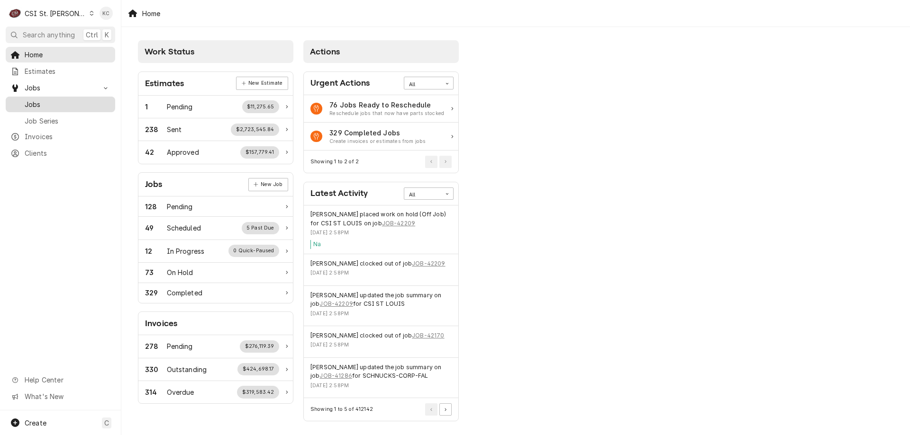
click at [46, 101] on span "Jobs" at bounding box center [68, 104] width 86 height 10
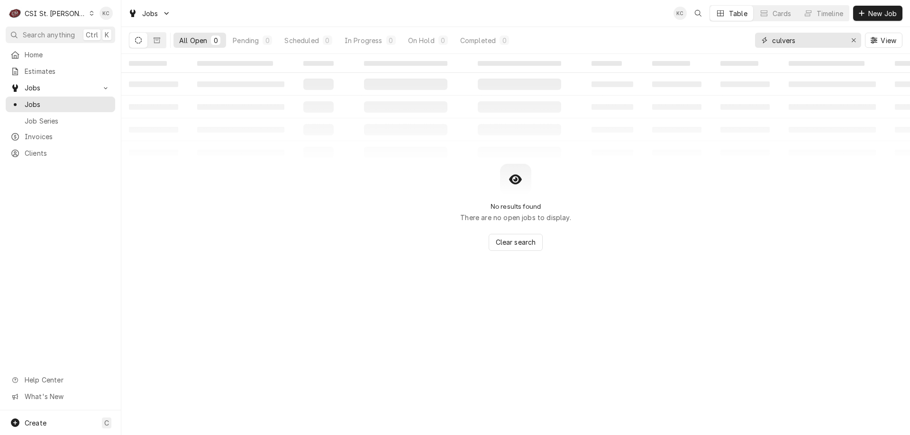
drag, startPoint x: 829, startPoint y: 39, endPoint x: 707, endPoint y: 47, distance: 122.5
click at [707, 47] on div "All Open 0 Pending 0 Scheduled 0 In Progress 0 On Hold 0 Completed 0 culvers Vi…" at bounding box center [515, 40] width 773 height 27
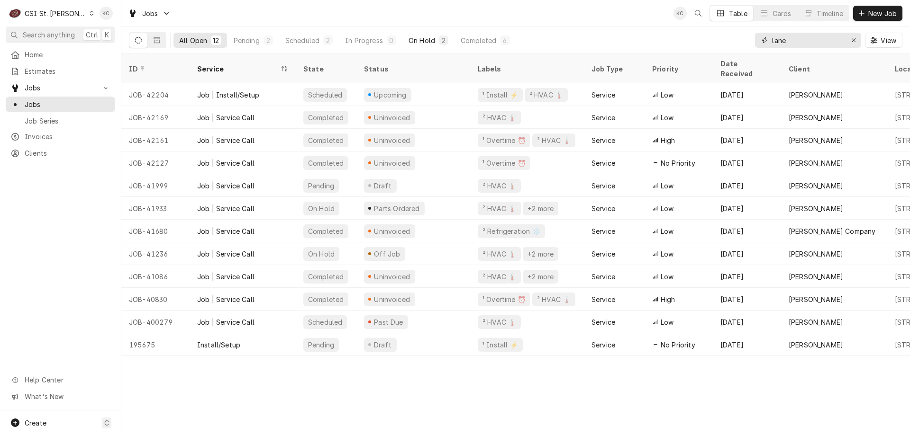
type input "lane"
click at [427, 39] on div "On Hold" at bounding box center [421, 41] width 27 height 10
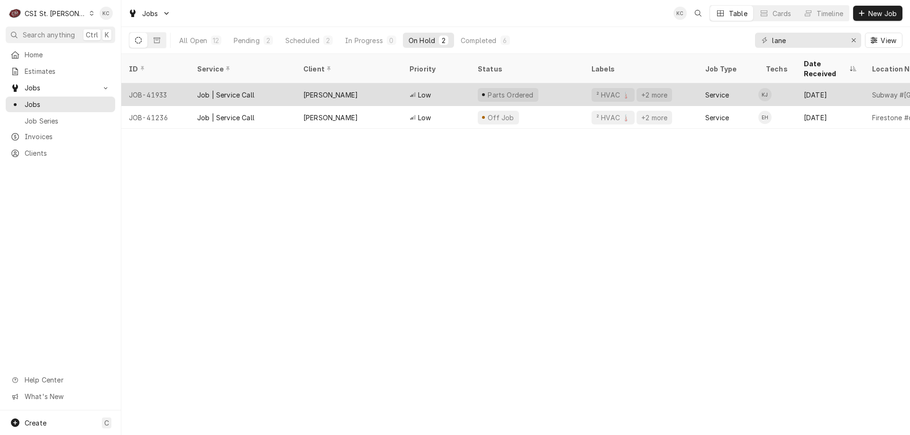
click at [245, 90] on div "Job | Service Call" at bounding box center [225, 95] width 57 height 10
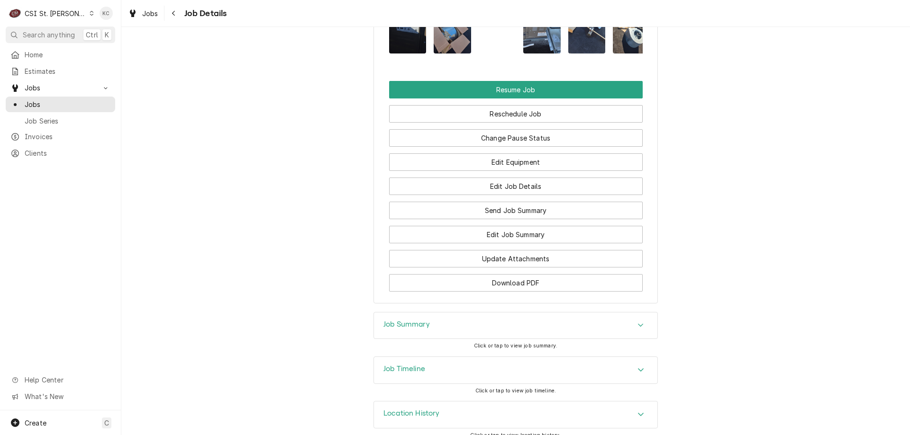
scroll to position [1689, 0]
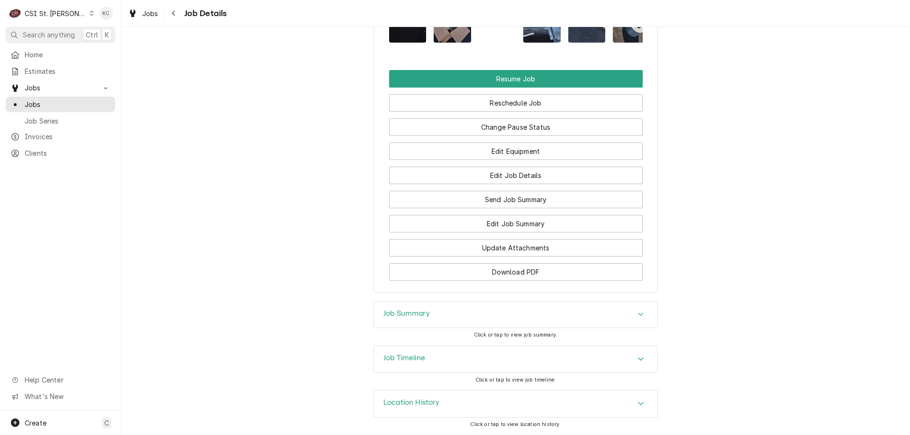
click at [448, 304] on div "Job Summary" at bounding box center [515, 315] width 283 height 27
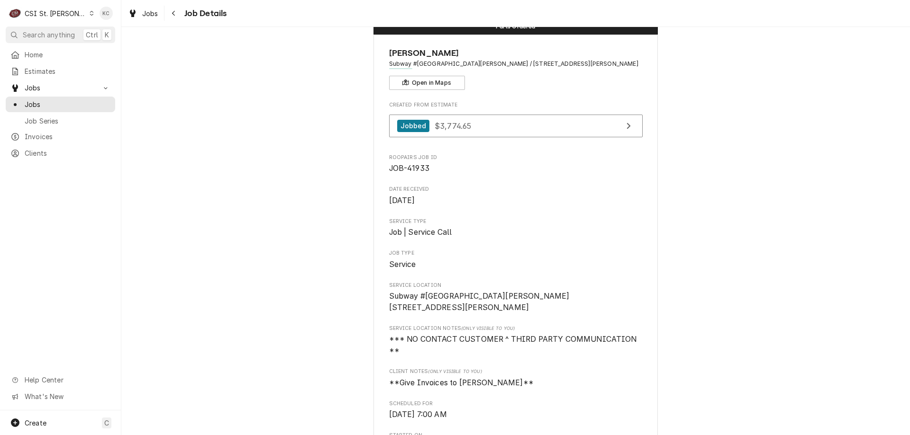
scroll to position [0, 0]
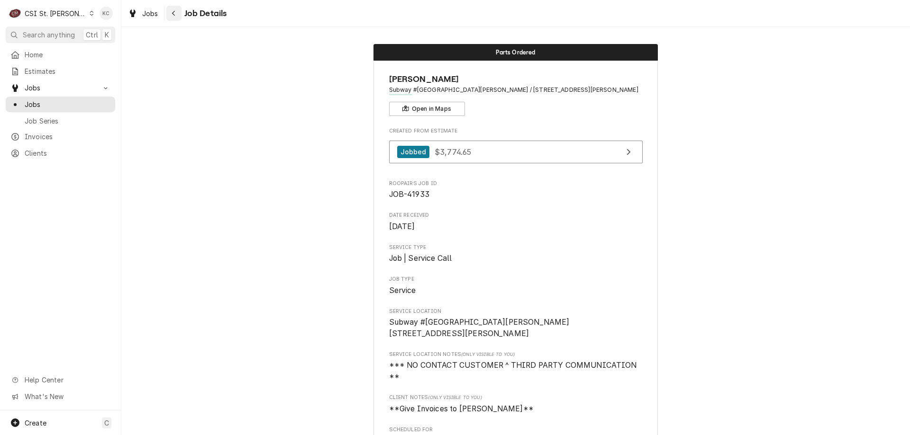
click at [174, 14] on icon "Navigate back" at bounding box center [173, 13] width 4 height 7
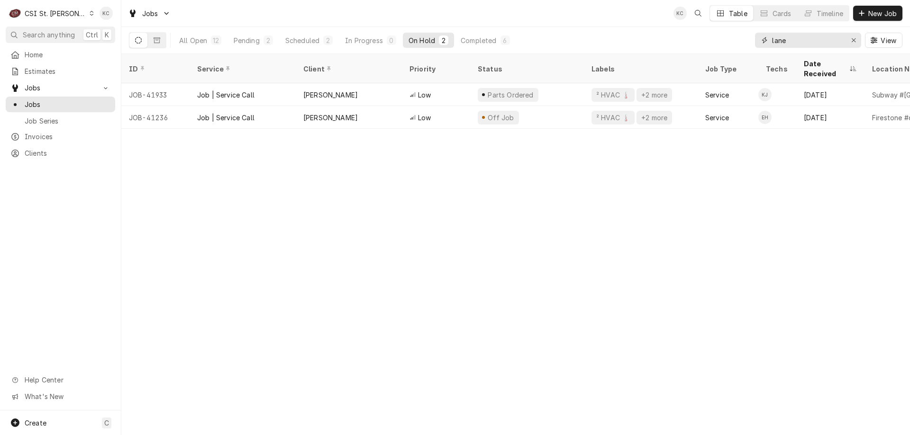
drag, startPoint x: 798, startPoint y: 44, endPoint x: 753, endPoint y: 43, distance: 45.5
click at [753, 43] on div "All Open 12 Pending 2 Scheduled 2 In Progress 0 On Hold 2 Completed 6 lane View" at bounding box center [515, 40] width 773 height 27
type input "[PERSON_NAME]"
click at [492, 42] on div "Completed" at bounding box center [480, 41] width 36 height 10
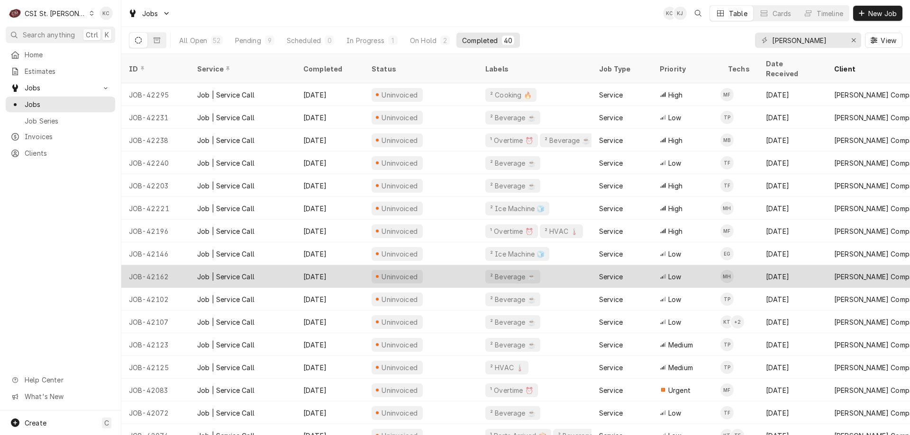
click at [203, 272] on div "Job | Service Call" at bounding box center [225, 277] width 57 height 10
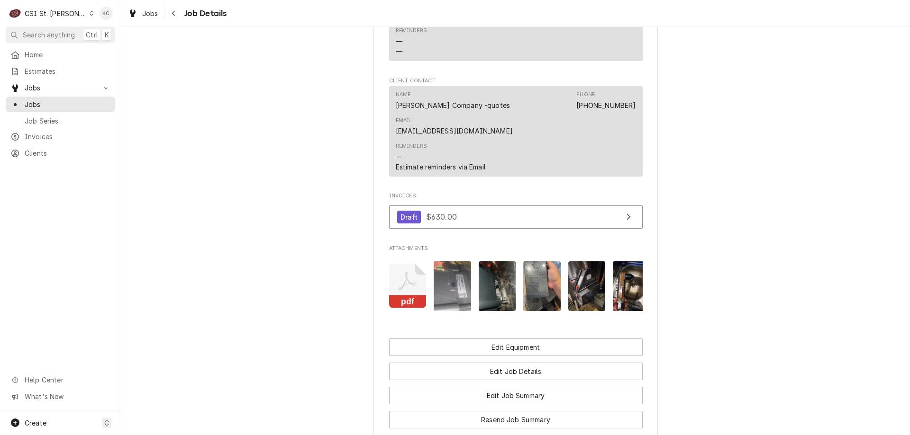
scroll to position [979, 0]
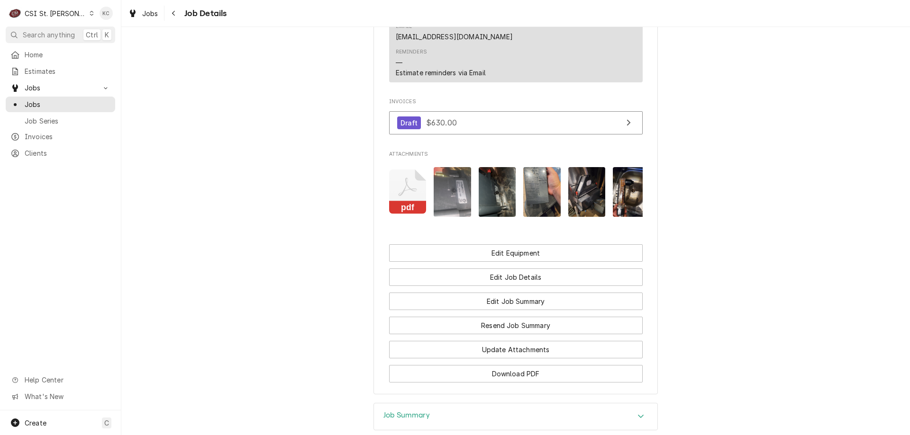
click at [453, 404] on div "Job Summary" at bounding box center [515, 417] width 283 height 27
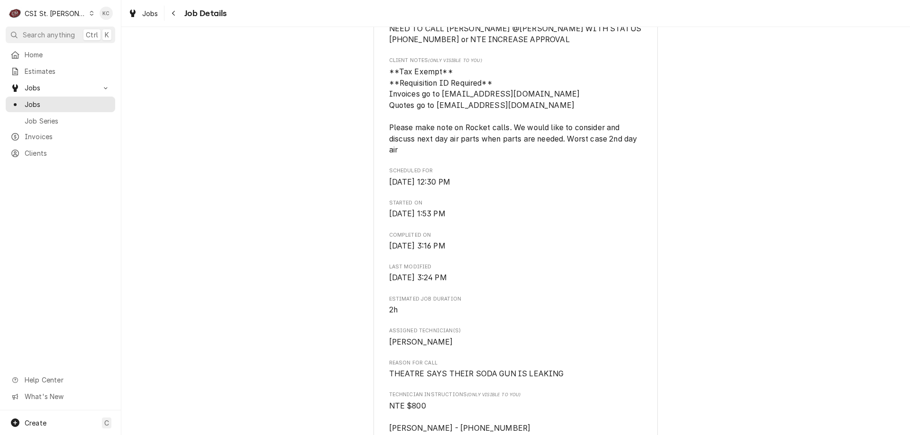
scroll to position [83, 0]
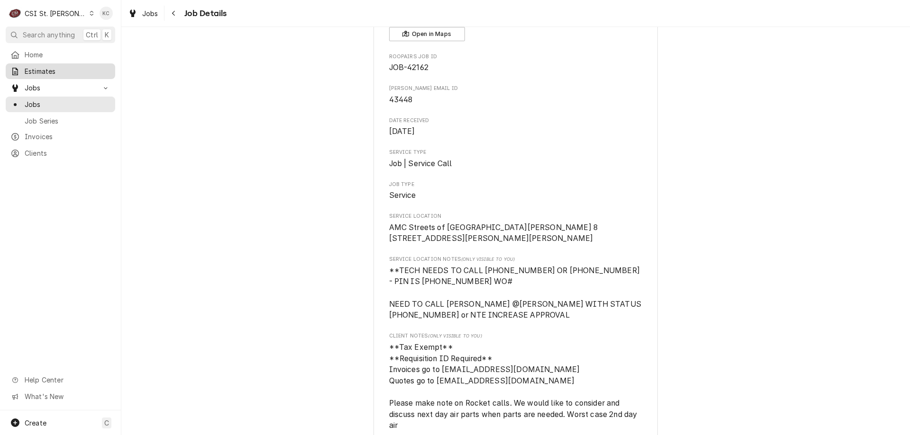
click at [26, 71] on span "Estimates" at bounding box center [68, 71] width 86 height 10
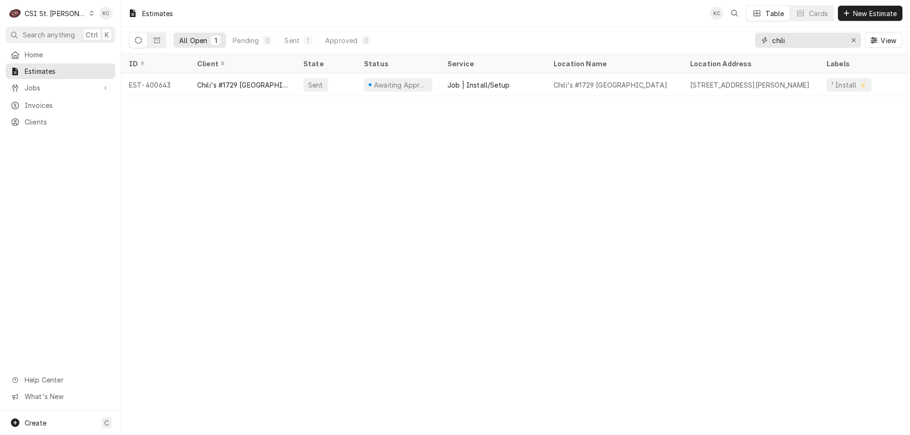
drag, startPoint x: 809, startPoint y: 42, endPoint x: 737, endPoint y: 42, distance: 71.5
click at [737, 42] on div "All Open 1 Pending 0 Sent 1 Approved 0 chili View" at bounding box center [515, 40] width 773 height 27
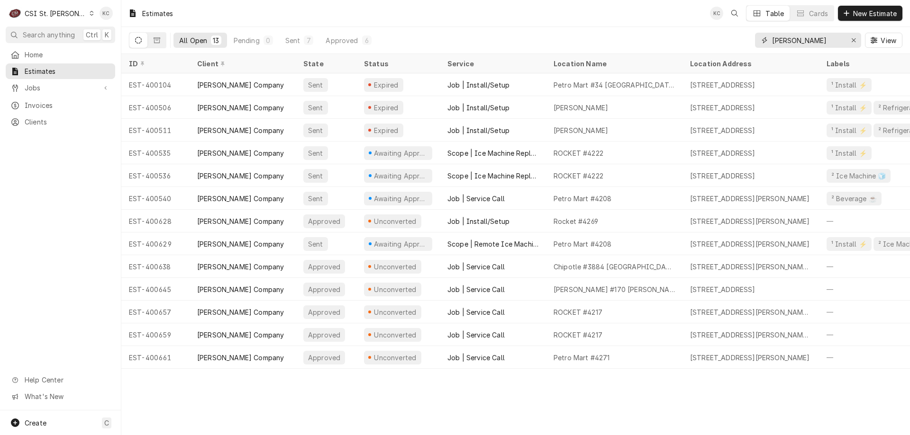
type input "[PERSON_NAME]"
click at [200, 39] on div "All Open" at bounding box center [193, 41] width 28 height 10
click at [55, 85] on span "Jobs" at bounding box center [61, 88] width 72 height 10
click at [49, 99] on span "Jobs" at bounding box center [68, 104] width 86 height 10
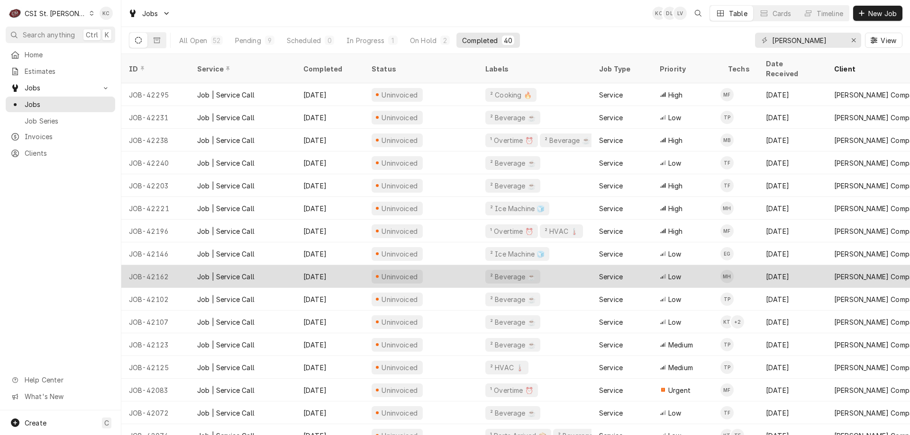
click at [179, 265] on div "JOB-42162" at bounding box center [155, 276] width 68 height 23
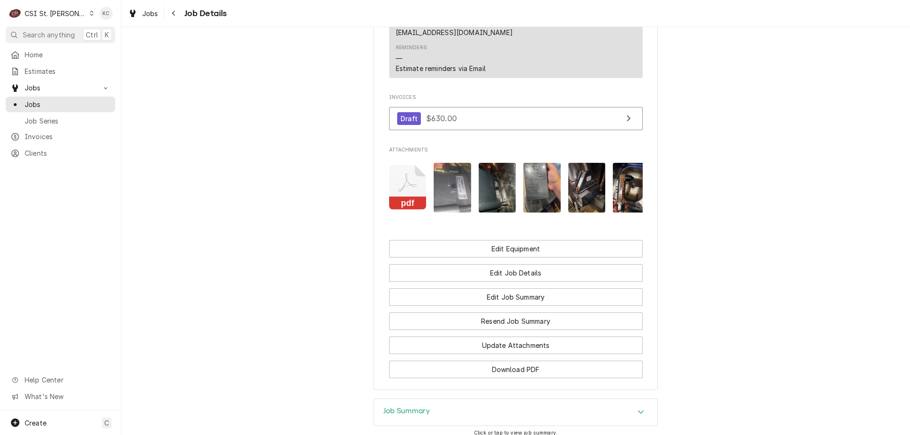
scroll to position [1017, 0]
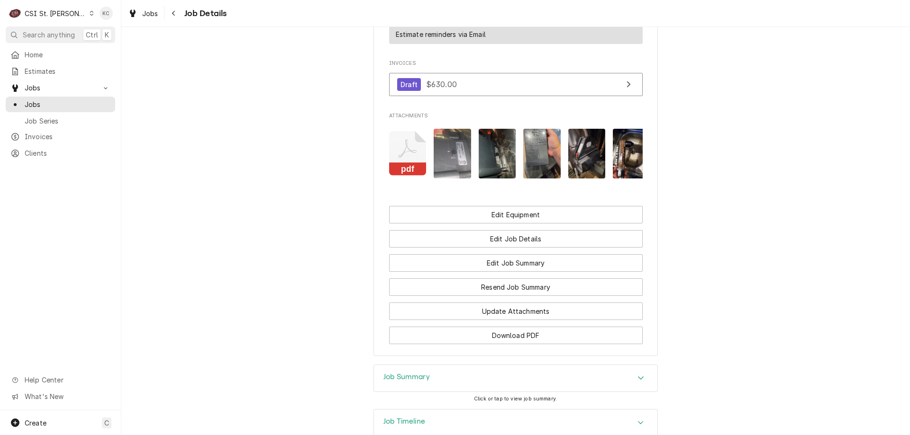
click at [466, 365] on div "Job Summary" at bounding box center [515, 378] width 283 height 27
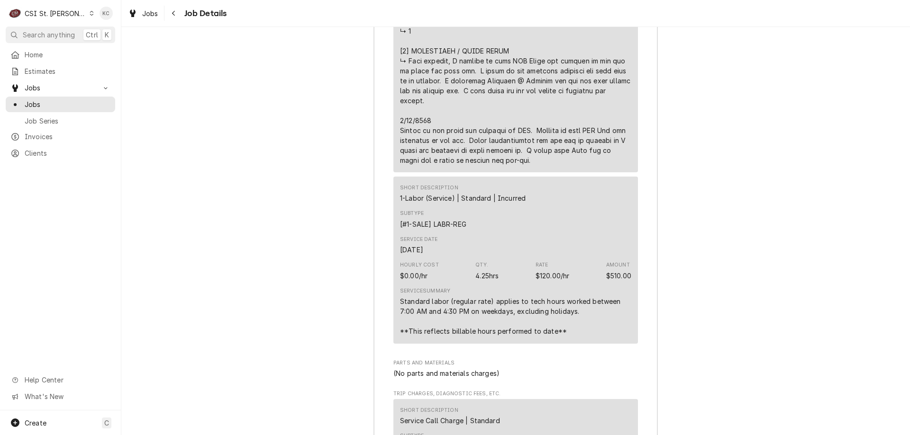
scroll to position [2142, 0]
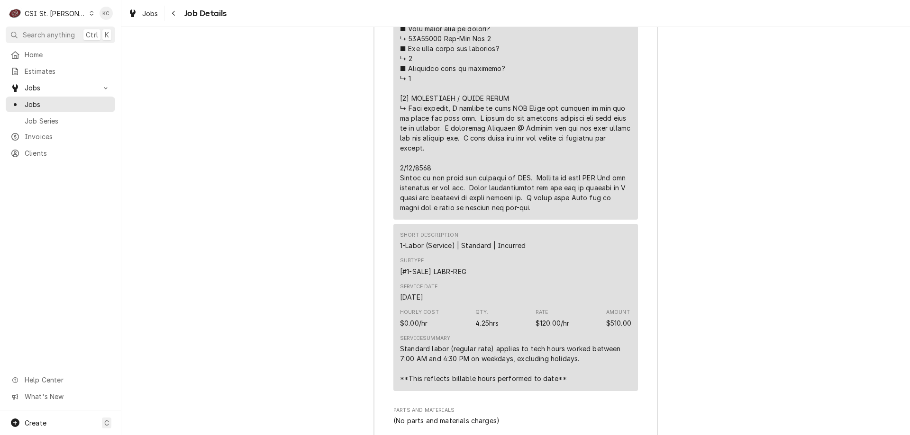
drag, startPoint x: 522, startPoint y: 183, endPoint x: 397, endPoint y: 142, distance: 131.7
copy div "⚠️ 𝗙𝗢𝗥𝗠 𝗜𝗡𝗦𝗧𝗥𝗨𝗖𝗧𝗜𝗢𝗡𝗦 ⚠️ ✪ 𝗖𝗼𝗺𝗽𝗹𝗲𝘁𝗲 𝗮𝗹𝗹 𝗿𝗲𝗹𝗲𝘃𝗮𝗻𝘁 𝘀𝗲𝗰𝘁𝗶𝗼𝗻𝘀 ✪ 𝗣𝗿𝗼𝘃𝗶𝗱𝗲 𝗱𝗲𝘁𝗮𝗶𝗹𝗲𝗱 𝗮𝗻𝘀…"
click at [51, 99] on span "Jobs" at bounding box center [68, 104] width 86 height 10
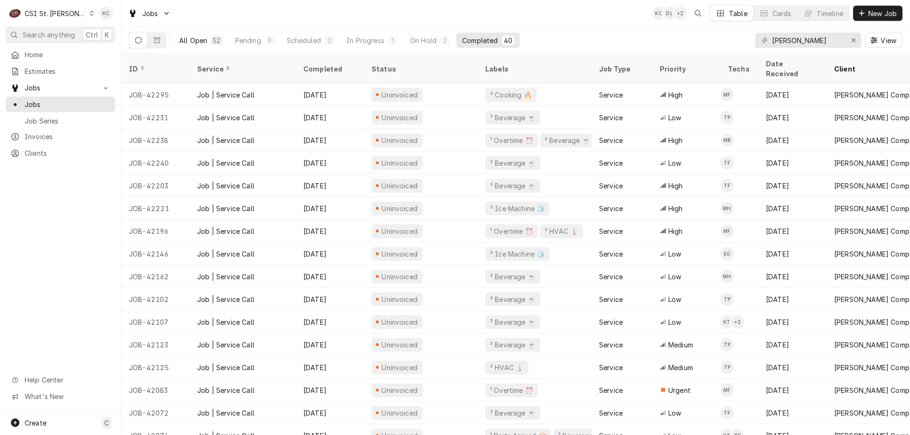
click at [194, 42] on div "All Open" at bounding box center [193, 41] width 28 height 10
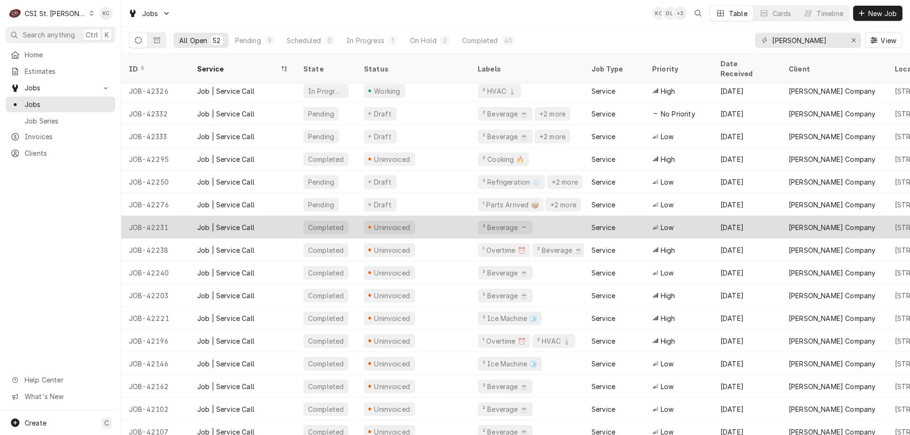
scroll to position [47, 0]
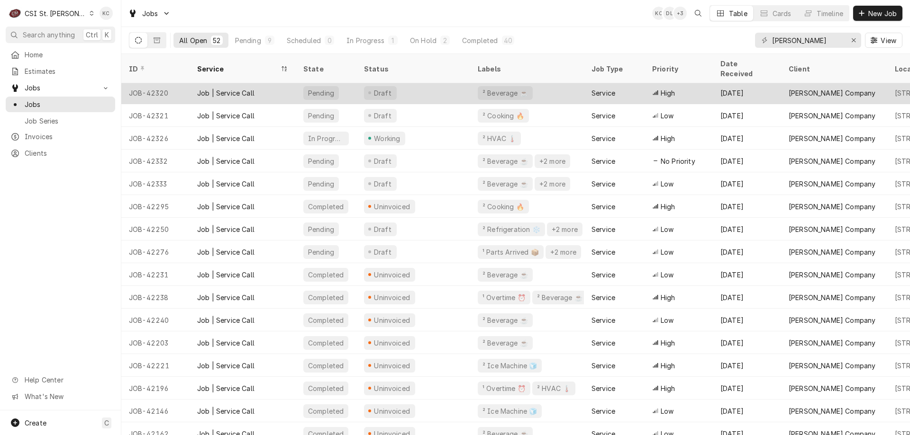
click at [180, 82] on div "JOB-42320" at bounding box center [155, 92] width 68 height 23
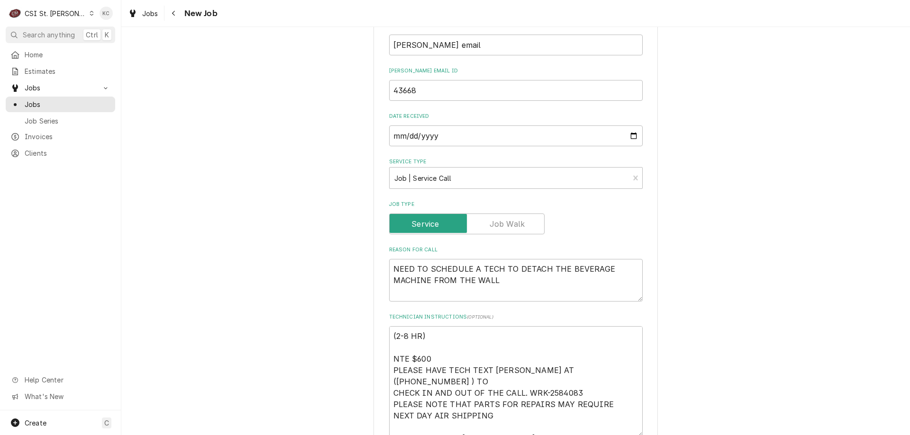
scroll to position [379, 0]
click at [505, 283] on textarea "NEED TO SCHEDULE A TECH TO DETACH THE BEVERAGE MACHINE FROM THE WALL" at bounding box center [515, 282] width 253 height 43
type textarea "x"
type textarea "NEED TO SCHEDULE A TECH TO DETACH THE BEVERAGE MACHINE FROM THE WALL"
type textarea "x"
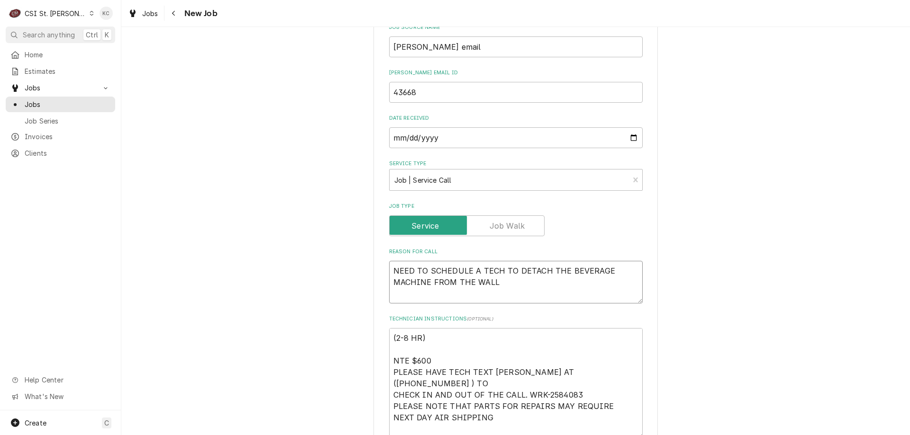
type textarea "NEED TO SCHEDULE A TECH TO DETACH THE BEVERAGE MACHINE FROM THE WALL"
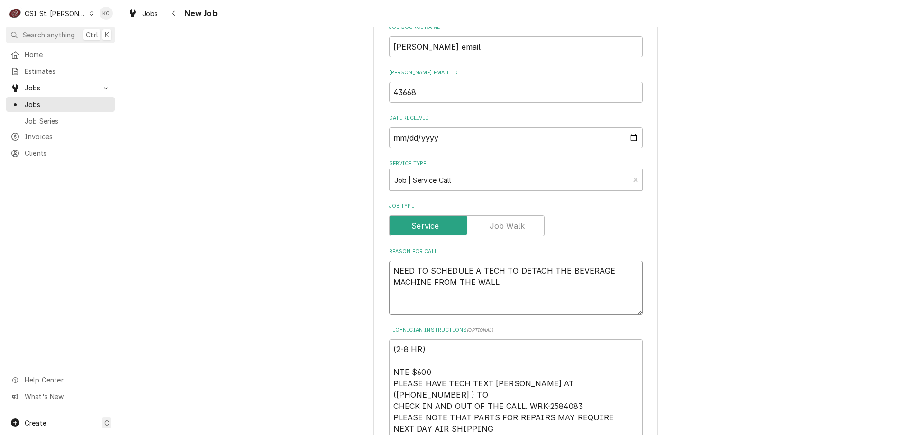
type textarea "x"
type textarea "NEED TO SCHEDULE A TECH TO DETACH THE BEVERAGE MACHINE FROM THE WALL"
click at [402, 301] on textarea "NEED TO SCHEDULE A TECH TO DETACH THE BEVERAGE MACHINE FROM THE WALL" at bounding box center [515, 288] width 253 height 54
paste textarea "tech to go and remove the ice machine and soda machine from the wall. They are …"
type textarea "x"
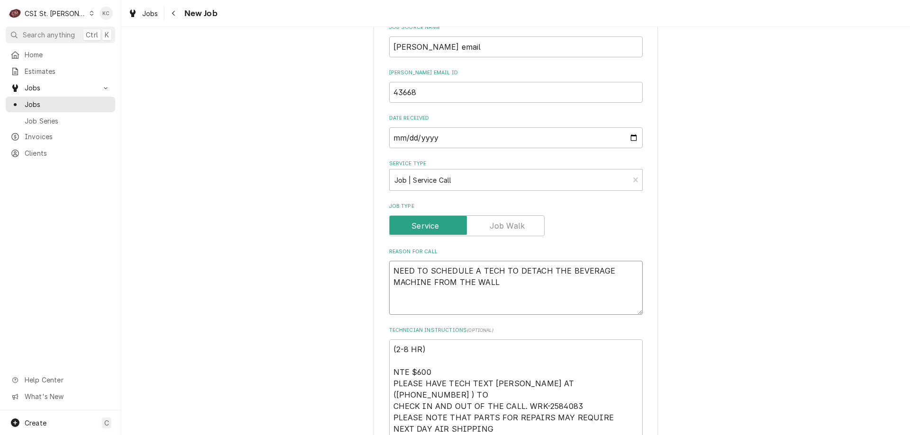
type textarea "NEED TO SCHEDULE A TECH TO DETACH THE BEVERAGE MACHINE FROM THE WALL tech to go…"
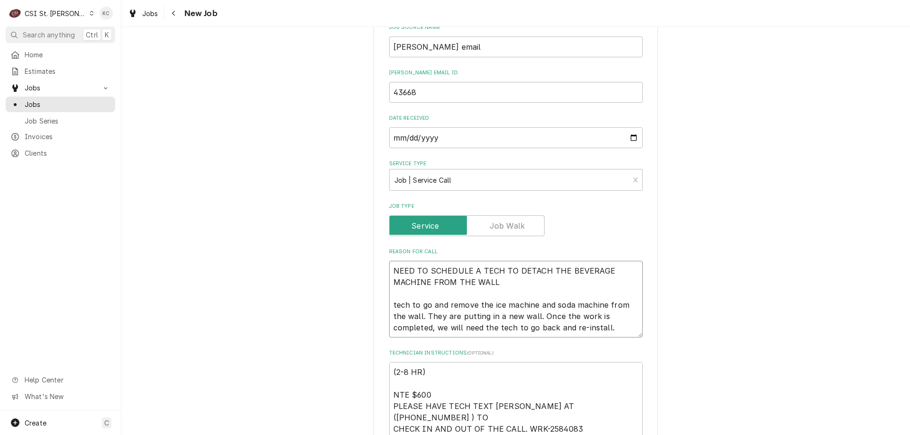
type textarea "x"
type textarea "NEED TO SCHEDULE A TECH TO DETACH THE BEVERAGE MACHINE FROM THE WALL tech to go…"
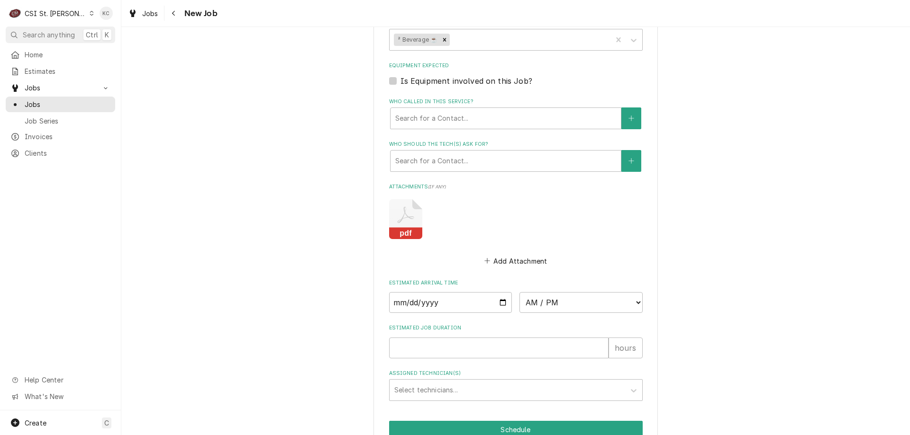
scroll to position [960, 0]
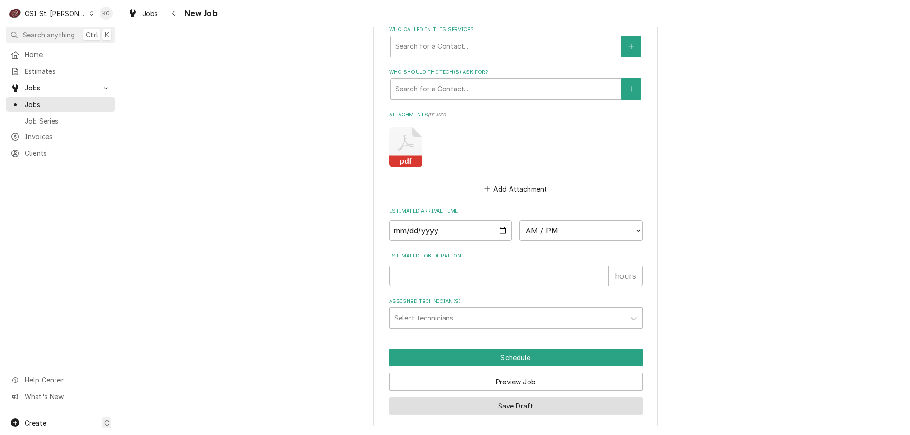
drag, startPoint x: 526, startPoint y: 406, endPoint x: 576, endPoint y: 357, distance: 69.3
click at [527, 406] on button "Save Draft" at bounding box center [515, 406] width 253 height 18
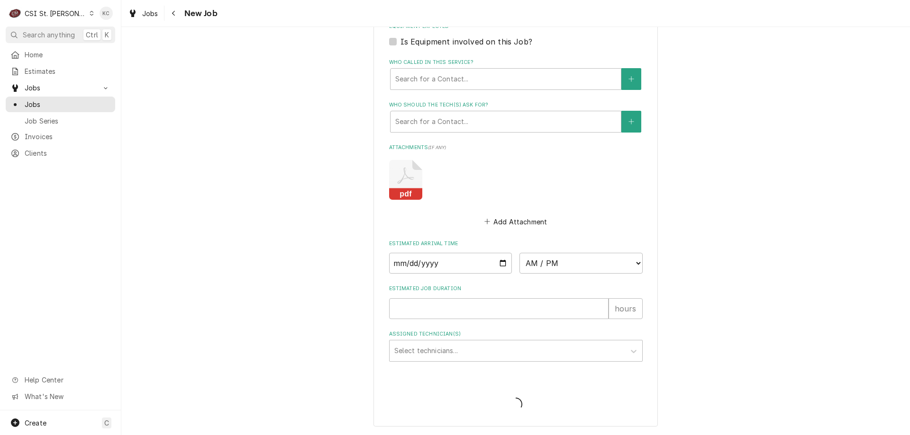
type textarea "x"
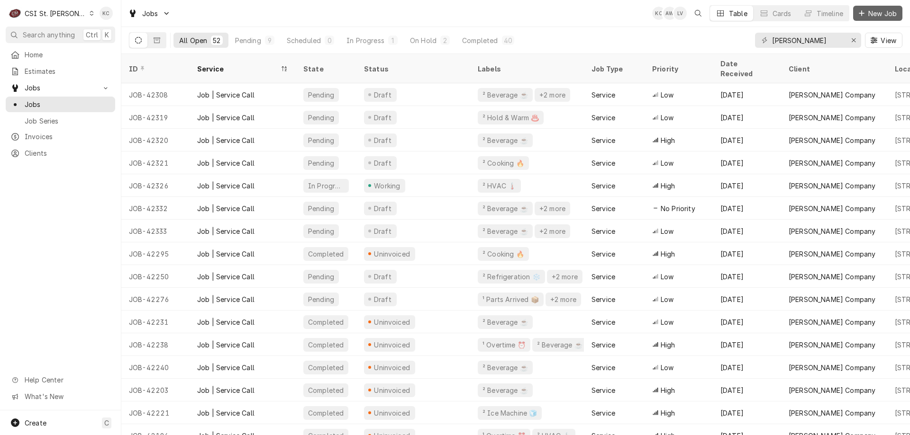
click at [865, 14] on div "Dynamic Content Wrapper" at bounding box center [860, 13] width 9 height 9
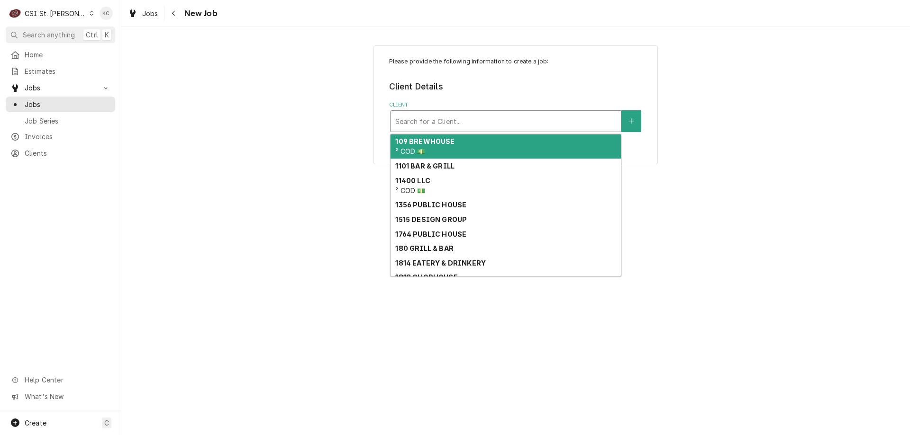
click at [461, 122] on div "Client" at bounding box center [505, 121] width 221 height 17
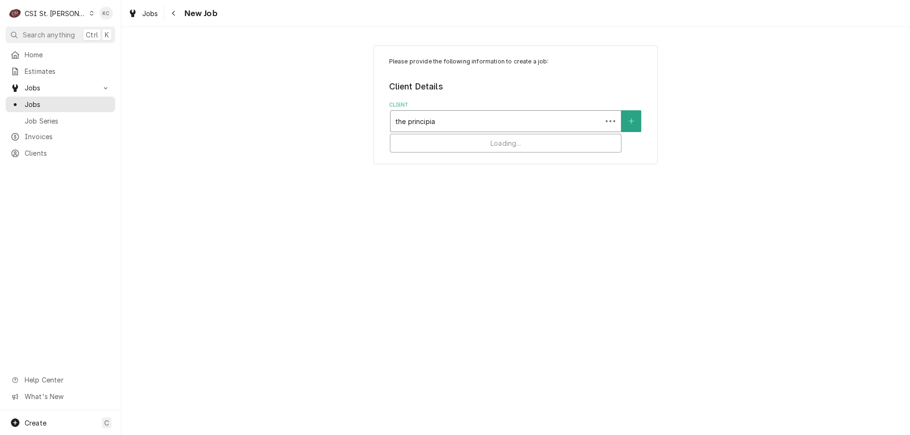
type input "the principia"
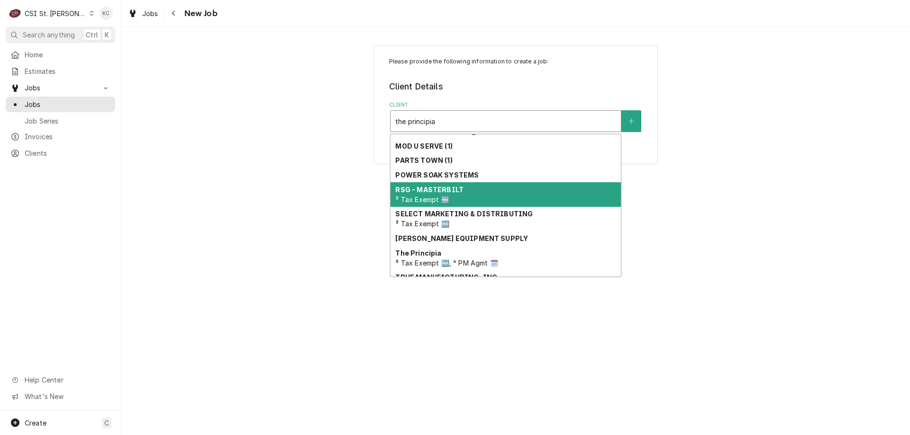
scroll to position [142, 0]
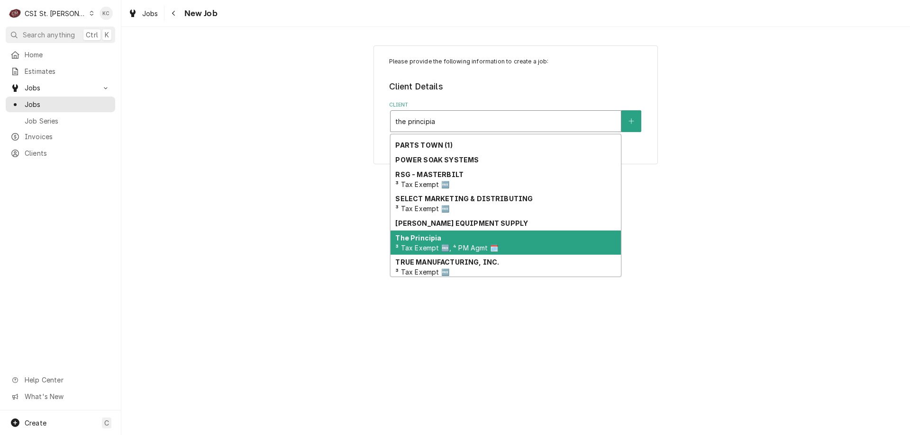
click at [444, 245] on span "³ Tax Exempt 🆓, ⁴ PM Agmt 🗓️" at bounding box center [446, 248] width 102 height 8
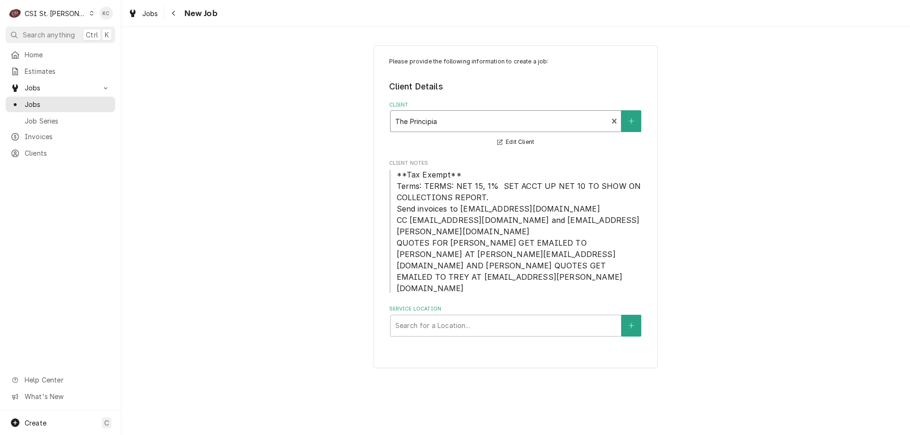
click at [666, 230] on div "Please provide the following information to create a job: Client Details Client…" at bounding box center [515, 207] width 788 height 340
click at [517, 317] on div "Service Location" at bounding box center [505, 325] width 221 height 17
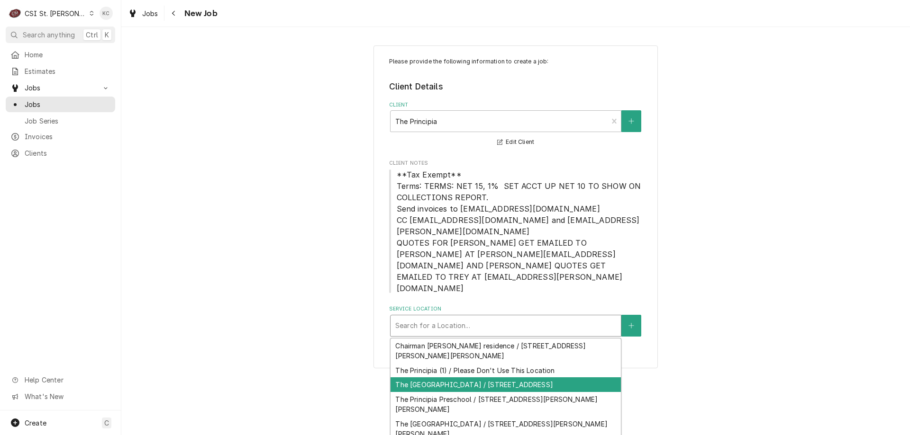
click at [496, 378] on div "The Principia College / 1 Maybeck Pl, Elsah, IL 62028" at bounding box center [505, 385] width 230 height 15
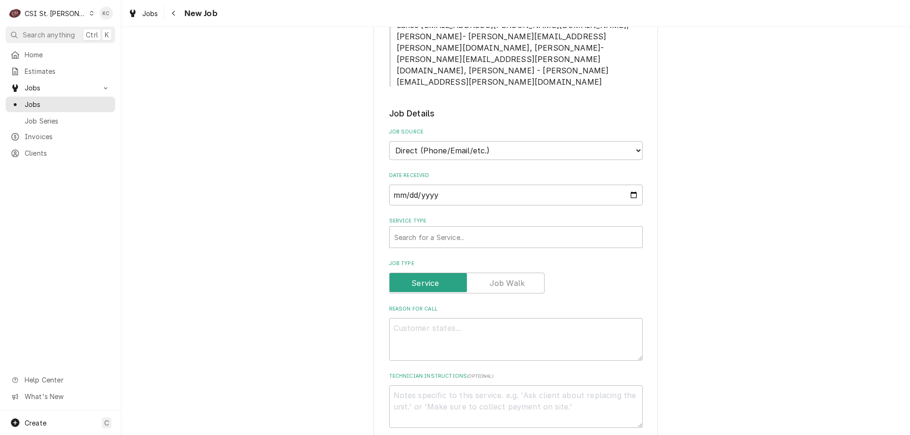
scroll to position [616, 0]
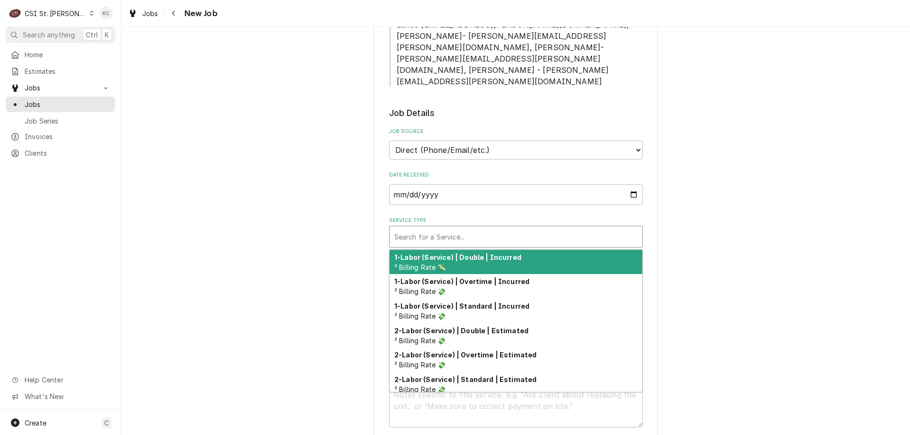
click at [474, 228] on div "Service Type" at bounding box center [515, 236] width 243 height 17
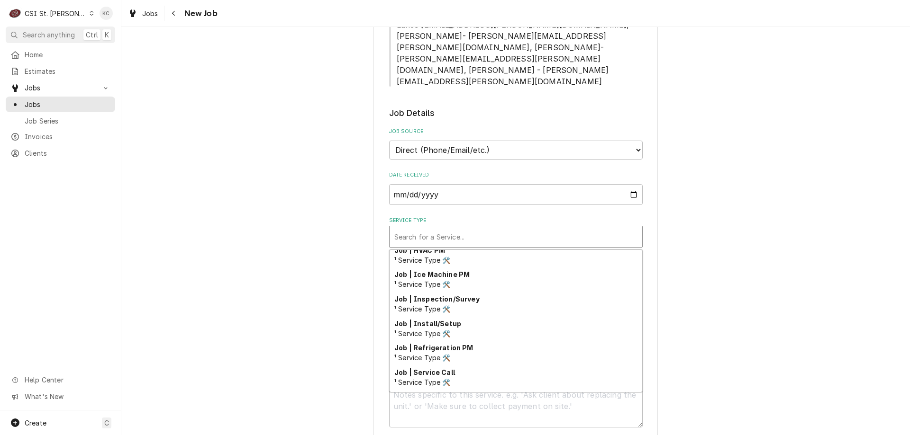
scroll to position [498, 0]
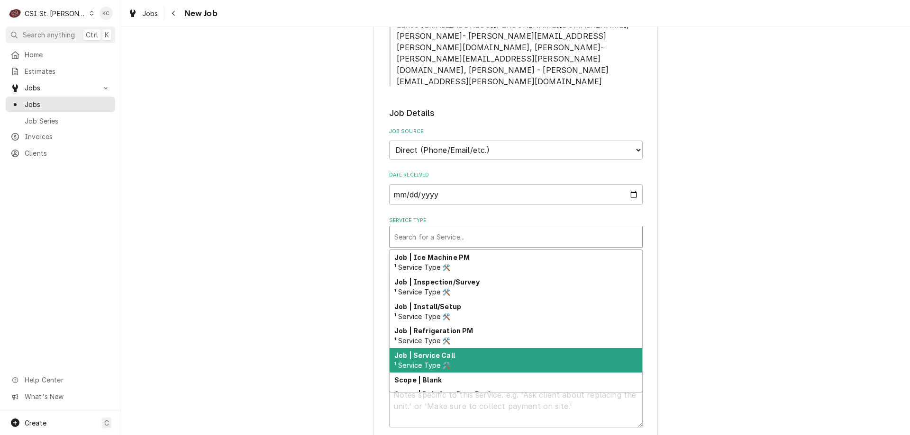
click at [477, 348] on div "Job | Service Call ¹ Service Type 🛠️" at bounding box center [515, 360] width 252 height 25
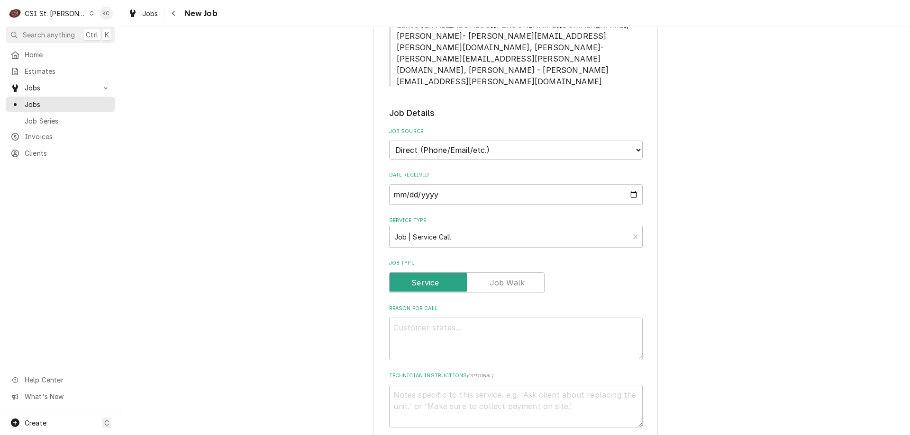
click at [706, 251] on div "Please provide the following information to create a job: Client Details Client…" at bounding box center [515, 196] width 788 height 1550
click at [467, 318] on textarea "Reason For Call" at bounding box center [515, 339] width 253 height 43
paste textarea "We are in need of our pizza ovens rack repaired. They do not come out normally …"
type textarea "x"
type textarea "We are in need of our pizza ovens rack repaired. They do not come out normally …"
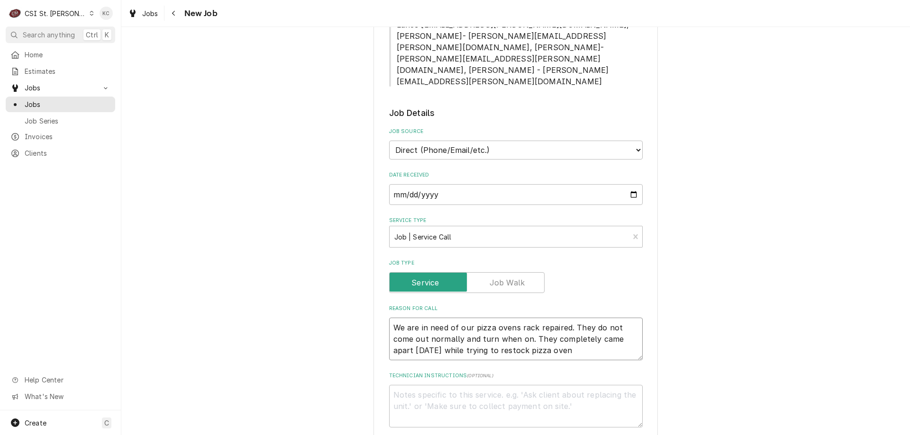
type textarea "x"
type textarea "We are in need of our pizza ovens rack repaired. They do not come out normally …"
click at [455, 372] on div "Technician Instructions ( optional )" at bounding box center [515, 399] width 253 height 55
click at [455, 385] on textarea "Technician Instructions ( optional )" at bounding box center [515, 406] width 253 height 43
type textarea "x"
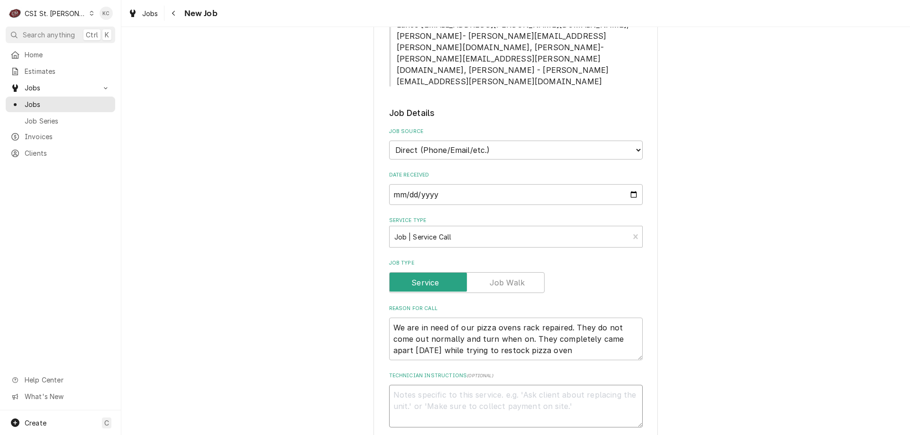
type textarea "P"
type textarea "x"
type textarea "Pi"
type textarea "x"
type textarea "Pic"
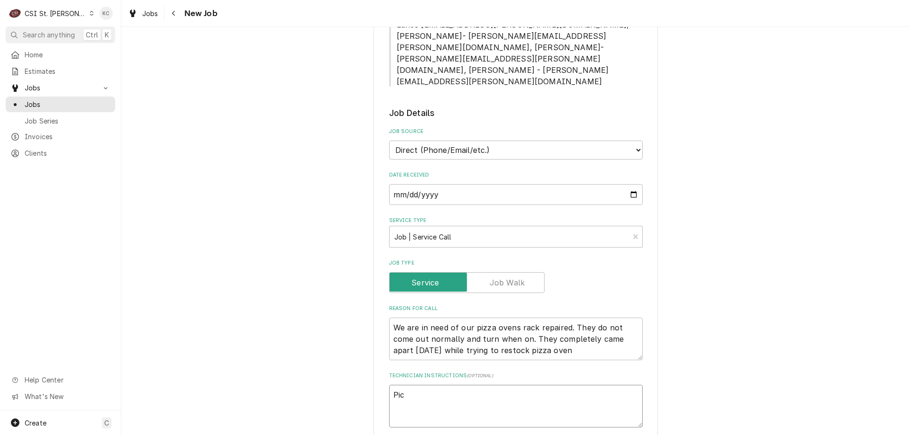
type textarea "x"
type textarea "Picu"
type textarea "x"
type textarea "Pic"
type textarea "x"
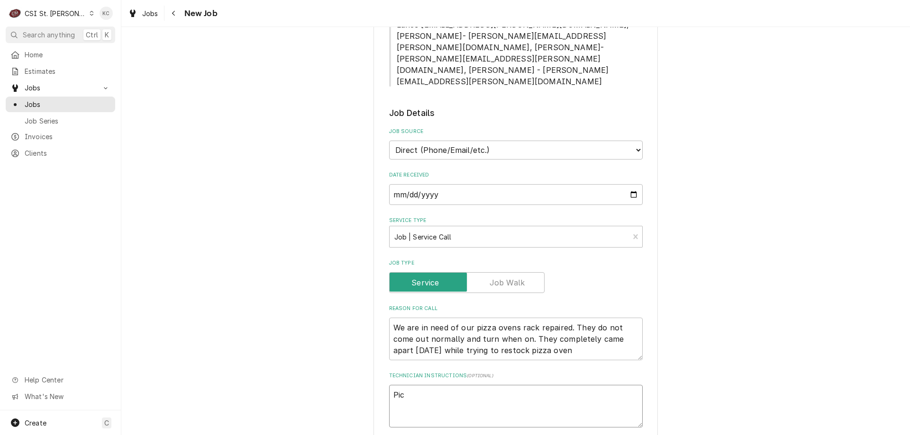
type textarea "Pict"
type textarea "x"
type textarea "Pictur"
type textarea "x"
type textarea "Picture"
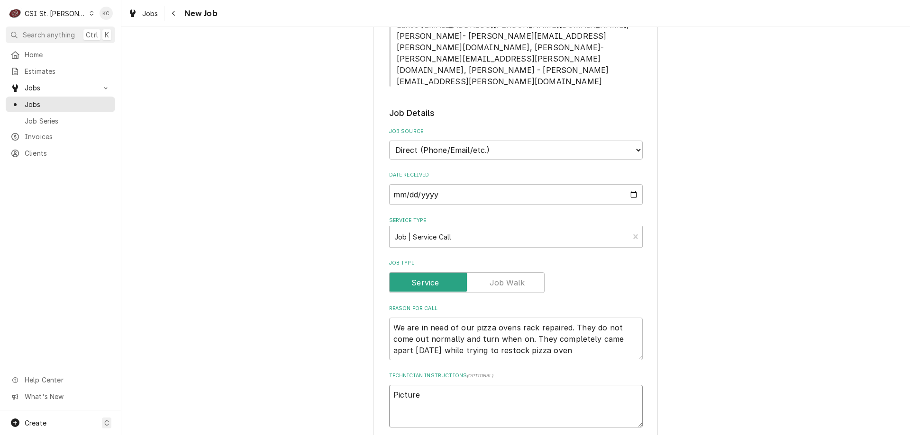
type textarea "x"
type textarea "Picture"
type textarea "x"
type textarea "Picture a"
type textarea "x"
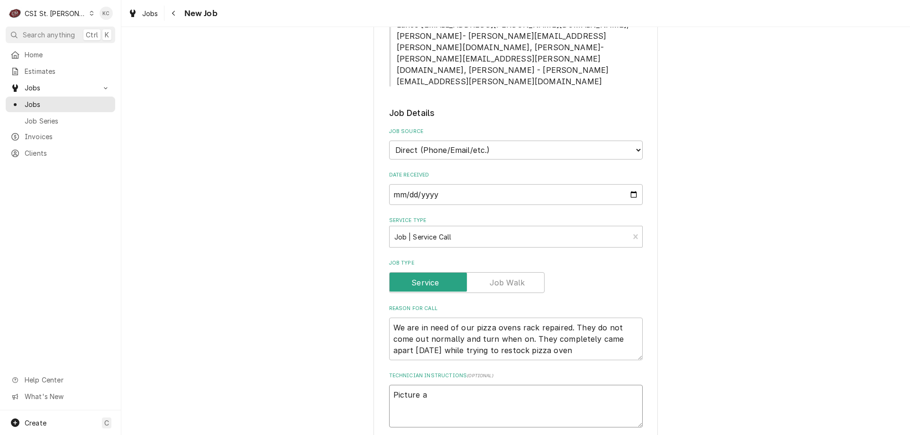
type textarea "Picture at"
type textarea "x"
type textarea "Picture att"
type textarea "x"
type textarea "Picture atta"
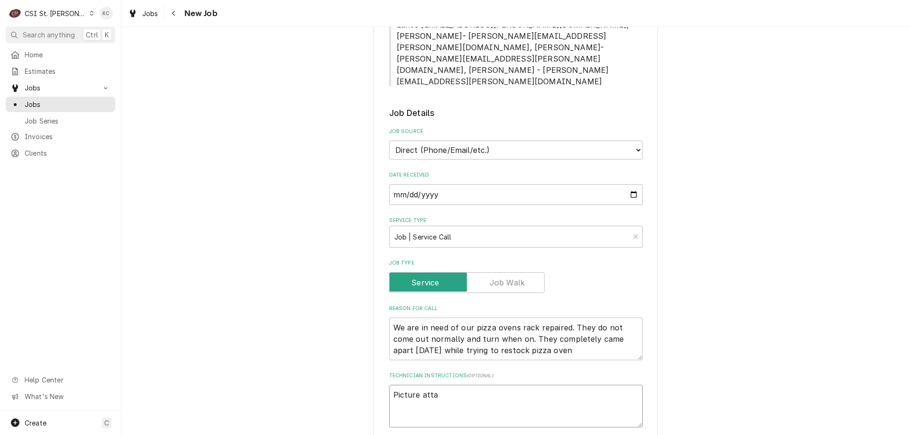
type textarea "x"
type textarea "Picture attac"
type textarea "x"
type textarea "Picture attach"
type textarea "x"
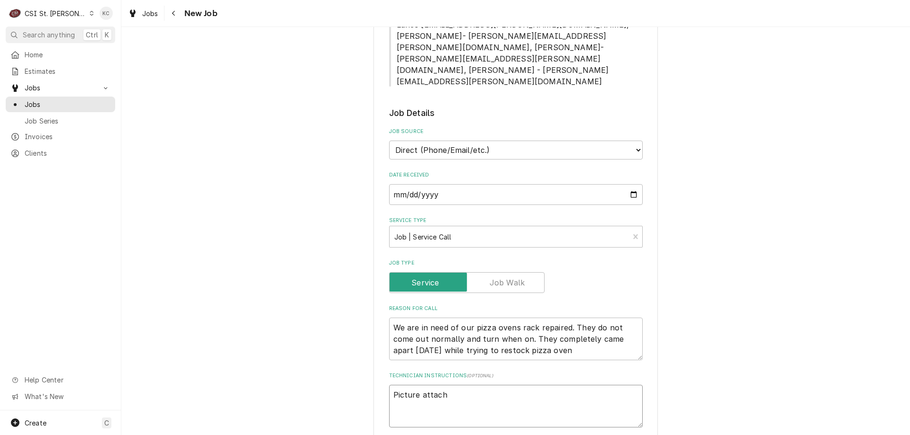
type textarea "Picture attache"
type textarea "x"
type textarea "Picture attached"
type textarea "x"
type textarea "Picture attached"
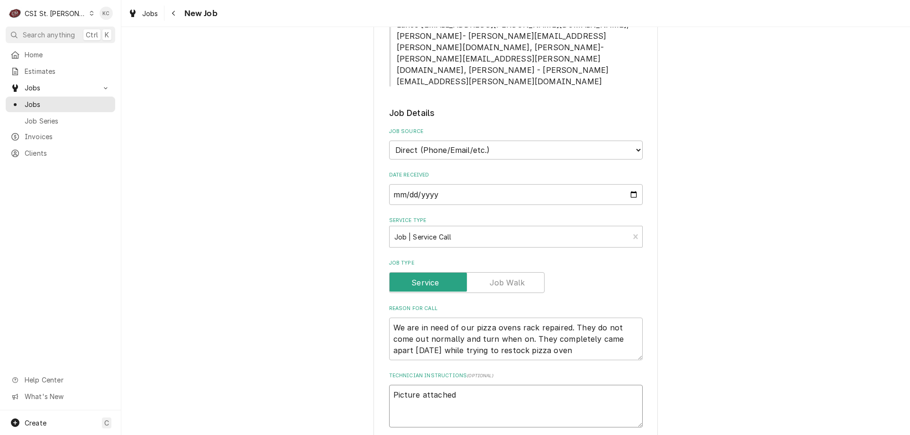
type textarea "x"
type textarea "Picture attached"
type textarea "x"
type textarea "Picture attached A"
type textarea "x"
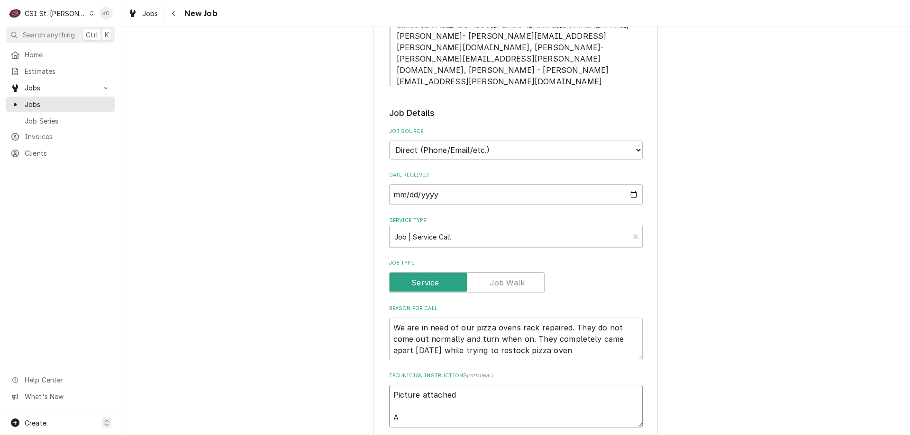
type textarea "Picture attached Al"
type textarea "x"
type textarea "Picture attached Ale"
type textarea "x"
type textarea "Picture attached Alex"
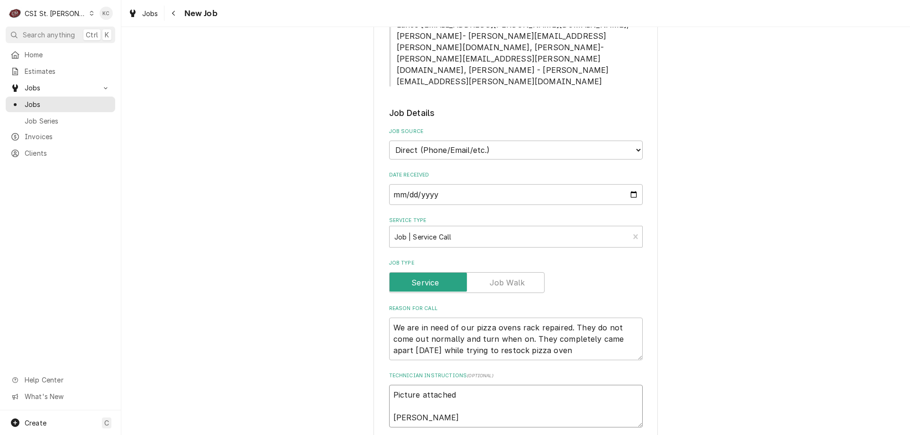
type textarea "x"
type textarea "Picture attached Alexi"
type textarea "x"
type textarea "Picture attached Alexis"
type textarea "x"
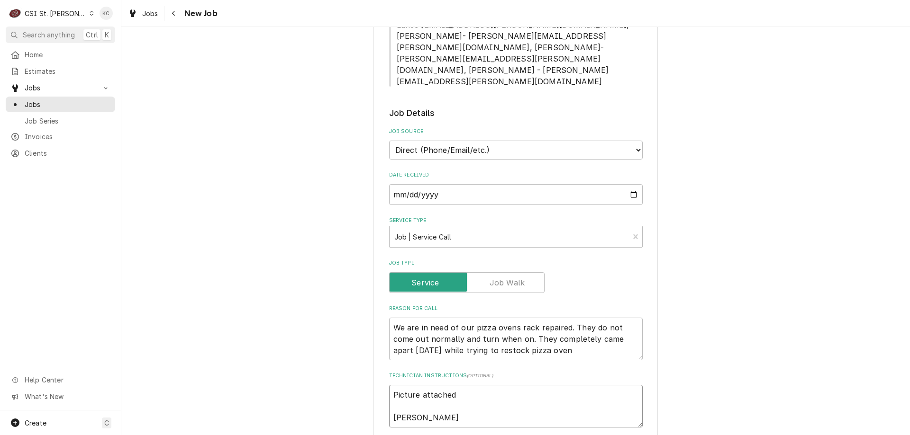
type textarea "Picture attached Alexis"
type textarea "x"
type textarea "Picture attached Alexis B"
type textarea "x"
type textarea "Picture attached Alexis Be"
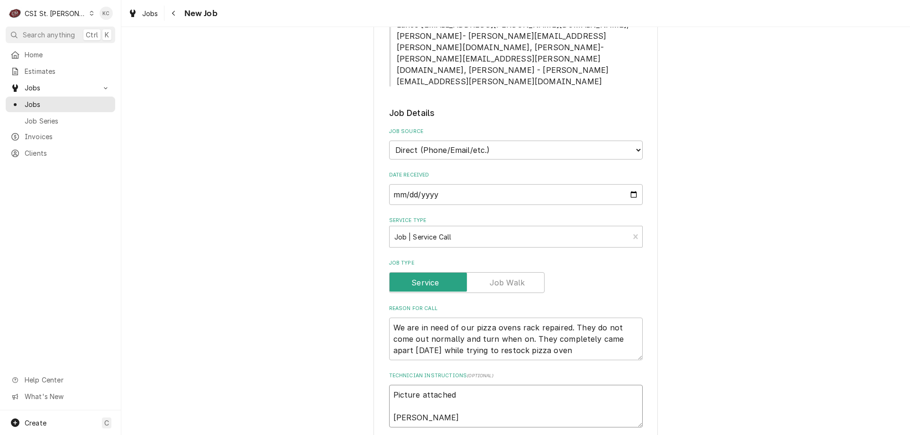
type textarea "x"
type textarea "Picture attached Alexis Ber"
type textarea "x"
type textarea "Picture attached Alexis Beri"
type textarea "x"
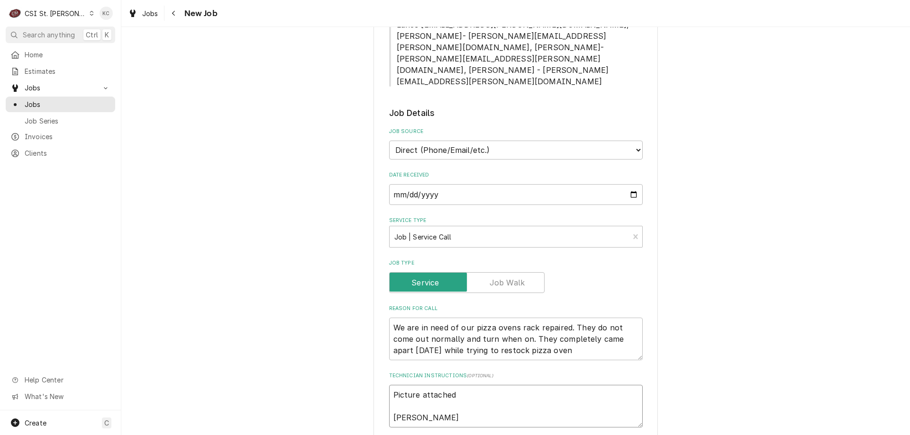
type textarea "Picture attached Alexis Berig"
type textarea "x"
type textarea "Picture attached Alexis Beriga"
type textarea "x"
type textarea "Picture attached Alexis Berigan"
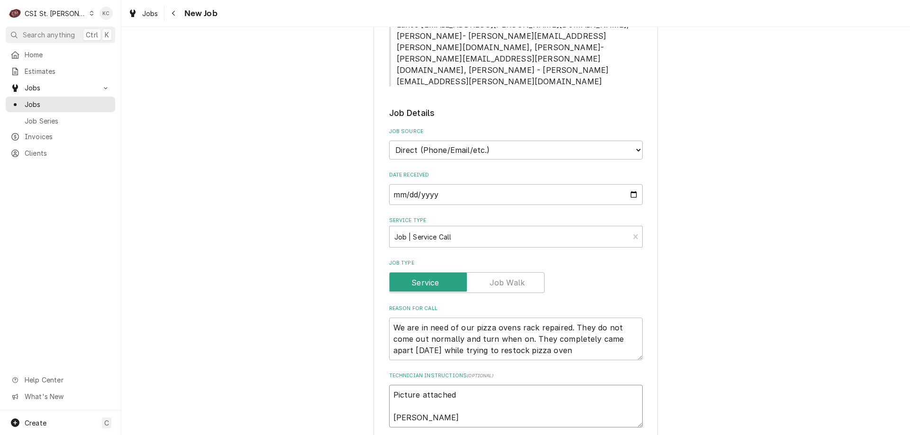
type textarea "x"
type textarea "Picture attached Alexis Berigan"
type textarea "x"
type textarea "Picture attached Alexis Berigan -"
type textarea "x"
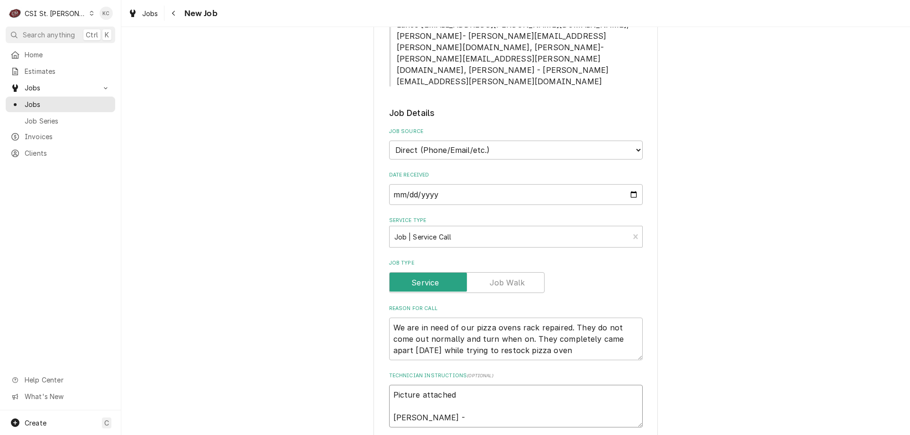
type textarea "Picture attached Alexis Berigan -"
type textarea "x"
type textarea "Picture attached Alexis Berigan - 6"
type textarea "x"
type textarea "Picture attached Alexis Berigan - 61"
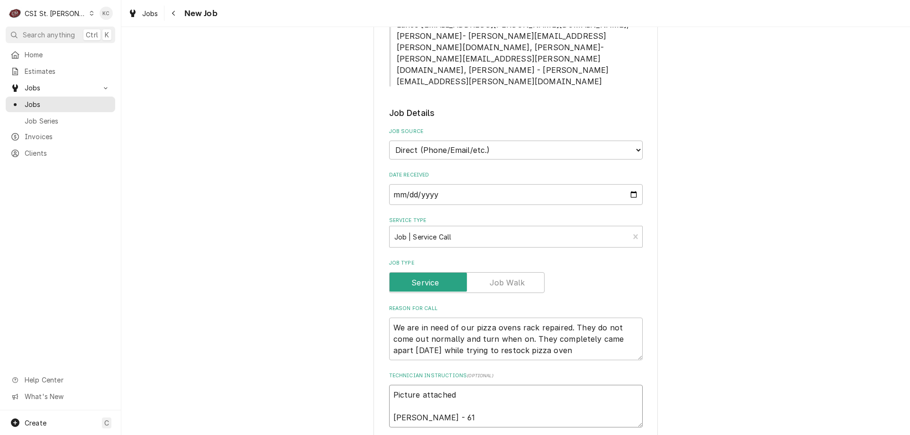
type textarea "x"
type textarea "Picture attached Alexis Berigan - 618"
type textarea "x"
type textarea "Picture attached Alexis Berigan - 618"
type textarea "x"
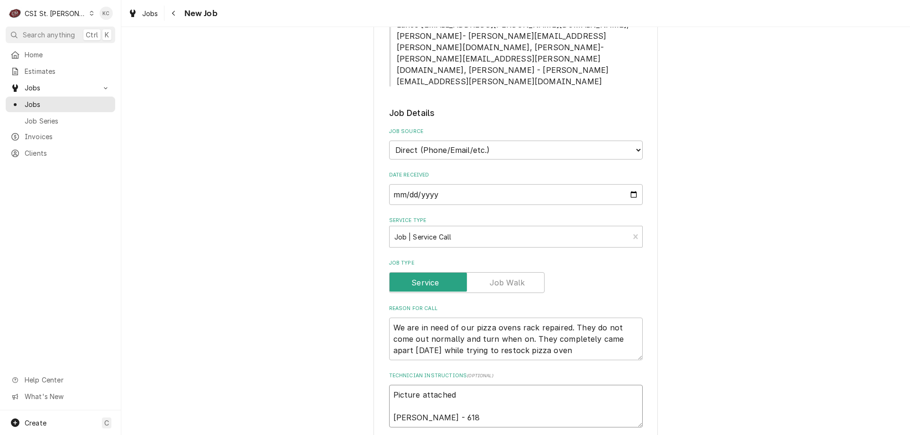
type textarea "Picture attached Alexis Berigan - 618 7"
type textarea "x"
type textarea "Picture attached Alexis Berigan - 618 79"
type textarea "x"
type textarea "Picture attached Alexis Berigan - 618 796"
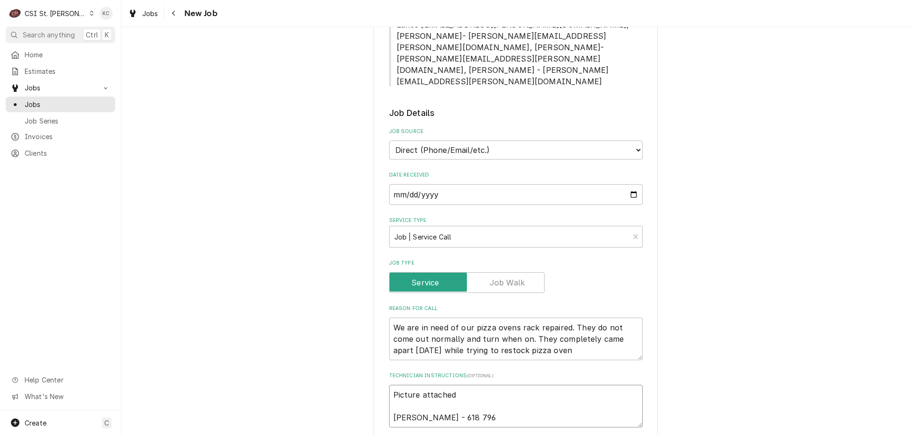
type textarea "x"
type textarea "Picture attached Alexis Berigan - 618 796-"
type textarea "x"
type textarea "Picture attached Alexis Berigan - 618 796-8"
type textarea "x"
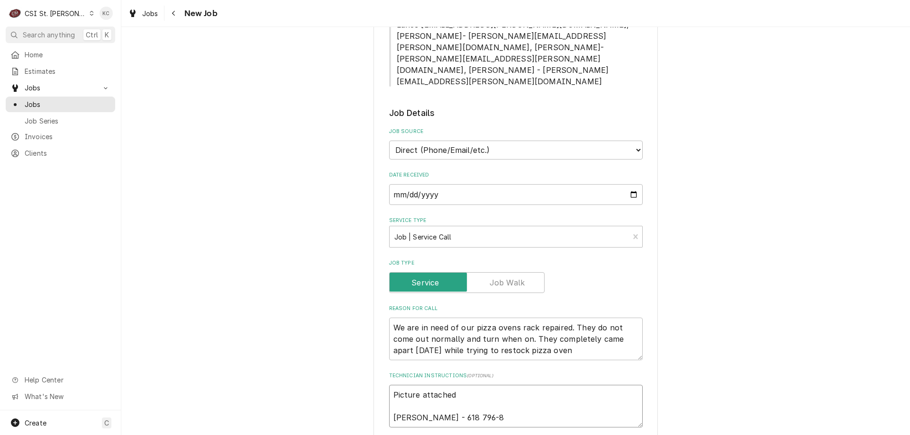
type textarea "Picture attached Alexis Berigan - 618 796-85"
type textarea "x"
type textarea "Picture attached Alexis Berigan - 618 796-859"
type textarea "x"
type textarea "Picture attached Alexis Berigan - 618 796-8596"
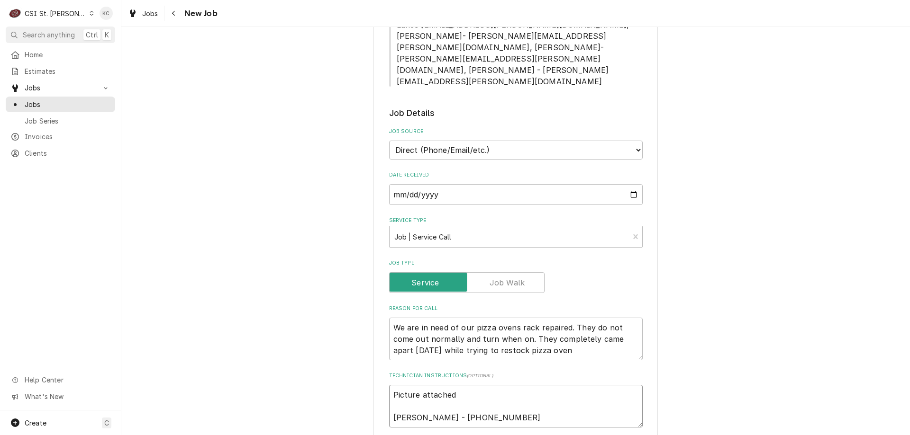
type textarea "x"
type textarea "Picture attached Alexis Berigan - 618 796-8596"
type textarea "x"
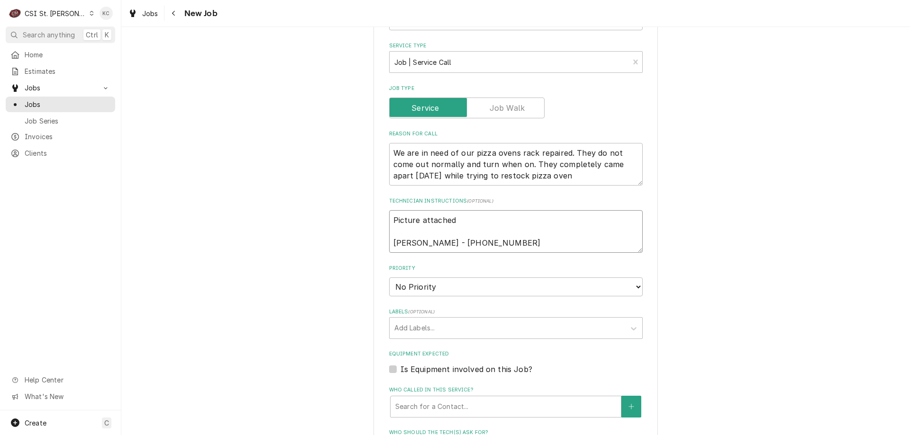
scroll to position [853, 0]
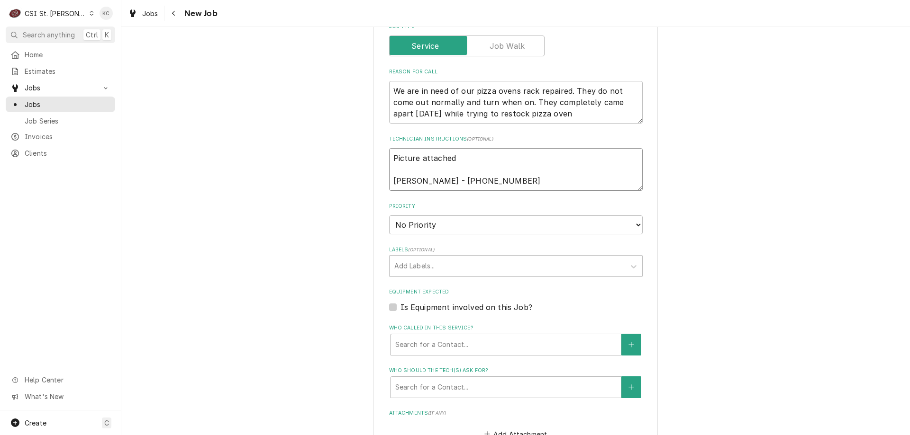
type textarea "Picture attached Alexis Berigan - 618 796-8596"
drag, startPoint x: 434, startPoint y: 146, endPoint x: 434, endPoint y: 153, distance: 6.6
click at [434, 216] on select "No Priority Urgent High Medium Low" at bounding box center [515, 225] width 253 height 19
select select "4"
click at [389, 216] on select "No Priority Urgent High Medium Low" at bounding box center [515, 225] width 253 height 19
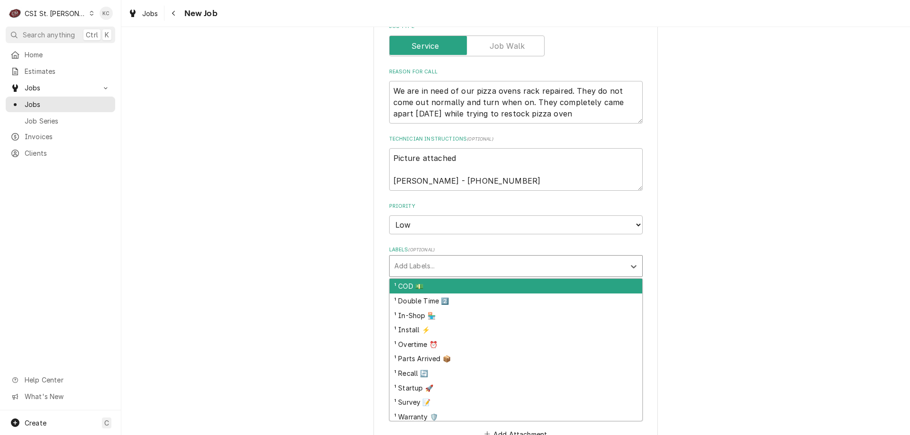
click at [428, 258] on div "Labels" at bounding box center [507, 266] width 226 height 17
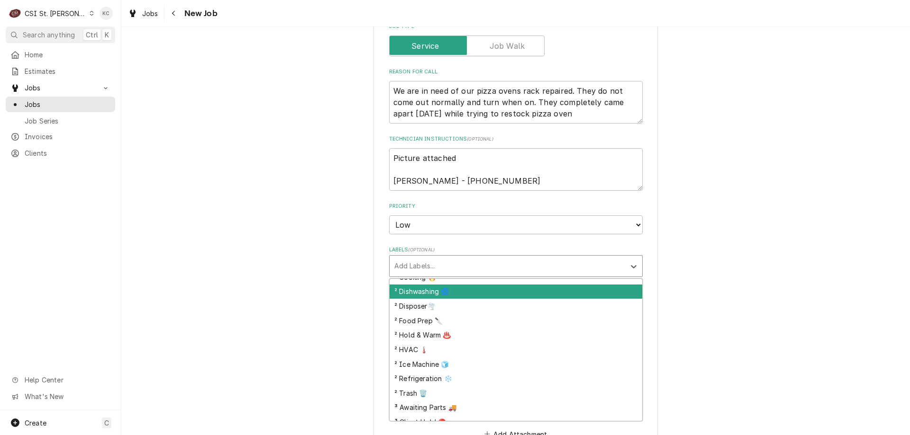
scroll to position [136, 0]
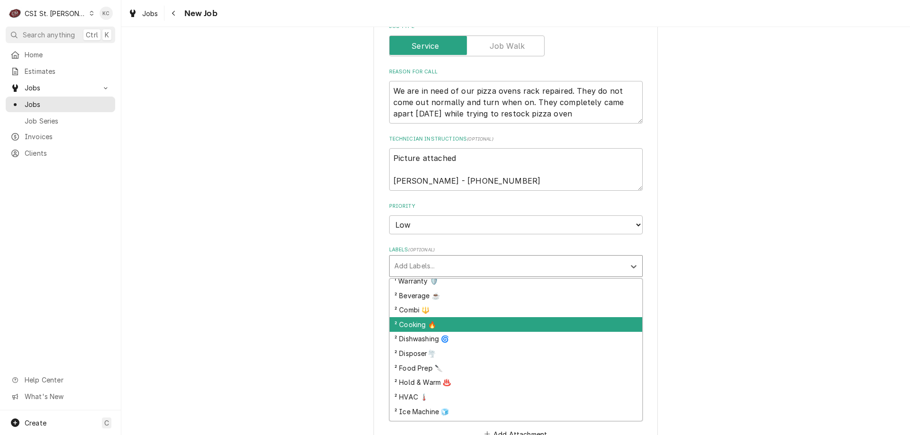
click at [434, 317] on div "² Cooking 🔥" at bounding box center [515, 324] width 252 height 15
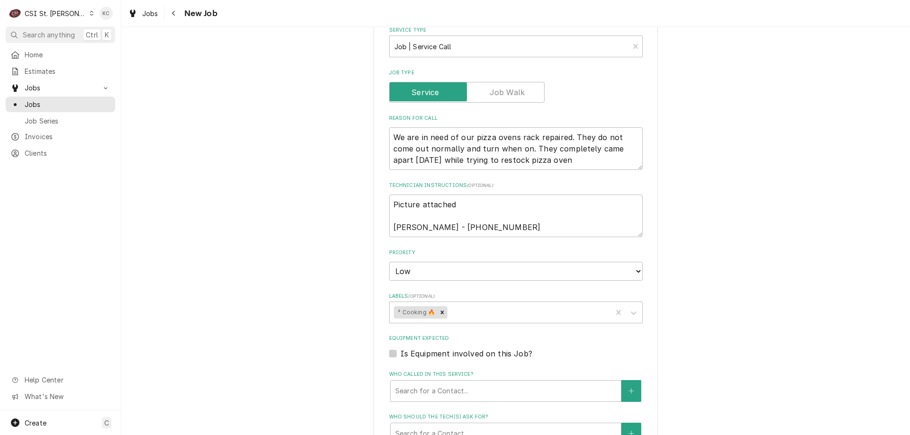
scroll to position [1049, 0]
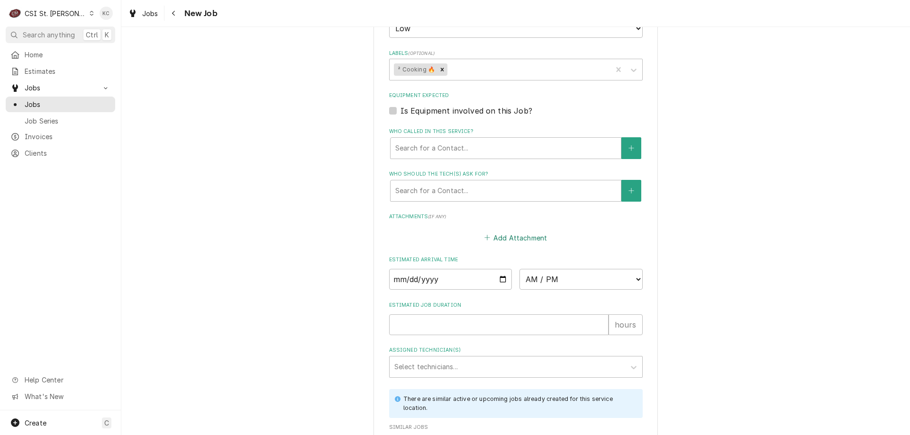
click at [510, 231] on button "Add Attachment" at bounding box center [515, 237] width 66 height 13
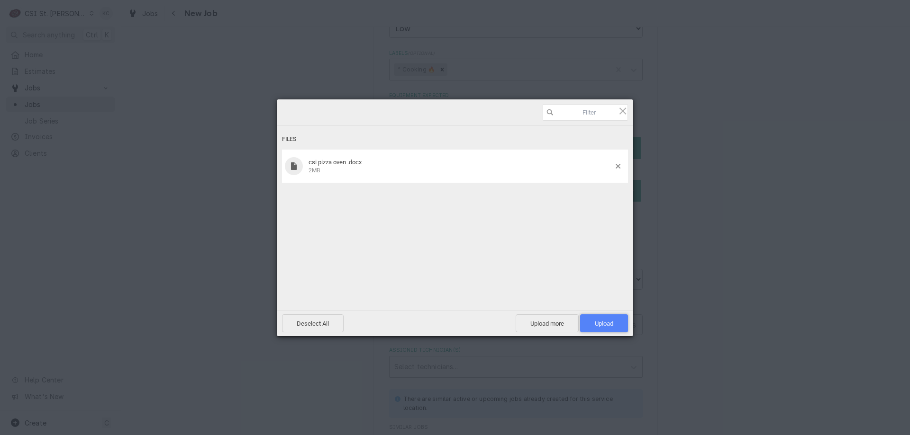
click at [605, 323] on span "Upload 1" at bounding box center [604, 323] width 18 height 7
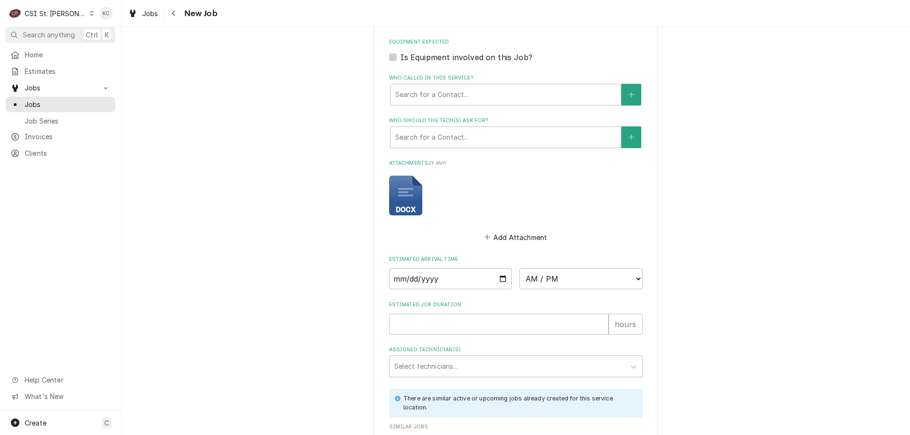
scroll to position [1134, 0]
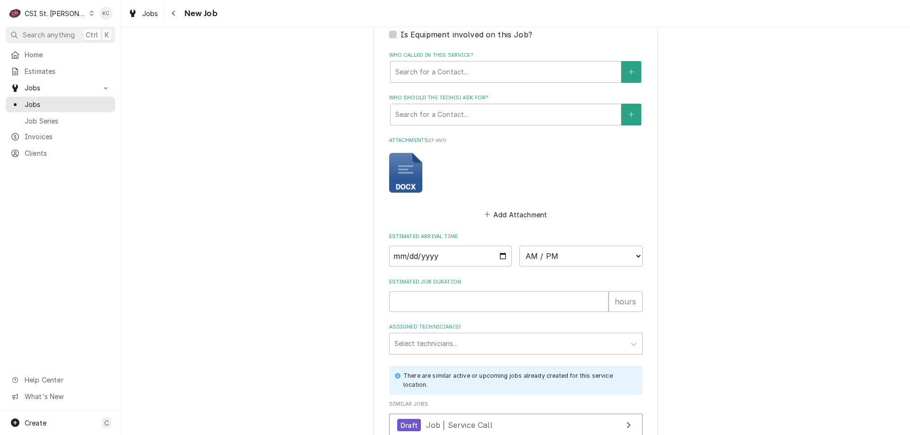
type textarea "x"
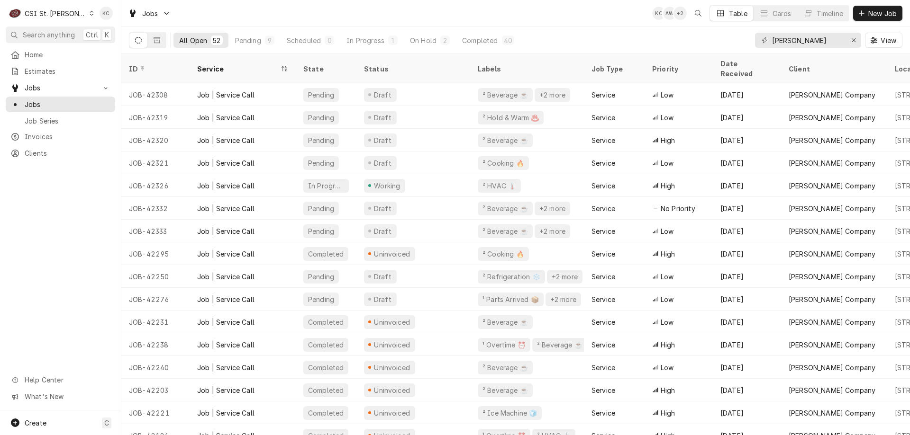
click at [550, 23] on div "Jobs KC AW + 2 Table Cards Timeline New Job" at bounding box center [515, 13] width 788 height 27
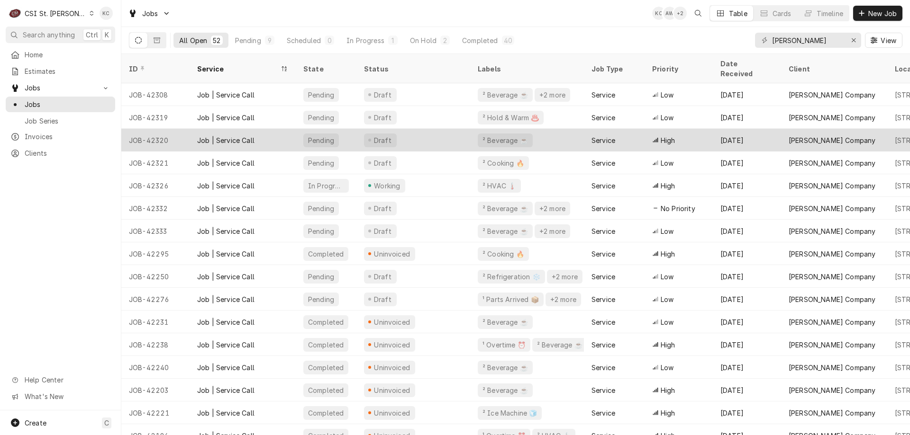
click at [175, 129] on div "JOB-42320" at bounding box center [155, 140] width 68 height 23
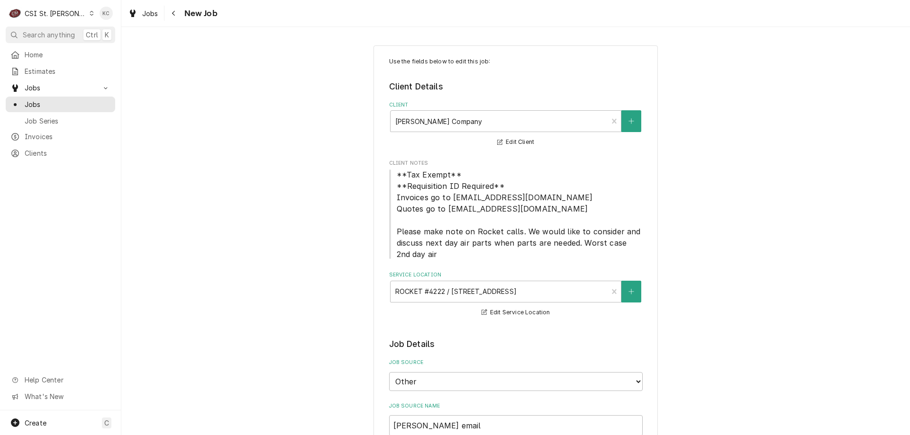
type textarea "x"
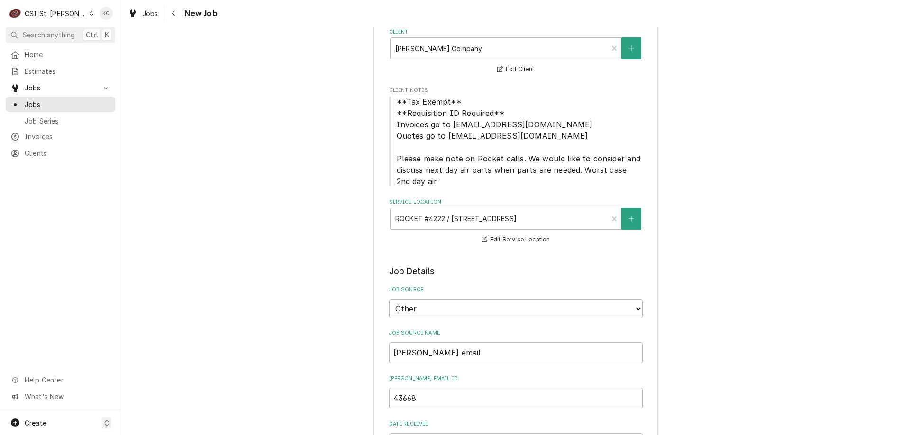
scroll to position [95, 0]
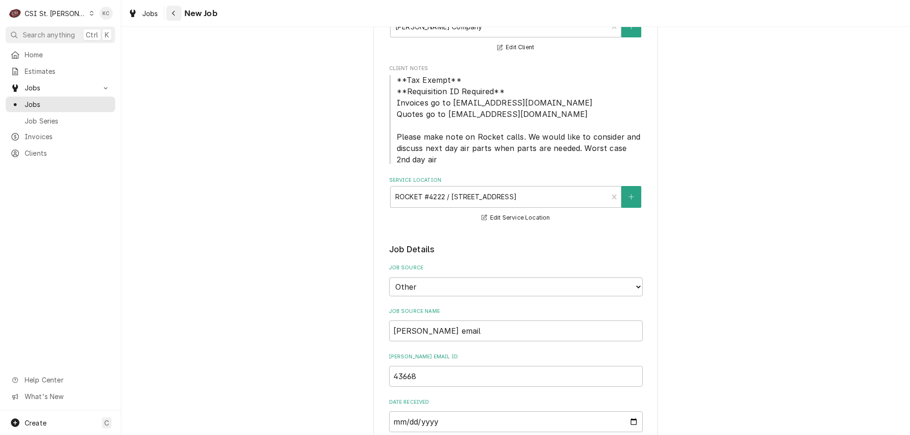
click at [171, 12] on icon "Navigate back" at bounding box center [173, 13] width 4 height 7
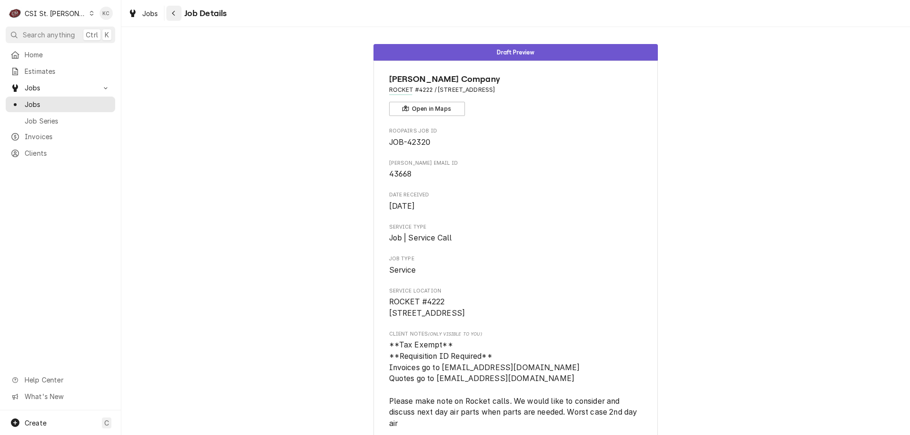
click at [179, 15] on button "Navigate back" at bounding box center [173, 13] width 15 height 15
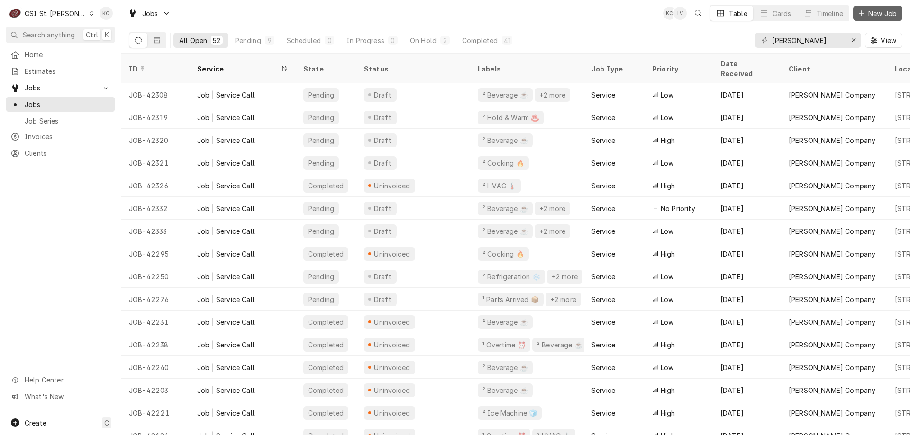
click at [890, 13] on span "New Job" at bounding box center [882, 14] width 32 height 10
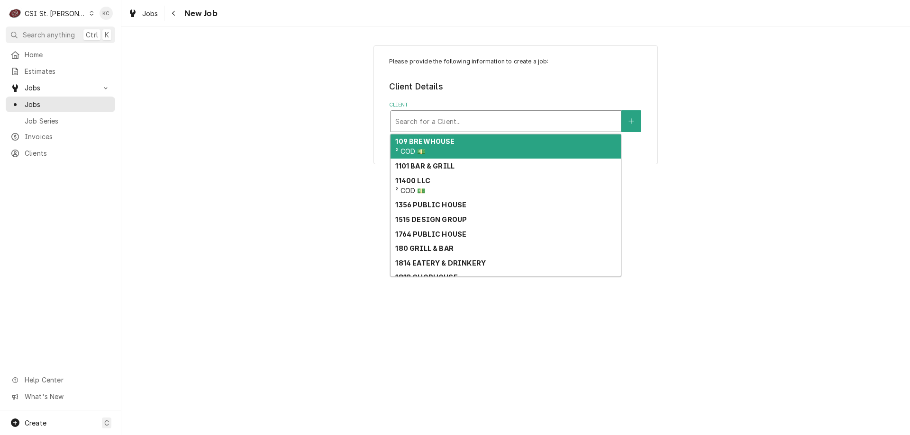
click at [440, 127] on div "Client" at bounding box center [505, 121] width 221 height 17
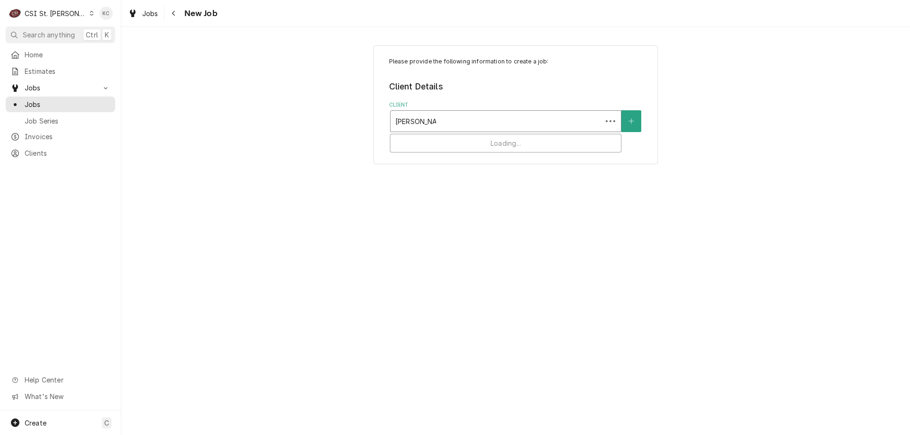
type input "edward don"
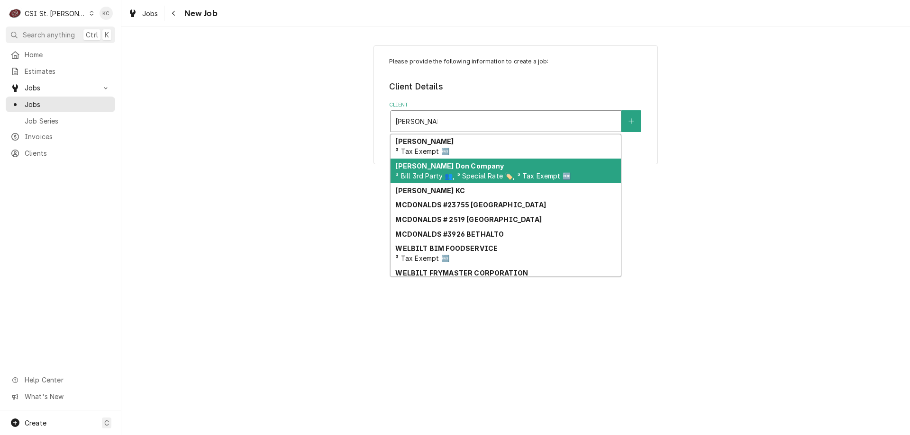
click at [463, 165] on strong "[PERSON_NAME] Don Company" at bounding box center [449, 166] width 108 height 8
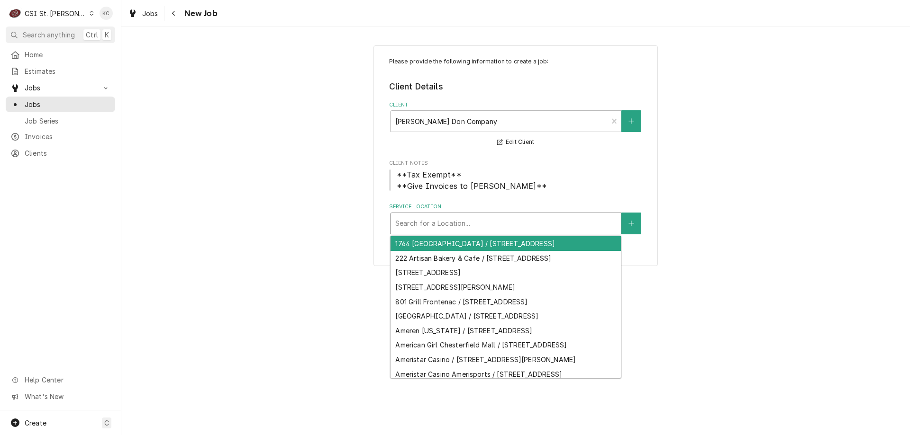
click at [476, 222] on div "Service Location" at bounding box center [505, 223] width 221 height 17
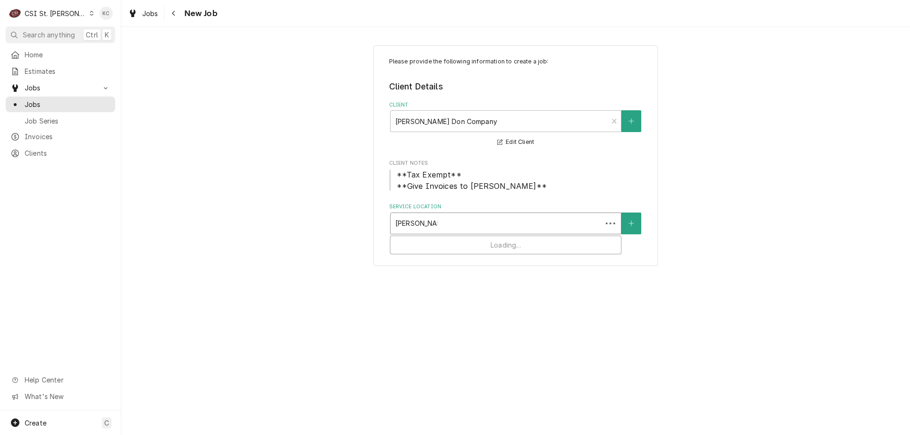
type input "barnwell midd"
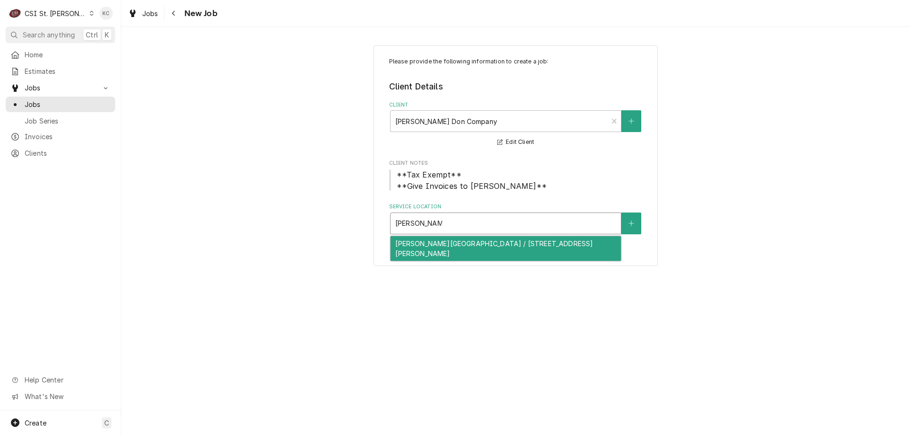
click at [477, 248] on div "Barnwell Middle School / 1035 Jungs Station Rd, St Charles, MO 63303" at bounding box center [505, 248] width 230 height 25
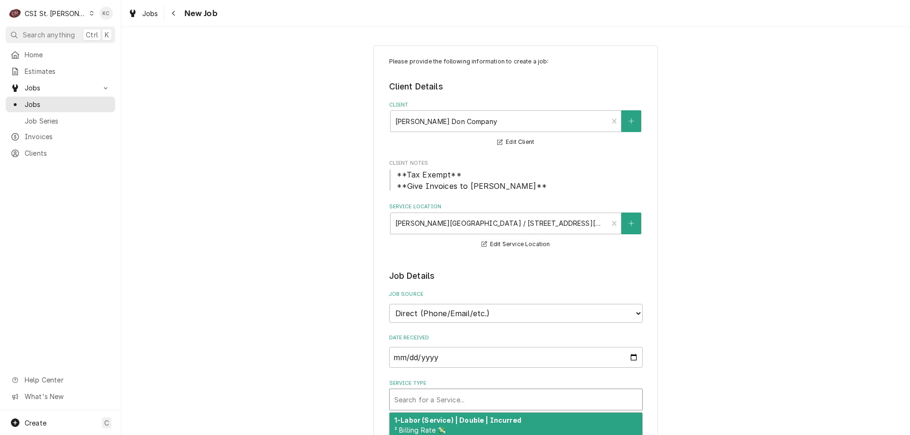
click at [512, 397] on div "Service Type" at bounding box center [515, 399] width 243 height 17
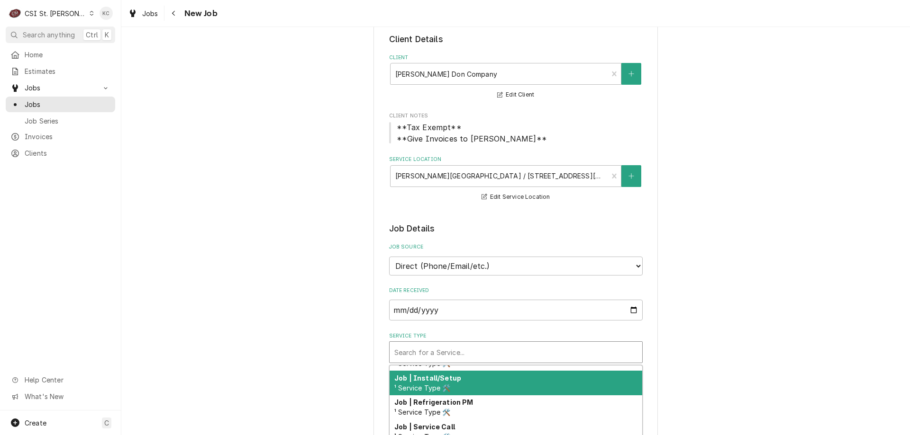
scroll to position [589, 0]
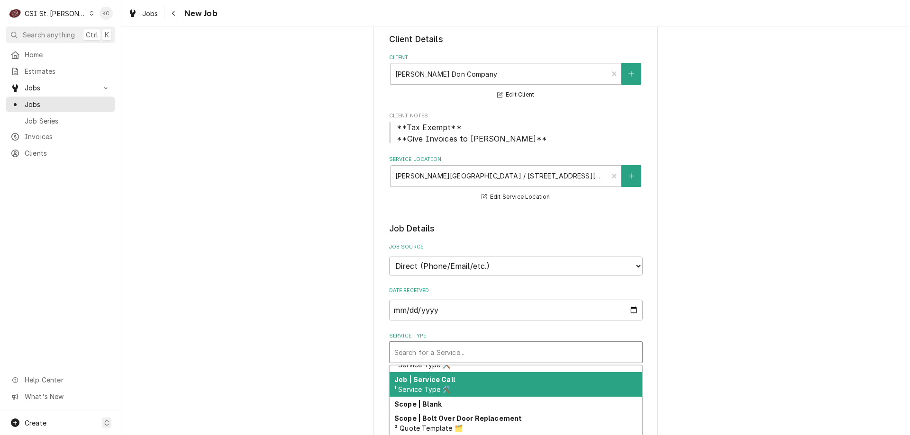
click at [533, 393] on div "Job | Service Call ¹ Service Type 🛠️" at bounding box center [515, 384] width 252 height 25
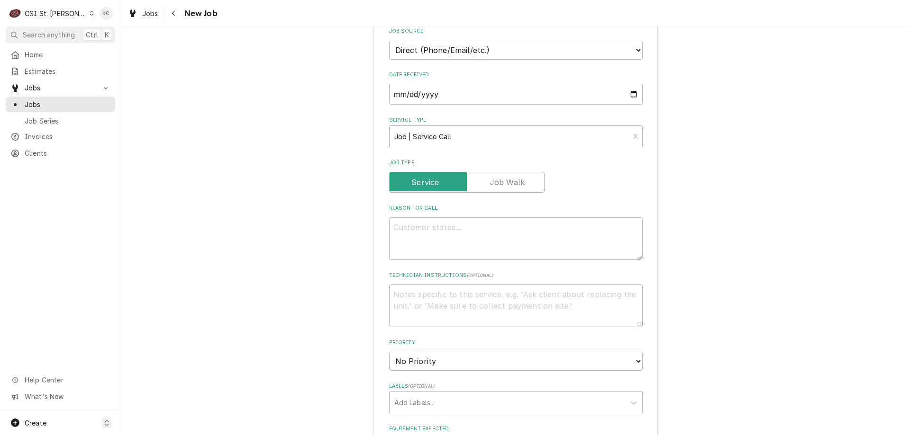
scroll to position [284, 0]
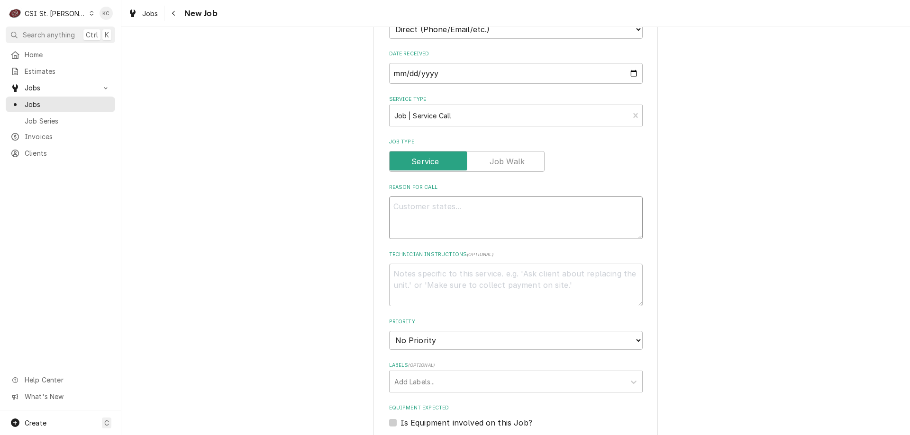
click at [417, 204] on textarea "Reason For Call" at bounding box center [515, 218] width 253 height 43
paste textarea "2 of register stands needs wheels replaced"
type textarea "x"
type textarea "2 of register stands needs wheels replaced"
type textarea "x"
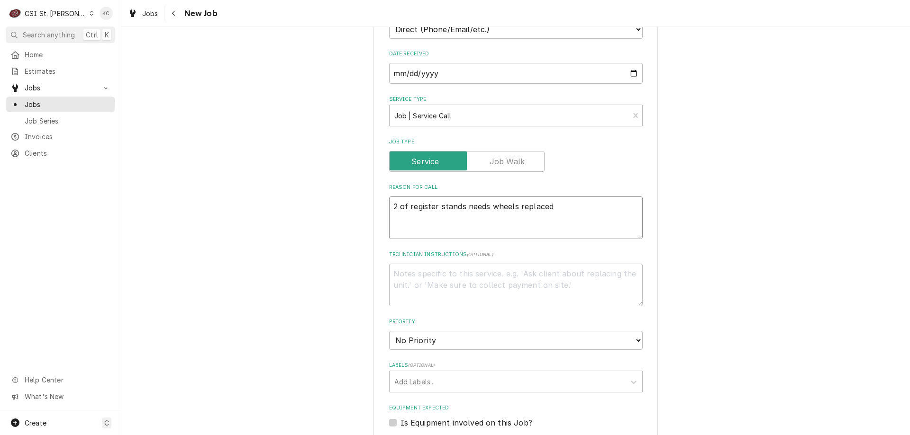
type textarea "2 of register stands needs wheels replaced"
click at [432, 273] on textarea "Technician Instructions ( optional )" at bounding box center [515, 285] width 253 height 43
type textarea "x"
type textarea "J"
type textarea "x"
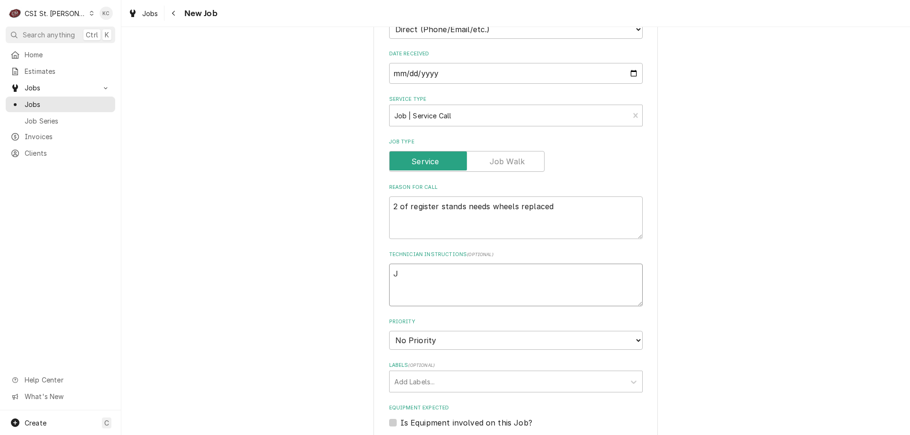
type textarea "Jo"
type textarea "x"
type textarea "Joh"
type textarea "x"
type textarea "John"
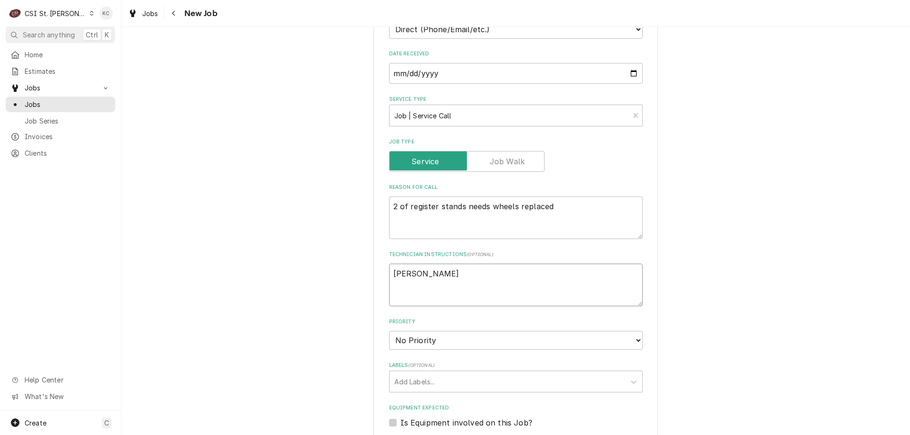
type textarea "x"
type textarea "John"
type textarea "x"
type textarea "John K"
type textarea "x"
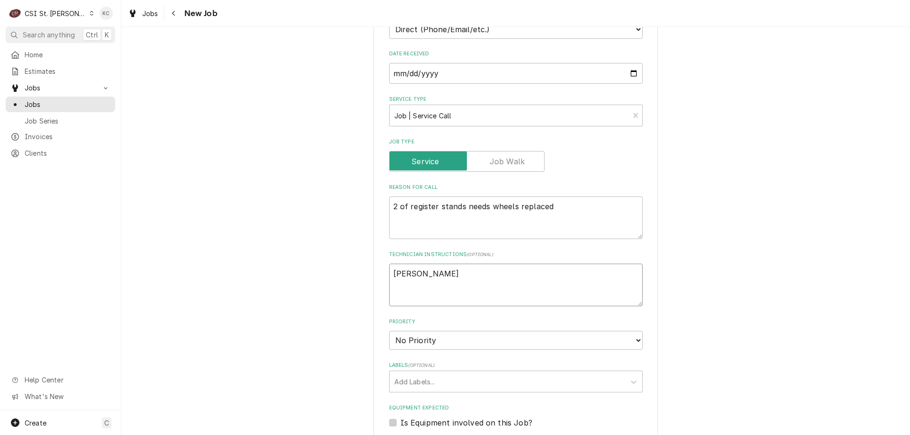
type textarea "John Ka"
type textarea "x"
type textarea "John Kan"
type textarea "x"
type textarea "John Kann"
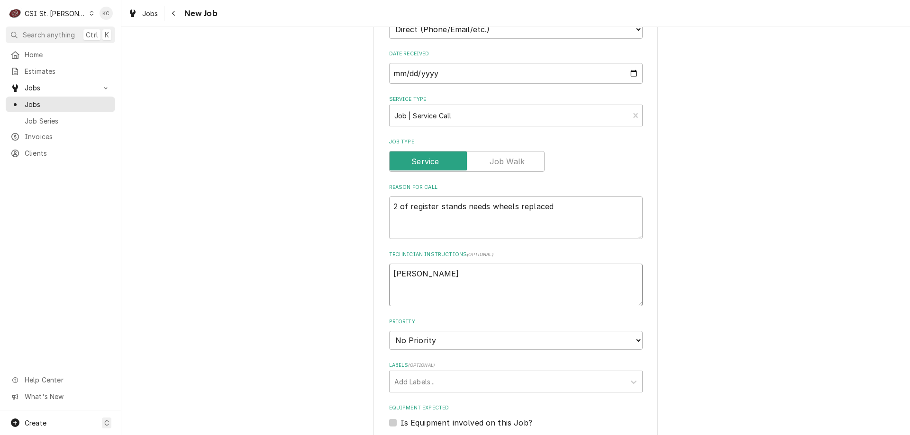
type textarea "x"
type textarea "John Kanna"
type textarea "x"
type textarea "John Kannad"
type textarea "x"
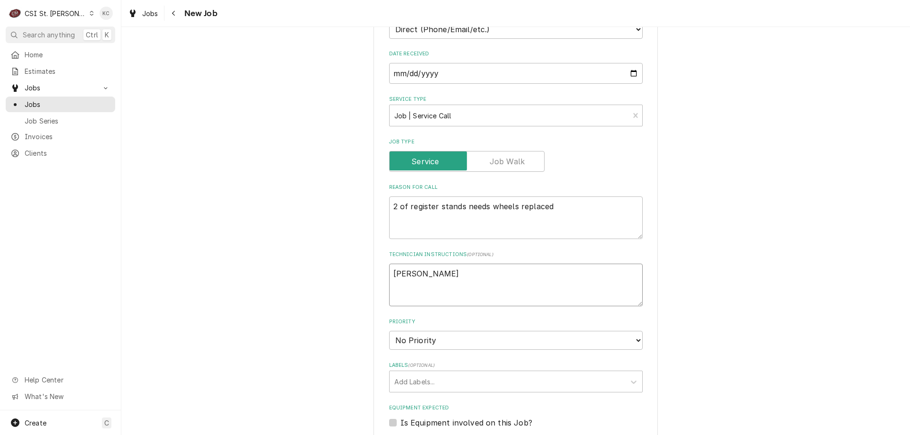
type textarea "John Kannady"
type textarea "x"
type textarea "John Kannady"
type textarea "x"
type textarea "John Kannady -"
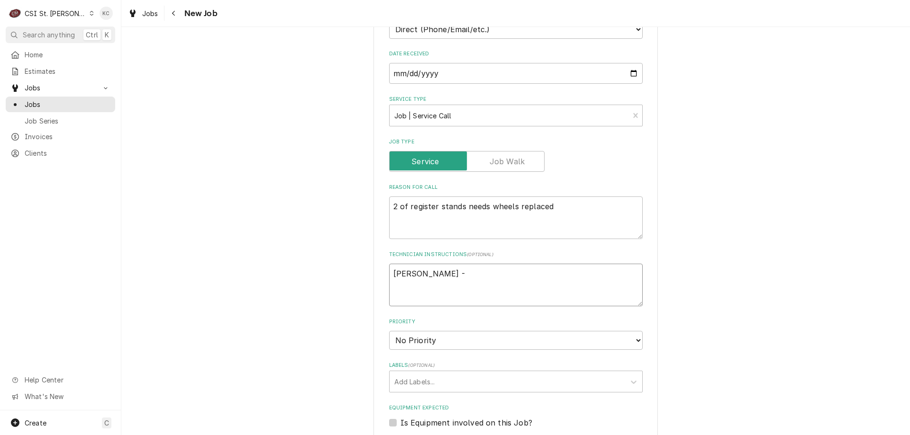
type textarea "x"
type textarea "John Kannady -"
type textarea "x"
type textarea "John Kannady - 6"
type textarea "x"
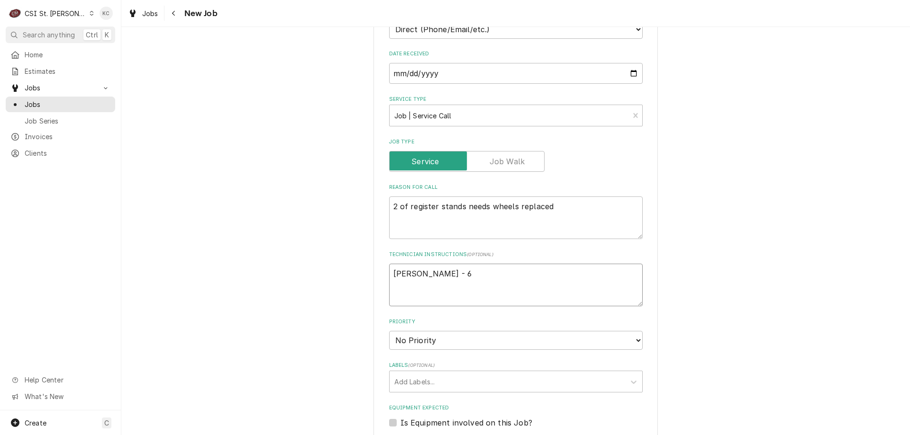
type textarea "John Kannady - 63"
type textarea "x"
type textarea "John Kannady - 636"
type textarea "x"
type textarea "John Kannady - 636"
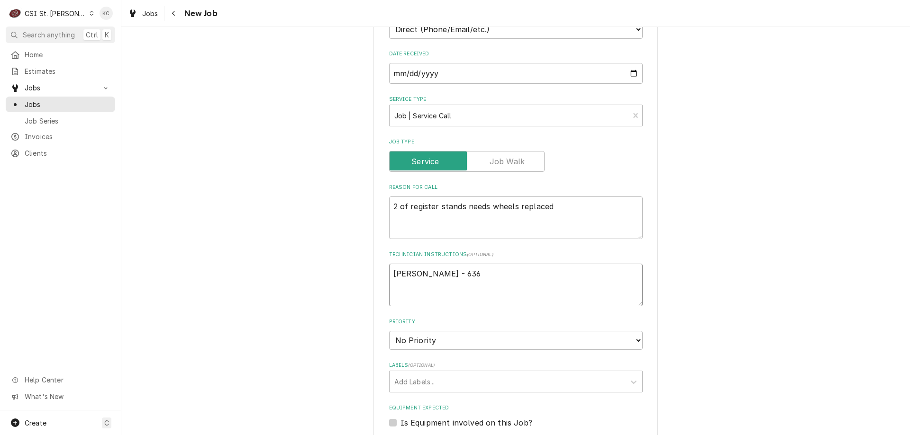
type textarea "x"
type textarea "John Kannady - 636 8"
type textarea "x"
type textarea "John Kannady - 636 85"
type textarea "x"
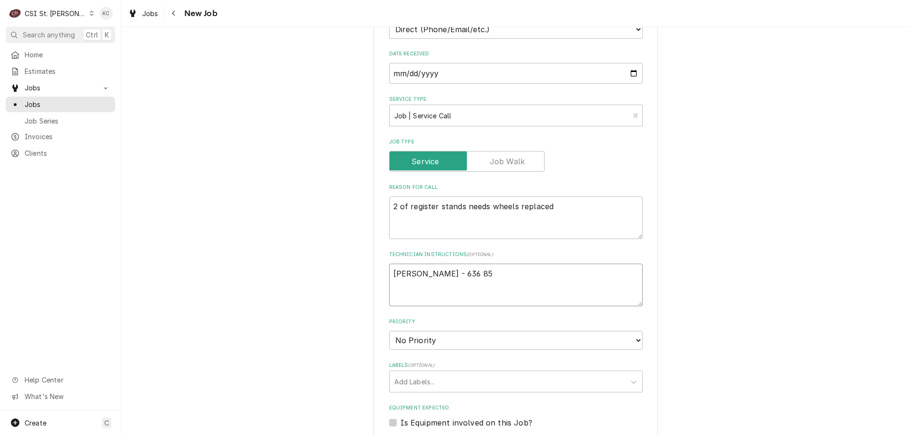
type textarea "John Kannady - 636 851"
type textarea "x"
type textarea "John Kannady - 636 851-"
type textarea "x"
type textarea "John Kannady - 636 851-6"
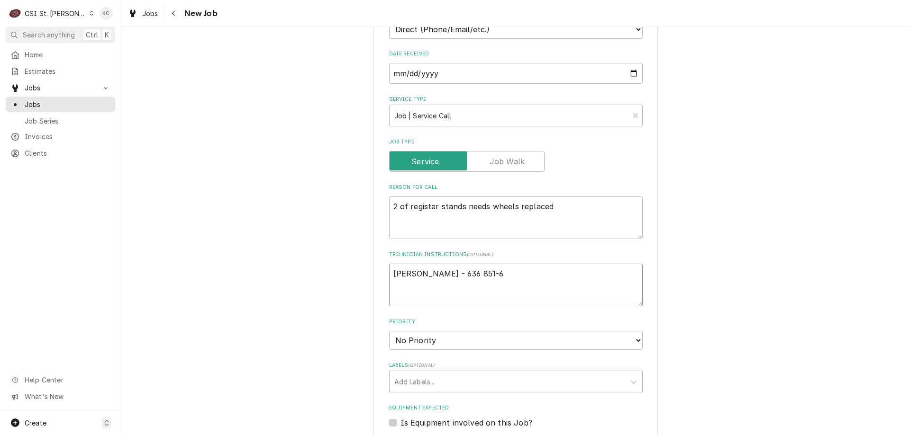
type textarea "x"
type textarea "John Kannady - 636 851-61"
type textarea "x"
type textarea "John Kannady - 636 851-619"
type textarea "x"
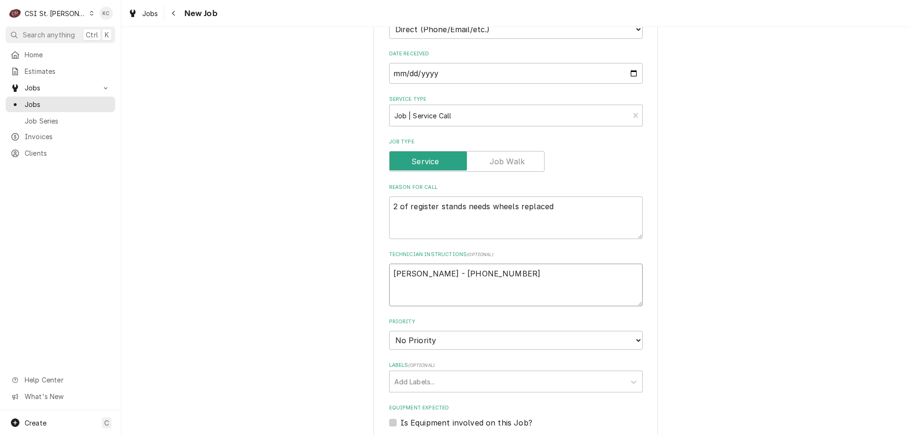
type textarea "John Kannady - 636 851-6197"
type textarea "x"
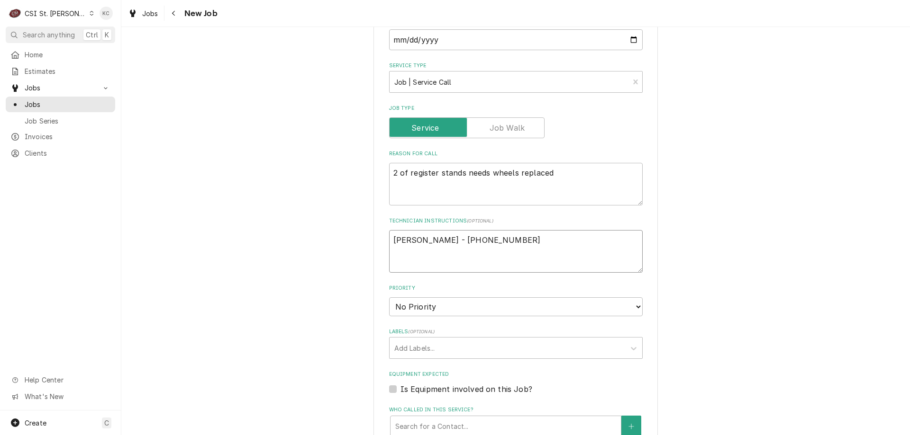
scroll to position [332, 0]
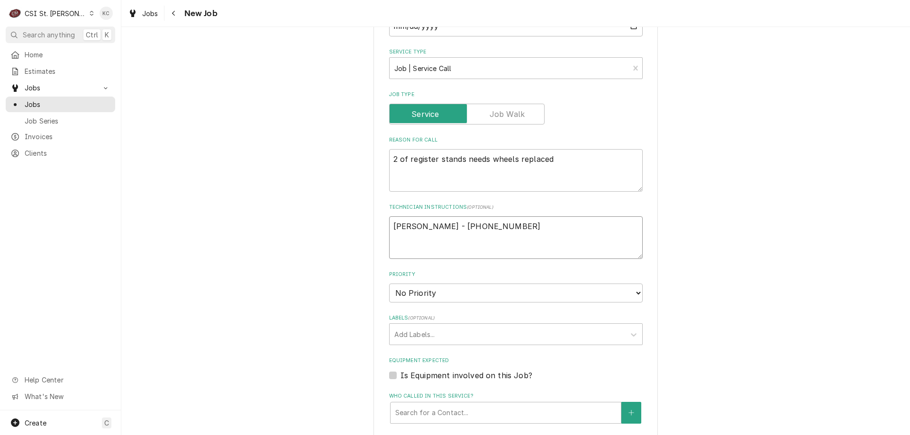
type textarea "John Kannady - 636 851-6197"
click at [458, 296] on select "No Priority Urgent High Medium Low" at bounding box center [515, 293] width 253 height 19
select select "4"
click at [389, 284] on select "No Priority Urgent High Medium Low" at bounding box center [515, 293] width 253 height 19
click at [470, 336] on div "Labels" at bounding box center [507, 334] width 226 height 17
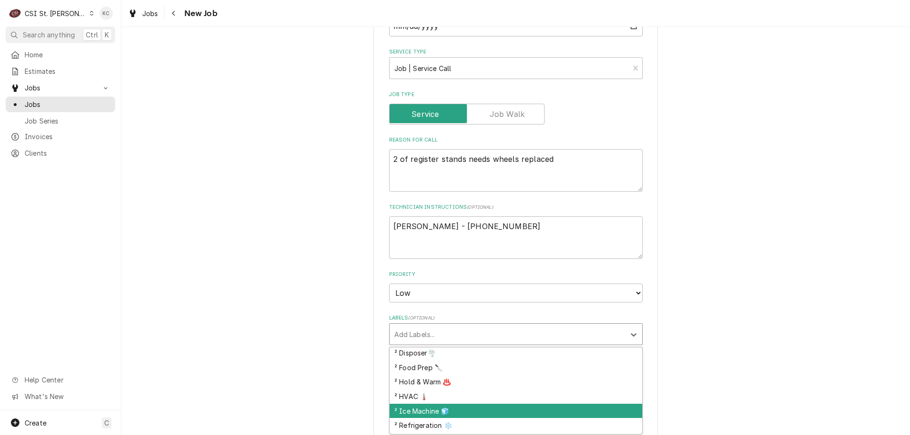
scroll to position [192, 0]
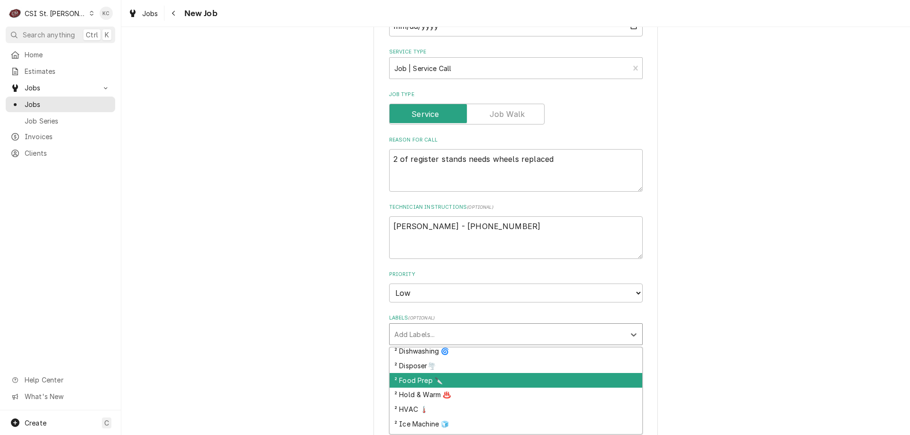
click at [479, 379] on div "² Food Prep 🔪" at bounding box center [515, 380] width 252 height 15
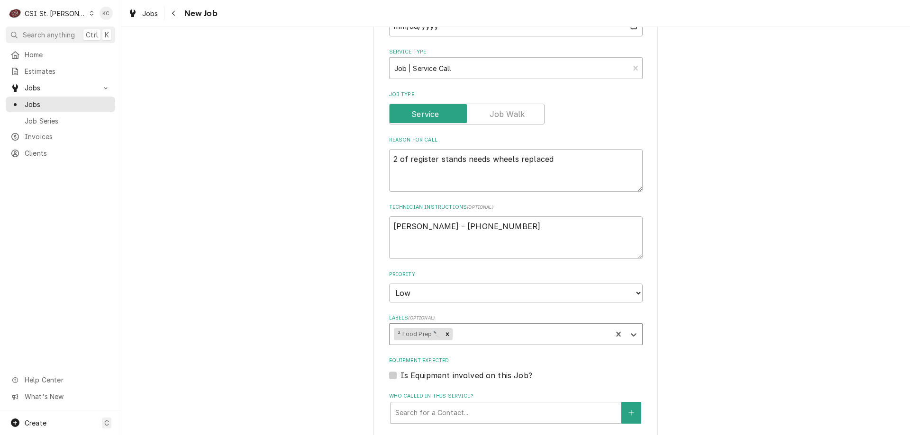
click at [701, 334] on div "Please provide the following information to create a job: Client Details Client…" at bounding box center [515, 214] width 788 height 1019
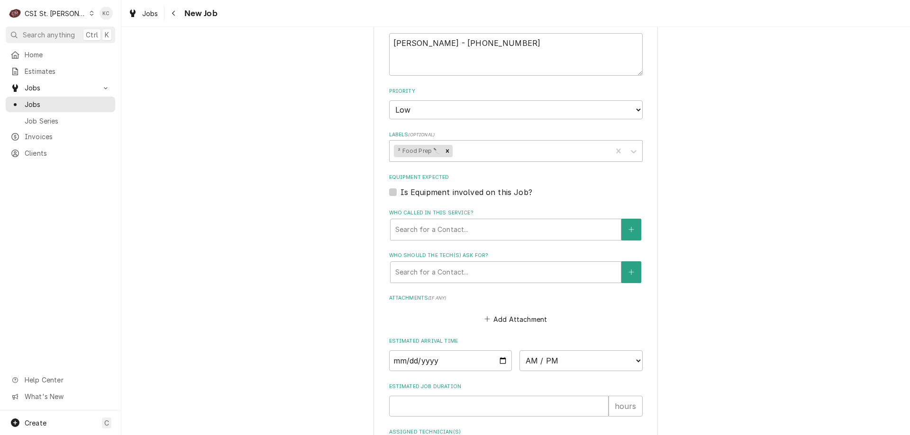
scroll to position [621, 0]
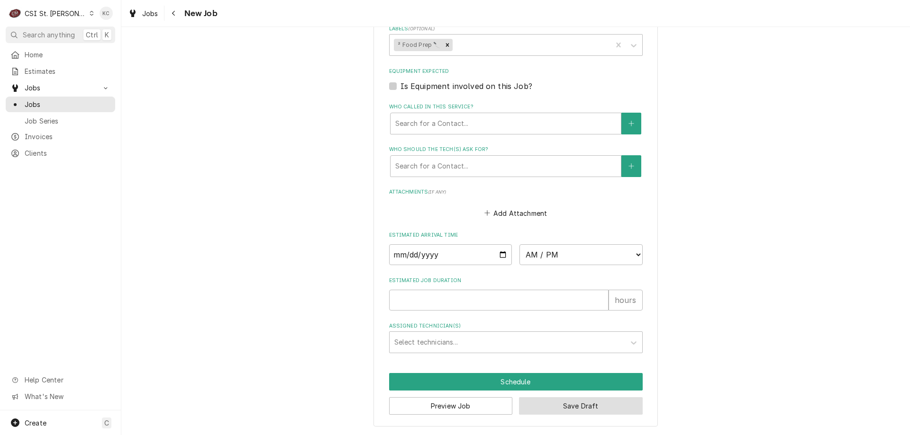
click at [567, 407] on button "Save Draft" at bounding box center [581, 406] width 124 height 18
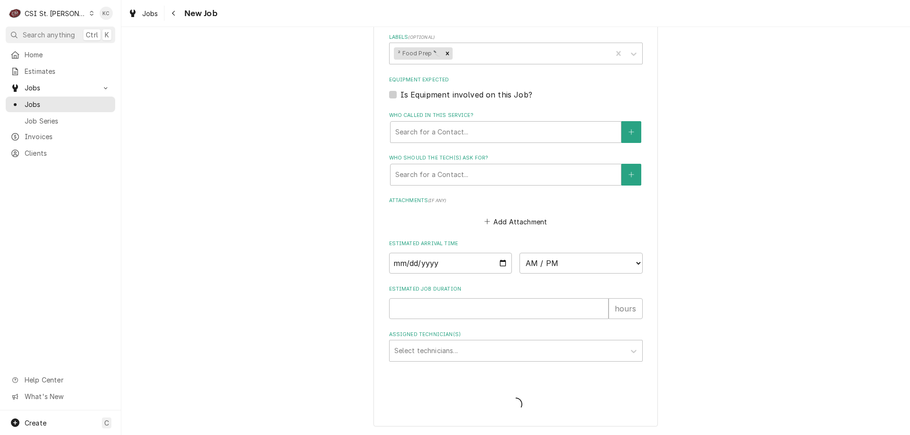
scroll to position [613, 0]
type textarea "x"
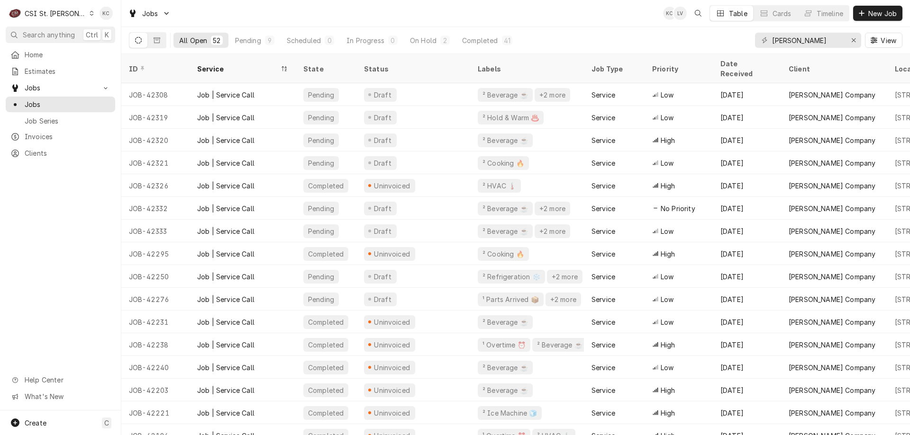
click at [607, 15] on div "Jobs KC LV Table Cards Timeline New Job" at bounding box center [515, 13] width 788 height 27
drag, startPoint x: 834, startPoint y: 42, endPoint x: 694, endPoint y: 48, distance: 140.3
click at [694, 48] on div "All Open 52 Pending 9 Scheduled 0 In Progress 0 On Hold 2 Completed 41 [PERSON_…" at bounding box center [515, 40] width 773 height 27
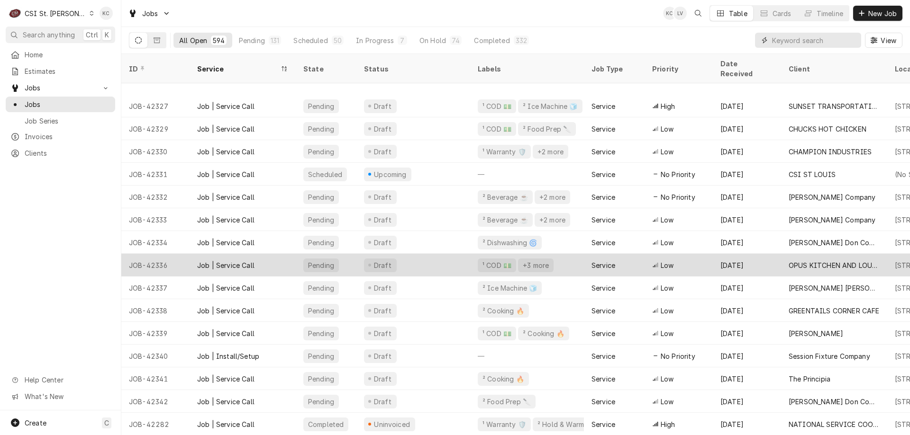
scroll to position [491, 0]
